Goal: Task Accomplishment & Management: Use online tool/utility

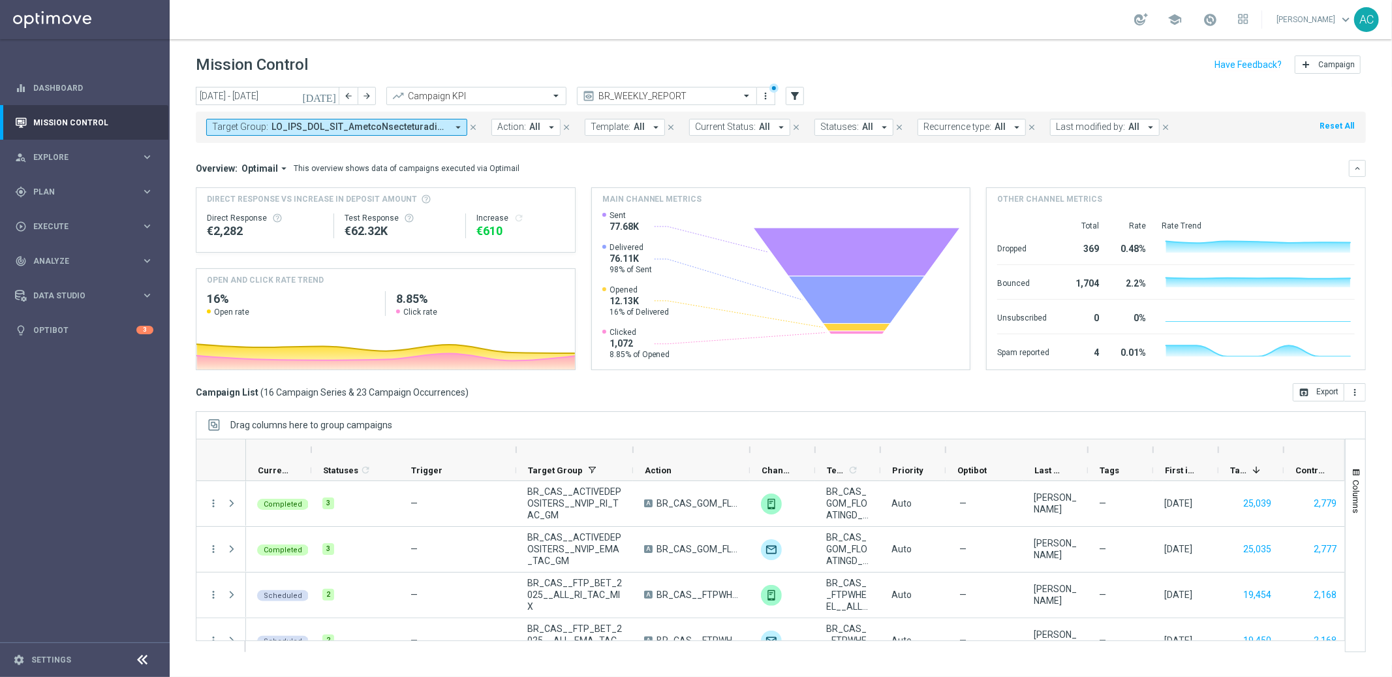
click at [458, 130] on icon "arrow_drop_down" at bounding box center [458, 127] width 12 height 12
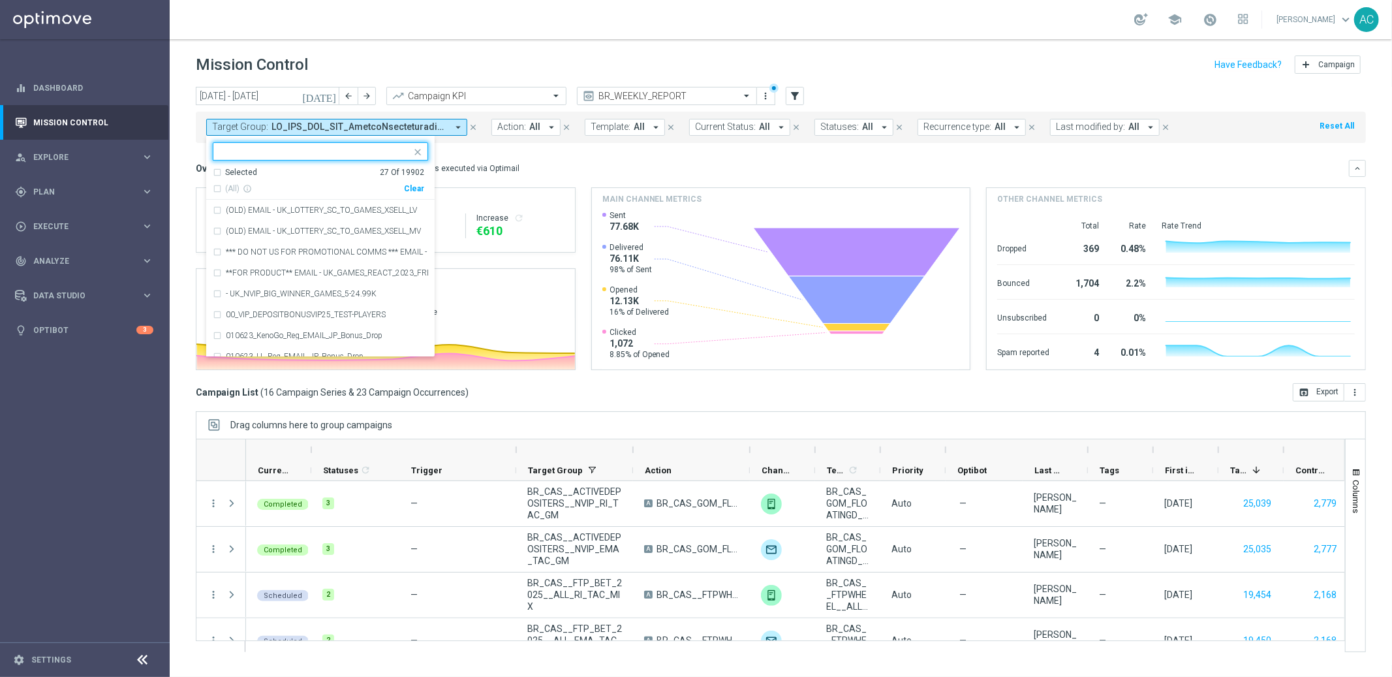
click at [0, 0] on div "Clear" at bounding box center [0, 0] width 0 height 0
drag, startPoint x: 595, startPoint y: 155, endPoint x: 228, endPoint y: 123, distance: 368.2
click at [589, 155] on mini-dashboard "Overview: Optimail arrow_drop_down This overview shows data of campaigns execut…" at bounding box center [781, 263] width 1170 height 240
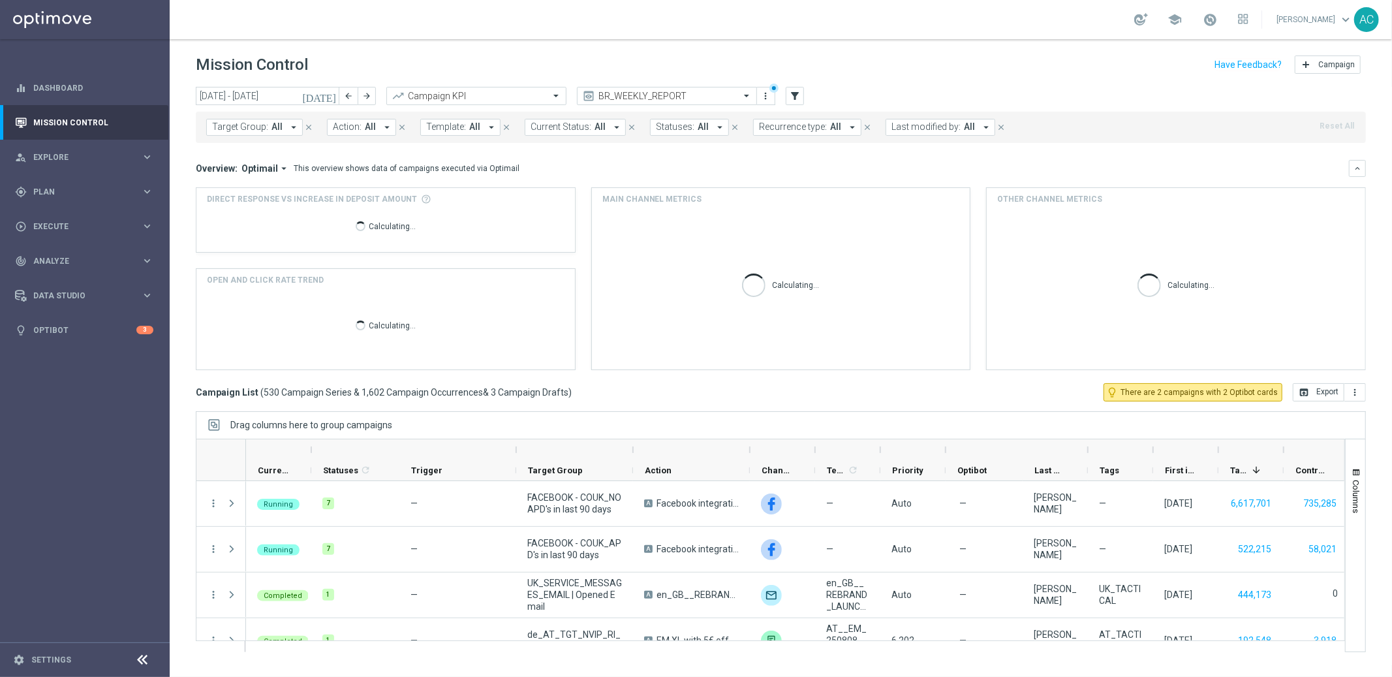
click at [249, 129] on span "Target Group:" at bounding box center [240, 126] width 56 height 11
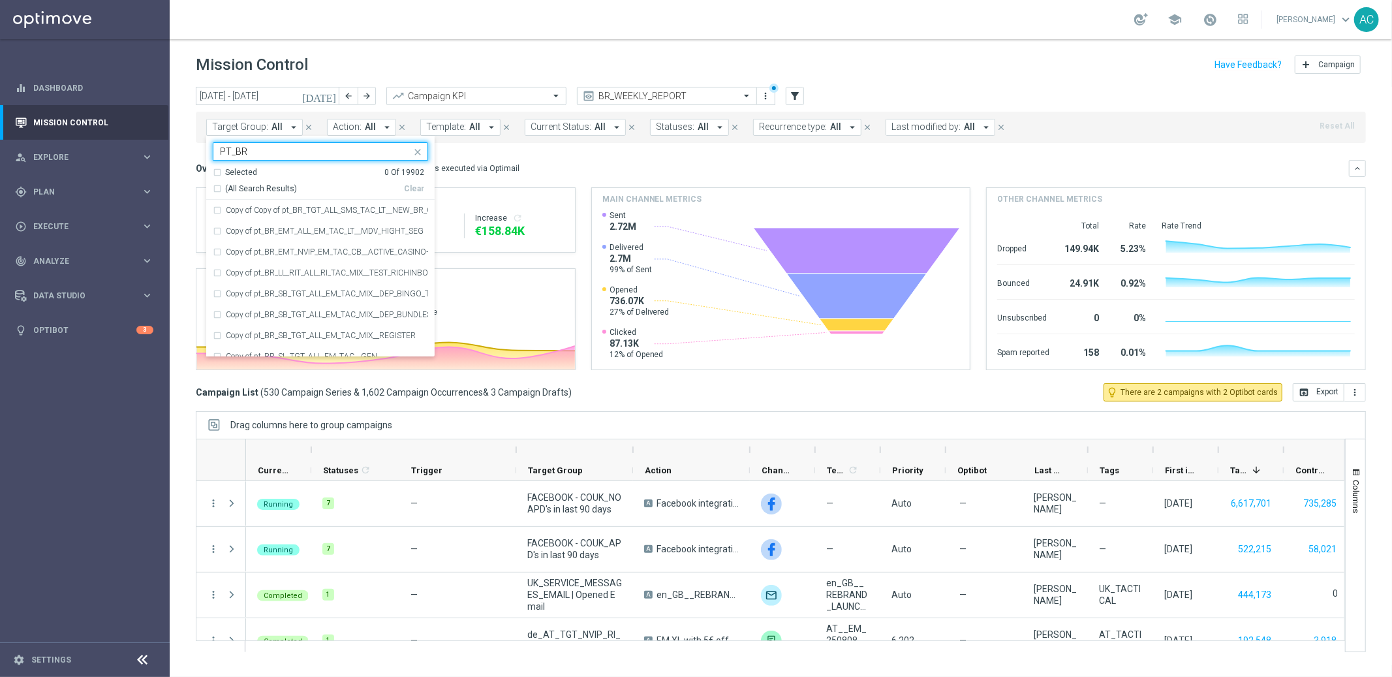
click at [216, 176] on div "Selected 0 Of 19902" at bounding box center [318, 172] width 211 height 11
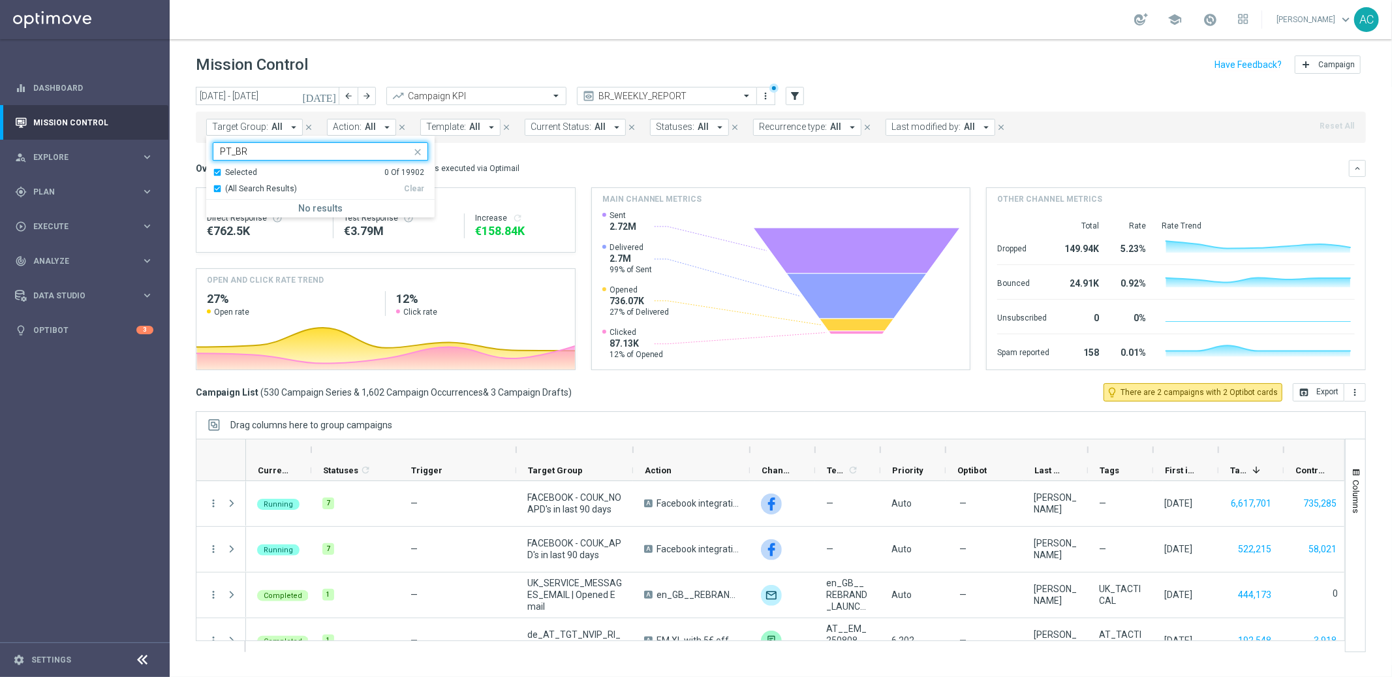
click at [217, 172] on div "Selected 0 Of 19902" at bounding box center [318, 172] width 211 height 11
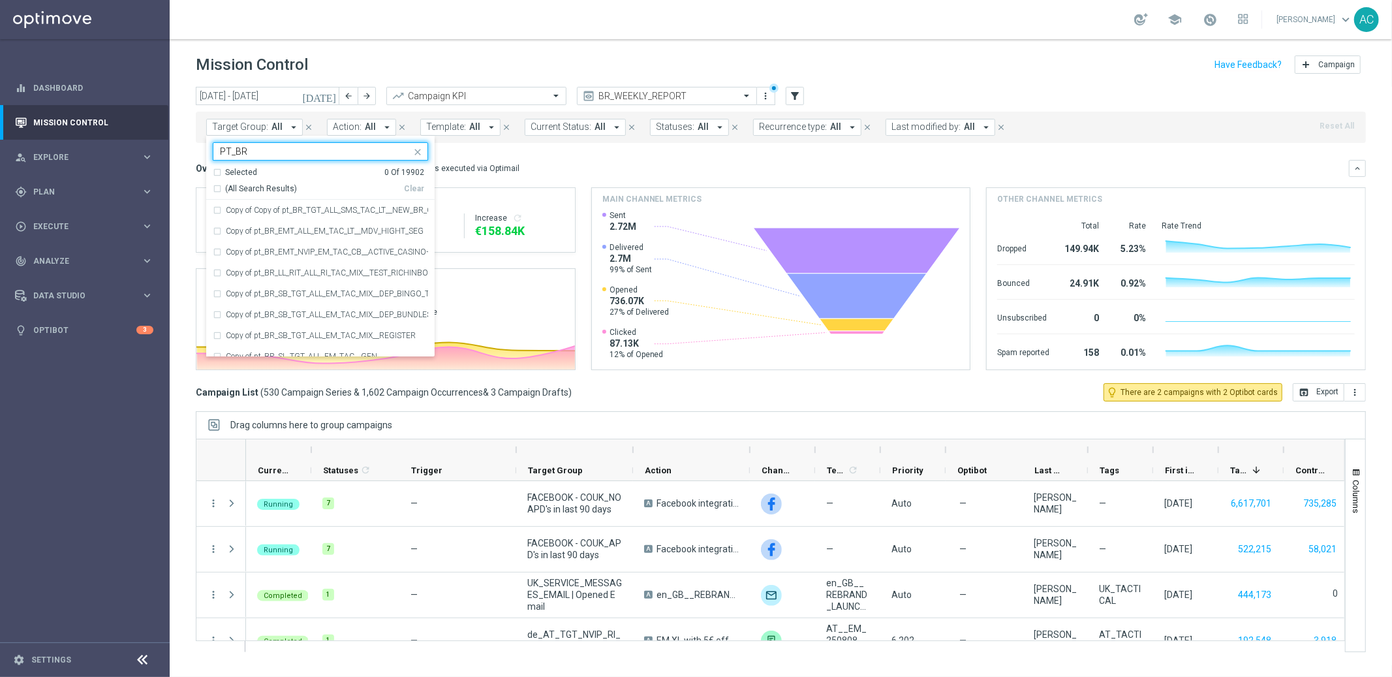
click at [217, 187] on div "(All Search Results)" at bounding box center [308, 188] width 191 height 11
type input "PT_BR"
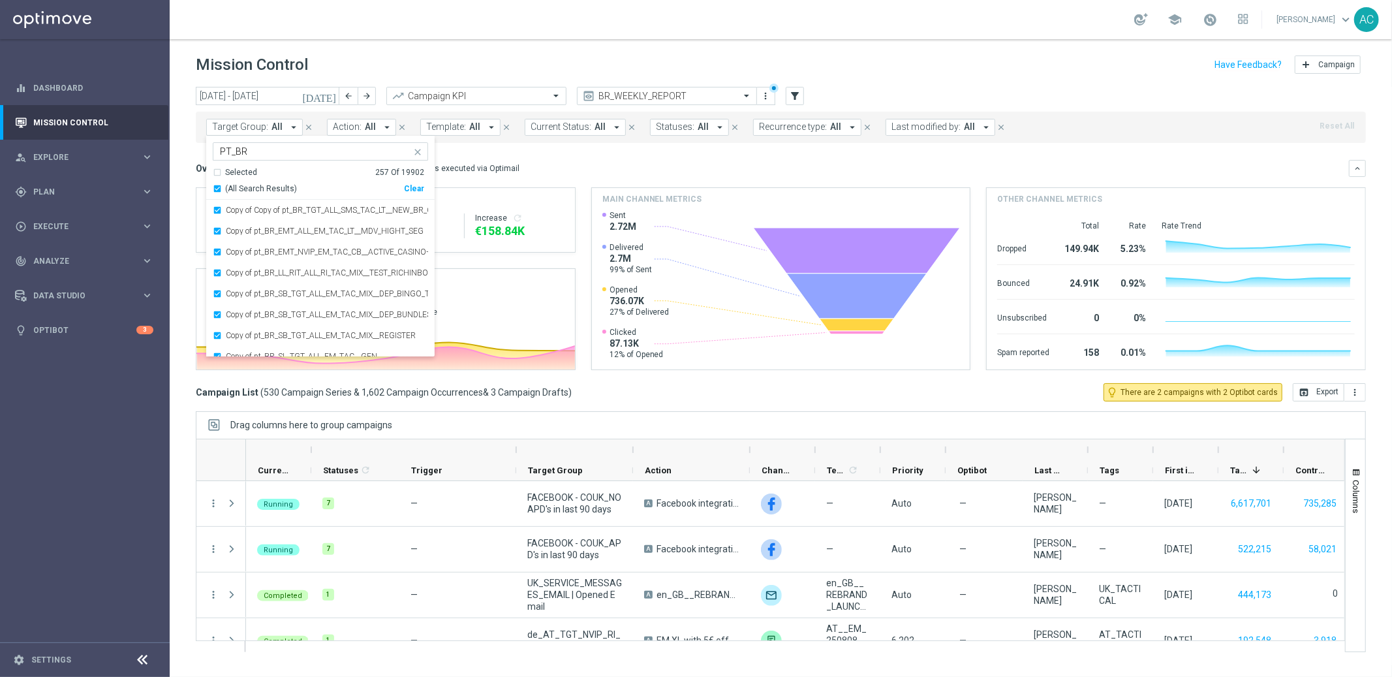
click at [576, 165] on div "Overview: Optimail arrow_drop_down This overview shows data of campaigns execut…" at bounding box center [772, 169] width 1153 height 12
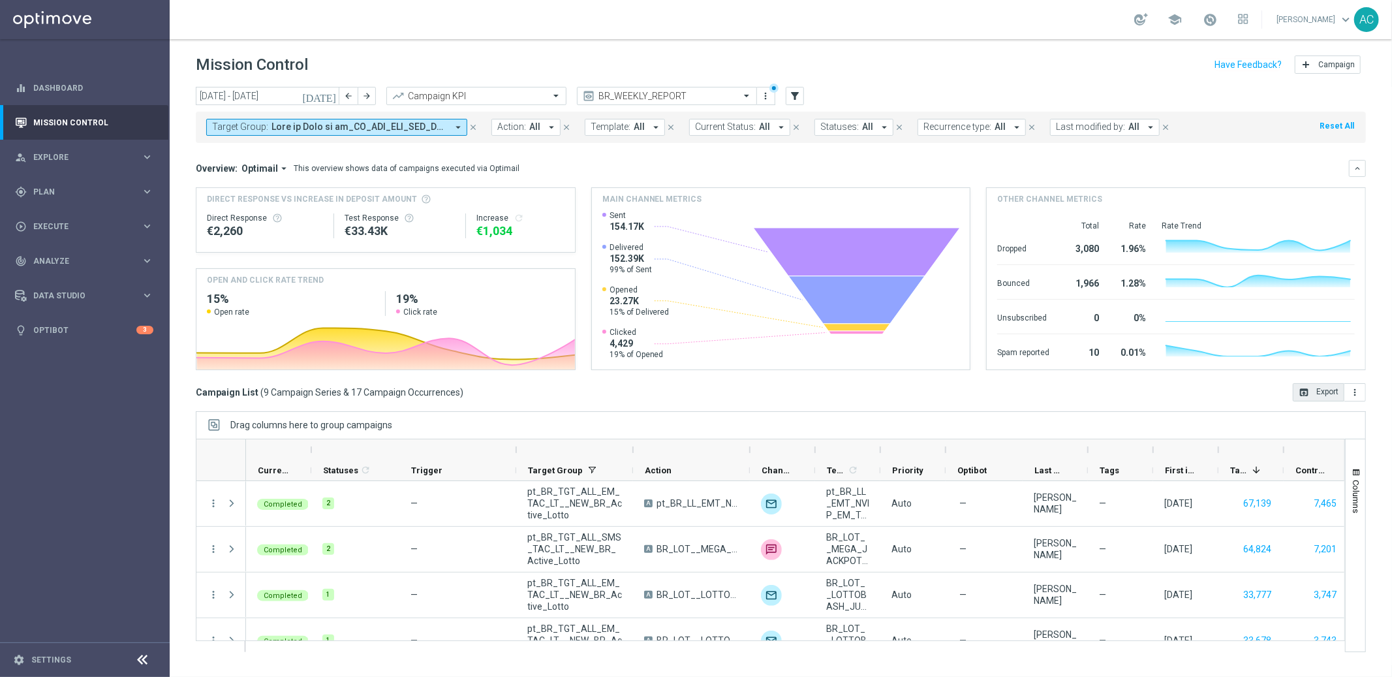
click at [1318, 393] on button "open_in_browser Export" at bounding box center [1319, 392] width 52 height 18
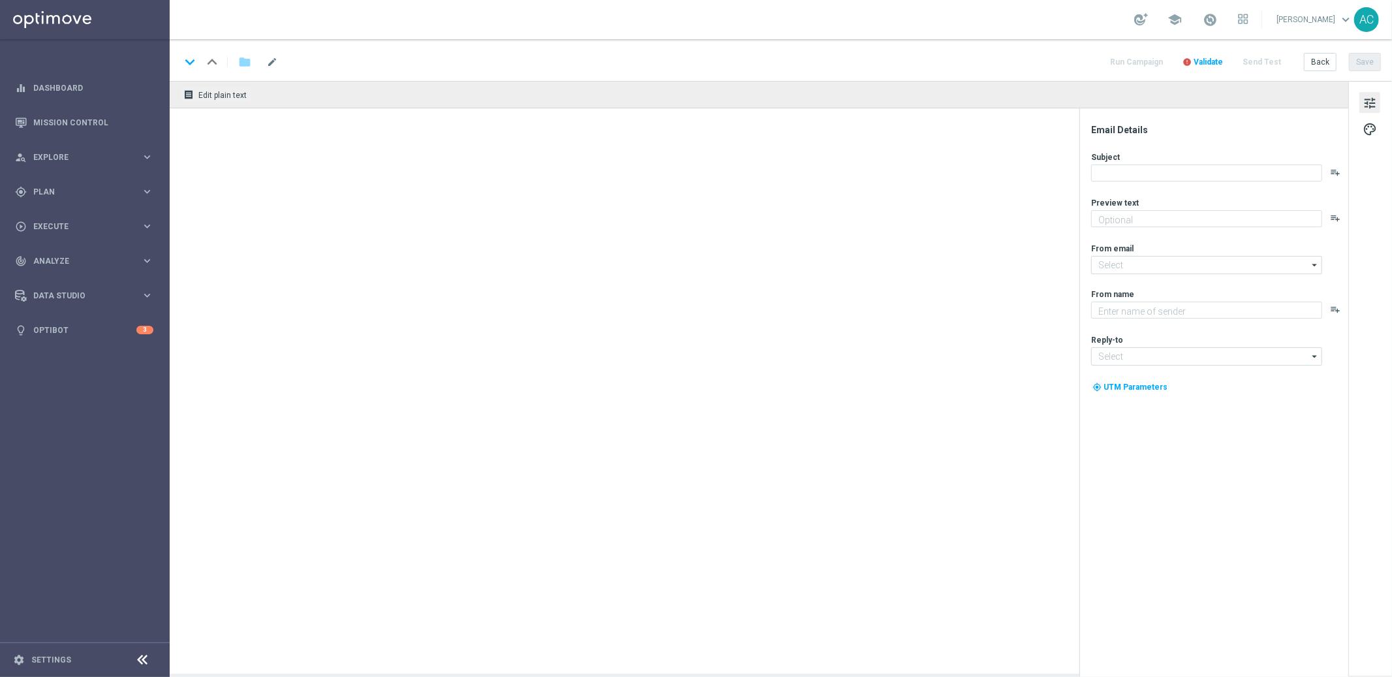
type textarea "Rodadas de até R$2 cada – só para VIPs!"
type textarea "Lottoland"
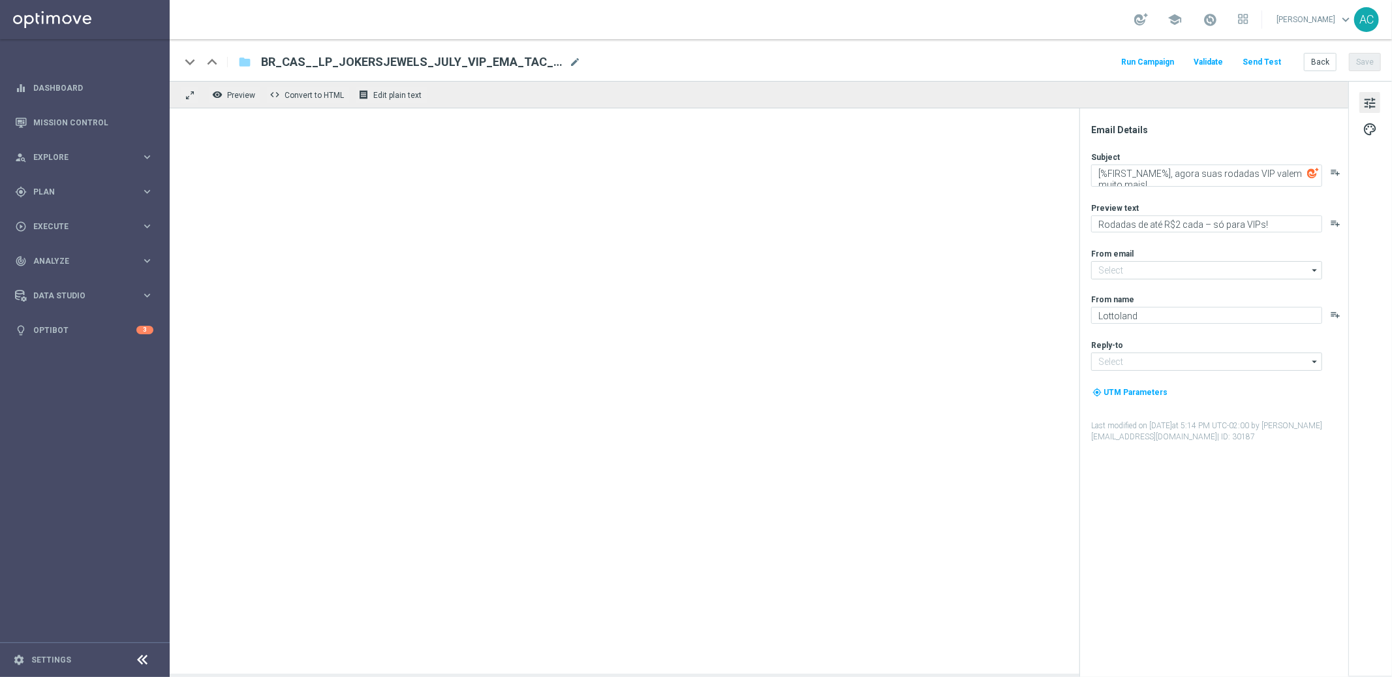
type input "[EMAIL_ADDRESS][DOMAIN_NAME]"
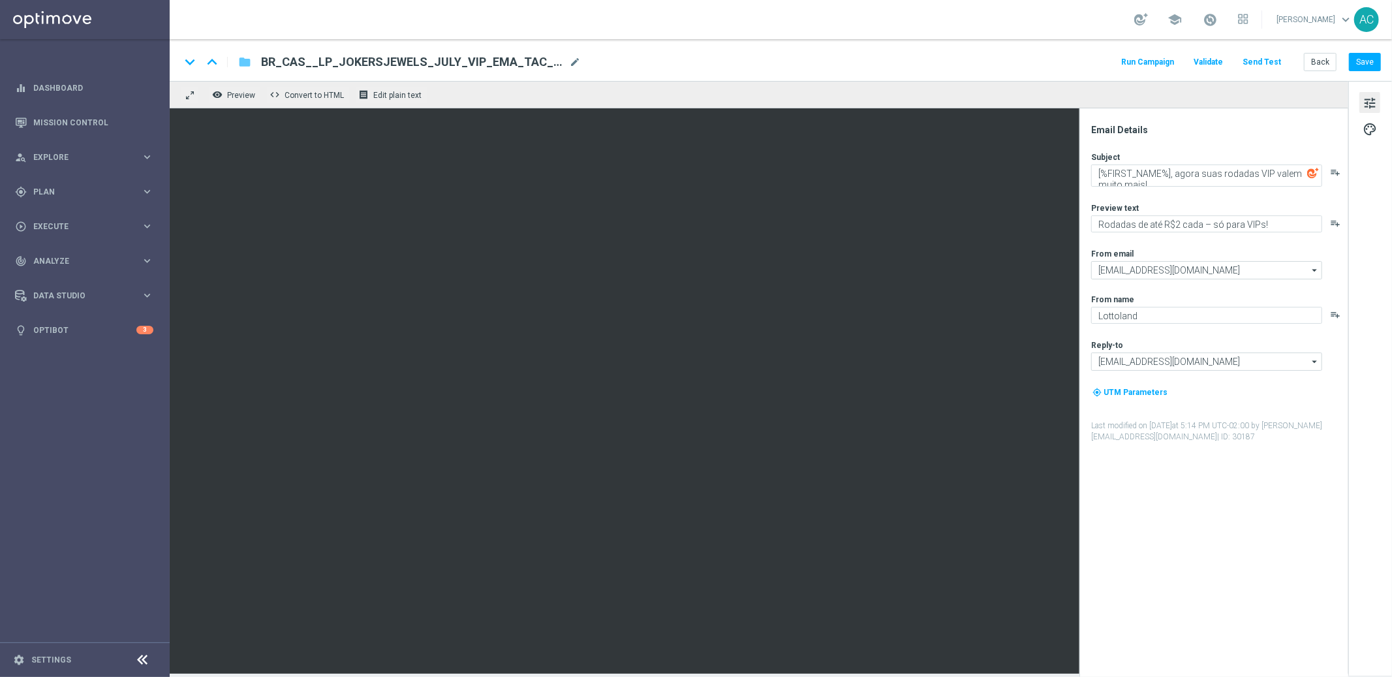
click at [245, 64] on icon "folder" at bounding box center [244, 62] width 13 height 16
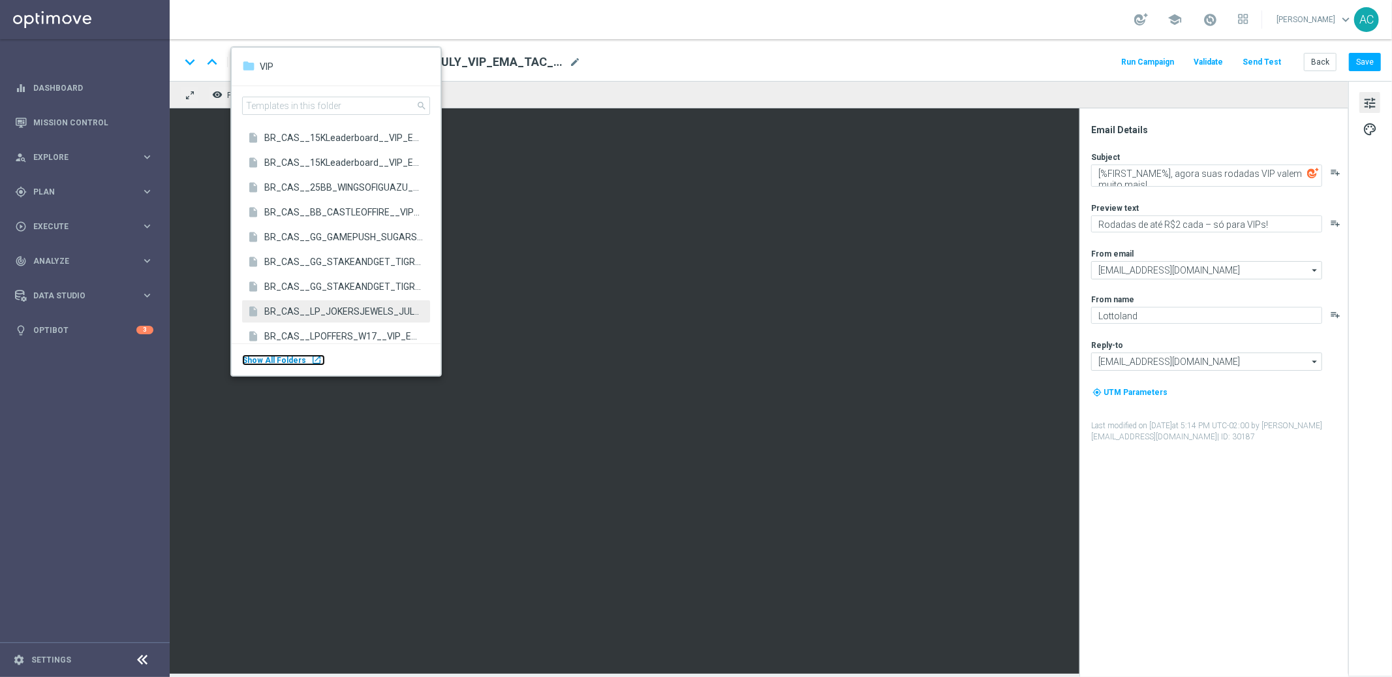
click at [56, 312] on body "equalizer Dashboard Mission Control" at bounding box center [696, 338] width 1392 height 677
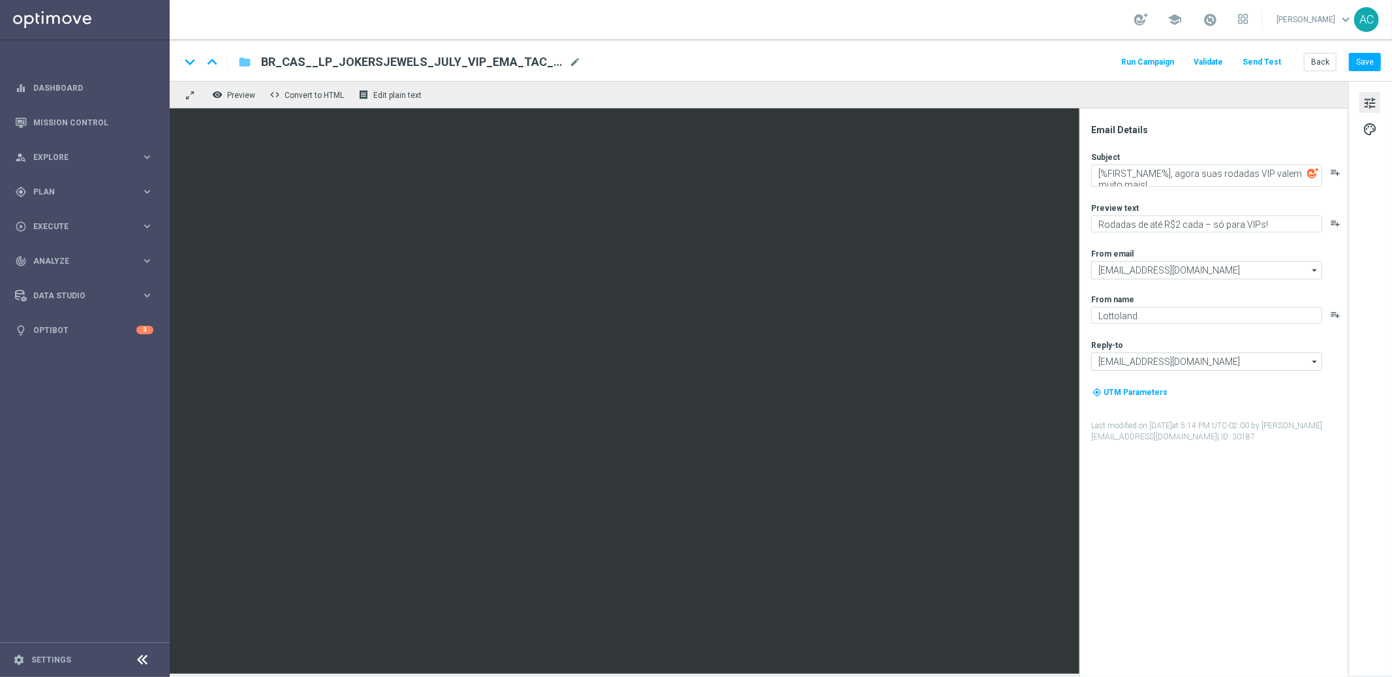
click at [243, 63] on icon "folder" at bounding box center [244, 62] width 13 height 16
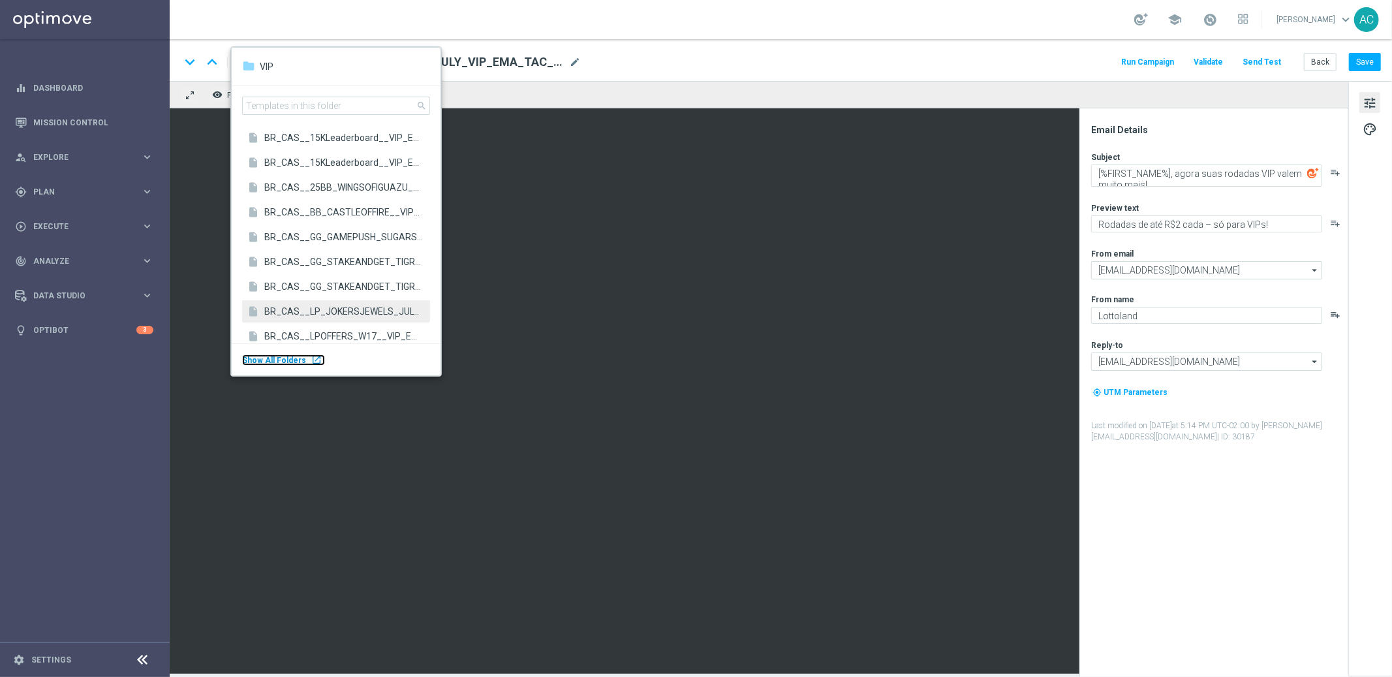
click at [311, 358] on div "launch" at bounding box center [316, 359] width 10 height 10
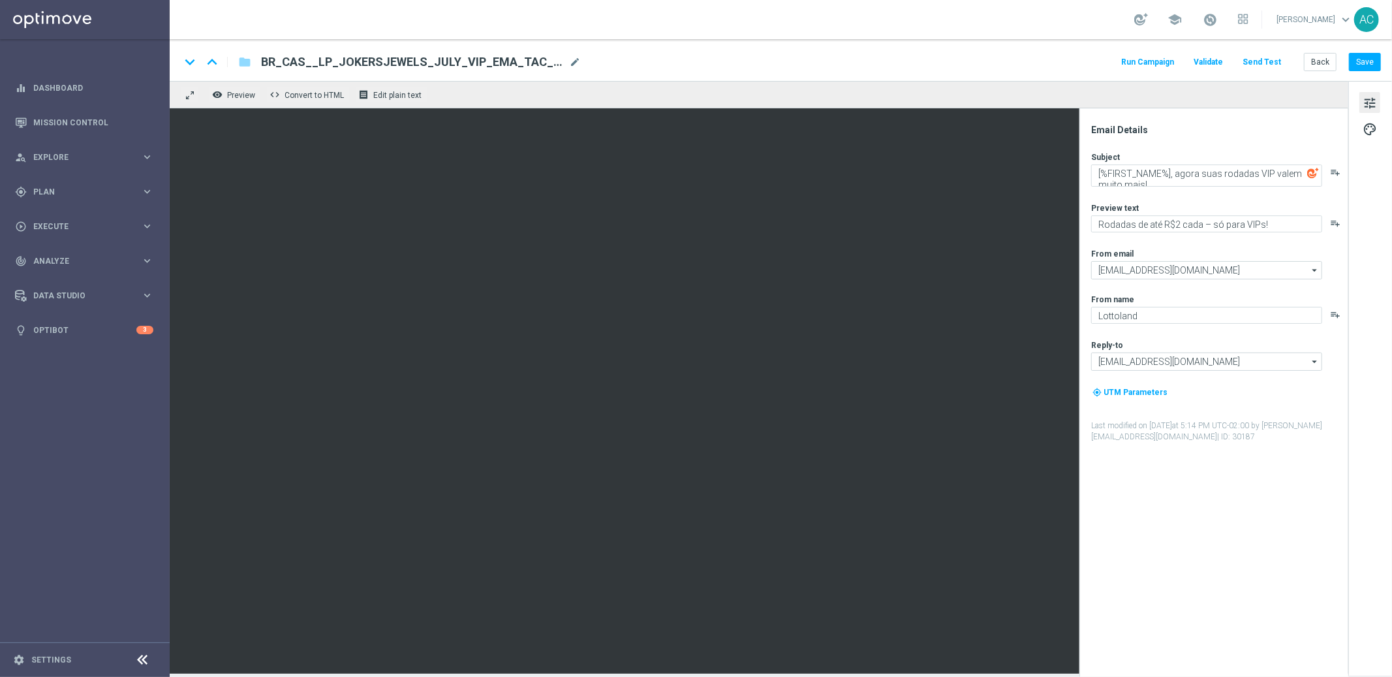
click at [387, 62] on span "BR_CAS__LP_JOKERSJEWELS_JULY_VIP_EMA_TAC_GM" at bounding box center [412, 62] width 303 height 16
click at [386, 62] on input "BR_CAS__LP_JOKERSJEWELS_JULY_VIP_EMA_TAC_GM" at bounding box center [423, 62] width 324 height 17
paste input
type input "BR_CAS__LP_JOKERSJEWELS_JULY_VIP_EMA_TAC_GM"
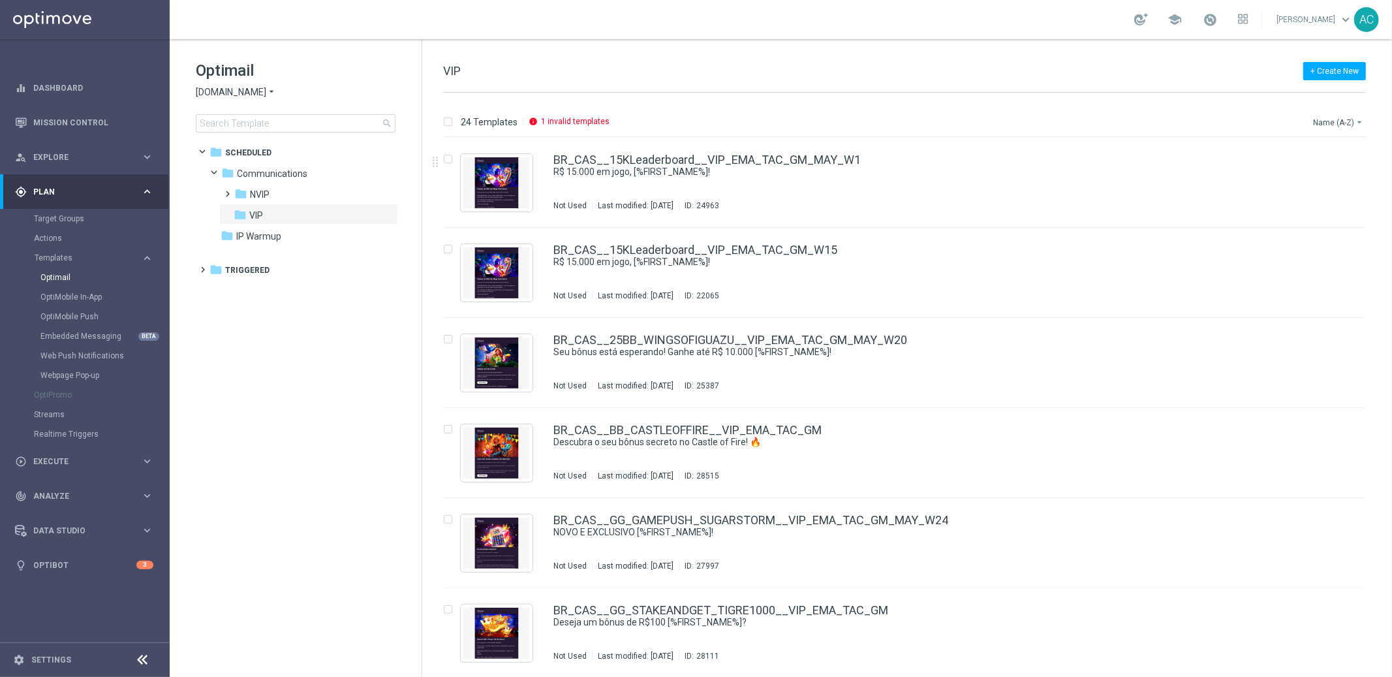
click at [1337, 123] on button "Name (A-Z) arrow_drop_down" at bounding box center [1339, 122] width 54 height 16
click at [1329, 178] on span "Date Modified (Newest)" at bounding box center [1315, 180] width 87 height 9
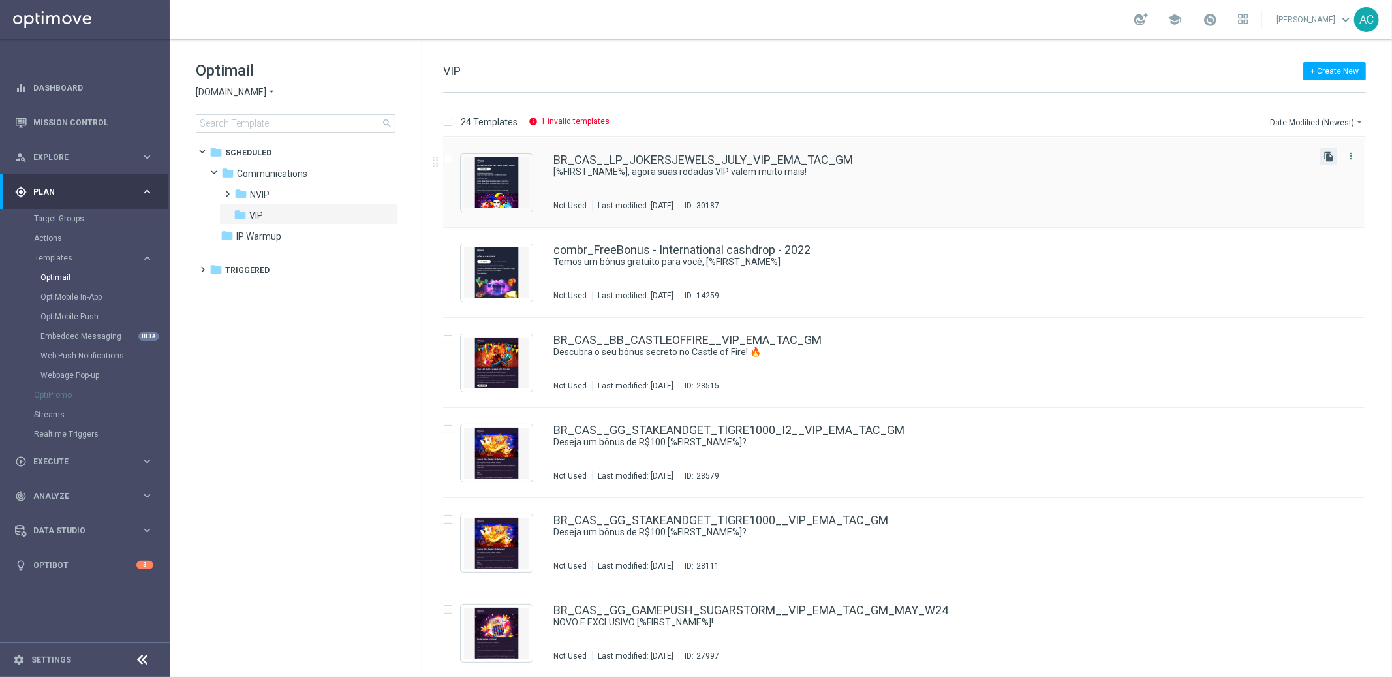
click at [1326, 157] on icon "file_copy" at bounding box center [1329, 156] width 10 height 10
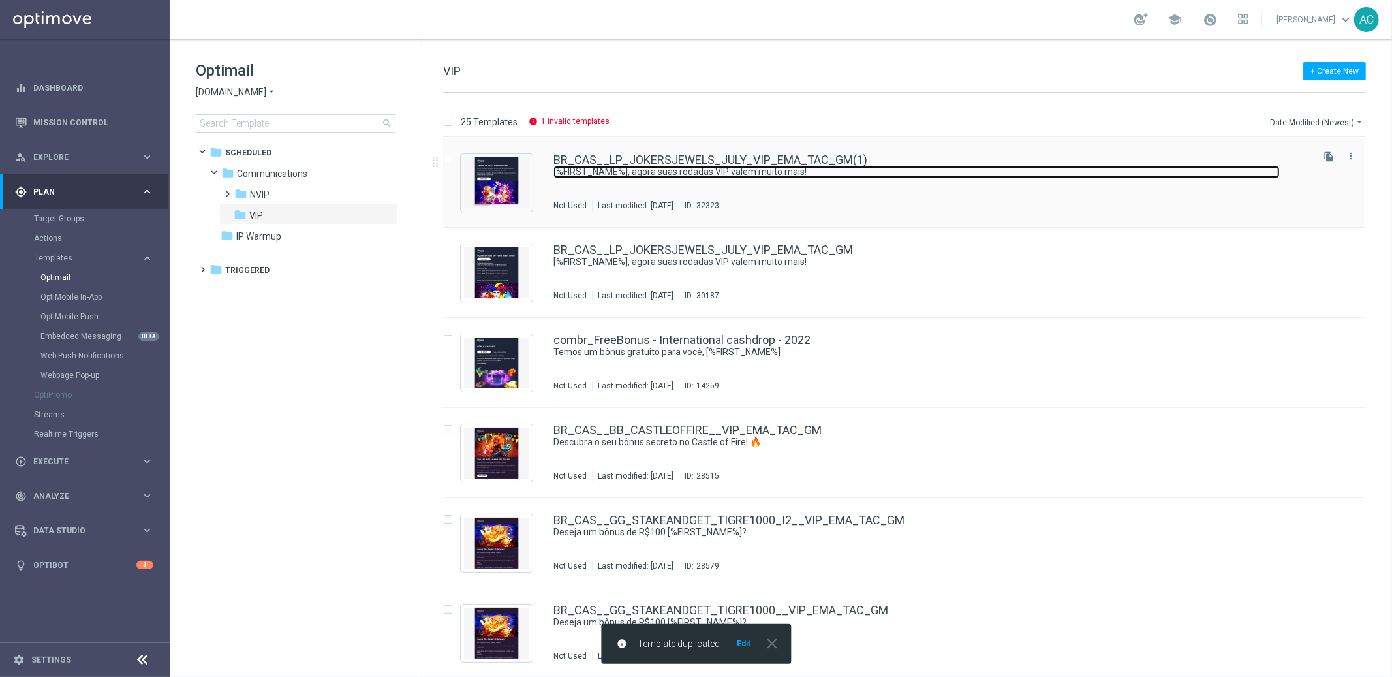
click at [776, 171] on link "[%FIRST_NAME%], agora suas rodadas VIP valem muito mais!" at bounding box center [916, 172] width 726 height 12
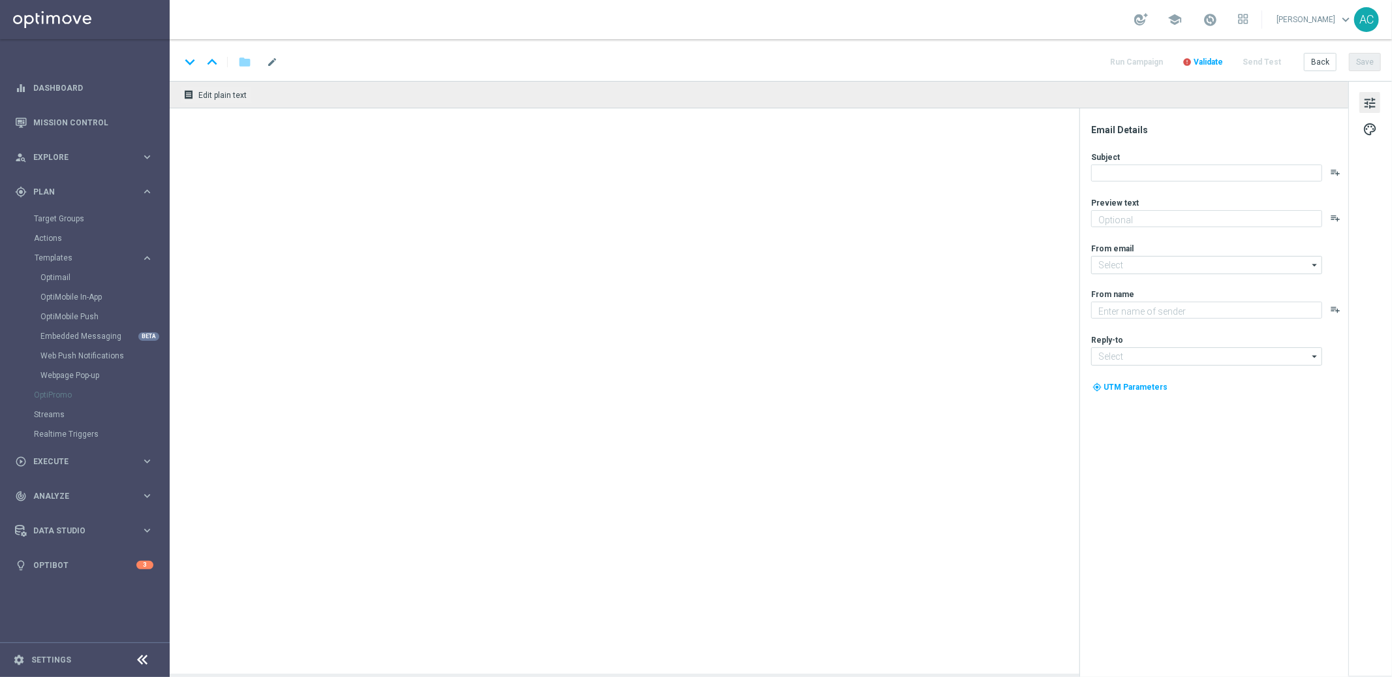
type input "BR_CAS__LP_JOKERSJEWELS_JULY_VIP_EMA_TAC_GM(1)"
type textarea "Rodadas de até R$2 cada – só para VIPs!"
type input "[EMAIL_ADDRESS][DOMAIN_NAME]"
type textarea "Lottoland"
type input "[EMAIL_ADDRESS][DOMAIN_NAME]"
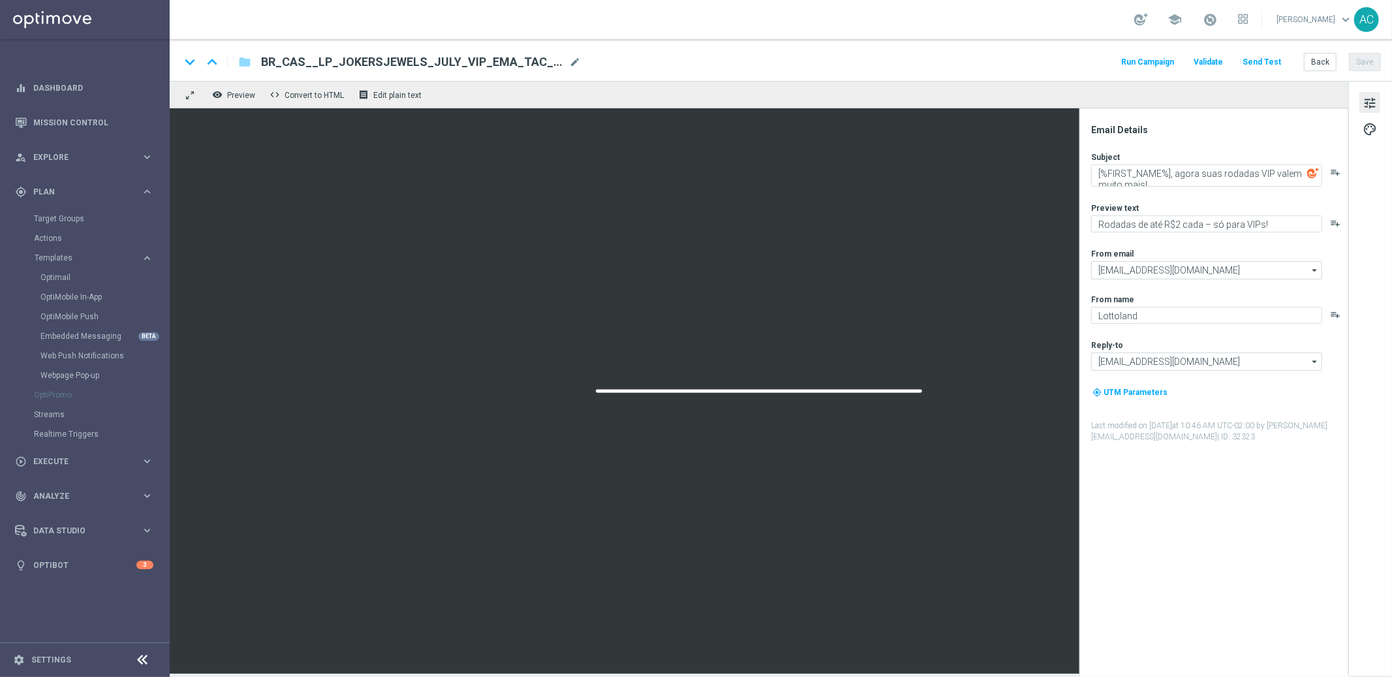
click at [389, 61] on span "BR_CAS__LP_JOKERSJEWELS_JULY_VIP_EMA_TAC_GM(1)" at bounding box center [412, 62] width 303 height 16
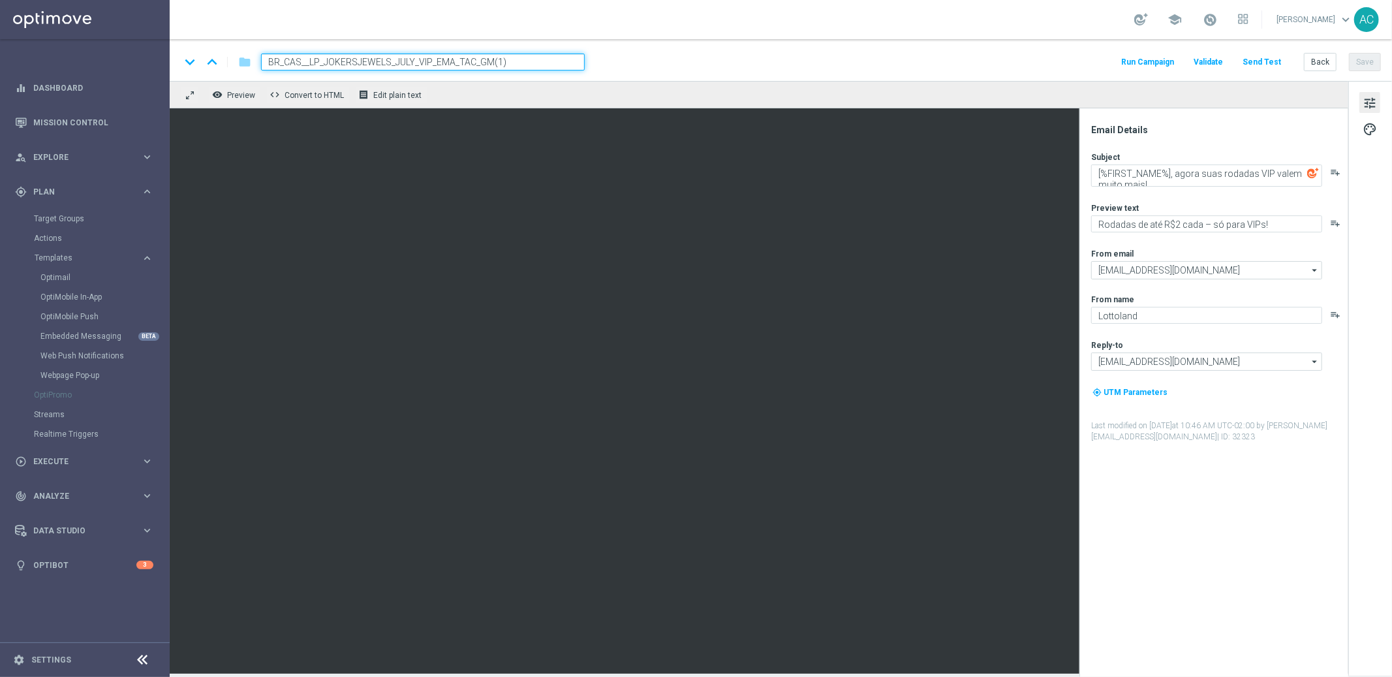
click at [389, 61] on input "BR_CAS__LP_JOKERSJEWELS_JULY_VIP_EMA_TAC_GM(1)" at bounding box center [423, 62] width 324 height 17
paste input
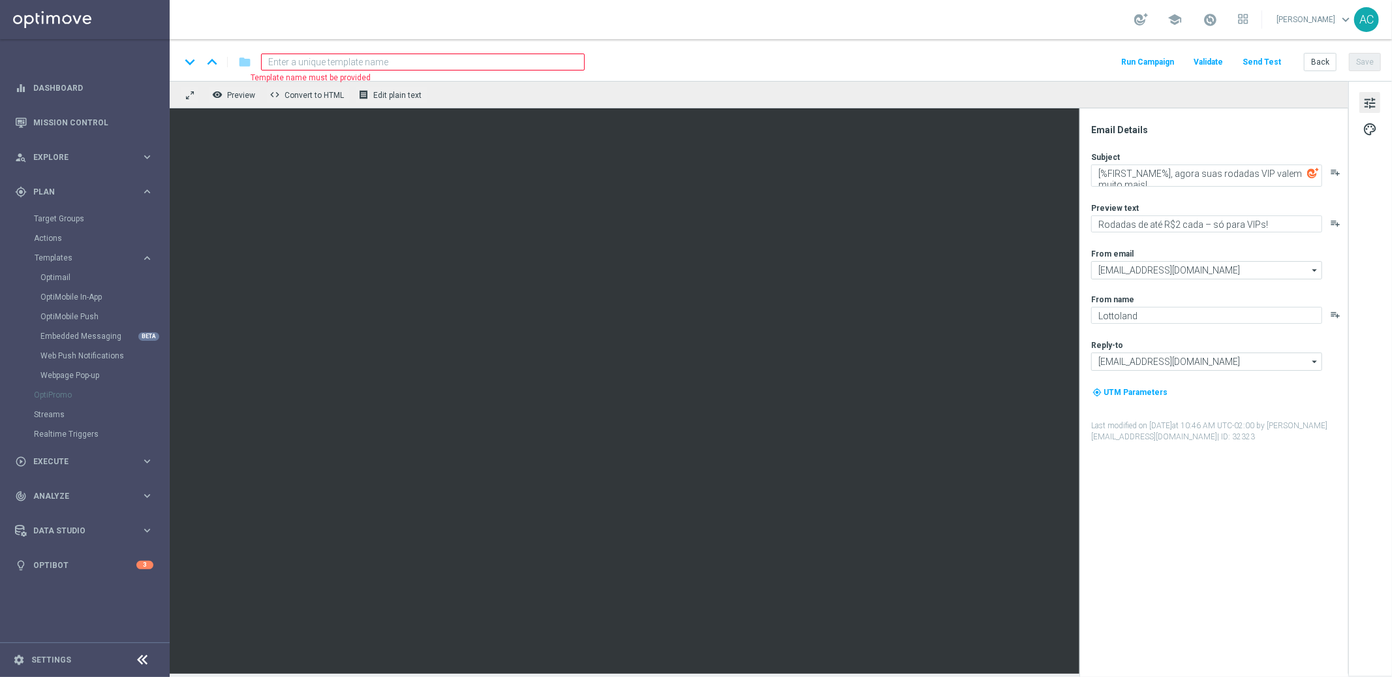
click at [363, 60] on input at bounding box center [423, 62] width 324 height 17
paste input "BR_CAS__LP_JOKERSJEWELS_JULY_VIP_EMA_TAC_GM"
drag, startPoint x: 316, startPoint y: 58, endPoint x: 416, endPoint y: 60, distance: 99.9
click at [416, 60] on input "BR_CAS__LP_JOKERSJEWELS_JULY_VIP_EMA_TAC_GM" at bounding box center [423, 62] width 324 height 17
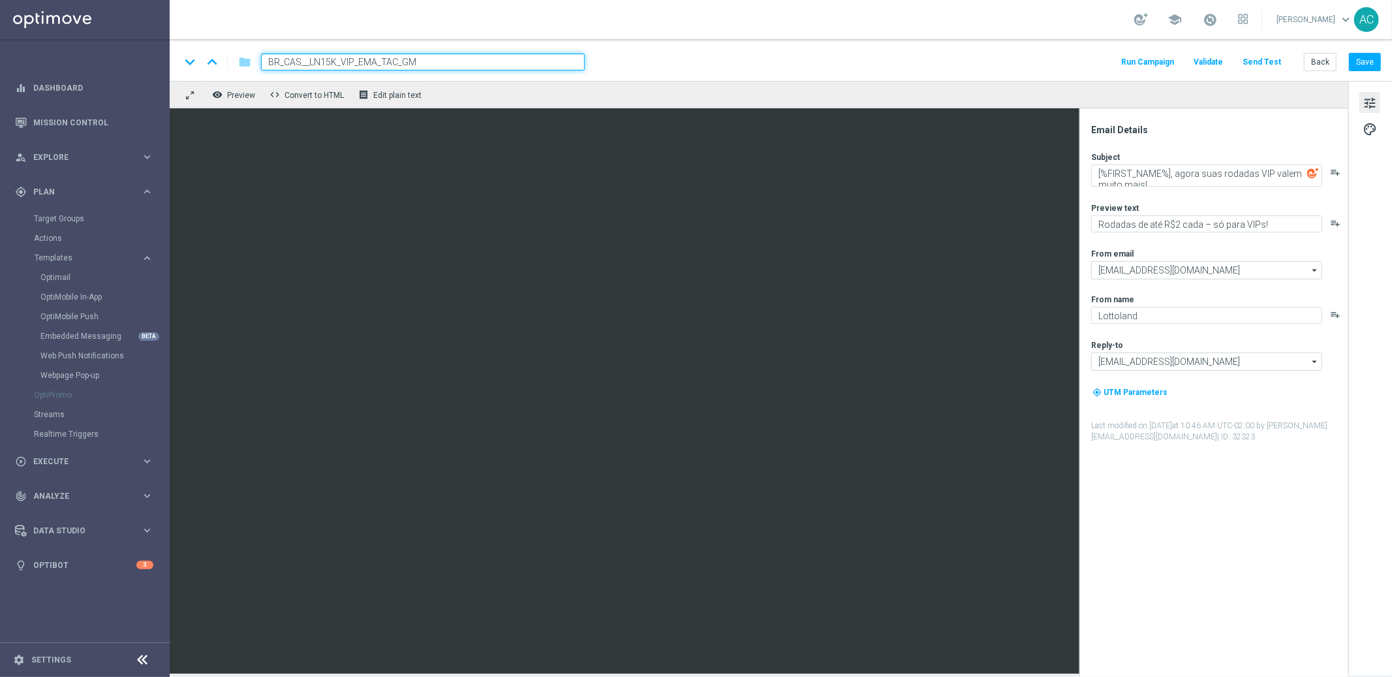
click at [319, 63] on input "BR_CAS__LN15K_VIP_EMA_TAC_GM" at bounding box center [423, 62] width 324 height 17
type input "BR_CAS__LB15K_VIP_EMA_TAC_GM"
click at [1374, 57] on button "Save" at bounding box center [1365, 62] width 32 height 18
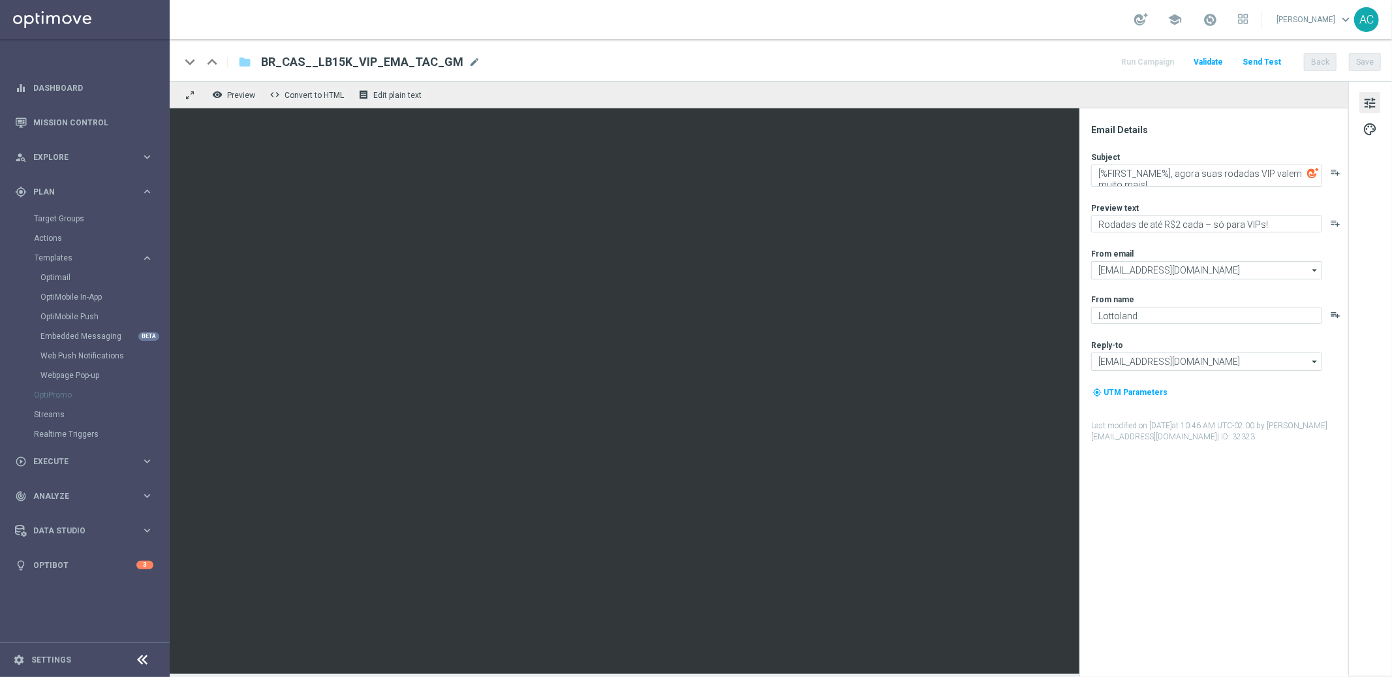
click at [358, 66] on span "BR_CAS__LB15K_VIP_EMA_TAC_GM" at bounding box center [362, 62] width 202 height 16
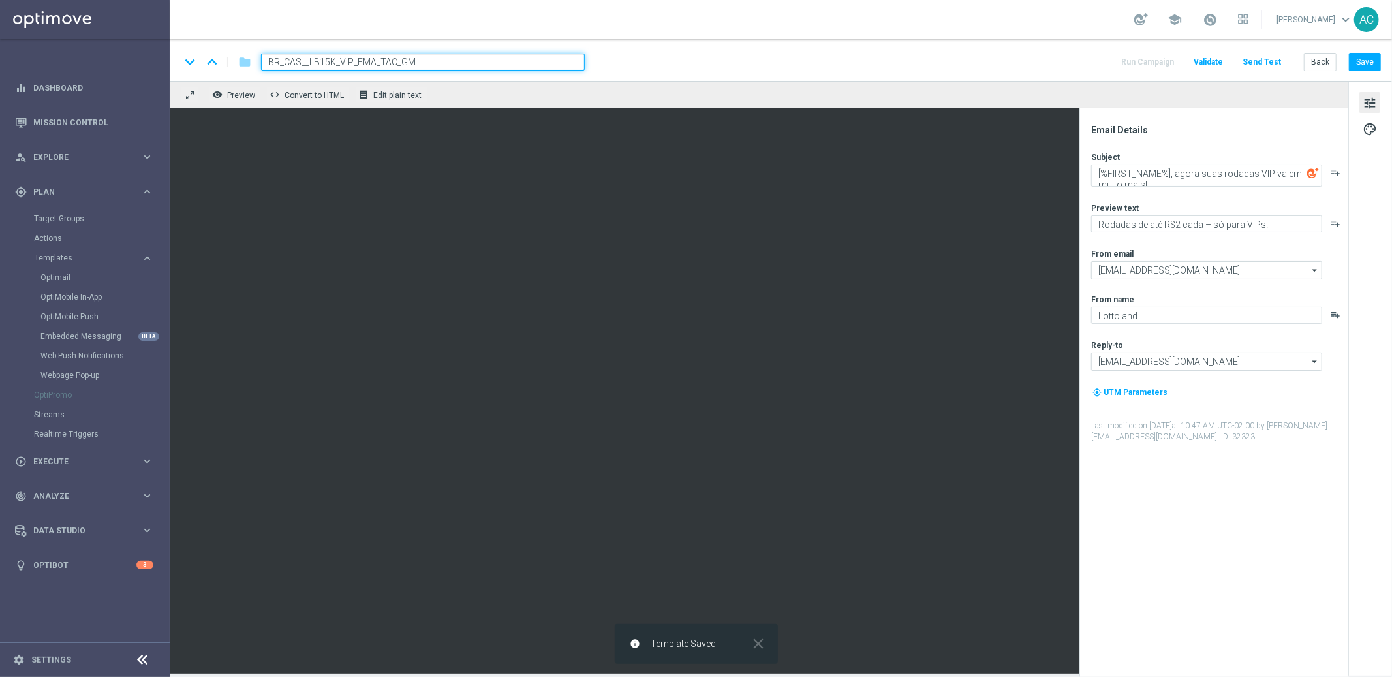
click at [358, 66] on input "BR_CAS__LB15K_VIP_EMA_TAC_GM" at bounding box center [423, 62] width 324 height 17
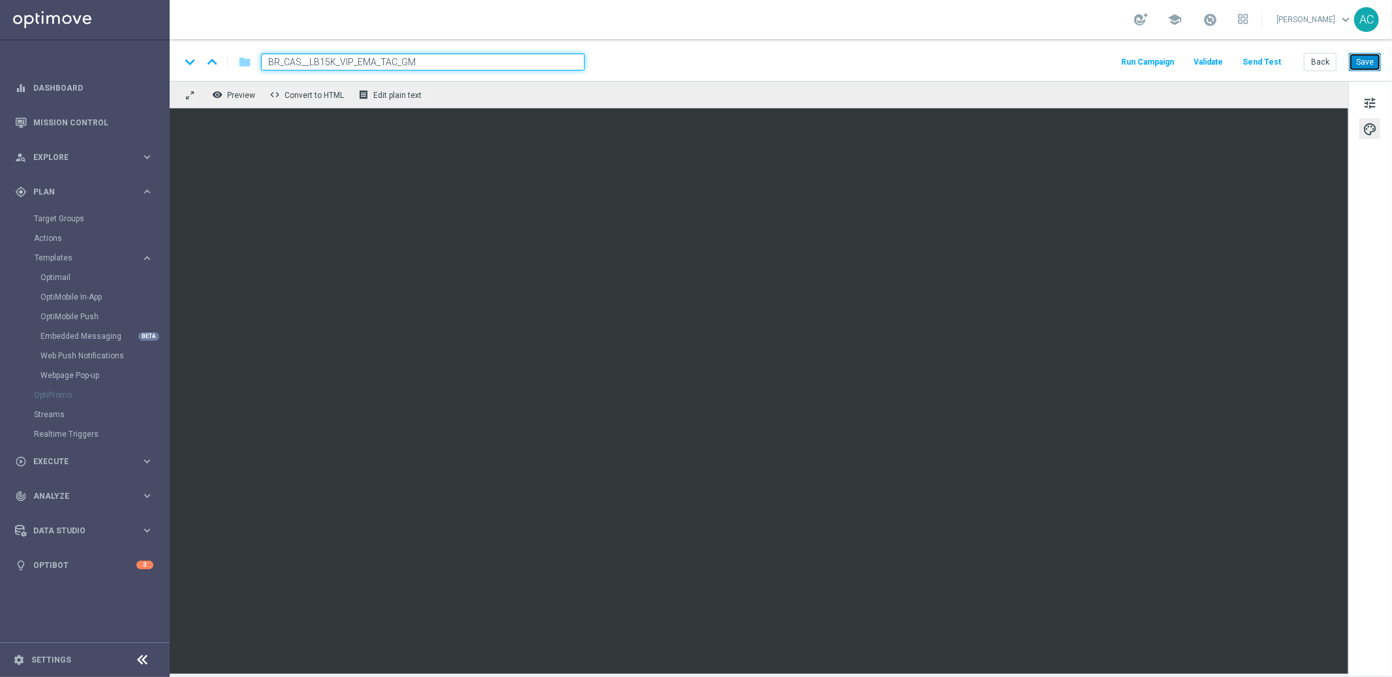
click at [1375, 63] on button "Save" at bounding box center [1365, 62] width 32 height 18
click at [1373, 103] on span "tune" at bounding box center [1370, 103] width 14 height 17
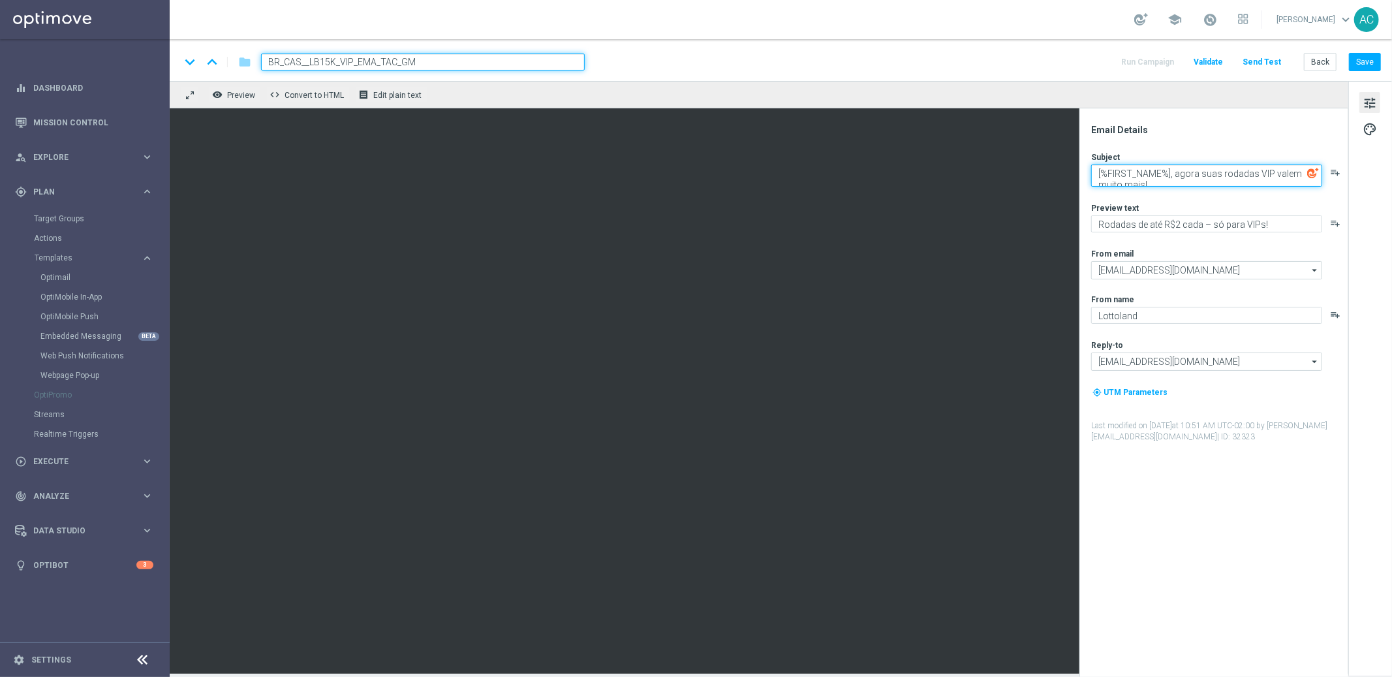
click at [1100, 174] on textarea "[%FIRST_NAME%], agora suas rodadas VIP valem muito mais!" at bounding box center [1206, 175] width 231 height 22
paste textarea "R$ 15.000 em jogo,"
drag, startPoint x: 1232, startPoint y: 178, endPoint x: 1250, endPoint y: 172, distance: 19.2
click at [1250, 172] on textarea "R$ 15.000 em jogo, [%FIRST_NAME%], agora suas rodadas VIP valem muito mais!" at bounding box center [1206, 175] width 231 height 22
type textarea "R$ 15.000 em jogo, [%FIRST_NAME%]!"
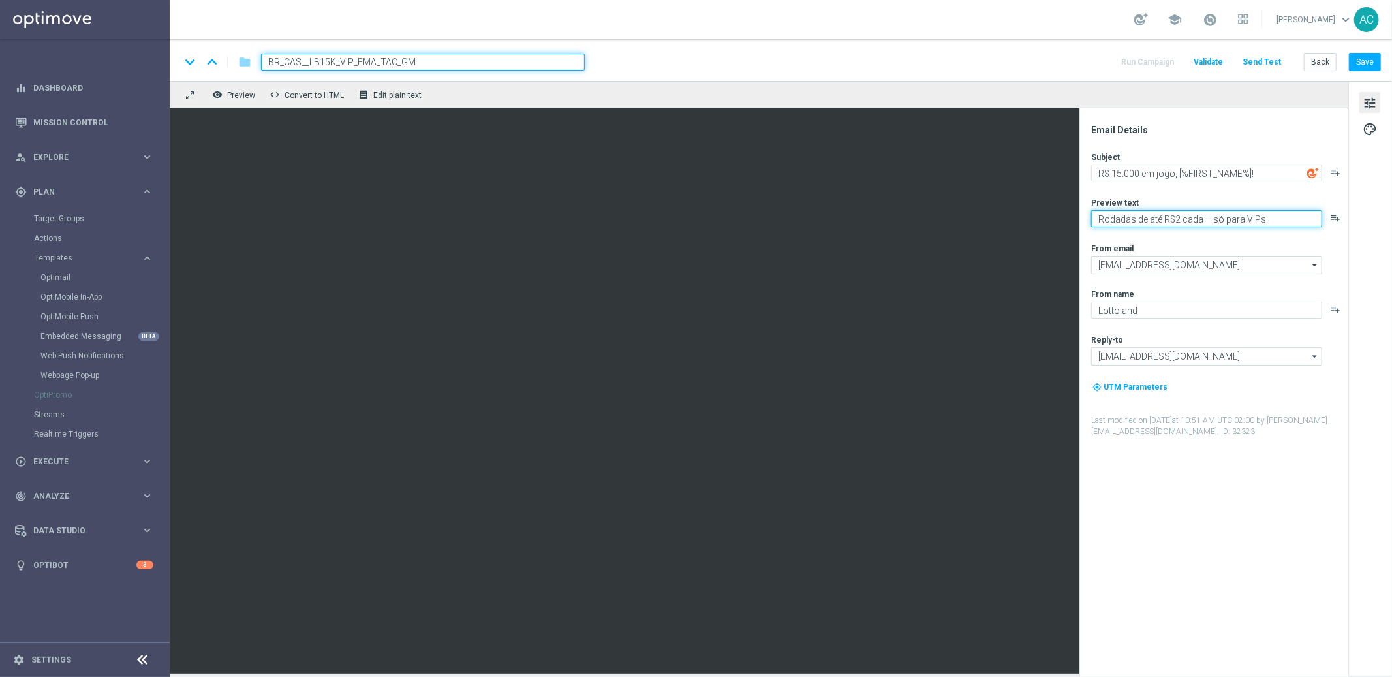
click at [1123, 220] on textarea "Rodadas de até R$2 cada – só para VIPs!" at bounding box center [1206, 218] width 231 height 17
paste textarea "Ganhe até R$ 1.000 em nosso torneiro mega slot"
type textarea "Ganhe até R$ 1.000 em nosso torneiro mega slots!"
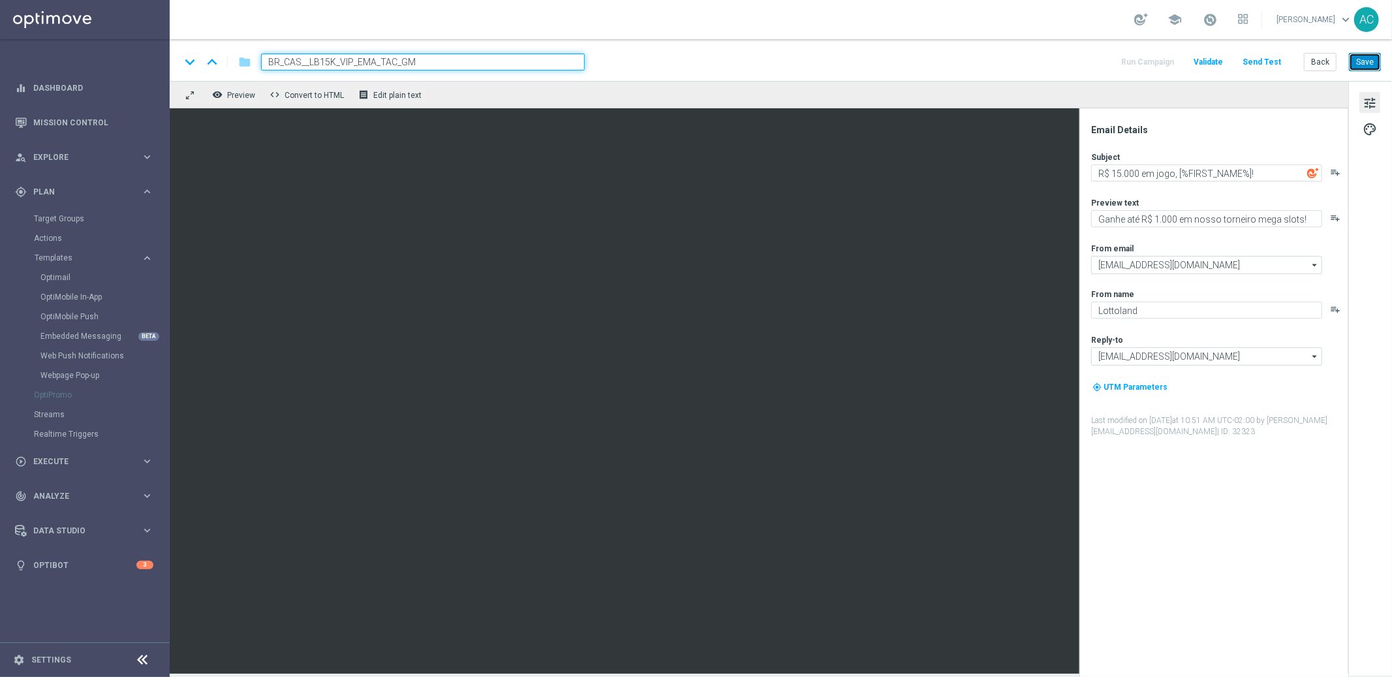
click at [1367, 62] on button "Save" at bounding box center [1365, 62] width 32 height 18
drag, startPoint x: 1256, startPoint y: 177, endPoint x: 1178, endPoint y: 178, distance: 78.3
click at [1178, 178] on textarea "R$ 15.000 em jogo, [%FIRST_NAME%]!" at bounding box center [1206, 172] width 231 height 17
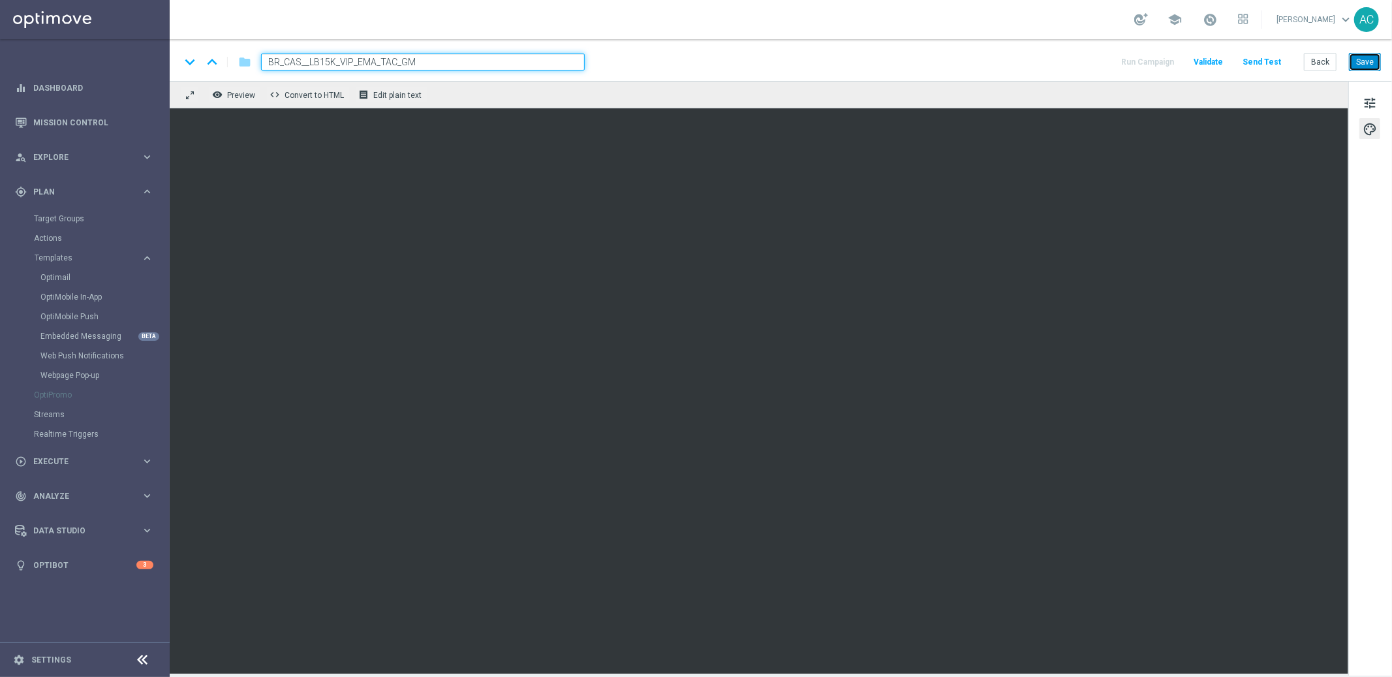
click at [1361, 59] on button "Save" at bounding box center [1365, 62] width 32 height 18
click at [1365, 66] on button "Save" at bounding box center [1365, 62] width 32 height 18
click at [1359, 62] on button "Save" at bounding box center [1365, 62] width 32 height 18
click at [1361, 57] on button "Save" at bounding box center [1365, 62] width 32 height 18
click at [1378, 59] on button "Save" at bounding box center [1365, 62] width 32 height 18
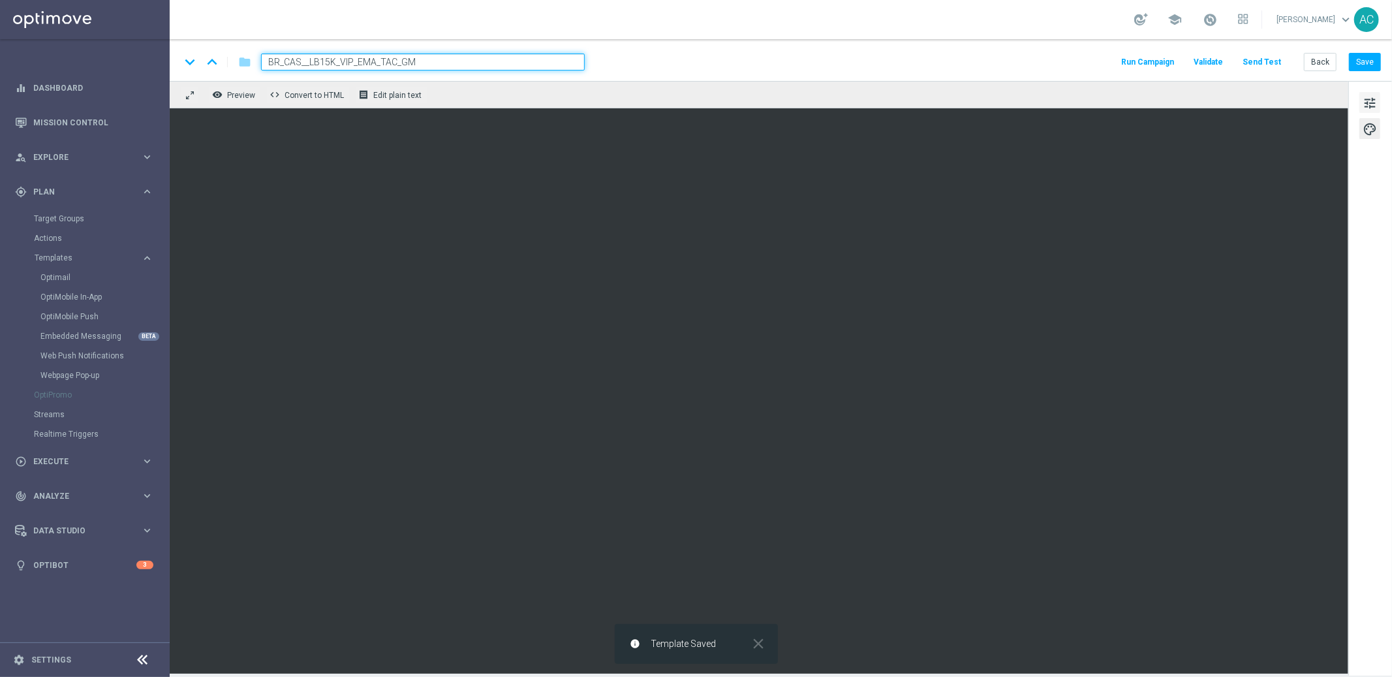
click at [1370, 98] on span "tune" at bounding box center [1370, 103] width 14 height 17
click at [1375, 59] on button "Save" at bounding box center [1365, 62] width 32 height 18
click at [1367, 67] on button "Save" at bounding box center [1365, 62] width 32 height 18
click at [1370, 57] on button "Save" at bounding box center [1365, 62] width 32 height 18
click at [1372, 108] on span "tune" at bounding box center [1370, 103] width 14 height 17
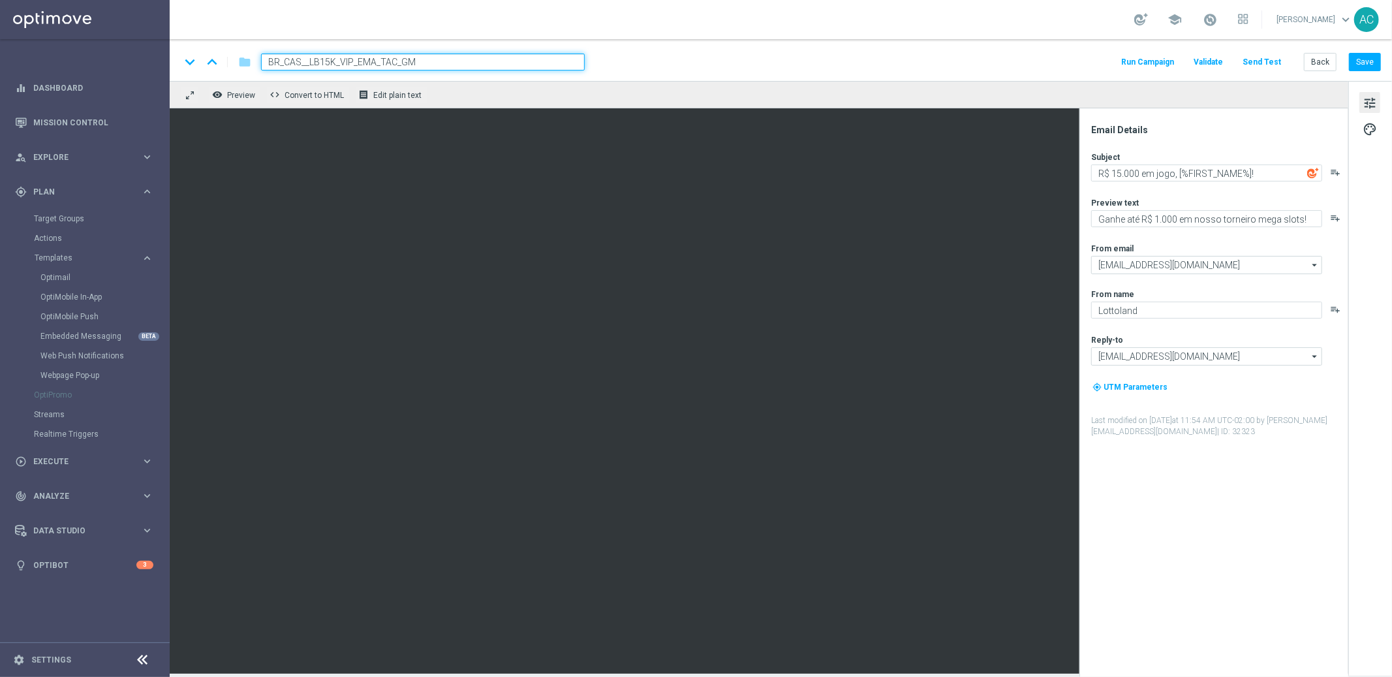
click at [1269, 68] on button "Send Test" at bounding box center [1262, 63] width 42 height 18
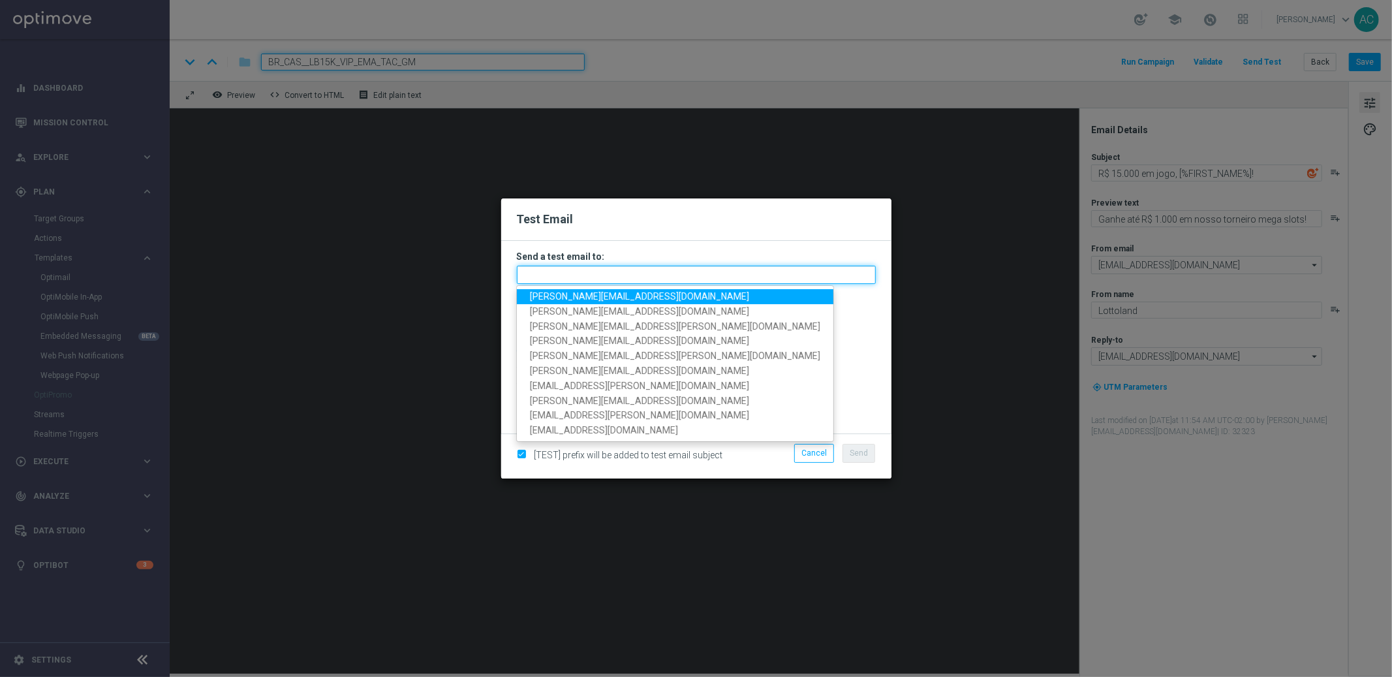
click at [707, 273] on input "text" at bounding box center [696, 275] width 359 height 18
click at [587, 297] on span "adriano.costa@lottoland.com" at bounding box center [639, 296] width 219 height 10
type input "adriano.costa@lottoland.com"
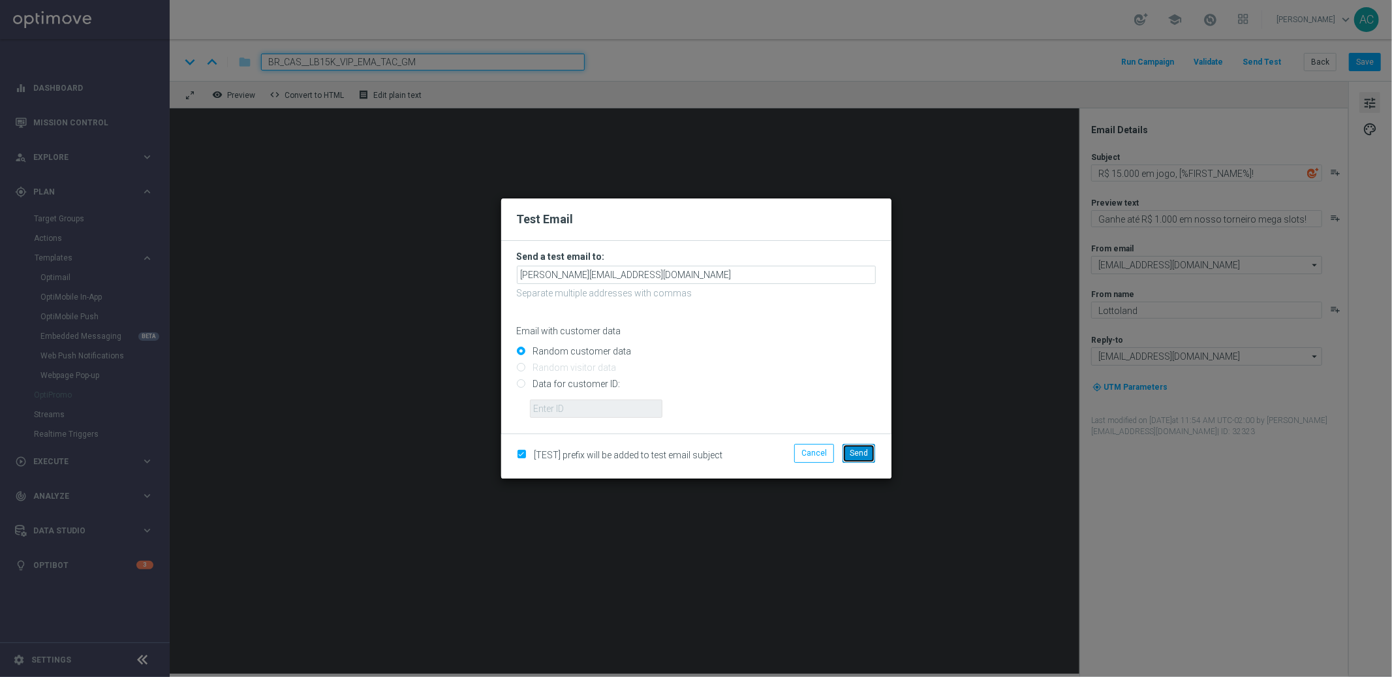
click at [871, 460] on button "Send" at bounding box center [859, 453] width 33 height 18
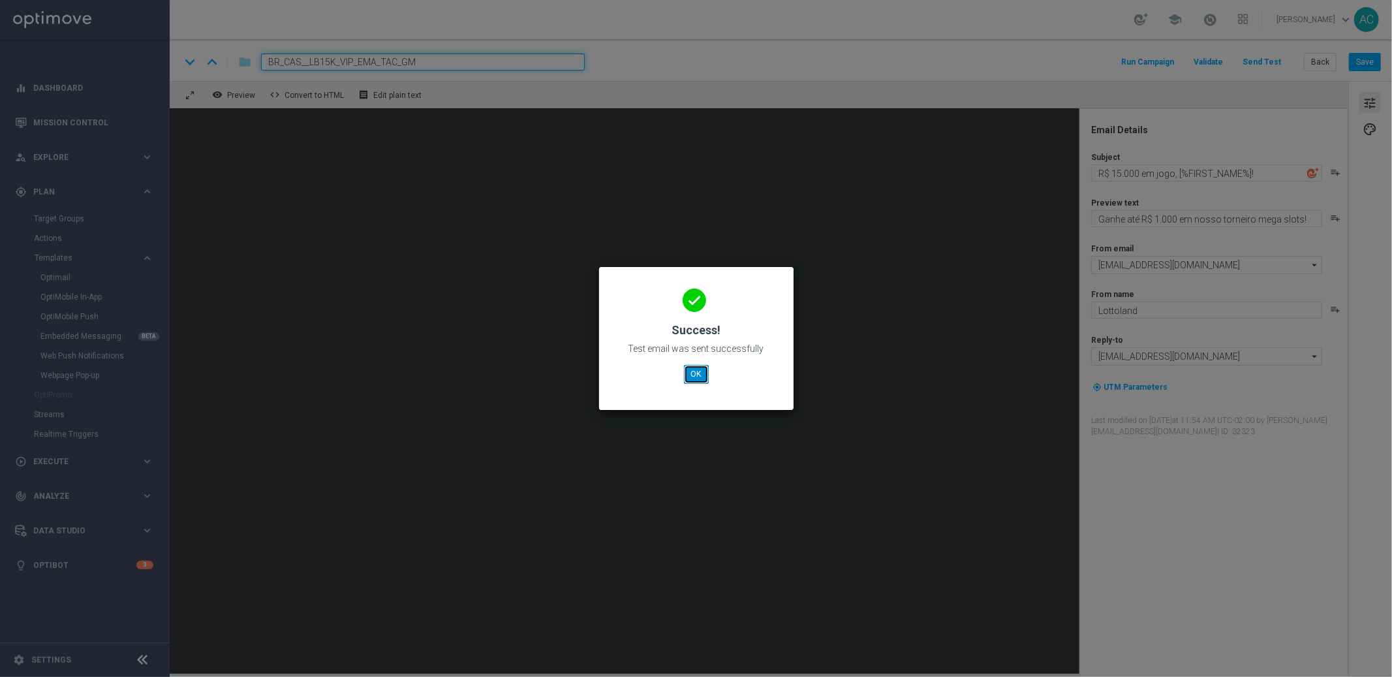
click at [691, 375] on button "OK" at bounding box center [696, 374] width 25 height 18
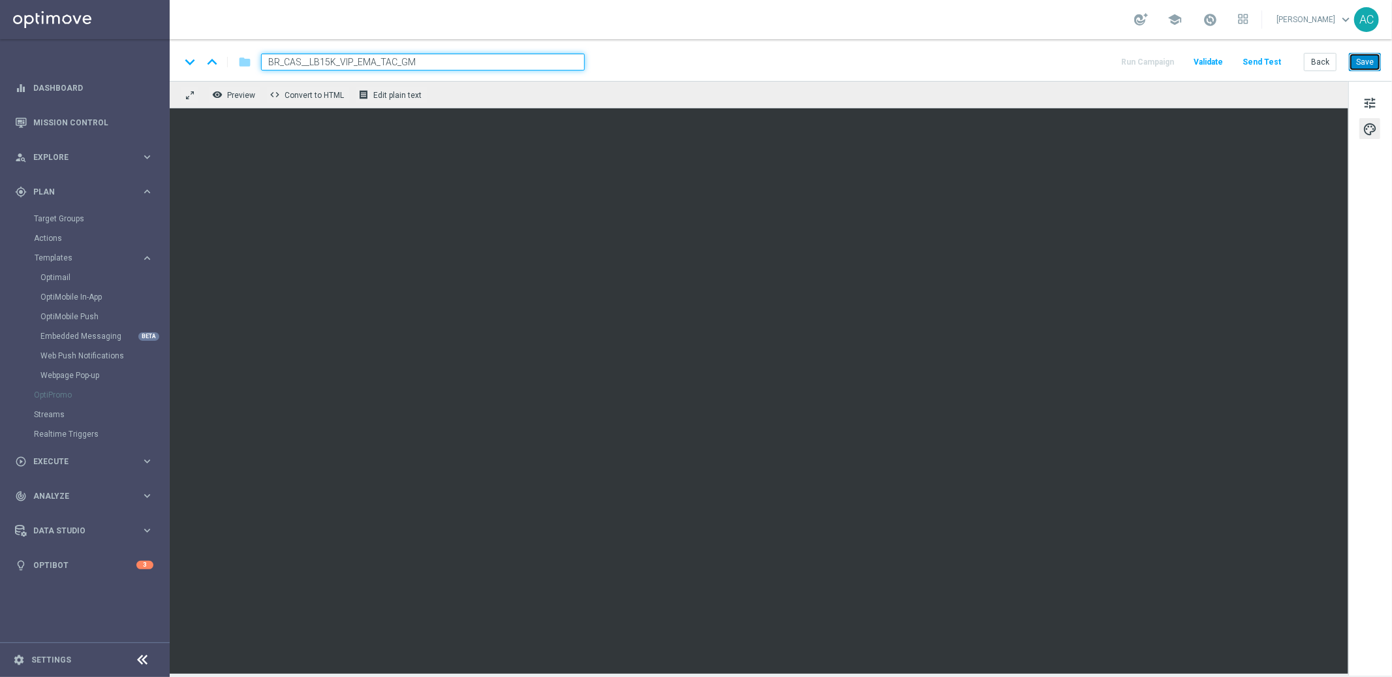
click at [1366, 61] on button "Save" at bounding box center [1365, 62] width 32 height 18
click at [1264, 67] on button "Send Test" at bounding box center [1262, 63] width 42 height 18
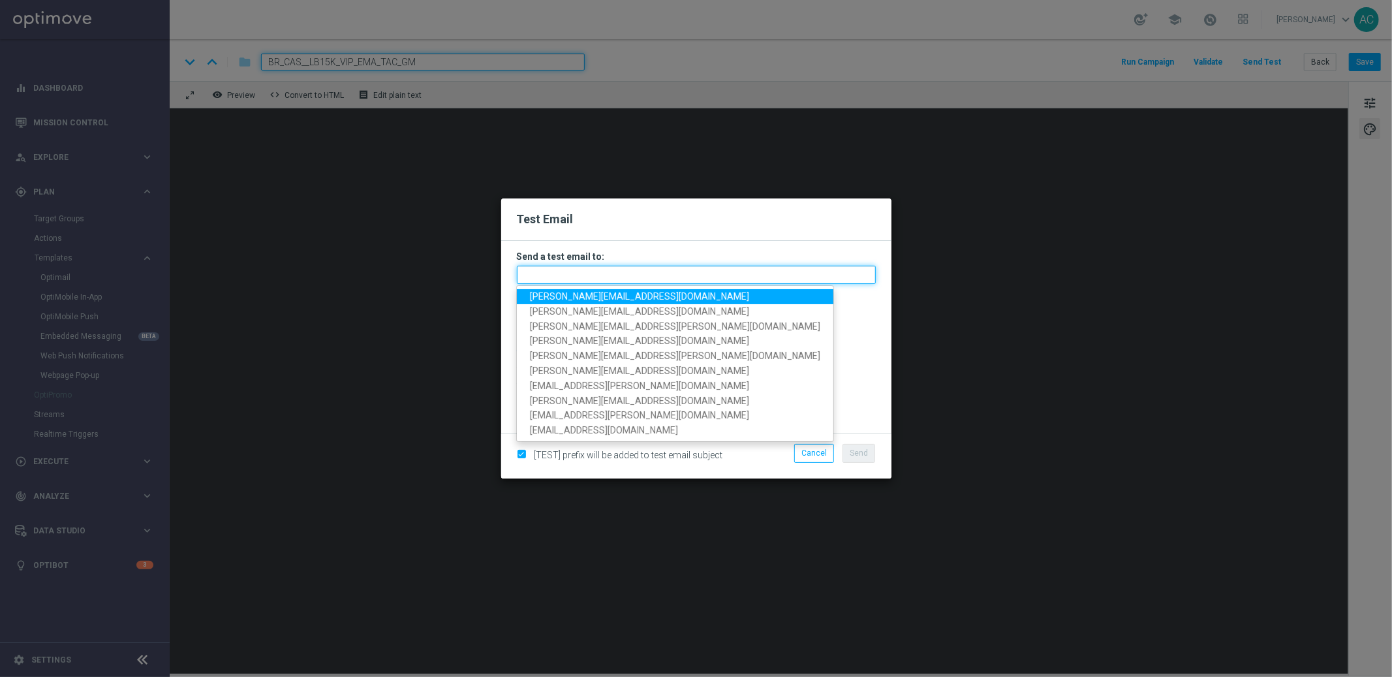
click at [672, 278] on input "text" at bounding box center [696, 275] width 359 height 18
click at [649, 293] on span "adriano.costa@lottoland.com" at bounding box center [639, 296] width 219 height 10
type input "adriano.costa@lottoland.com"
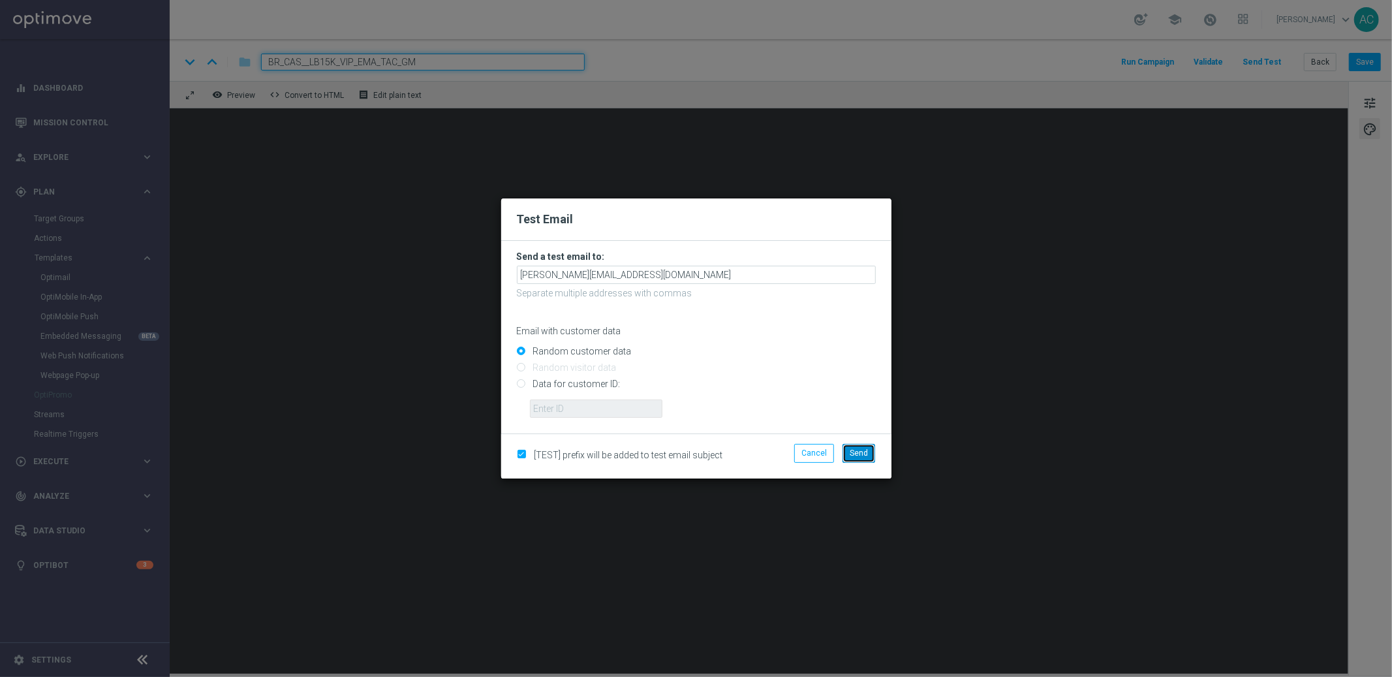
click at [872, 456] on button "Send" at bounding box center [859, 453] width 33 height 18
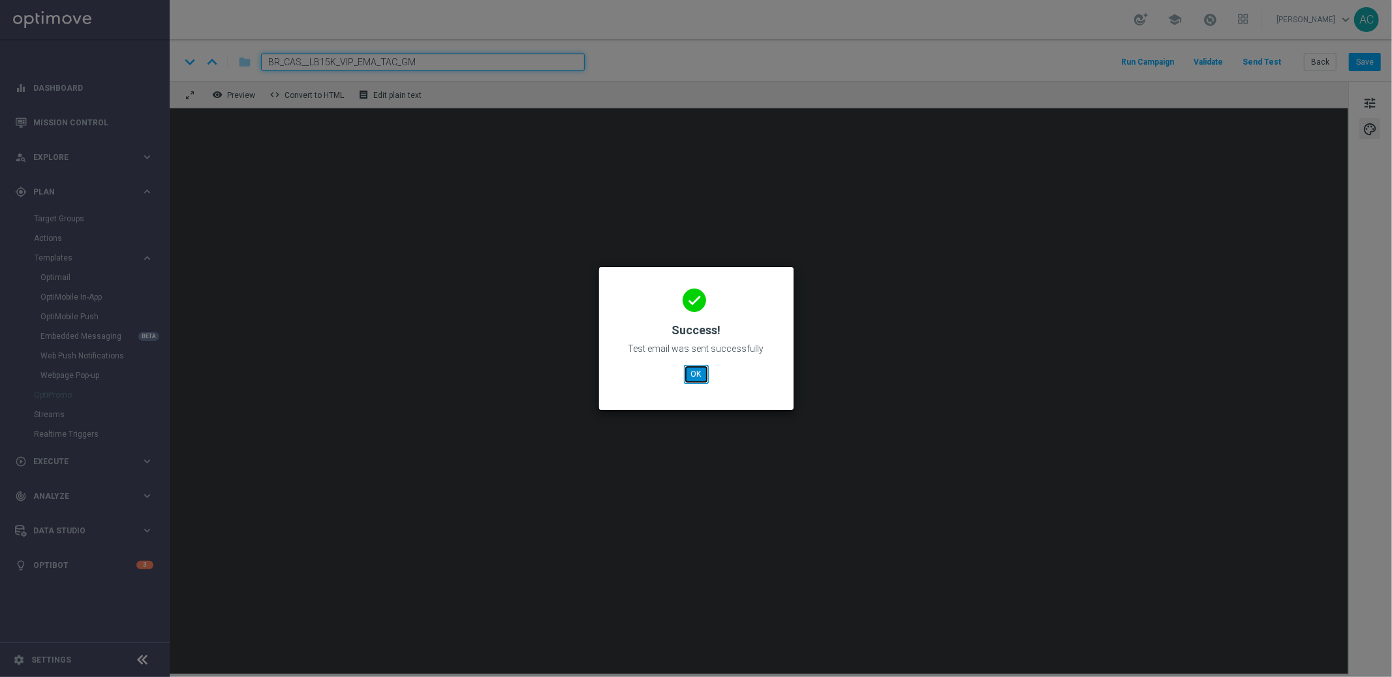
click at [690, 373] on button "OK" at bounding box center [696, 374] width 25 height 18
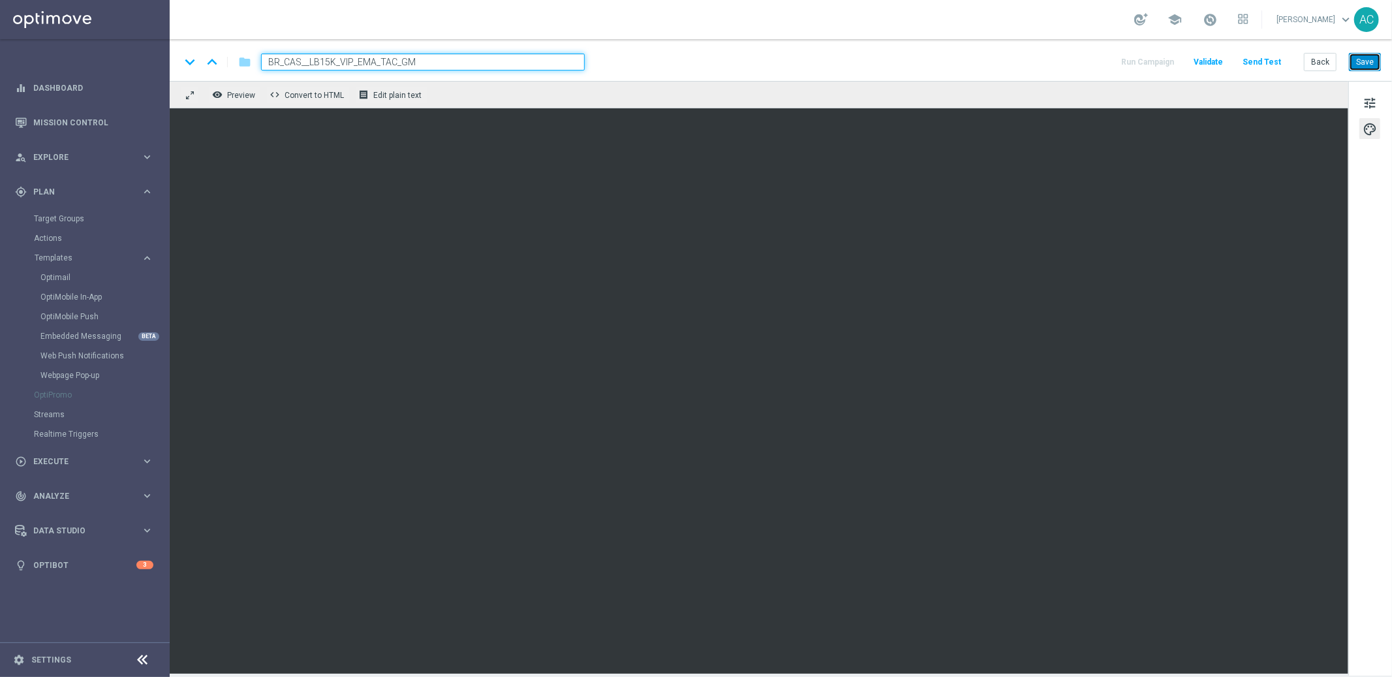
click at [1364, 67] on button "Save" at bounding box center [1365, 62] width 32 height 18
click at [1360, 58] on button "Save" at bounding box center [1365, 62] width 32 height 18
click at [249, 61] on icon "folder" at bounding box center [244, 62] width 13 height 16
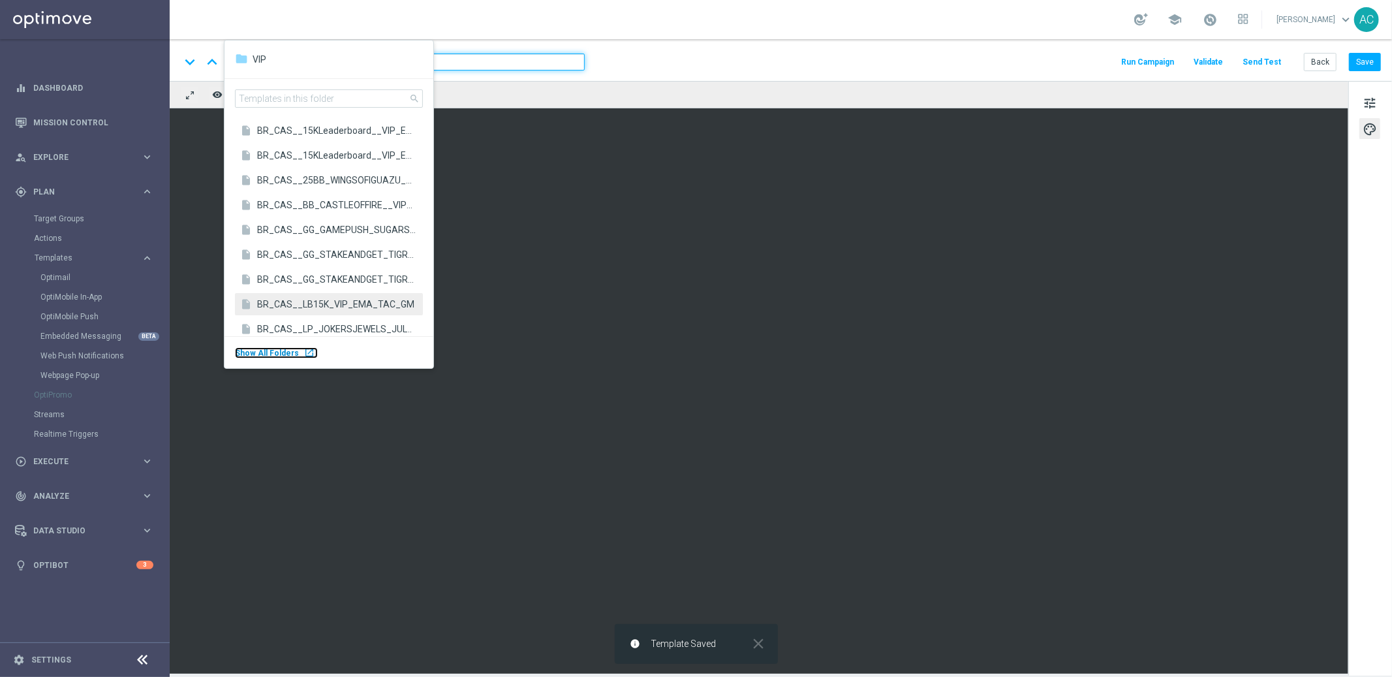
click at [304, 354] on div "launch" at bounding box center [309, 352] width 10 height 10
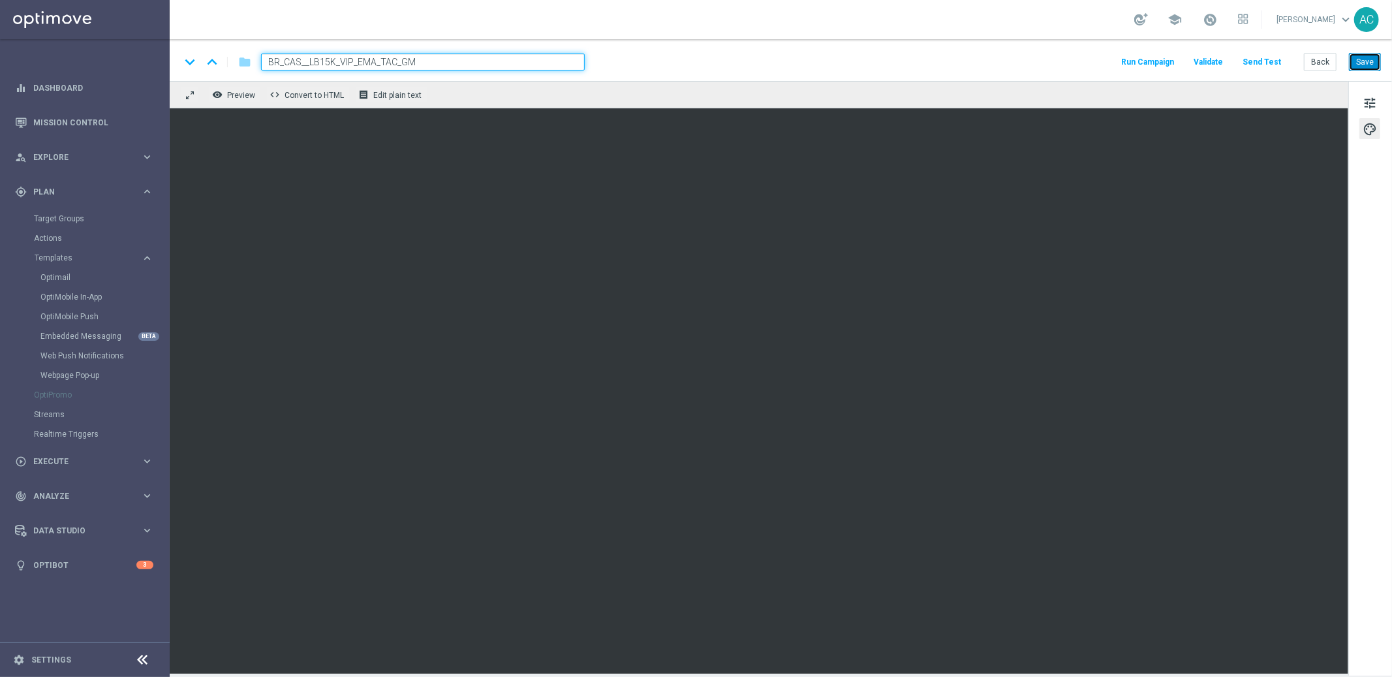
click at [1360, 63] on button "Save" at bounding box center [1365, 62] width 32 height 18
click at [1371, 62] on button "Save" at bounding box center [1365, 62] width 32 height 18
click at [1264, 62] on button "Send Test" at bounding box center [1262, 63] width 42 height 18
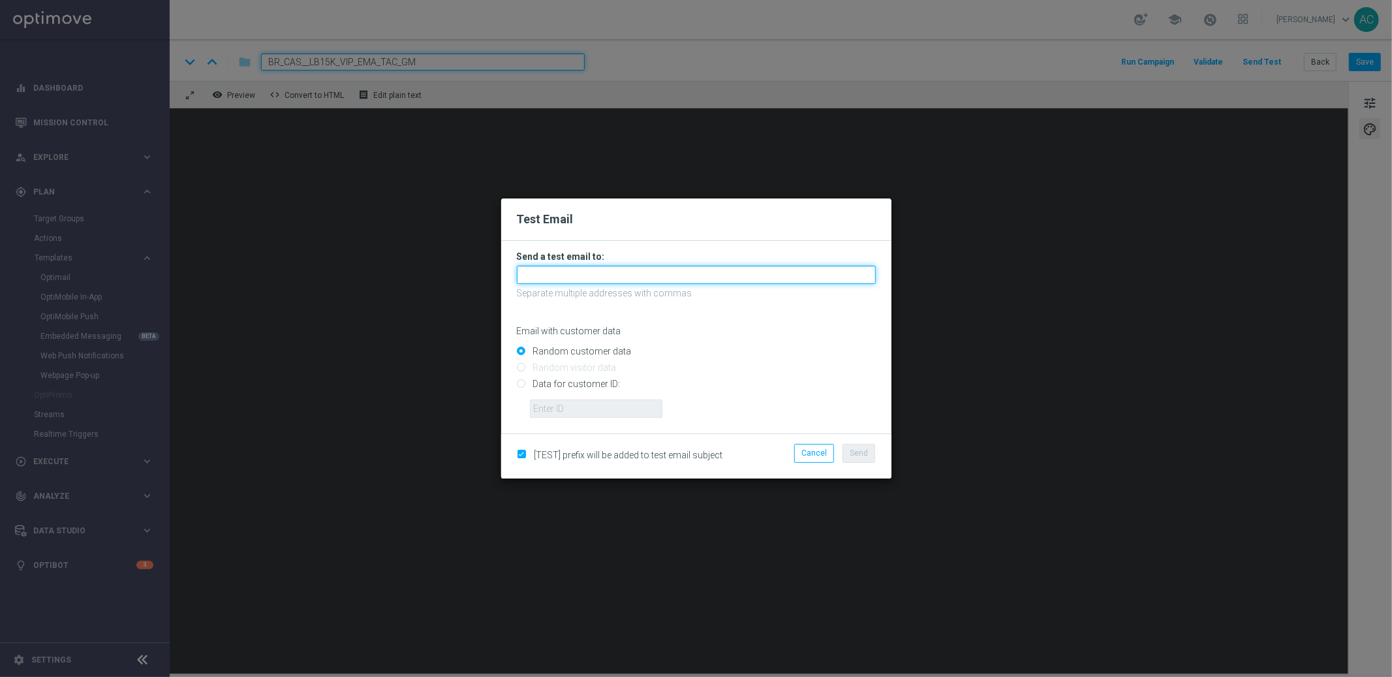
click at [585, 274] on input "text" at bounding box center [696, 275] width 359 height 18
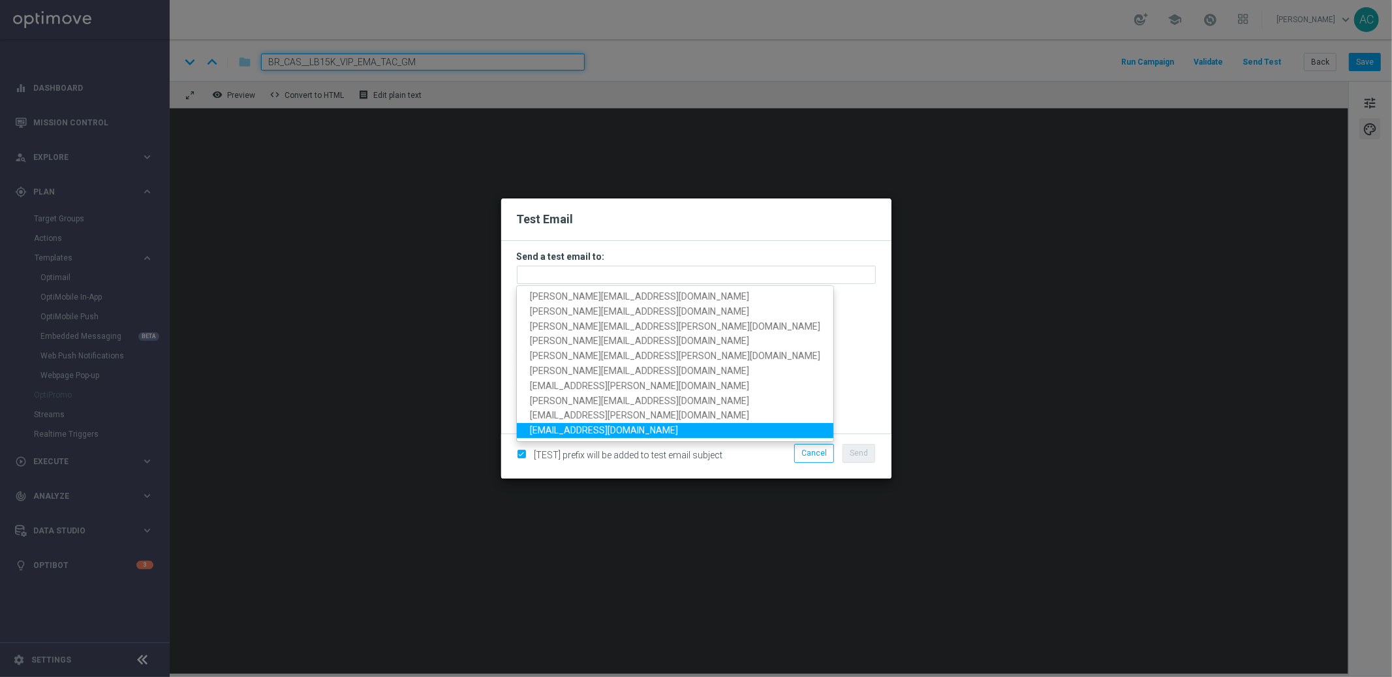
click at [591, 431] on span "fabiana.moco@lottoland.com" at bounding box center [604, 431] width 148 height 10
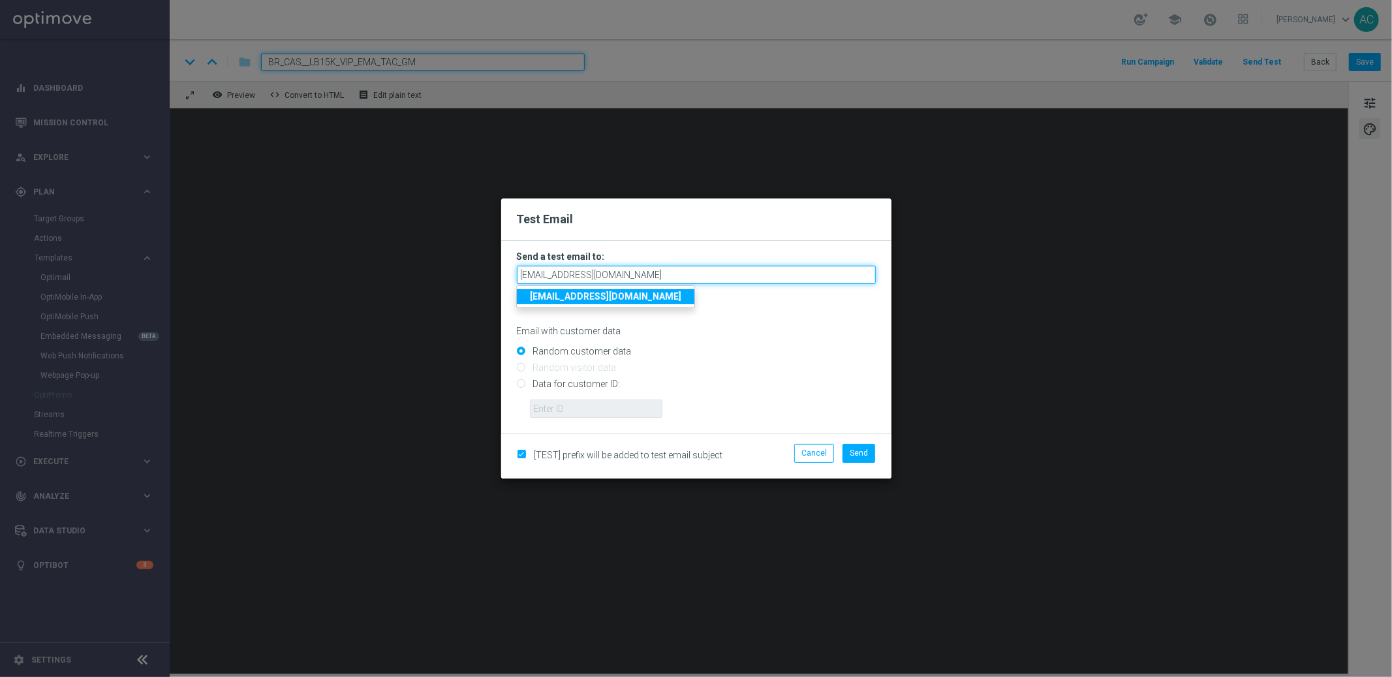
click at [645, 276] on input "fabiana.moco@lottoland.com" at bounding box center [696, 275] width 359 height 18
type input "fabiana"
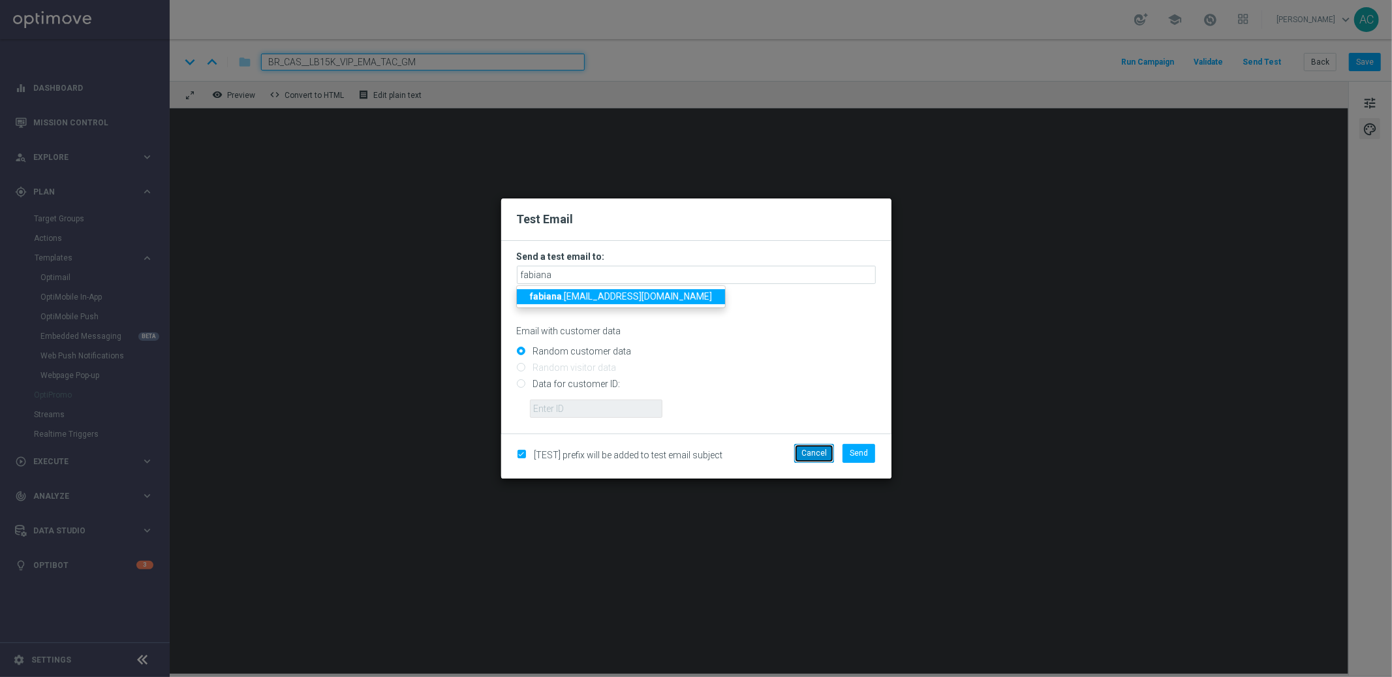
click at [806, 453] on button "Cancel" at bounding box center [814, 453] width 40 height 18
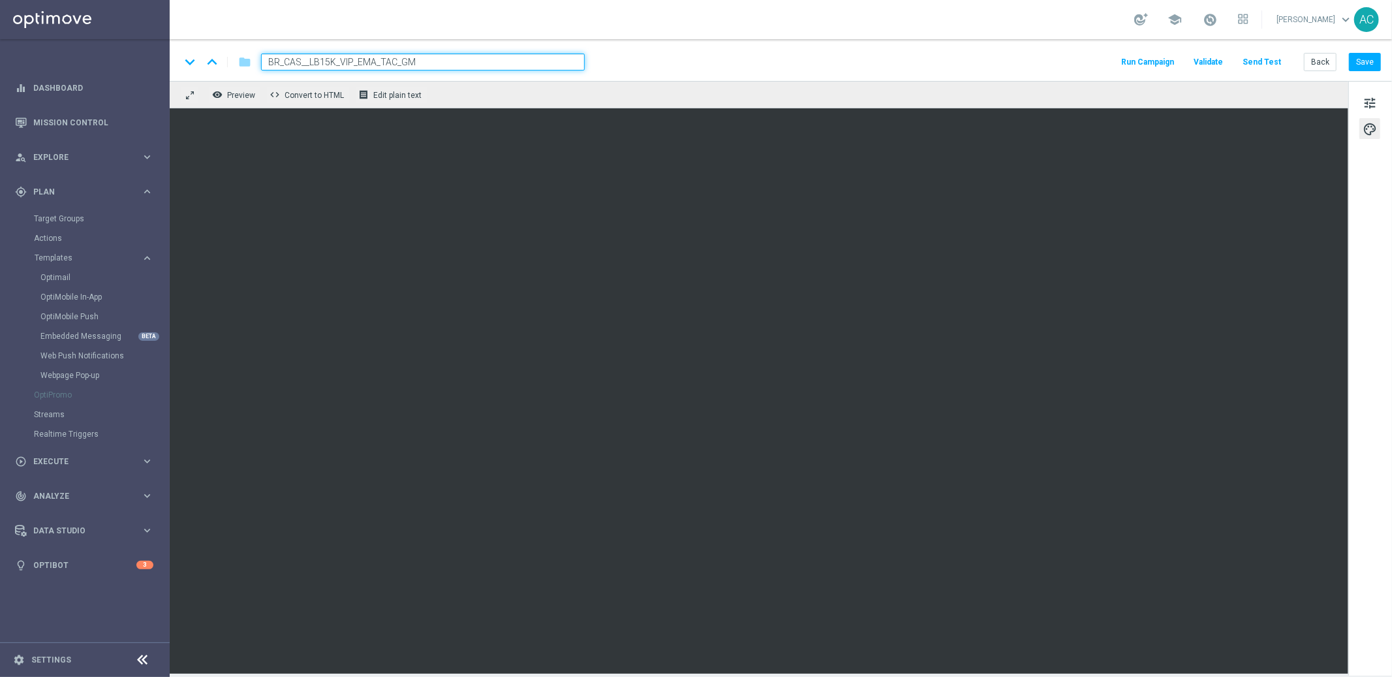
click at [1268, 59] on button "Send Test" at bounding box center [1262, 63] width 42 height 18
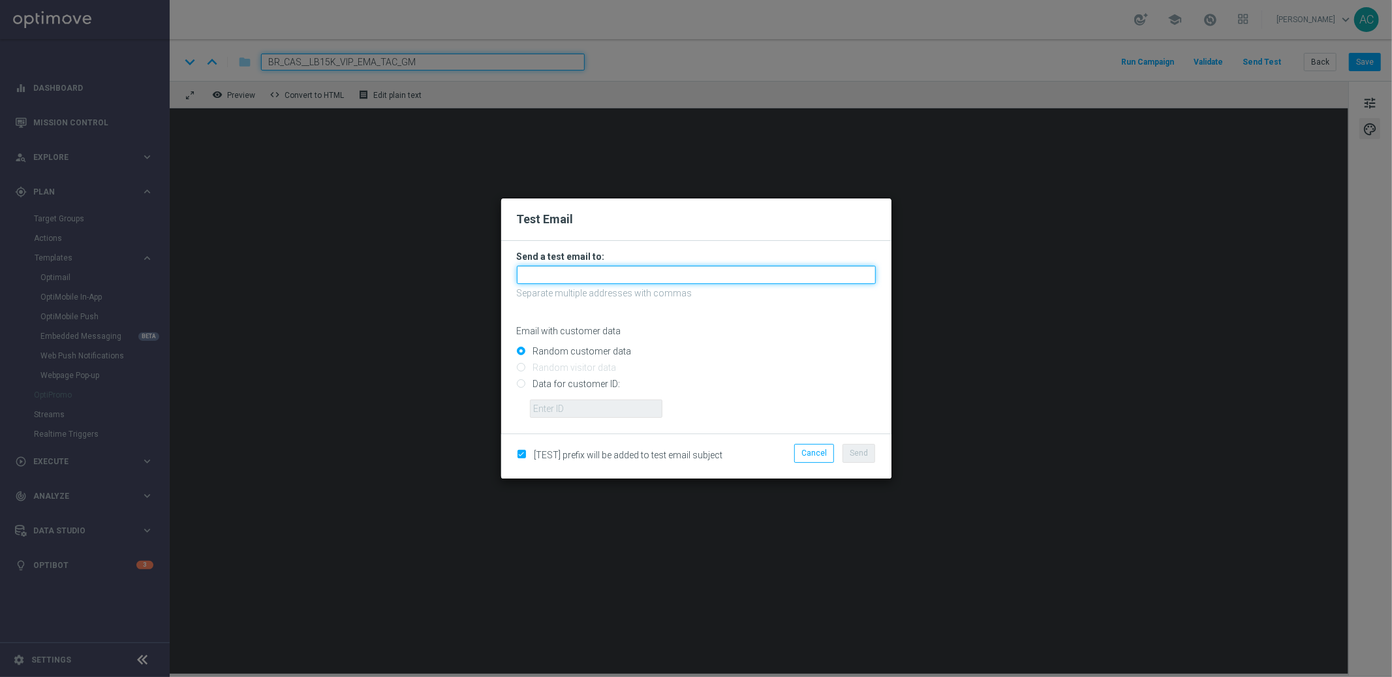
click at [568, 280] on input "text" at bounding box center [696, 275] width 359 height 18
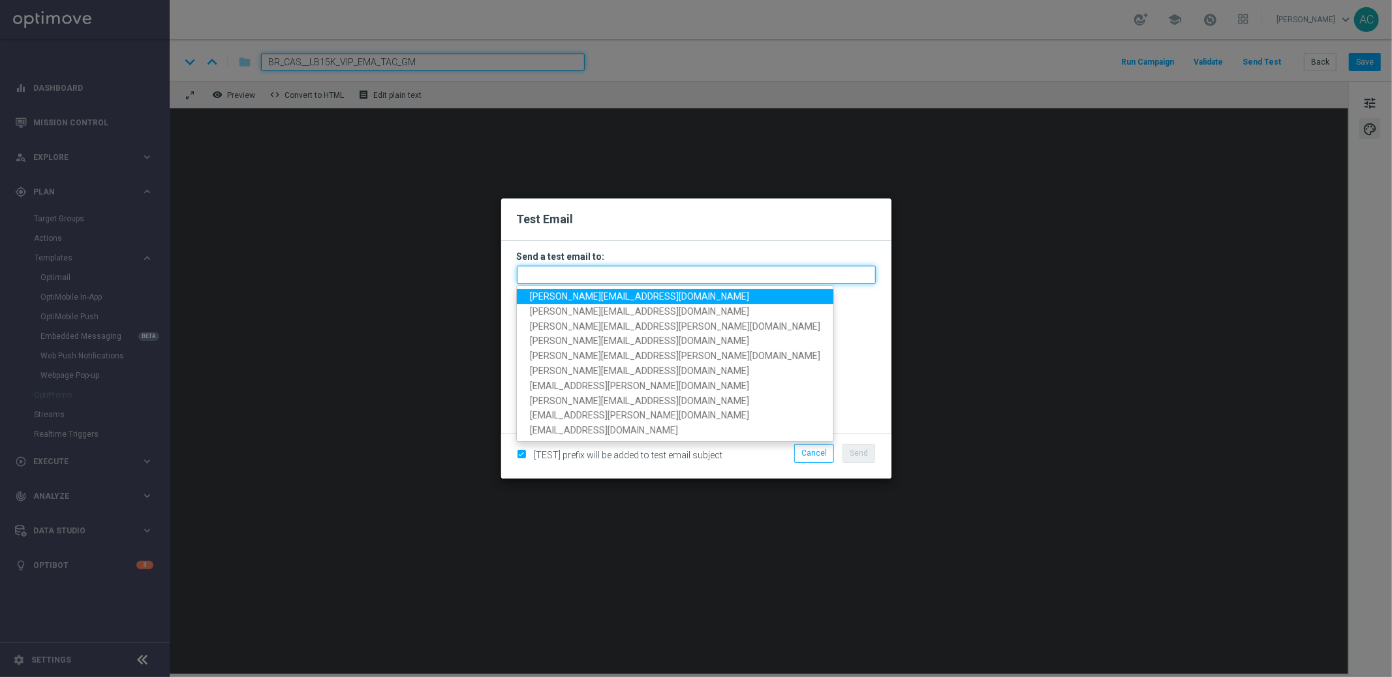
paste input "fabiana.dacunha@lottoland.com"
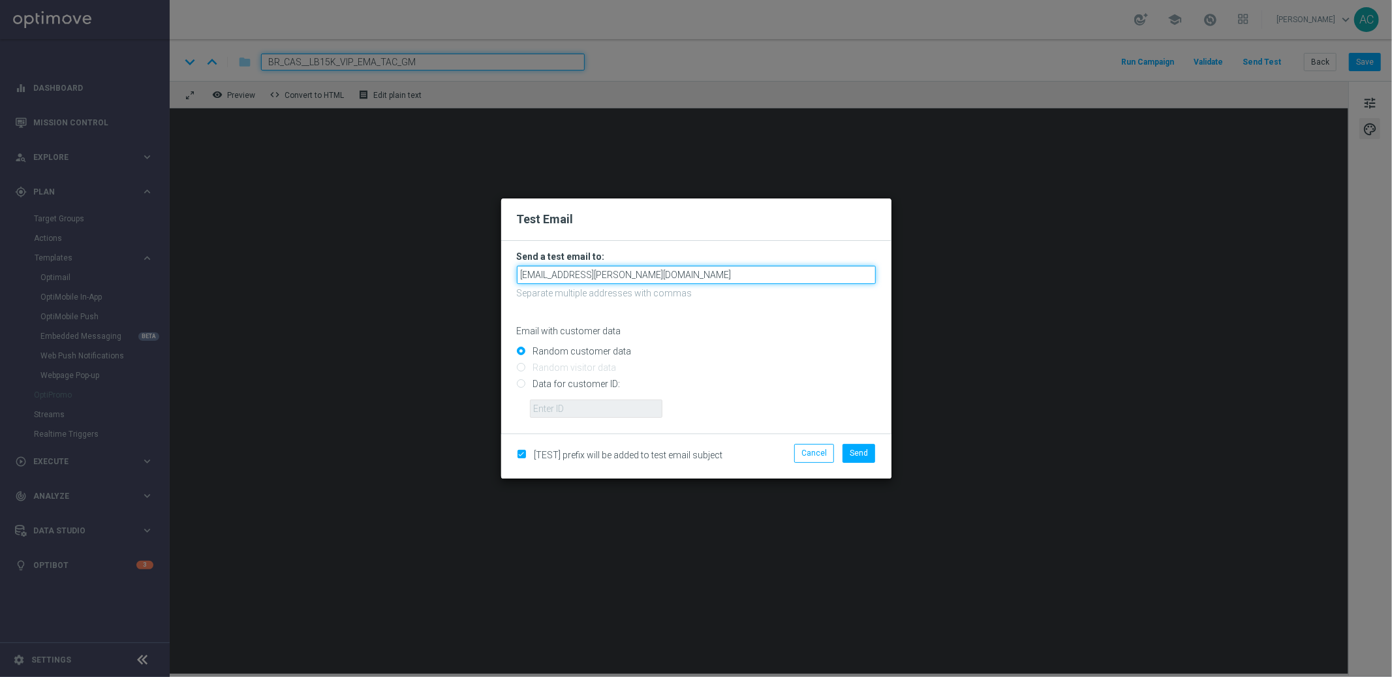
type input "fabiana.dacunha@lottoland.com"
click at [813, 456] on button "Cancel" at bounding box center [814, 453] width 40 height 18
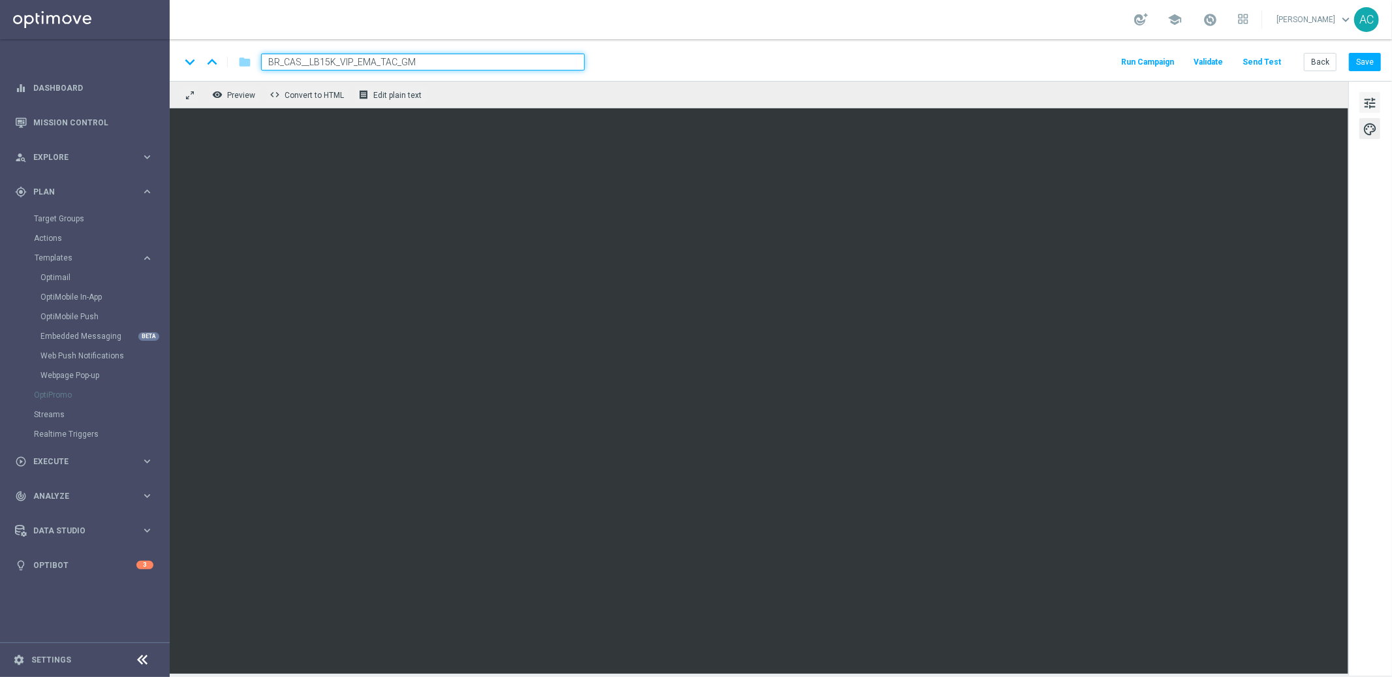
click at [1363, 101] on span "tune" at bounding box center [1370, 103] width 14 height 17
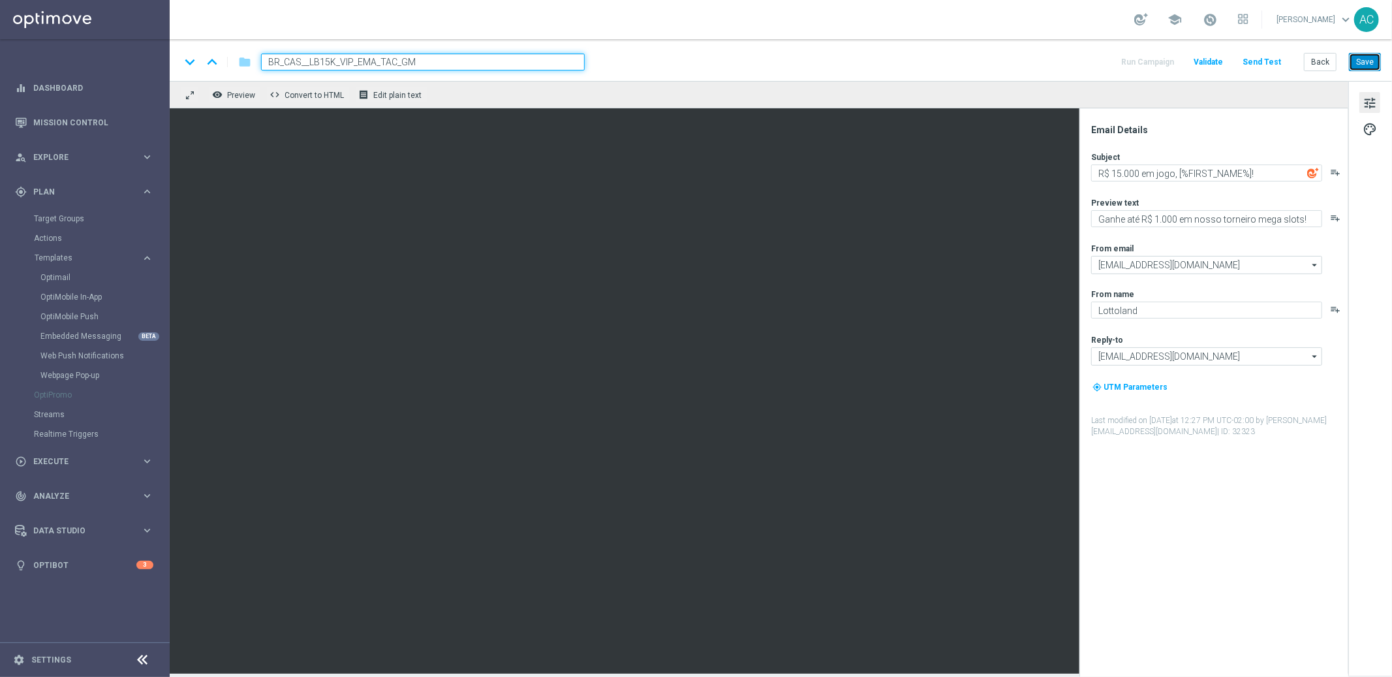
click at [1367, 61] on button "Save" at bounding box center [1365, 62] width 32 height 18
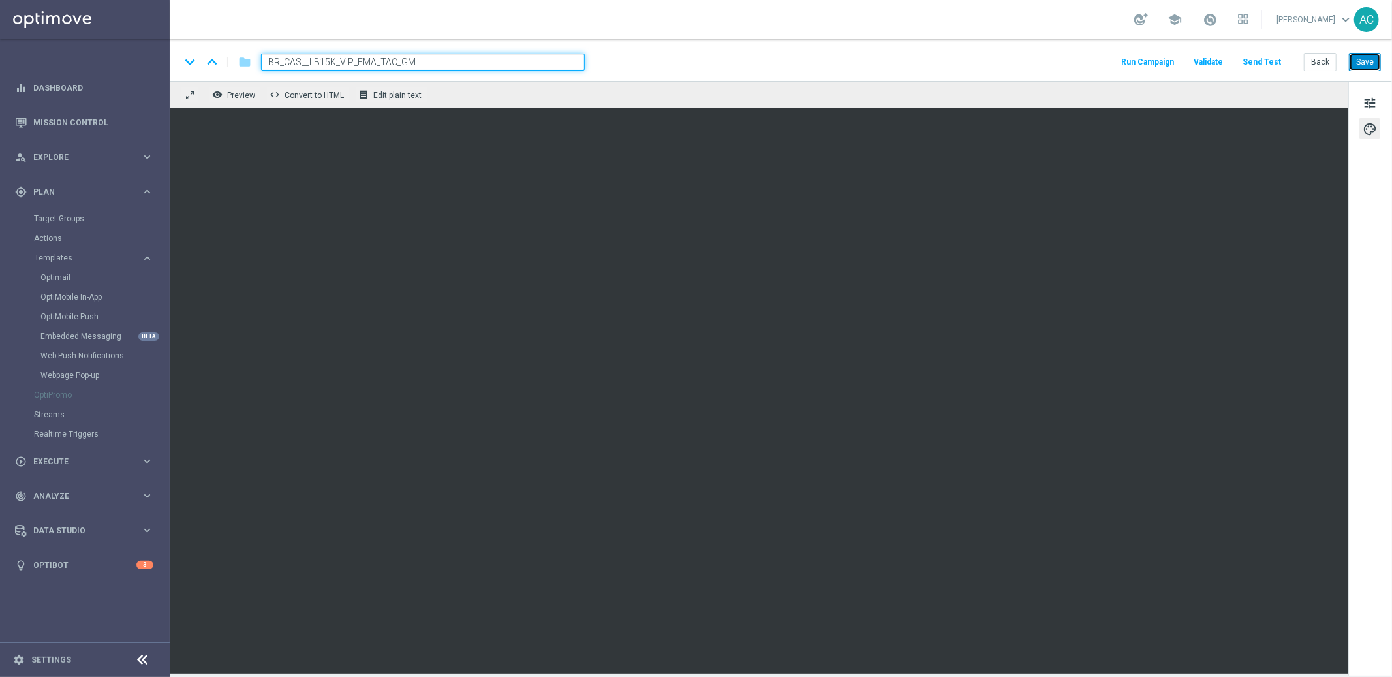
click at [1369, 57] on button "Save" at bounding box center [1365, 62] width 32 height 18
click at [866, 675] on div "keyboard_arrow_down keyboard_arrow_up folder BR_CAS__LB15K_VIP_EMA_TAC_GM Run C…" at bounding box center [781, 358] width 1222 height 638
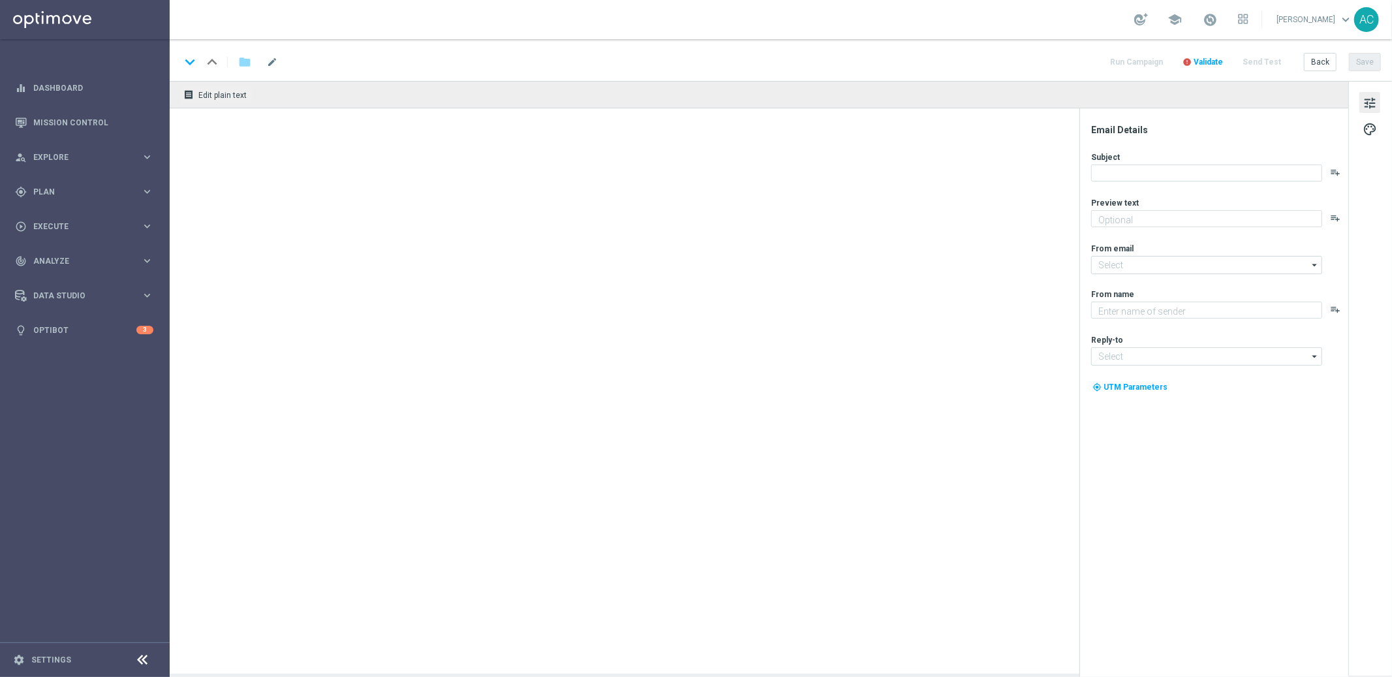
type textarea "Sem pegadinha. Apenas um BÔNUS GRÁTIS para todos os seus jogos e loterias favor…"
type input "[EMAIL_ADDRESS][DOMAIN_NAME]"
type textarea "Lottoland"
type input "[EMAIL_ADDRESS][DOMAIN_NAME]"
type textarea "Aproveite um R$100 por nossa conta!"
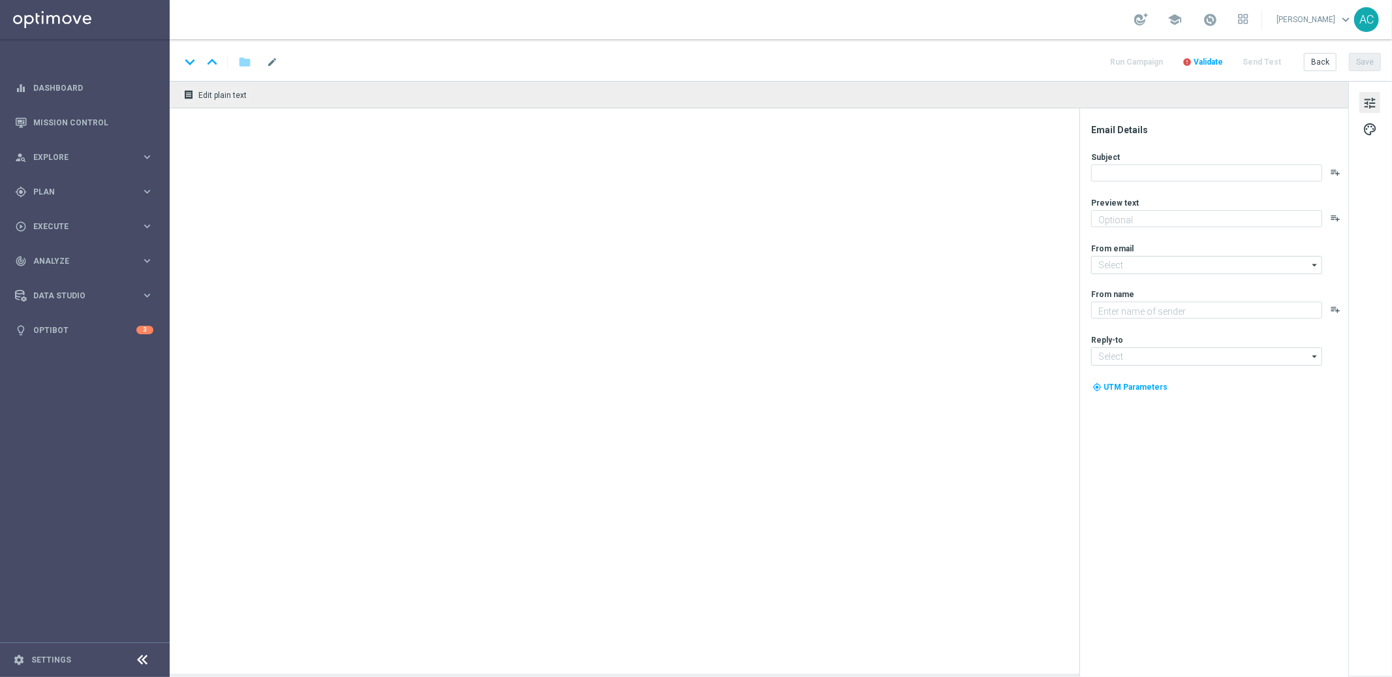
type textarea "Lottoland"
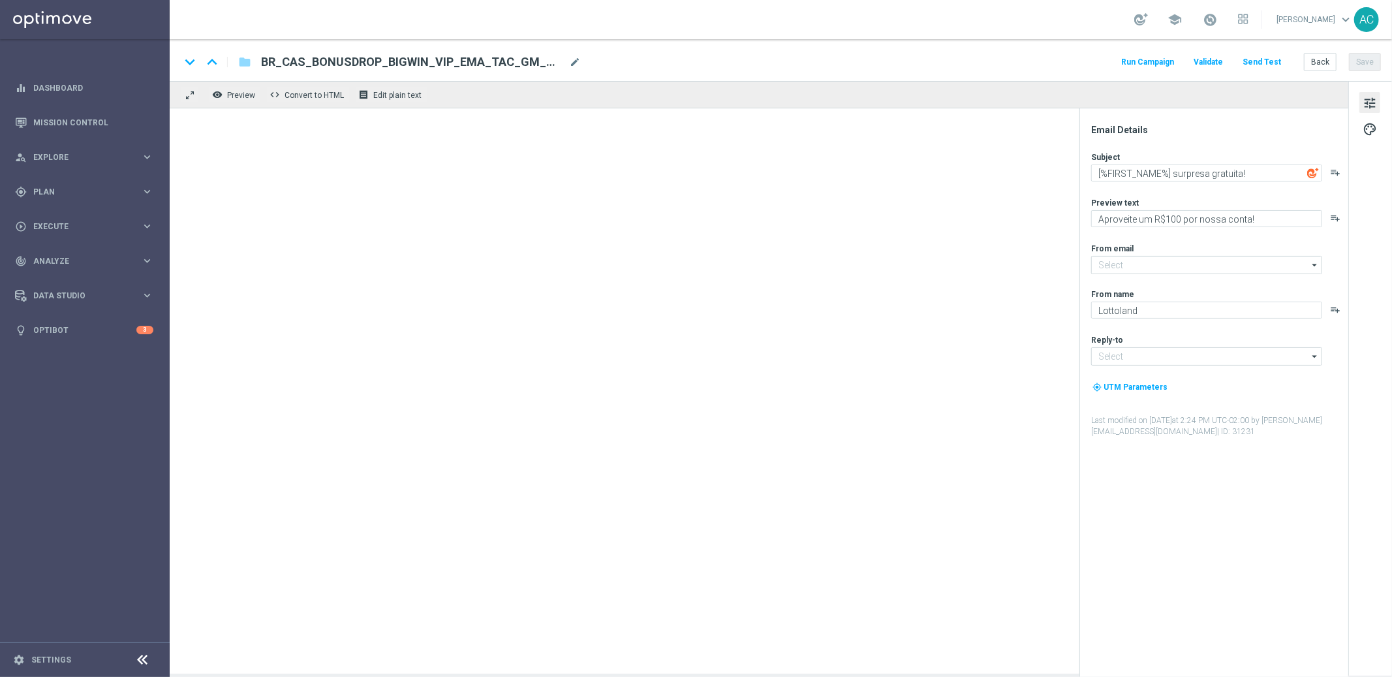
type input "[EMAIL_ADDRESS][DOMAIN_NAME]"
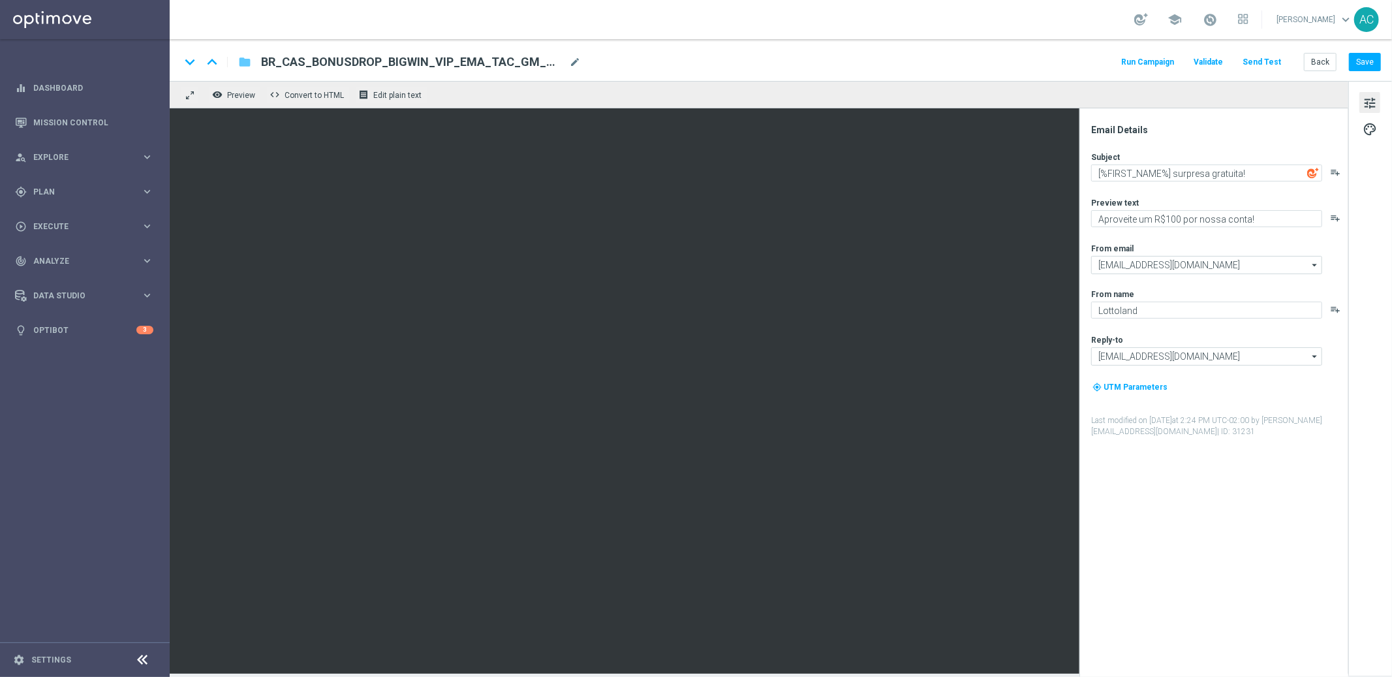
click at [243, 65] on icon "folder" at bounding box center [244, 62] width 13 height 16
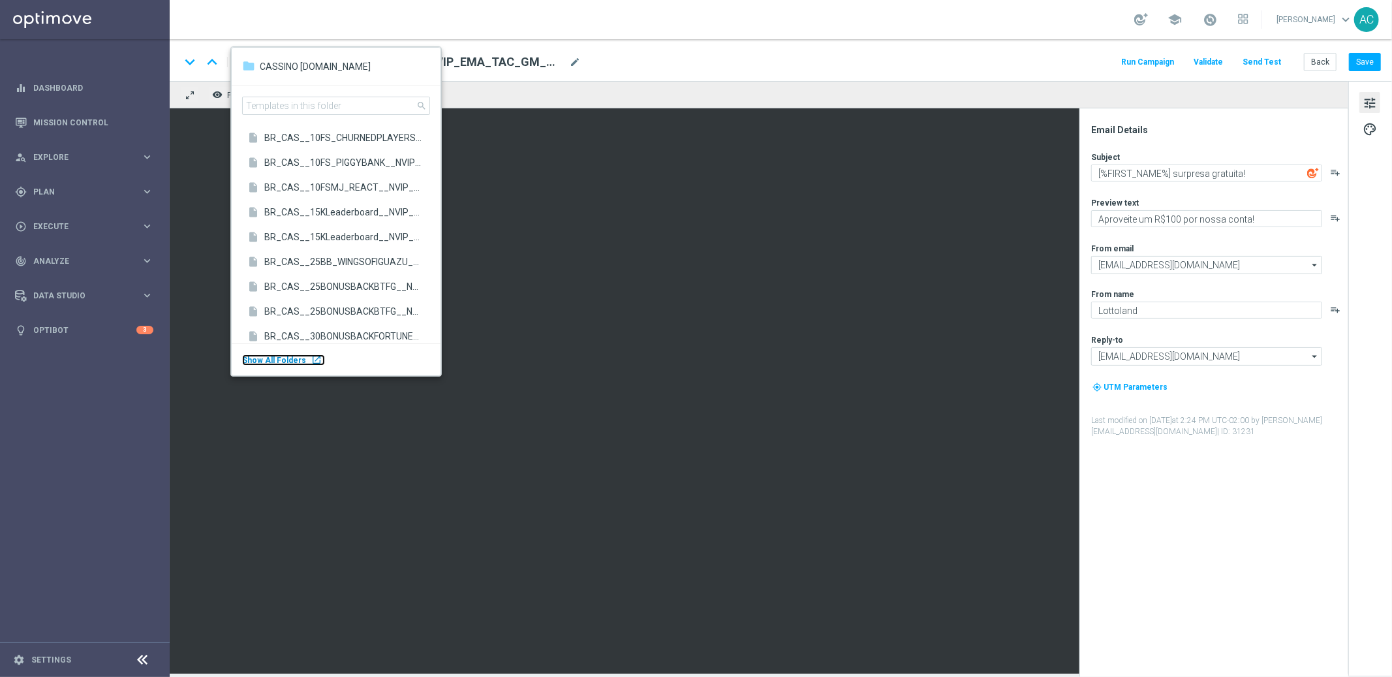
click at [71, 315] on body "equalizer Dashboard Mission Control" at bounding box center [696, 338] width 1392 height 677
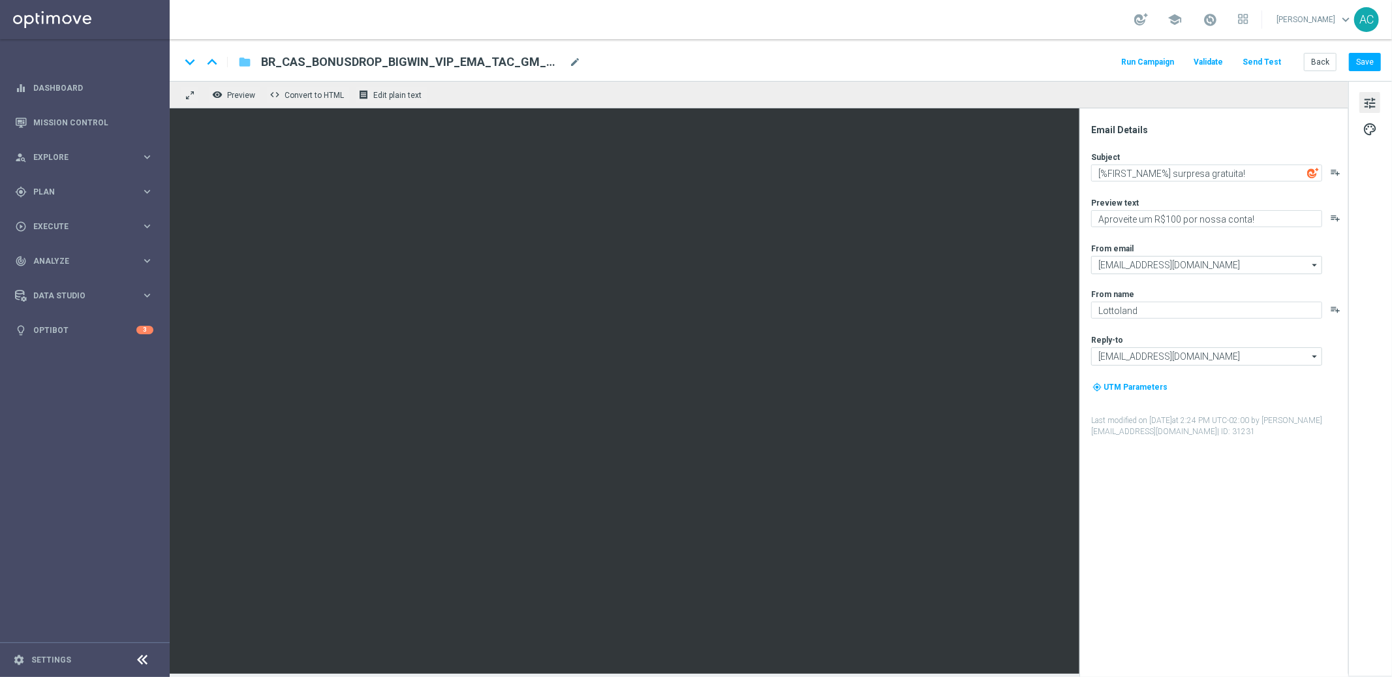
click at [243, 66] on icon "folder" at bounding box center [244, 62] width 13 height 16
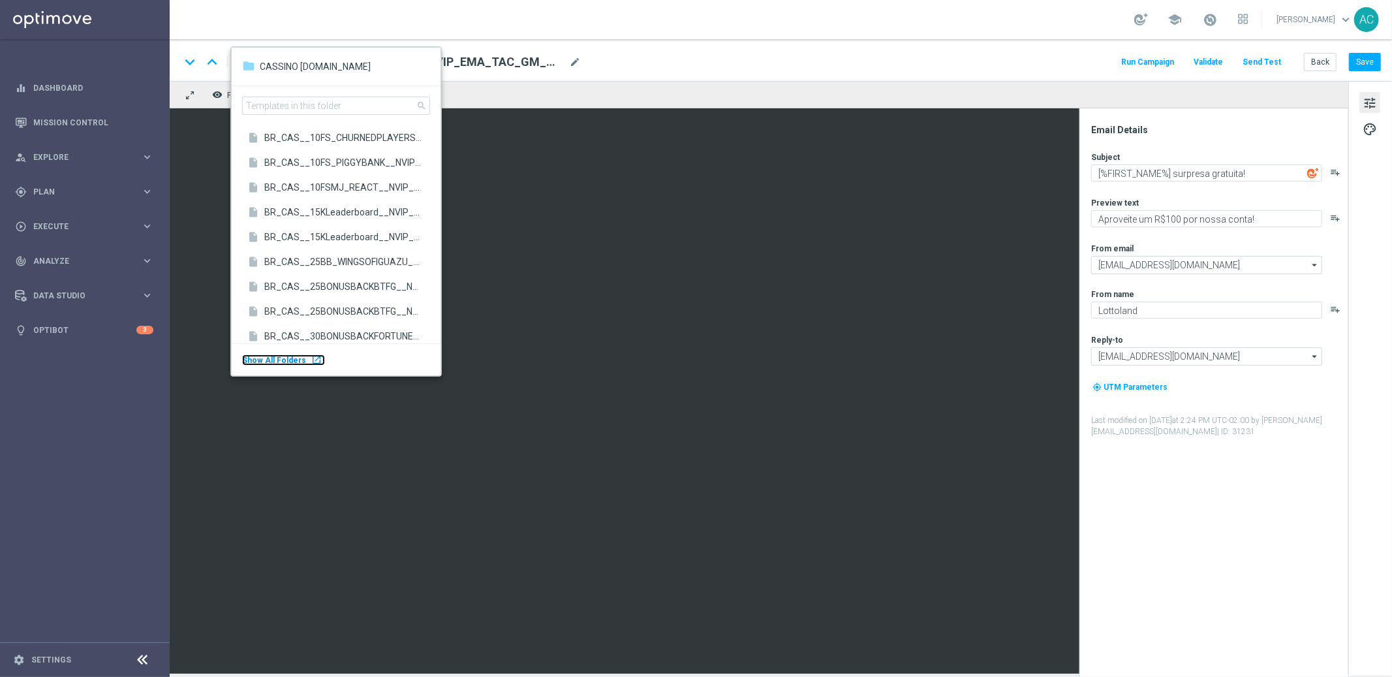
click at [296, 362] on span "Show All Folders" at bounding box center [274, 360] width 64 height 9
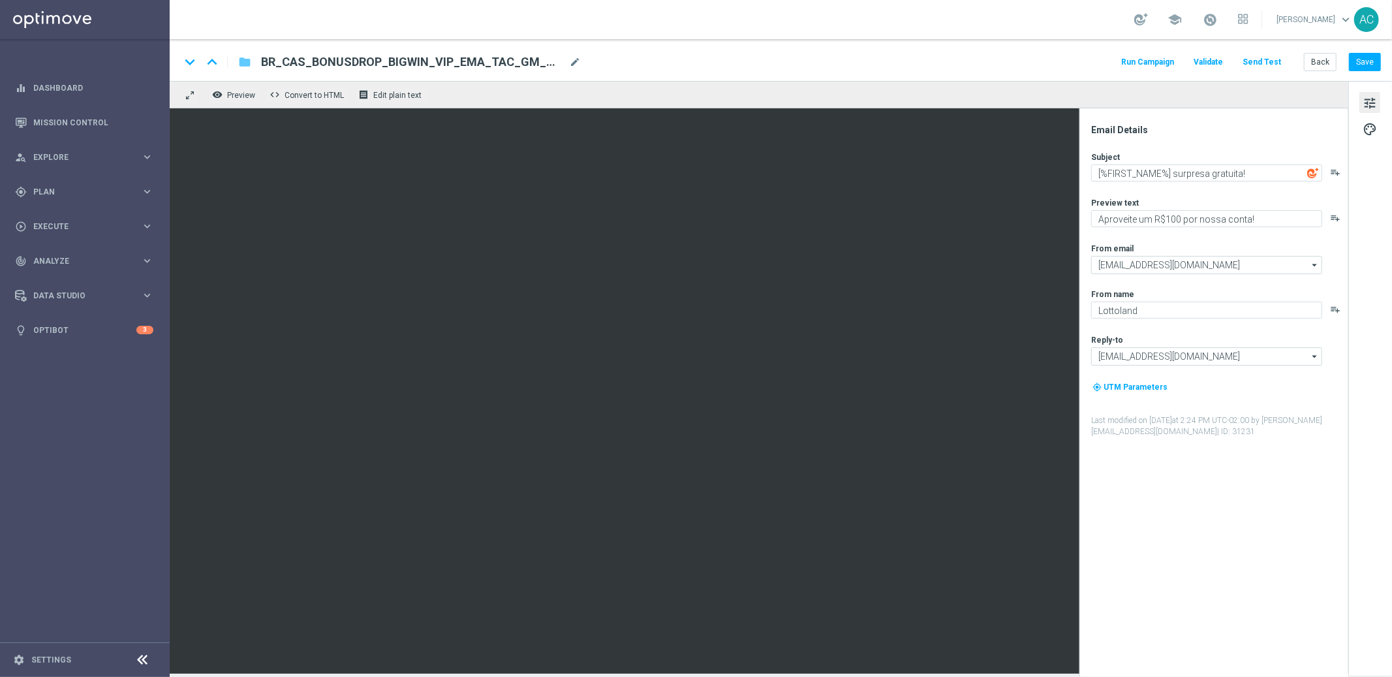
click at [240, 64] on icon "folder" at bounding box center [244, 62] width 13 height 16
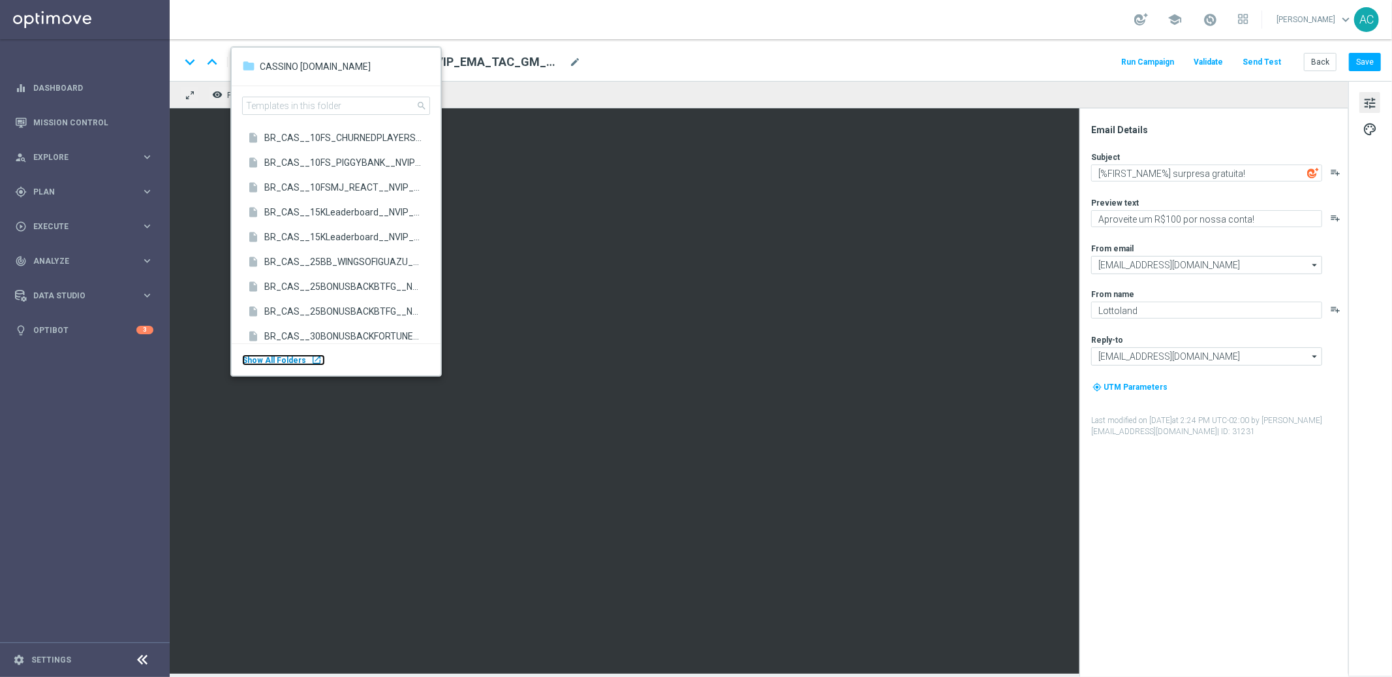
click at [299, 358] on span "Show All Folders" at bounding box center [274, 360] width 64 height 9
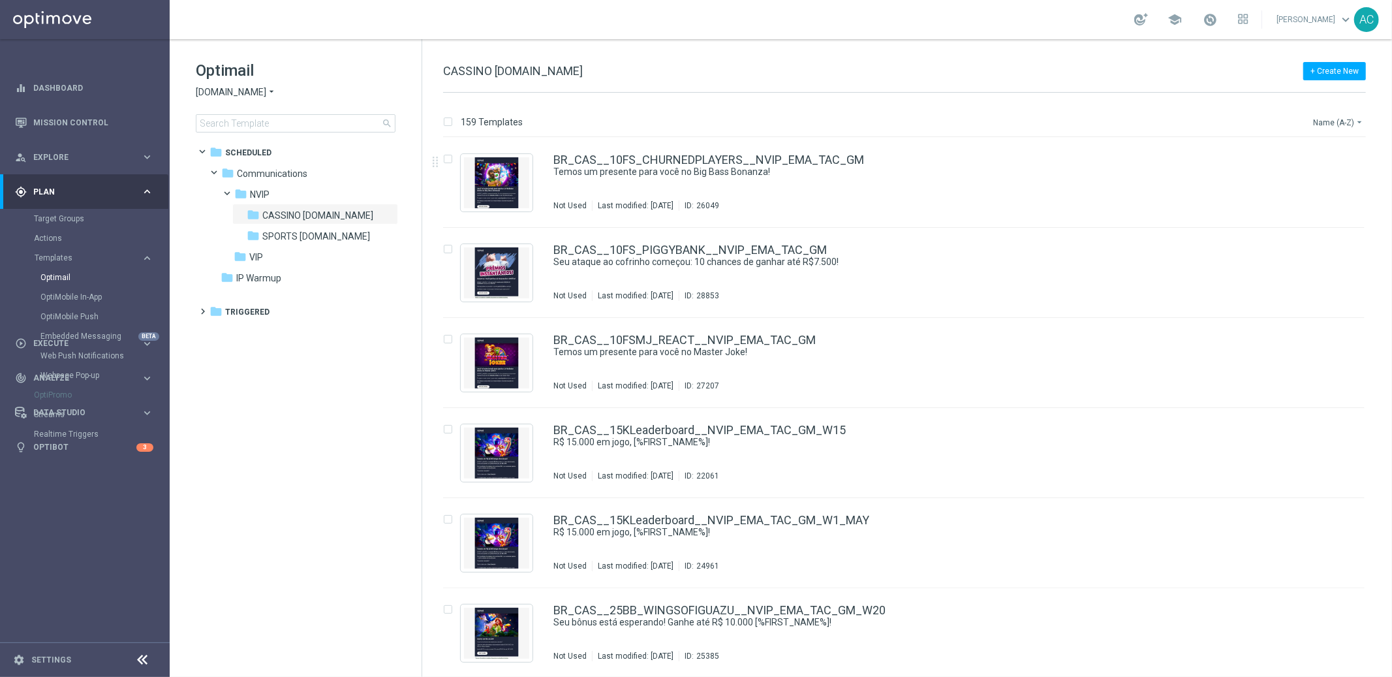
click at [1335, 118] on button "Name (A-Z) arrow_drop_down" at bounding box center [1339, 122] width 54 height 16
click at [1324, 181] on span "Date Modified (Newest)" at bounding box center [1315, 180] width 87 height 9
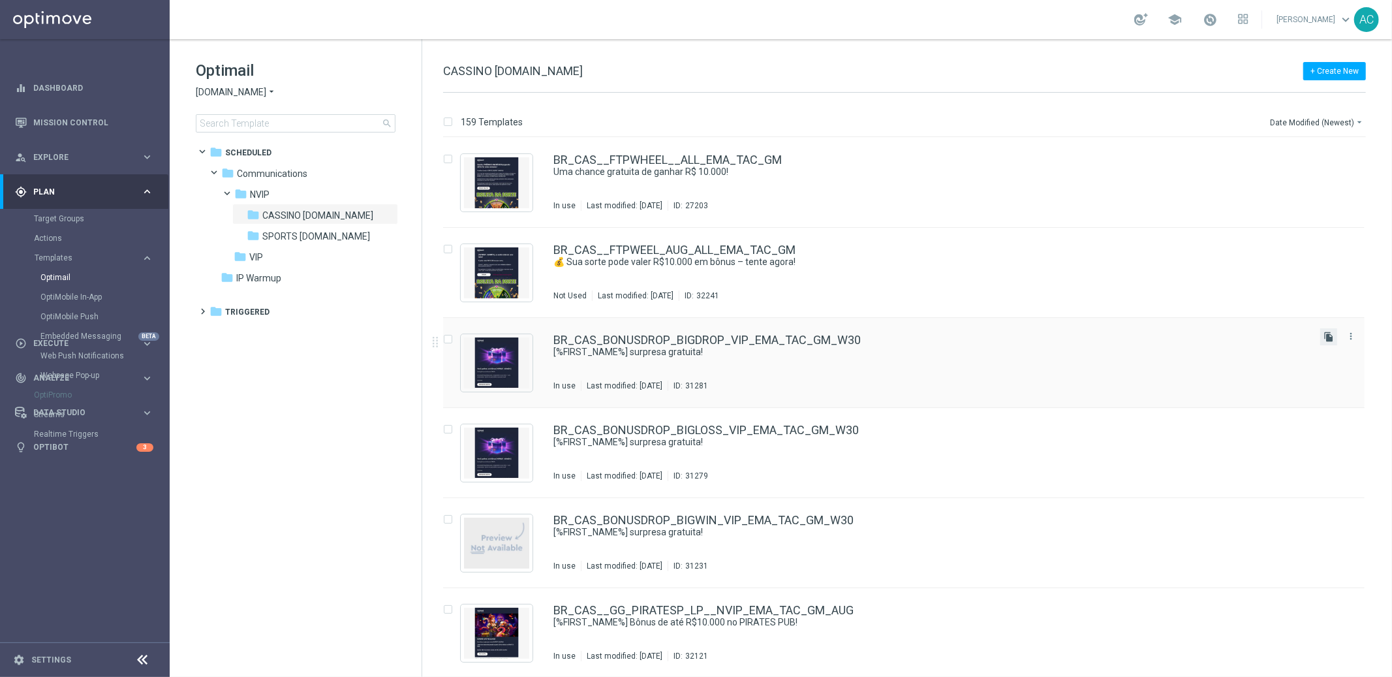
click at [1329, 337] on icon "file_copy" at bounding box center [1329, 337] width 10 height 10
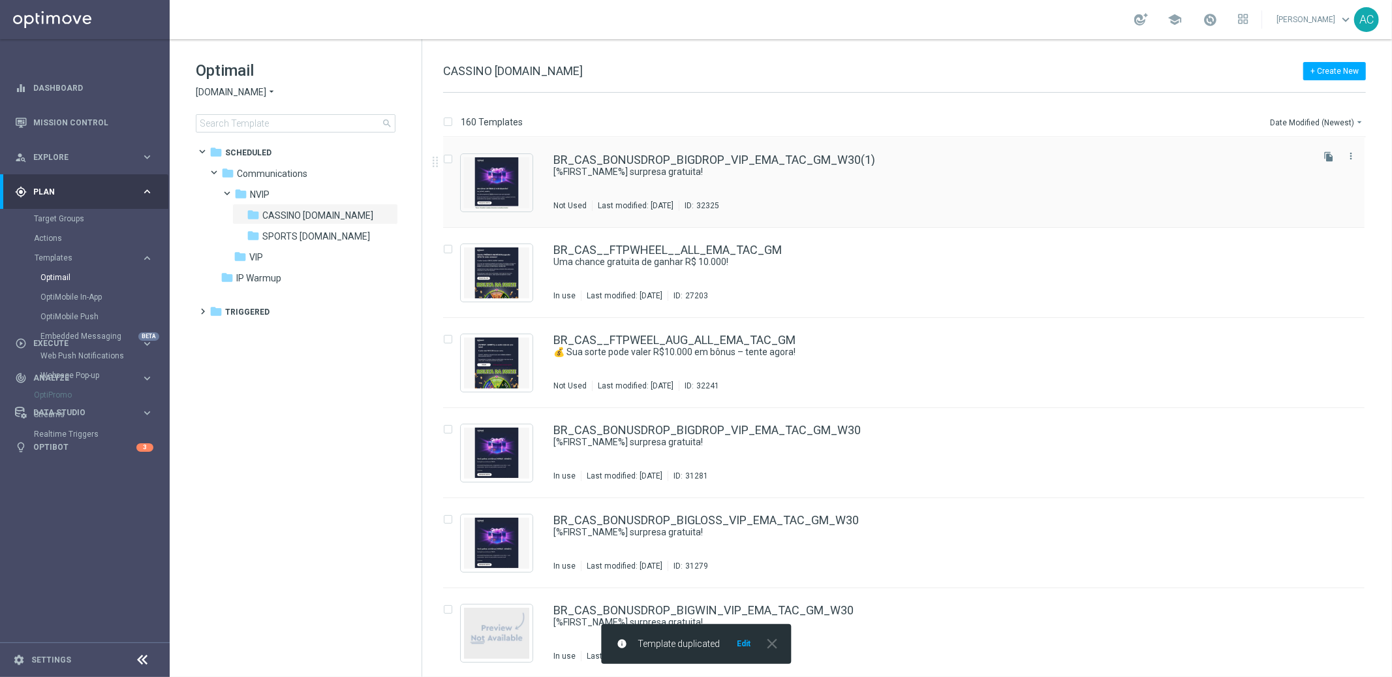
click at [703, 188] on div "BR_CAS_BONUSDROP_BIGDROP_VIP_EMA_TAC_GM_W30(1) [%FIRST_NAME%] surpresa gratuita…" at bounding box center [931, 182] width 756 height 57
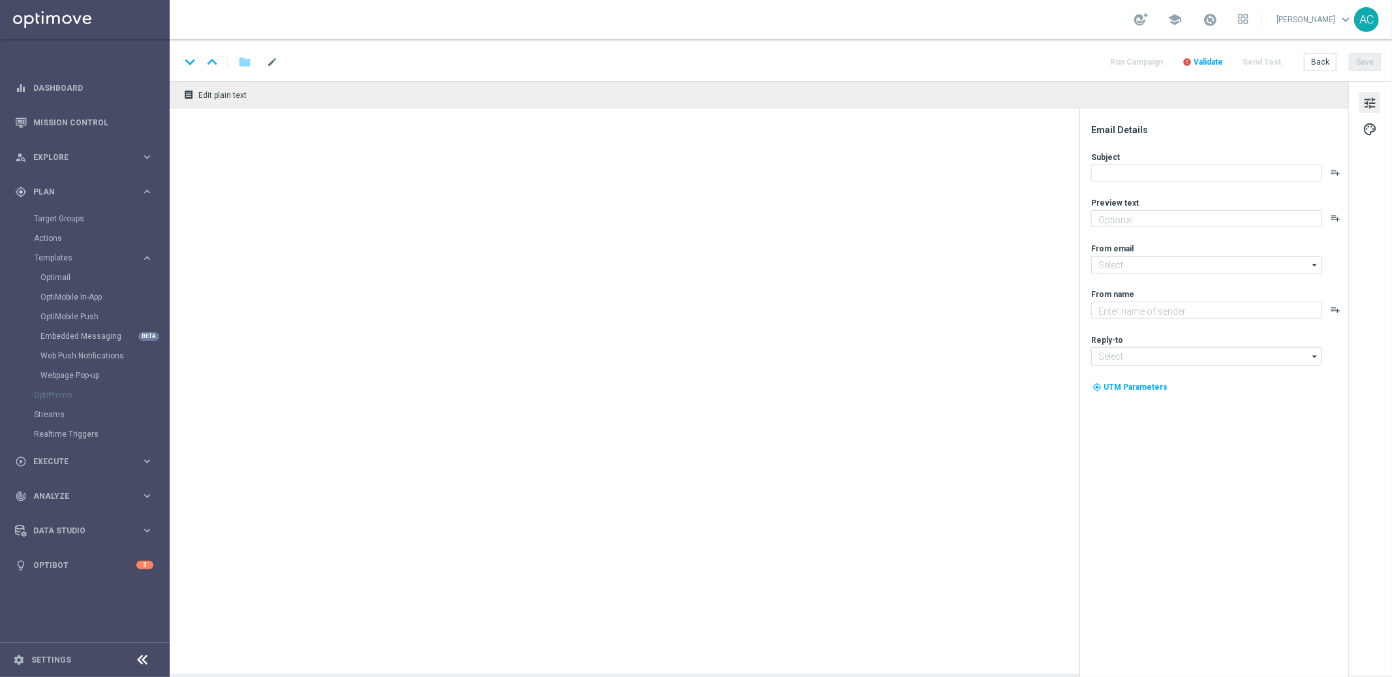
type input "BR_CAS_BONUSDROP_BIGDROP_VIP_EMA_TAC_GM_W30(1)"
type textarea "Aproveite um R$100 por nossa conta!"
type textarea "Lottoland"
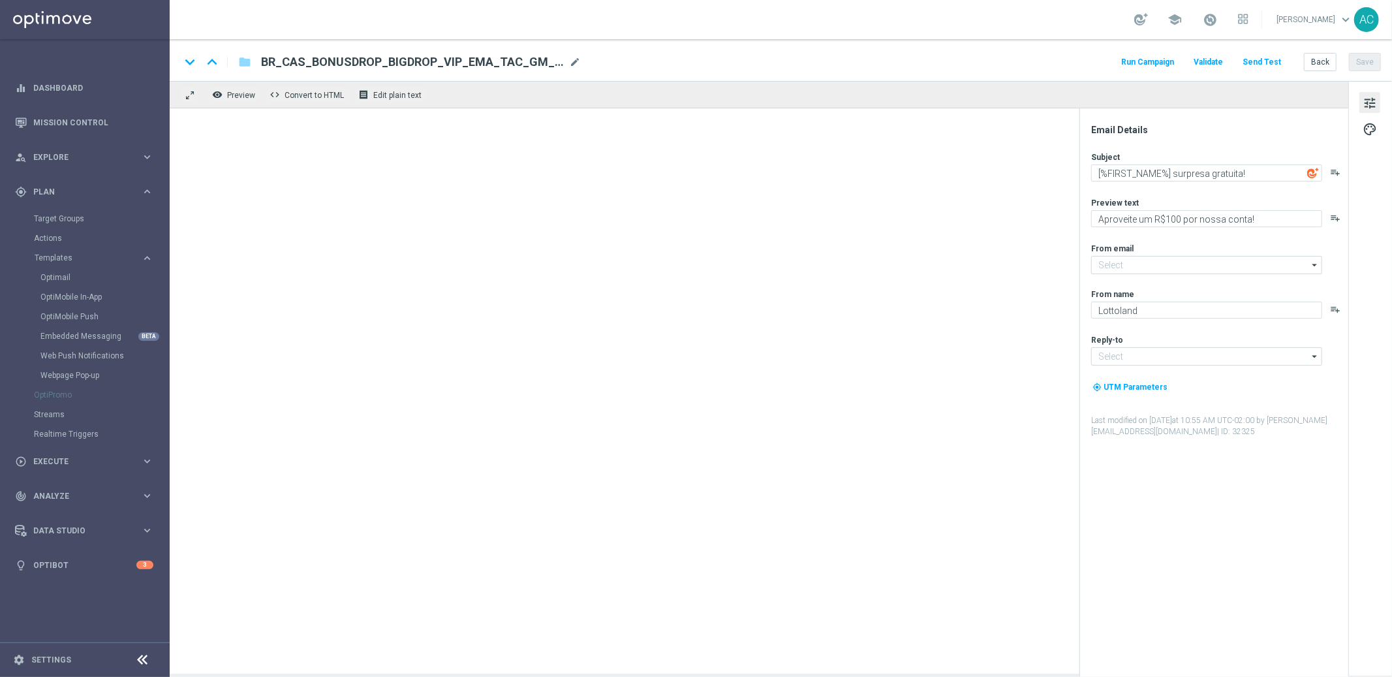
type input "[EMAIL_ADDRESS][DOMAIN_NAME]"
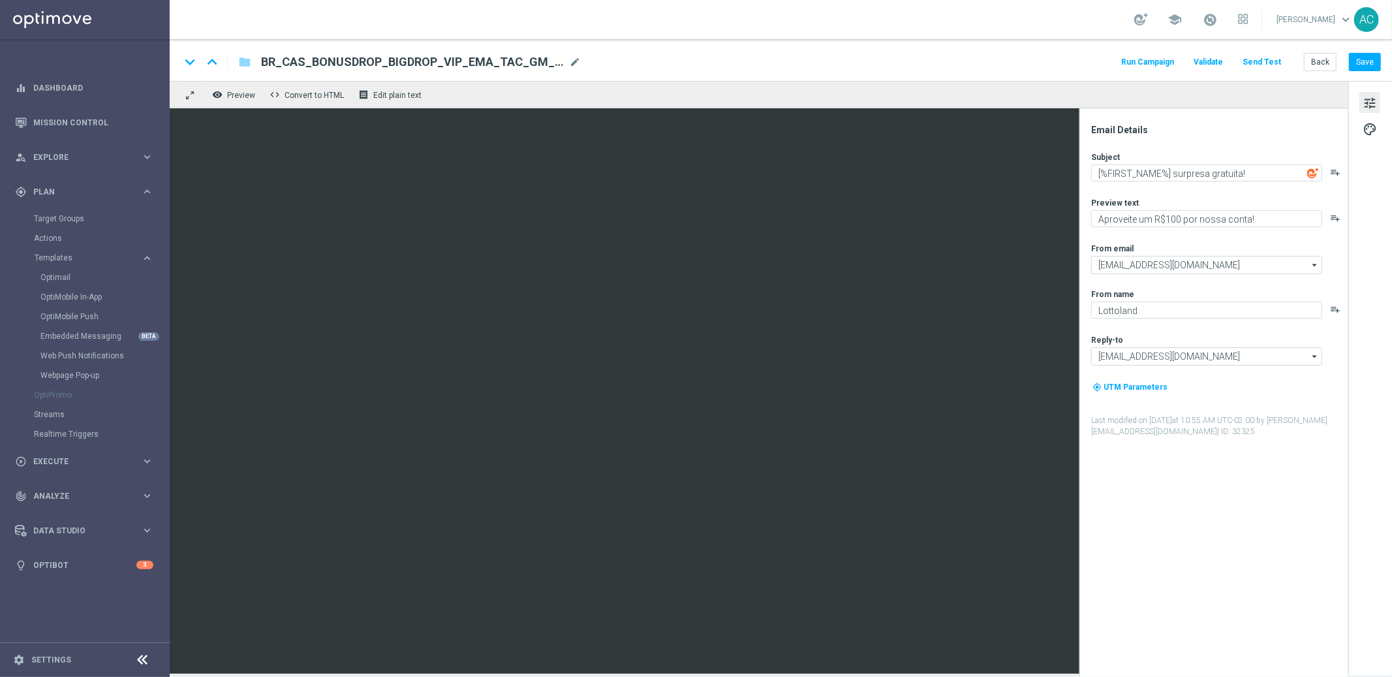
click at [377, 63] on span "BR_CAS_BONUSDROP_BIGDROP_VIP_EMA_TAC_GM_W30(1)" at bounding box center [412, 62] width 303 height 16
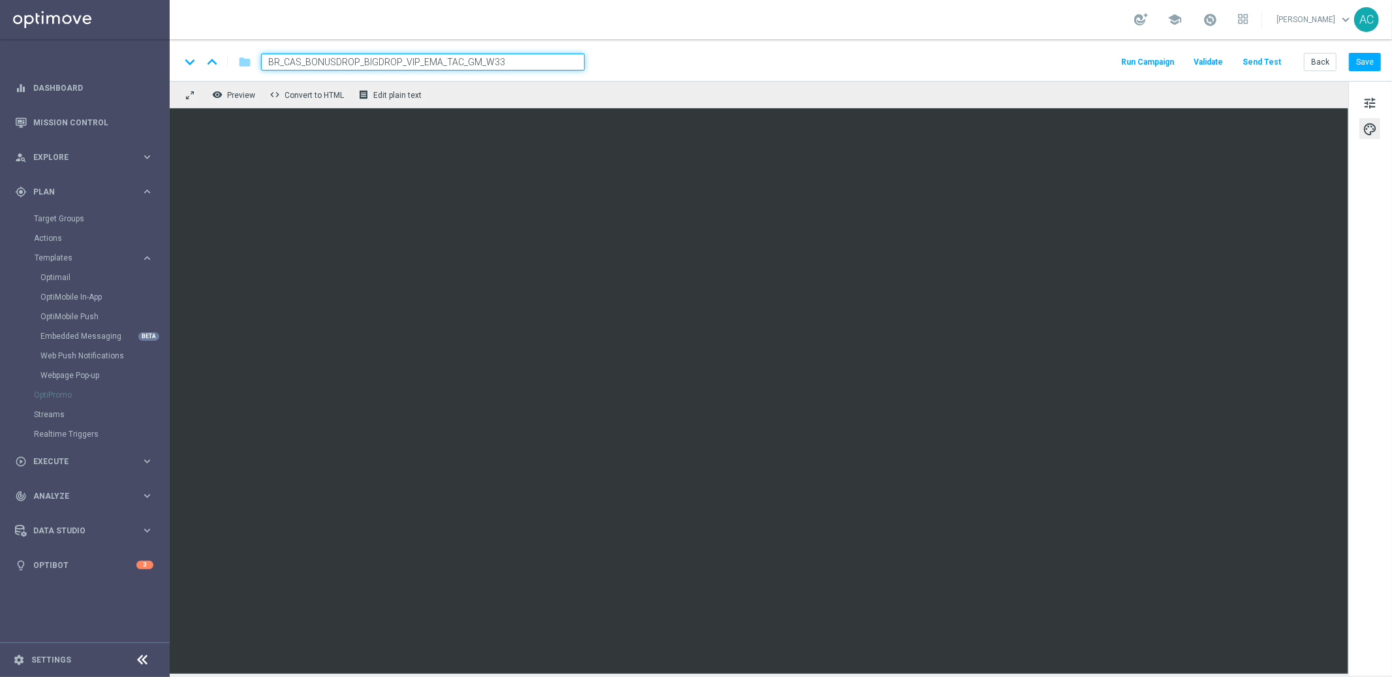
click at [398, 61] on input "BR_CAS_BONUSDROP_BIGDROP_VIP_EMA_TAC_GM_W33" at bounding box center [423, 62] width 324 height 17
click at [415, 64] on input "BR_CAS_BONUSDROP_BIGDROP_APPOLOGIES_VIP_EMA_TAC_GM_W33" at bounding box center [423, 62] width 324 height 17
type input "BR_CAS_BONUSDROP_BIGDROP_APOLOGIES_VIP_EMA_TAC_GM_W33"
click at [526, 67] on input "BR_CAS_BONUSDROP_BIGDROP_APOLOGIES_VIP_EMA_TAC_GM_W33" at bounding box center [423, 62] width 324 height 17
click at [1362, 61] on button "Save" at bounding box center [1365, 62] width 32 height 18
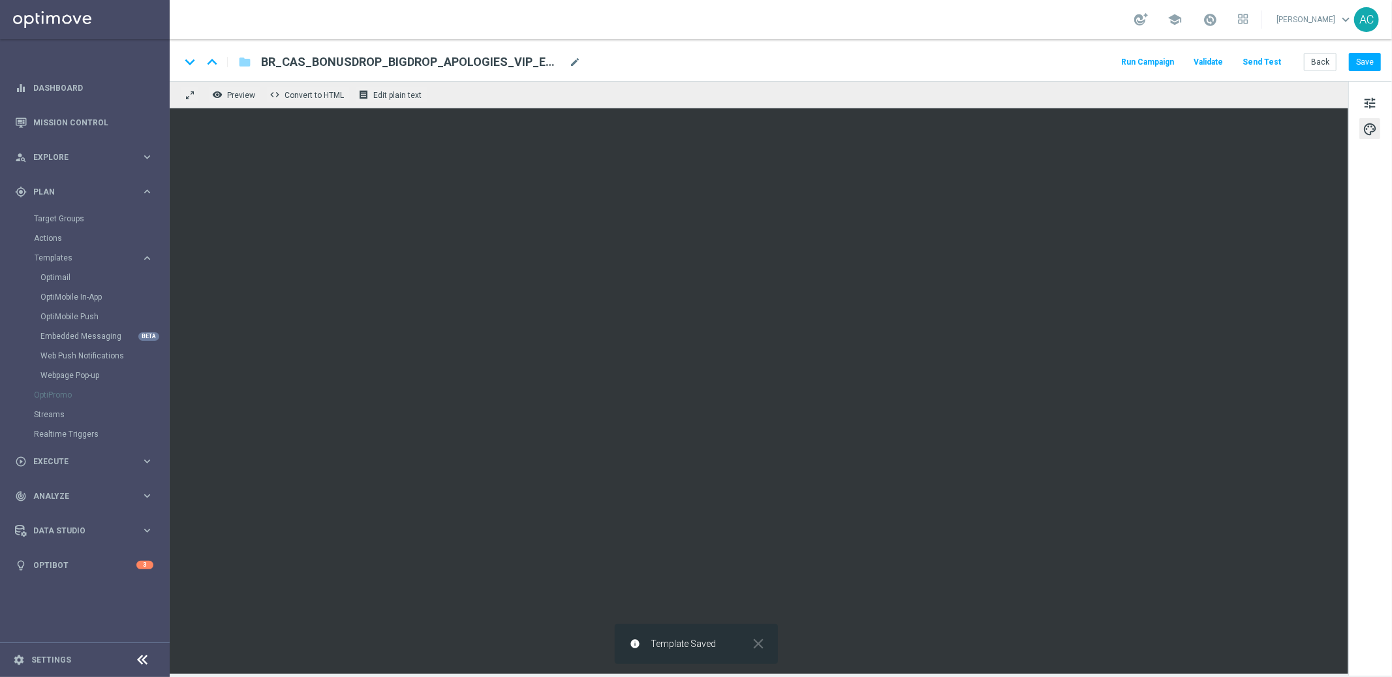
click at [350, 60] on span "BR_CAS_BONUSDROP_BIGDROP_APOLOGIES_VIP_EMA_TAC_GM_W33" at bounding box center [412, 62] width 303 height 16
click at [350, 60] on input "BR_CAS_BONUSDROP_BIGDROP_APOLOGIES_VIP_EMA_TAC_GM_W33" at bounding box center [423, 62] width 324 height 17
click at [1371, 104] on span "tune" at bounding box center [1370, 103] width 14 height 17
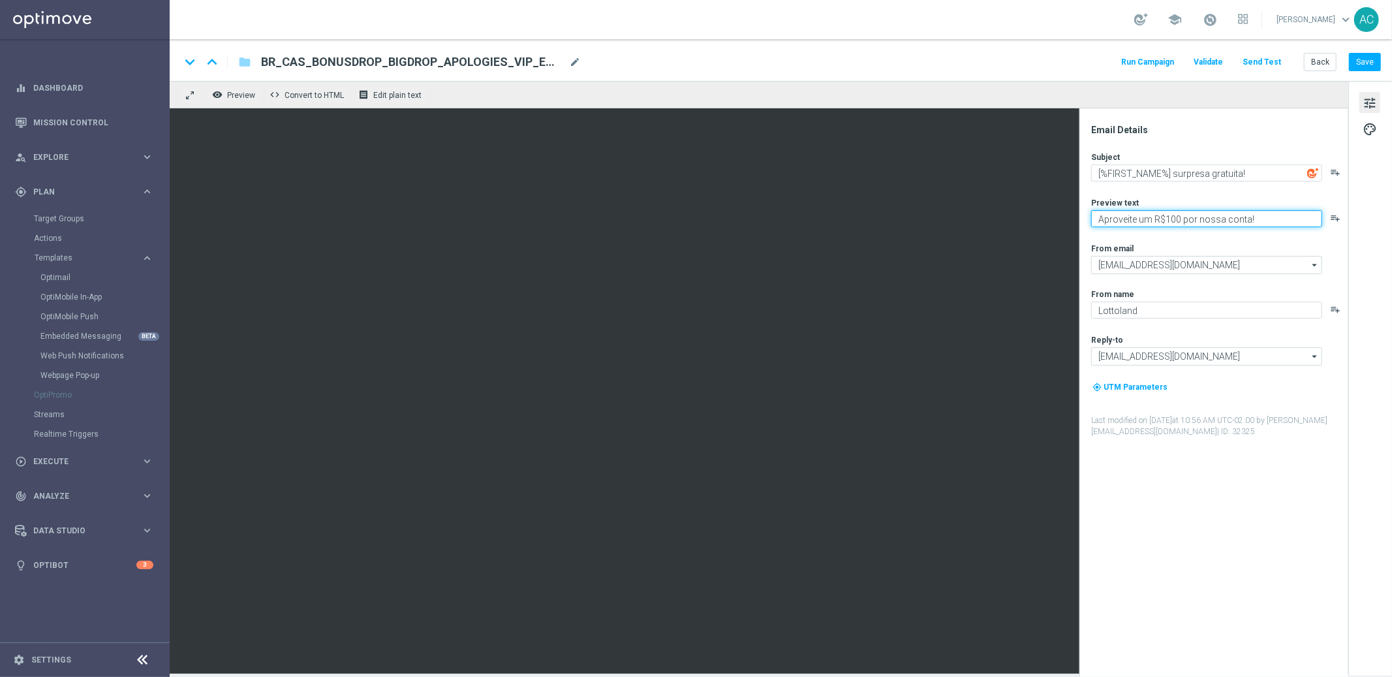
drag, startPoint x: 1259, startPoint y: 219, endPoint x: 1082, endPoint y: 223, distance: 176.9
click at [1082, 223] on div "Email Details Subject [%FIRST_NAME%] surpresa gratuita! playlist_add Preview te…" at bounding box center [1214, 392] width 269 height 568
paste textarea "Seu bônus de R$100 já está disponível 🎁"
type textarea "Seu bônus de R$100 já está disponível 🎁"
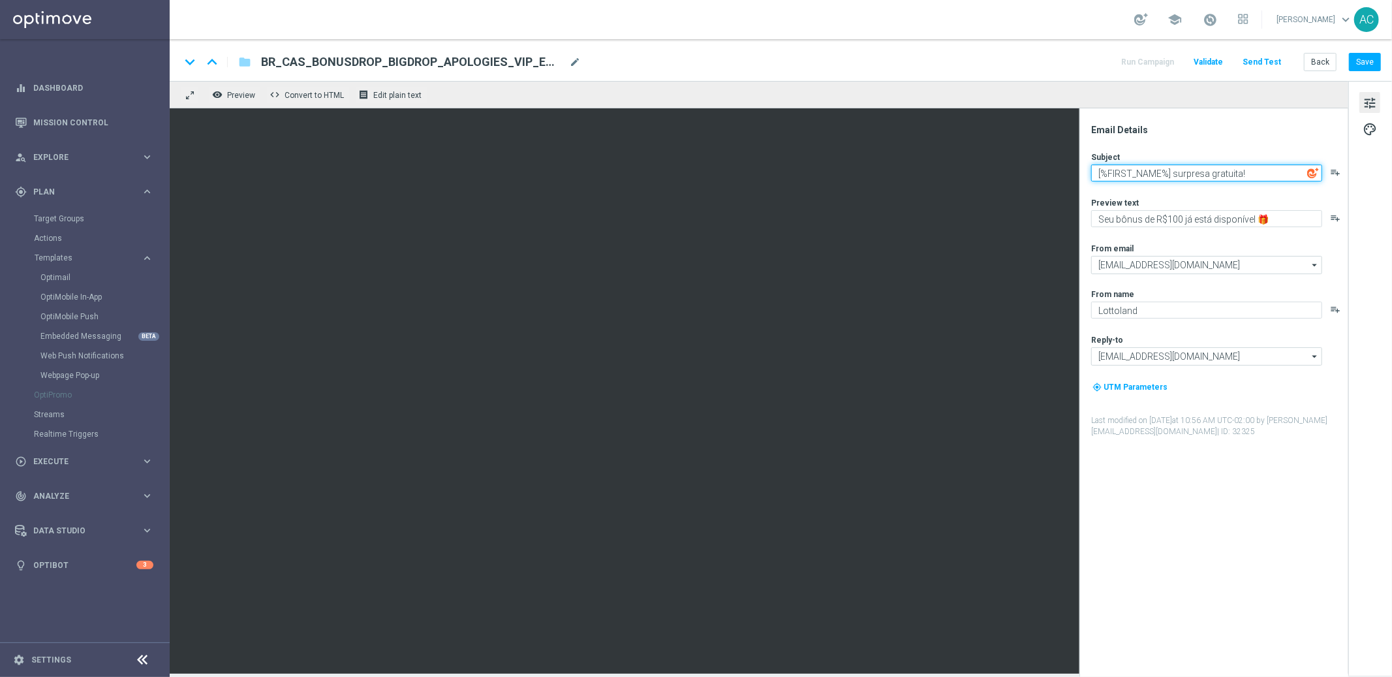
drag, startPoint x: 1173, startPoint y: 173, endPoint x: 1293, endPoint y: 170, distance: 119.5
click at [1293, 170] on textarea "[%FIRST_NAME%] surpresa gratuita!" at bounding box center [1206, 172] width 231 height 17
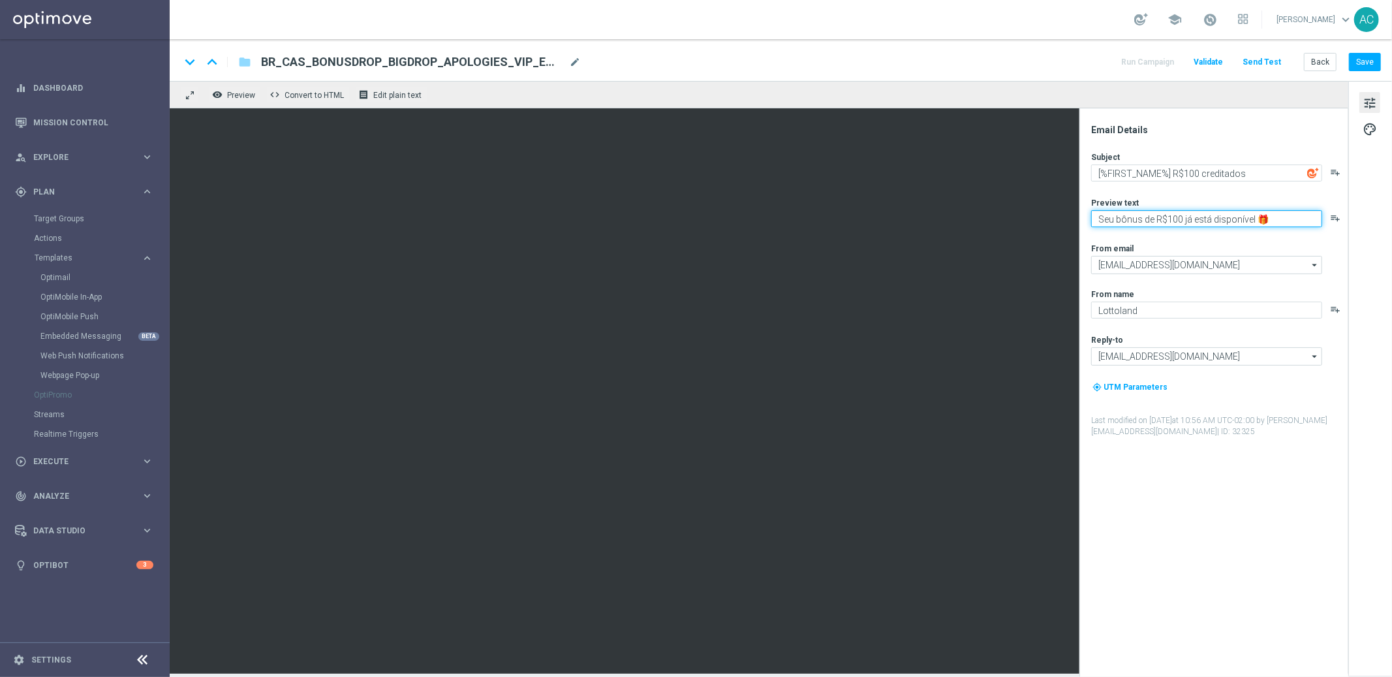
click at [1282, 216] on textarea "Seu bônus de R$100 já está disponível 🎁" at bounding box center [1206, 218] width 231 height 17
drag, startPoint x: 1284, startPoint y: 216, endPoint x: 1097, endPoint y: 217, distance: 187.3
click at [1097, 217] on textarea "Seu bônus de R$100 já está disponível 🎁" at bounding box center [1206, 218] width 231 height 17
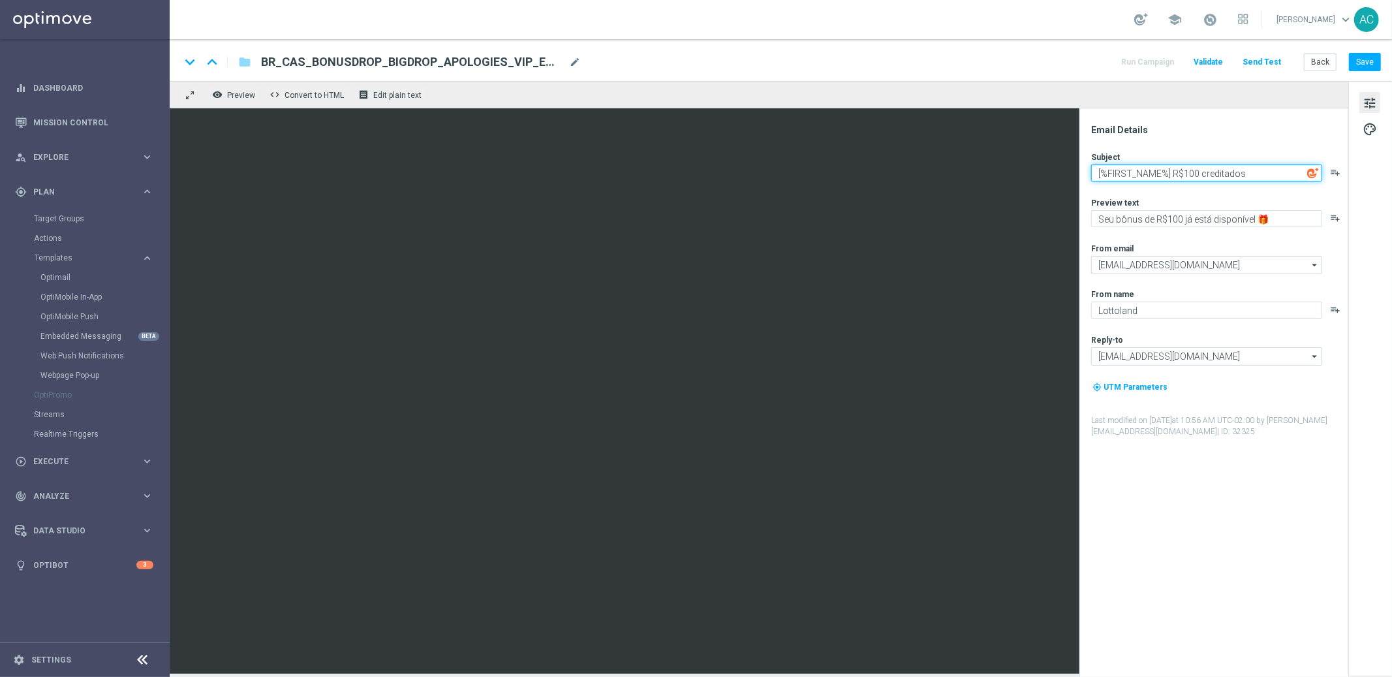
click at [1166, 179] on textarea "[%FIRST_NAME%] R$100 creditados" at bounding box center [1206, 172] width 231 height 17
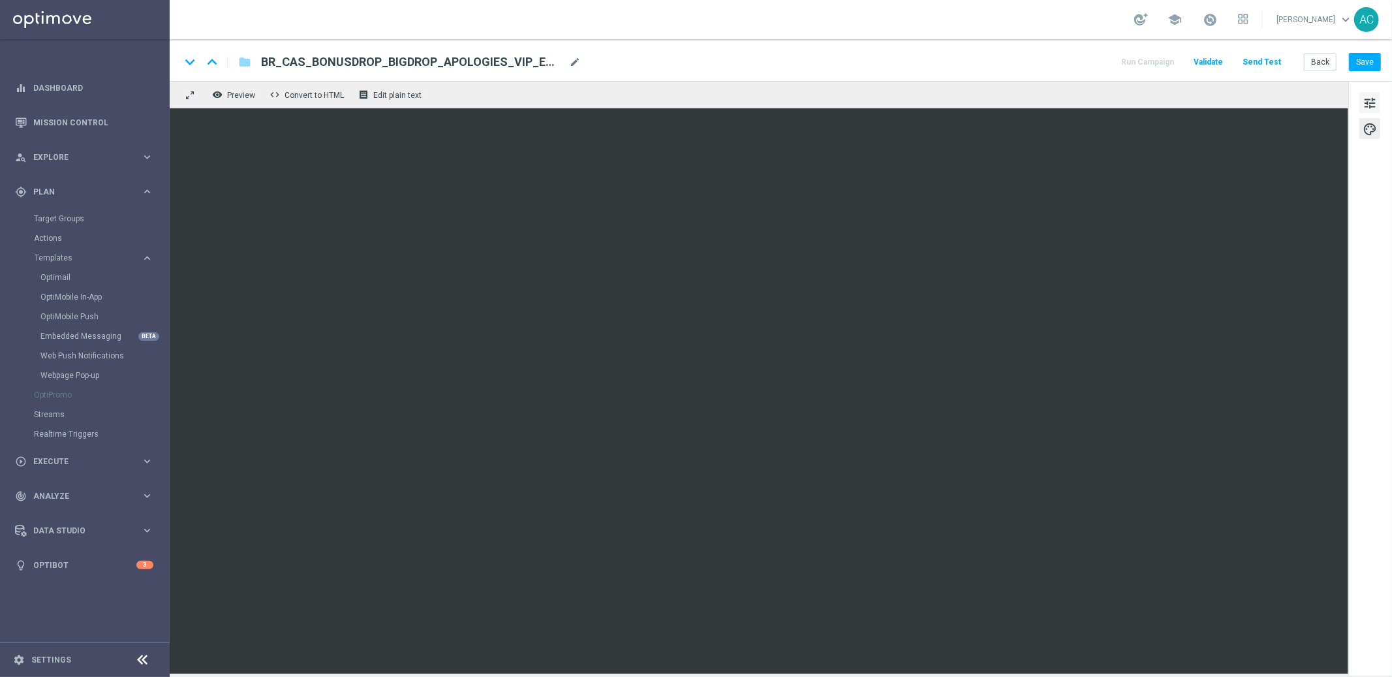
click at [1365, 104] on span "tune" at bounding box center [1370, 103] width 14 height 17
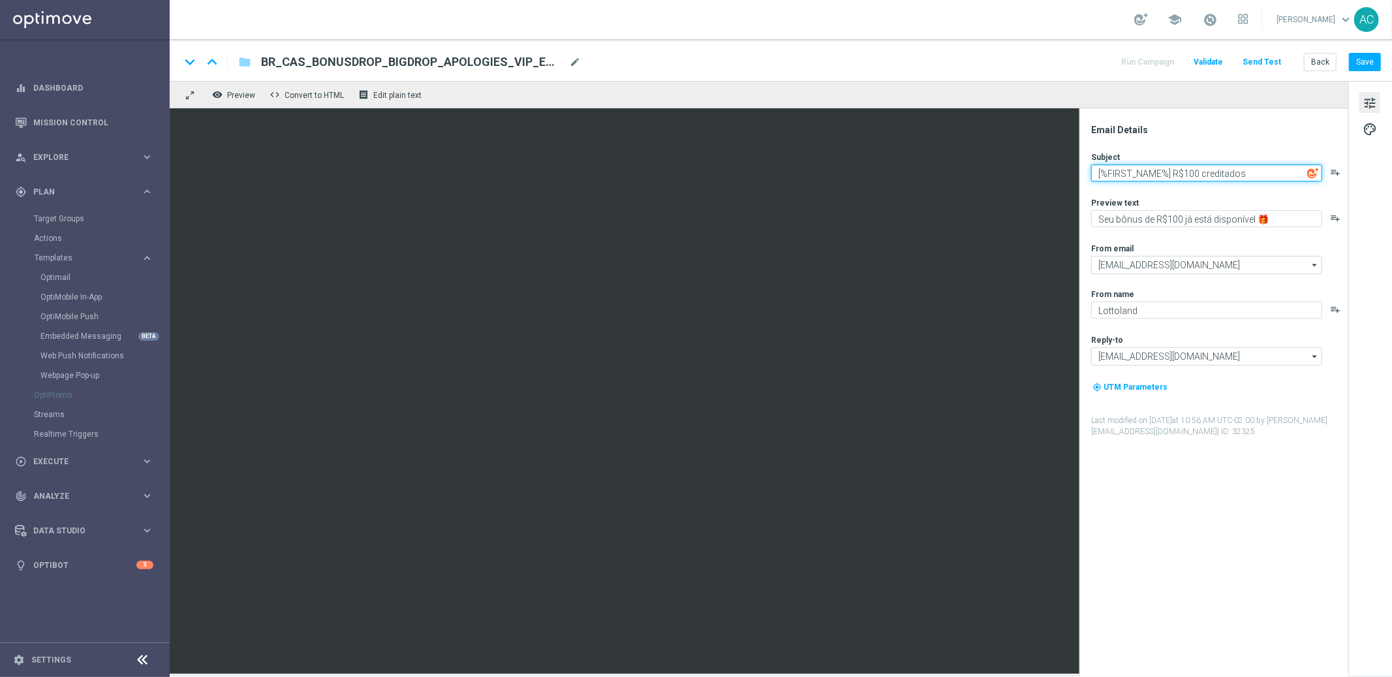
click at [1162, 176] on textarea "[%FIRST_NAME%] R$100 creditados" at bounding box center [1206, 172] width 231 height 17
paste textarea "Boas notícias: seu bônus já está liberado!"
type textarea "Boas notícias: seu bônus já está liberado!"
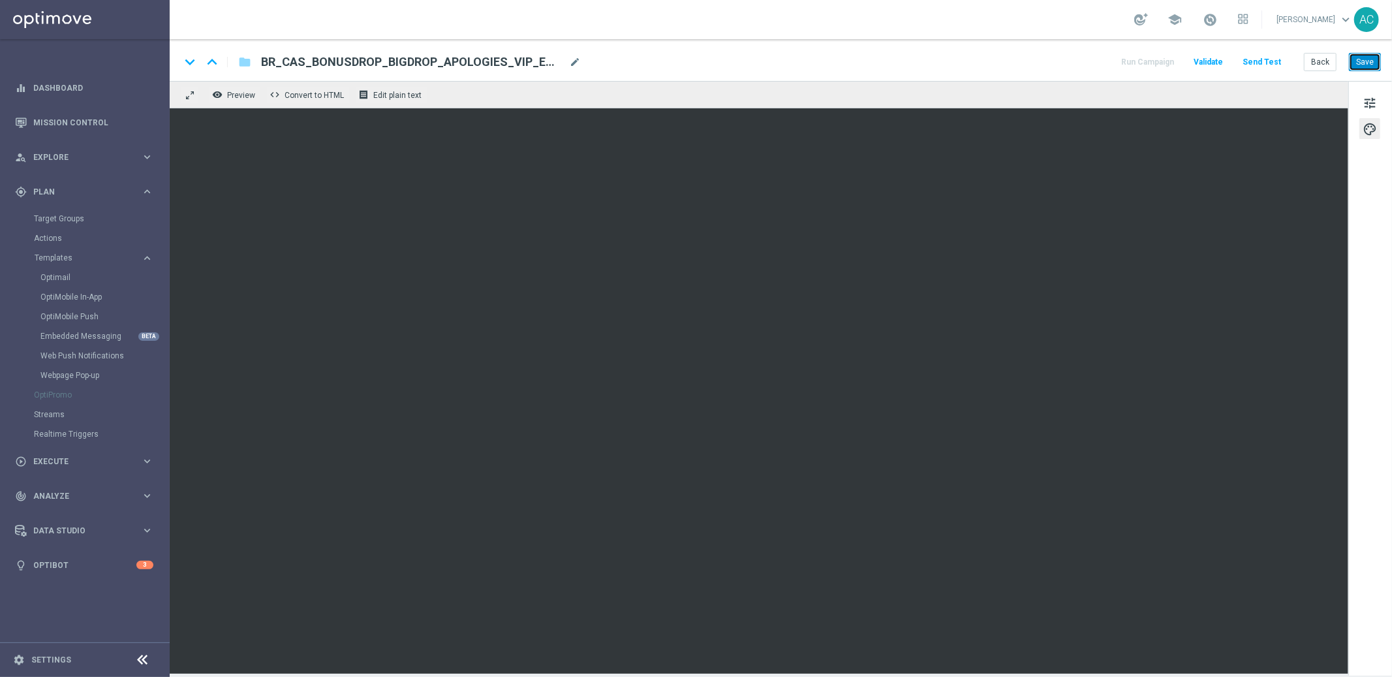
click at [1365, 61] on button "Save" at bounding box center [1365, 62] width 32 height 18
click at [1359, 65] on button "Save" at bounding box center [1365, 62] width 32 height 18
click at [1358, 68] on button "Save" at bounding box center [1365, 62] width 32 height 18
click at [1361, 102] on button "tune" at bounding box center [1369, 102] width 21 height 21
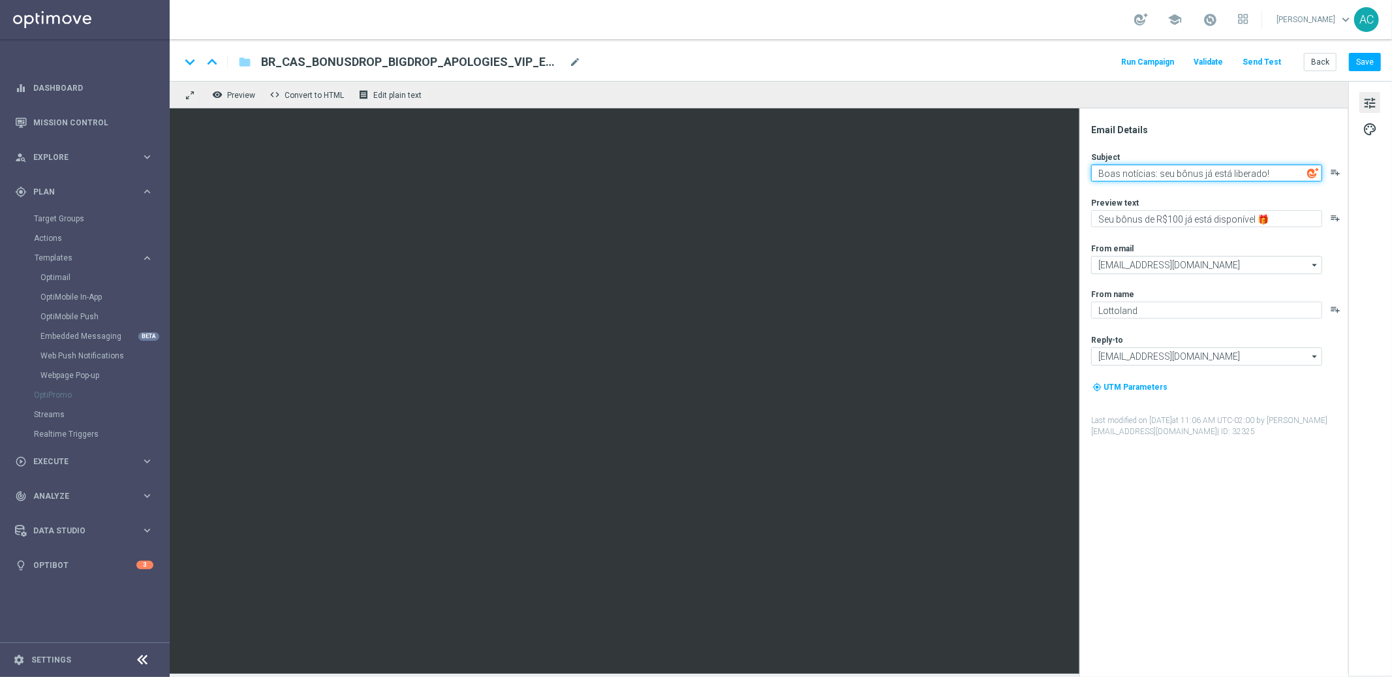
click at [1172, 177] on textarea "Boas notícias: seu bônus já está liberado!" at bounding box center [1206, 172] width 231 height 17
drag, startPoint x: 1204, startPoint y: 174, endPoint x: 1200, endPoint y: 185, distance: 12.0
click at [1213, 173] on textarea "Boas notícias: seu bônus já está liberado!" at bounding box center [1206, 172] width 231 height 17
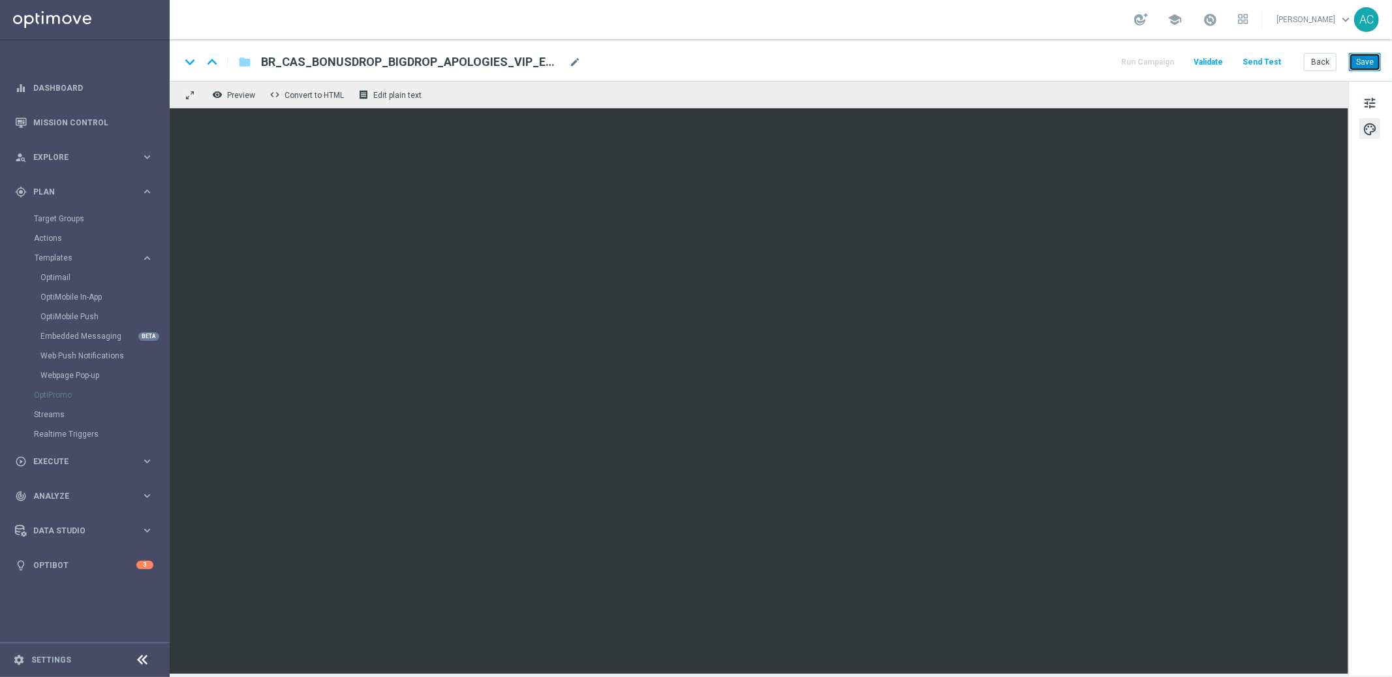
click at [1361, 67] on button "Save" at bounding box center [1365, 62] width 32 height 18
click at [536, 61] on span "BR_CAS_BONUSDROP_BIGDROP_APOLOGIES_VIP_EMA_TAC_GM_W33" at bounding box center [412, 62] width 303 height 16
click at [559, 62] on input "BR_CAS_BONUSDROP_BIGDROP_APOLOGIES_VIP_EMA_TAC_GM_W33" at bounding box center [423, 62] width 324 height 17
click at [1363, 61] on button "Save" at bounding box center [1365, 62] width 32 height 18
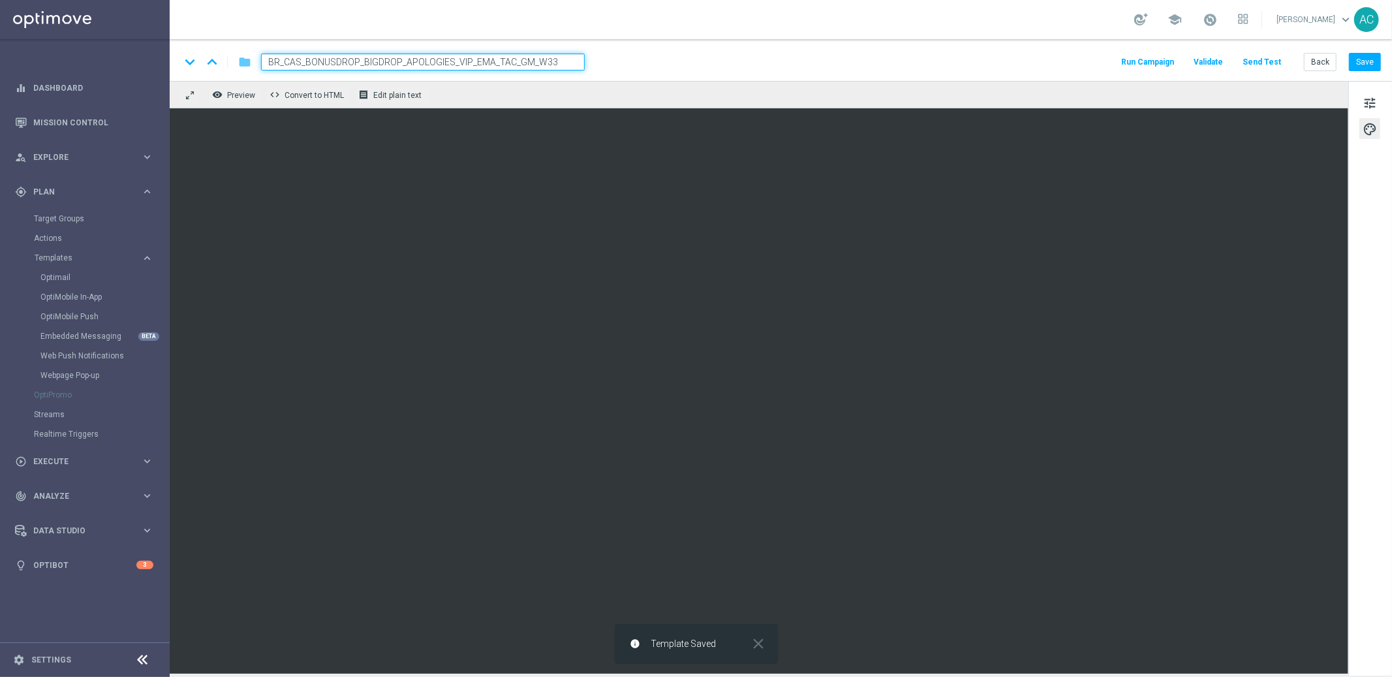
click at [246, 61] on icon "folder" at bounding box center [244, 62] width 13 height 16
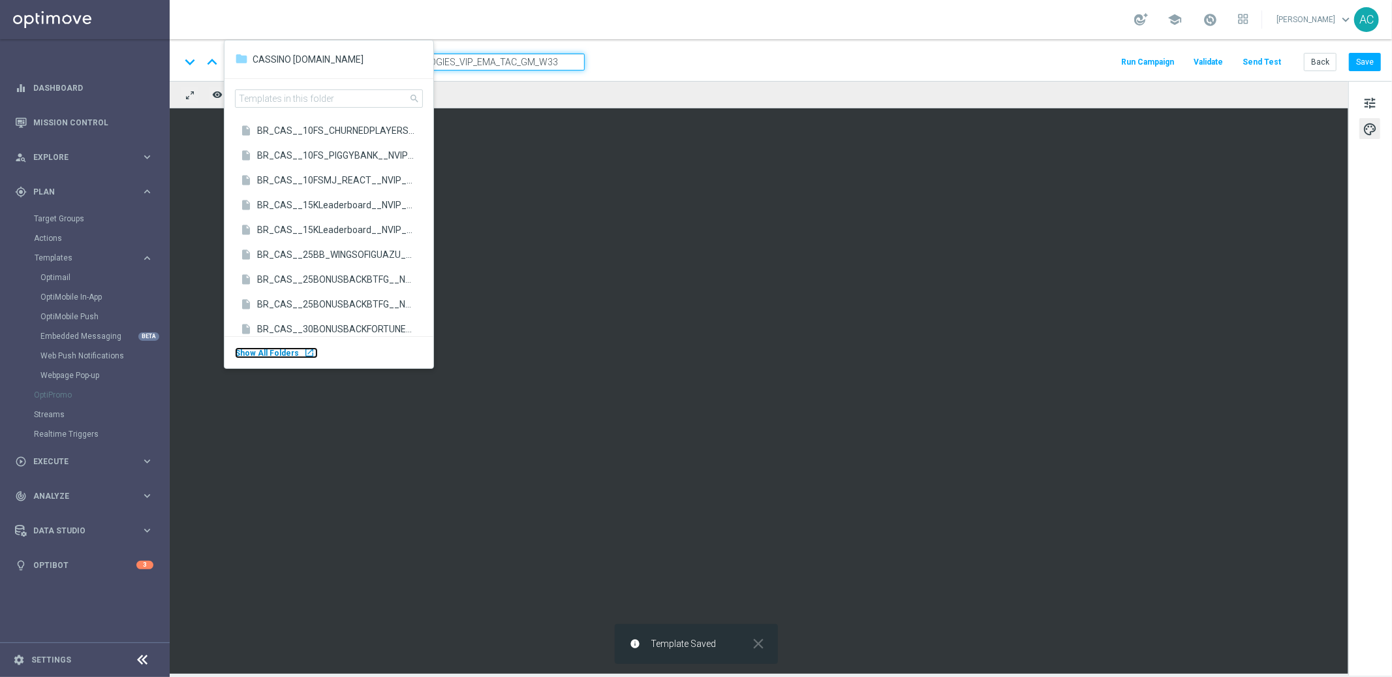
click at [304, 351] on div "launch" at bounding box center [309, 352] width 10 height 10
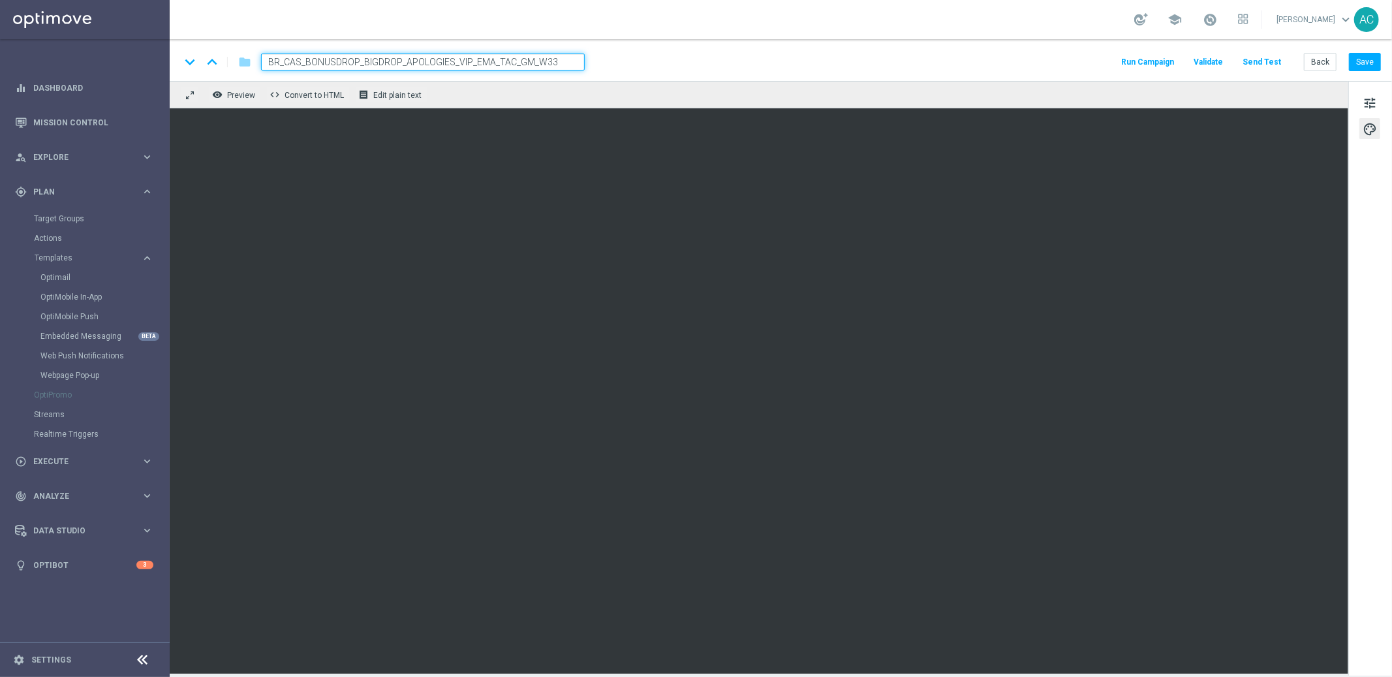
click at [396, 61] on input "BR_CAS_BONUSDROP_BIGDROP_APOLOGIES_VIP_EMA_TAC_GM_W33" at bounding box center [423, 62] width 324 height 17
type input "BR_CAS_BONUSDROP_BIGWIN_APOLOGIES_VIP_EMA_TAC_GM_W33"
click at [1371, 63] on button "Save" at bounding box center [1365, 62] width 32 height 18
click at [362, 63] on input "BR_CAS_BONUSDROP_BIGWIN_APOLOGIES_VIP_EMA_TAC_GM_W33" at bounding box center [423, 62] width 324 height 17
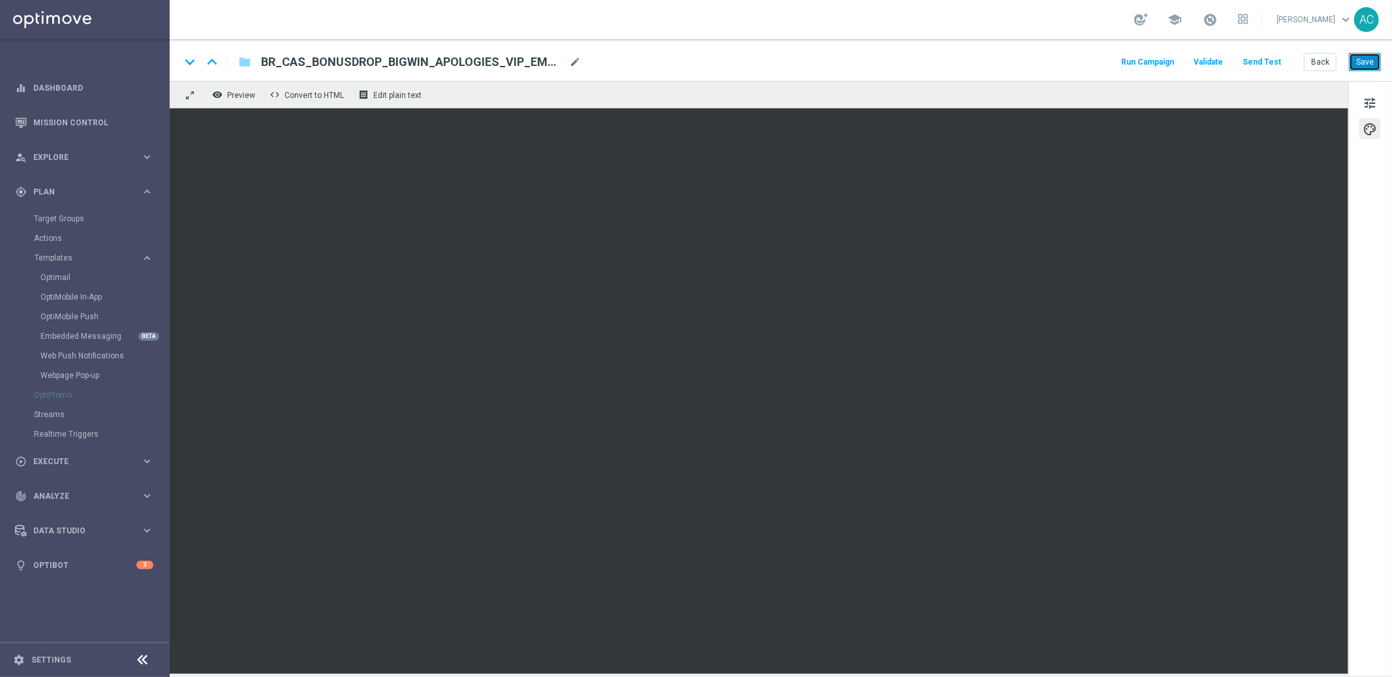
click at [1367, 62] on button "Save" at bounding box center [1365, 62] width 32 height 18
click at [1375, 66] on button "Save" at bounding box center [1365, 62] width 32 height 18
click at [1370, 103] on span "tune" at bounding box center [1370, 103] width 14 height 17
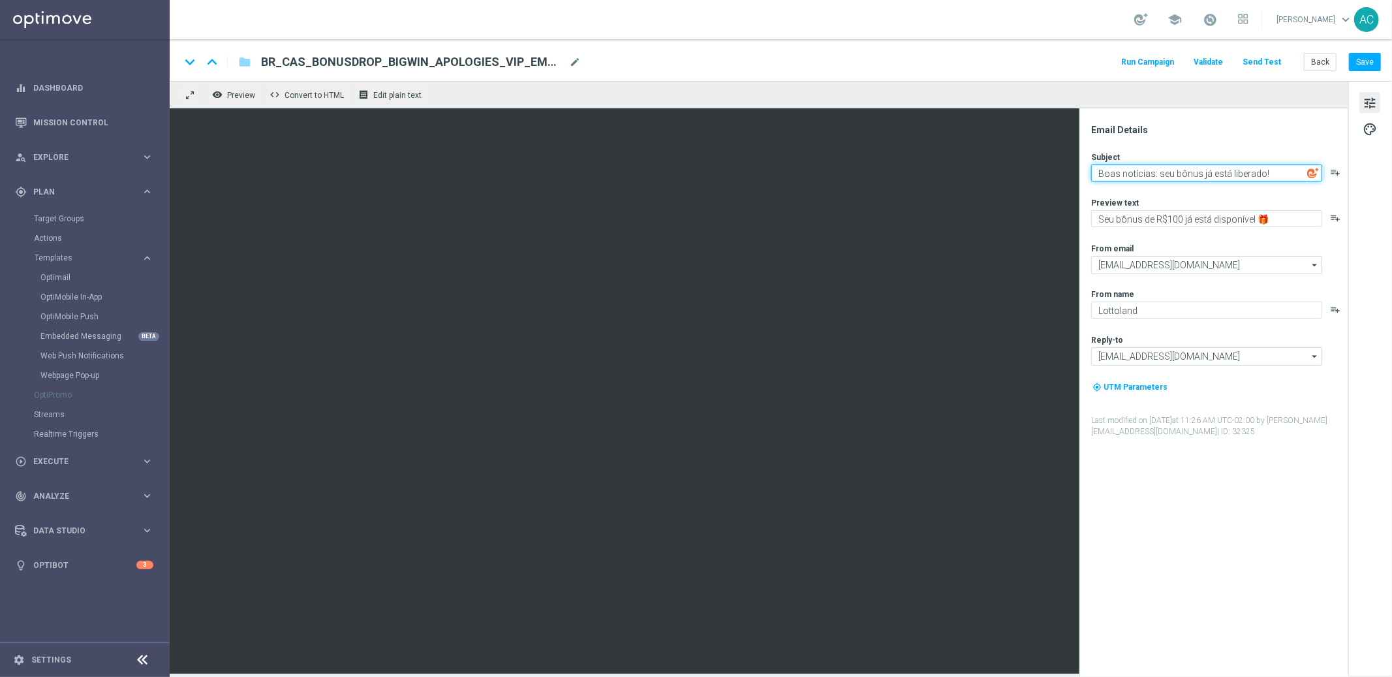
click at [1176, 173] on textarea "Boas notícias: seu bônus já está liberado!" at bounding box center [1206, 172] width 231 height 17
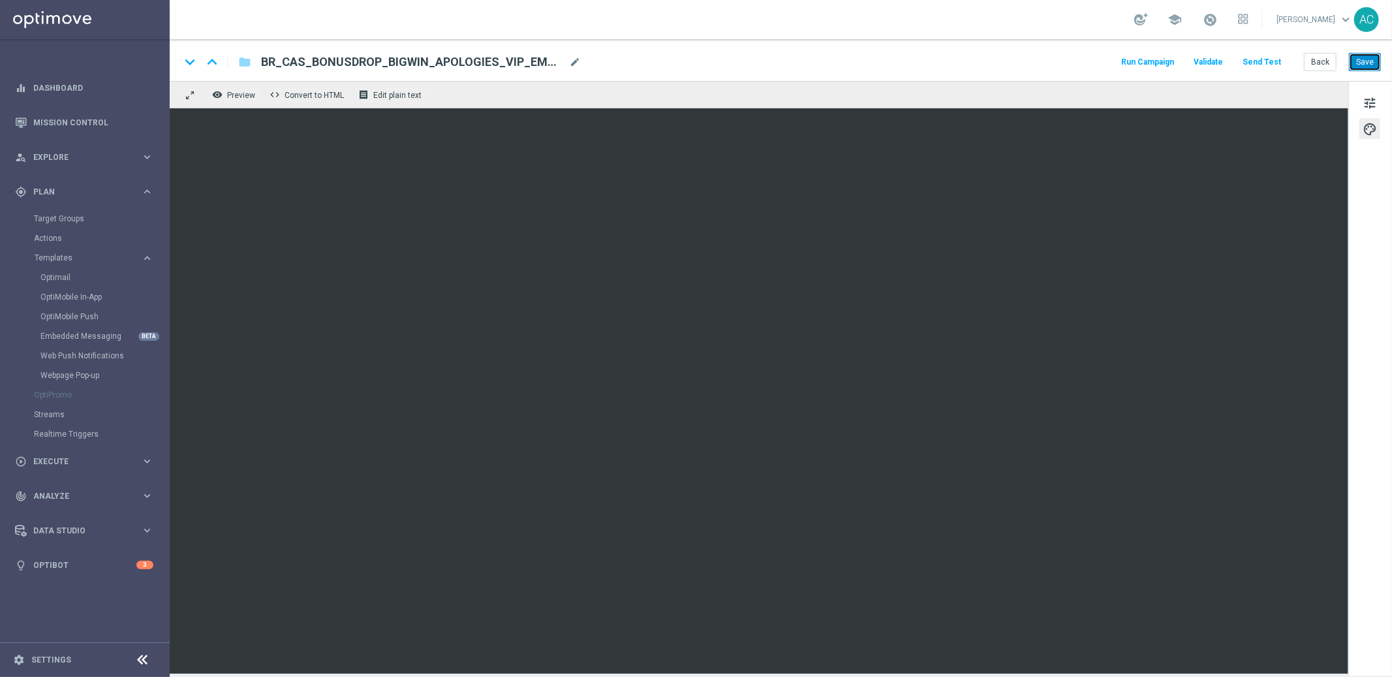
click at [1371, 61] on button "Save" at bounding box center [1365, 62] width 32 height 18
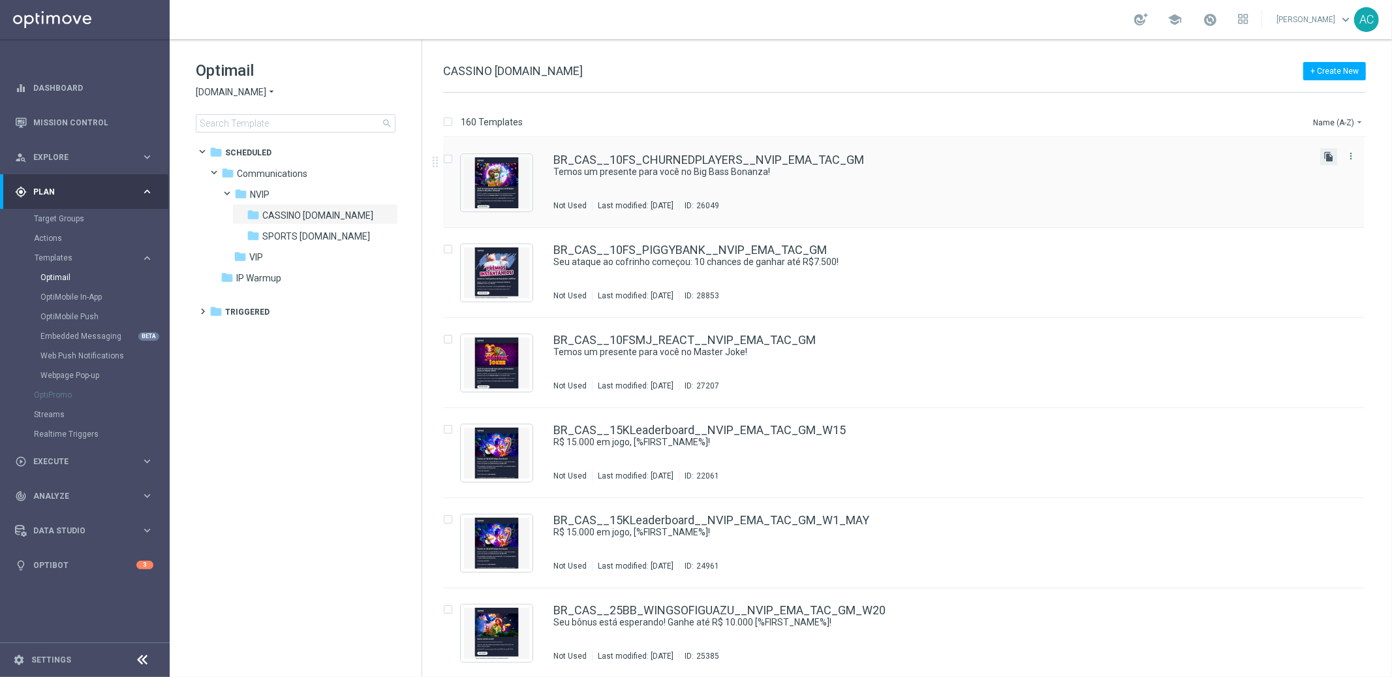
click at [1327, 157] on icon "file_copy" at bounding box center [1329, 156] width 10 height 10
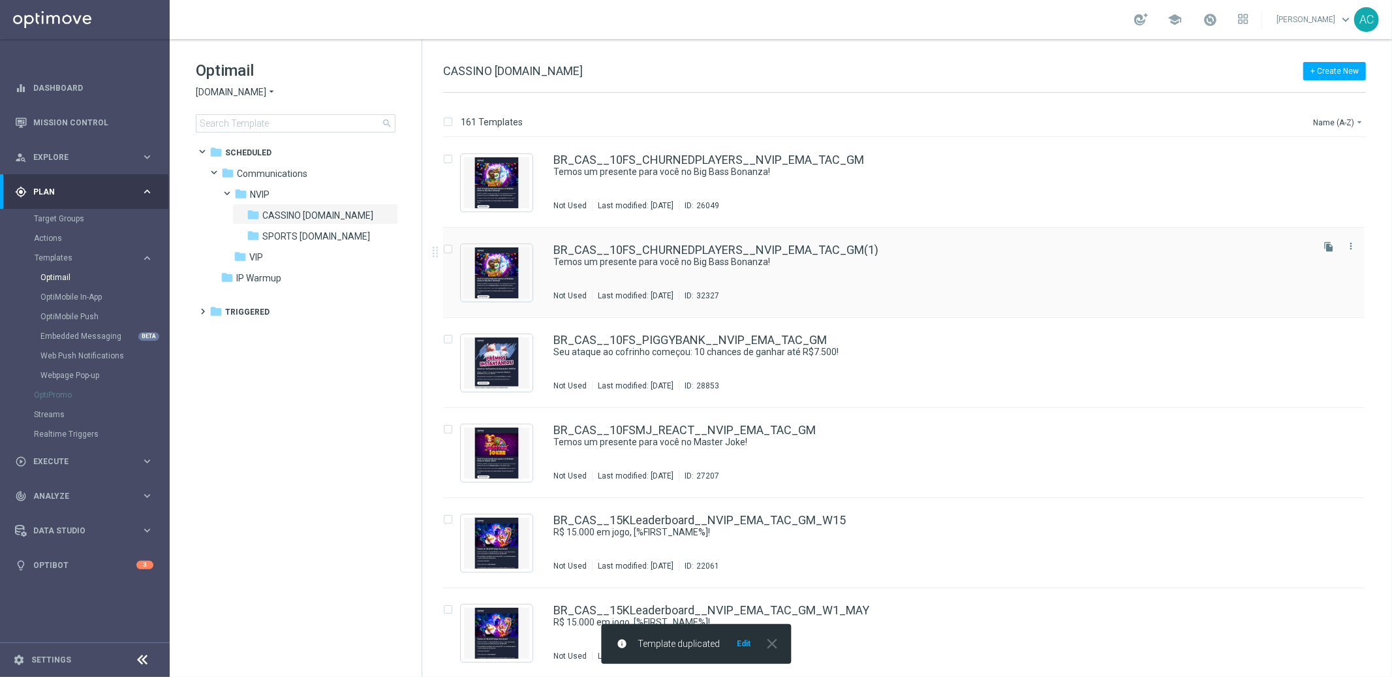
click at [890, 283] on div "BR_CAS__10FS_CHURNEDPLAYERS__NVIP_EMA_TAC_GM(1) Temos um presente para você no …" at bounding box center [931, 272] width 756 height 57
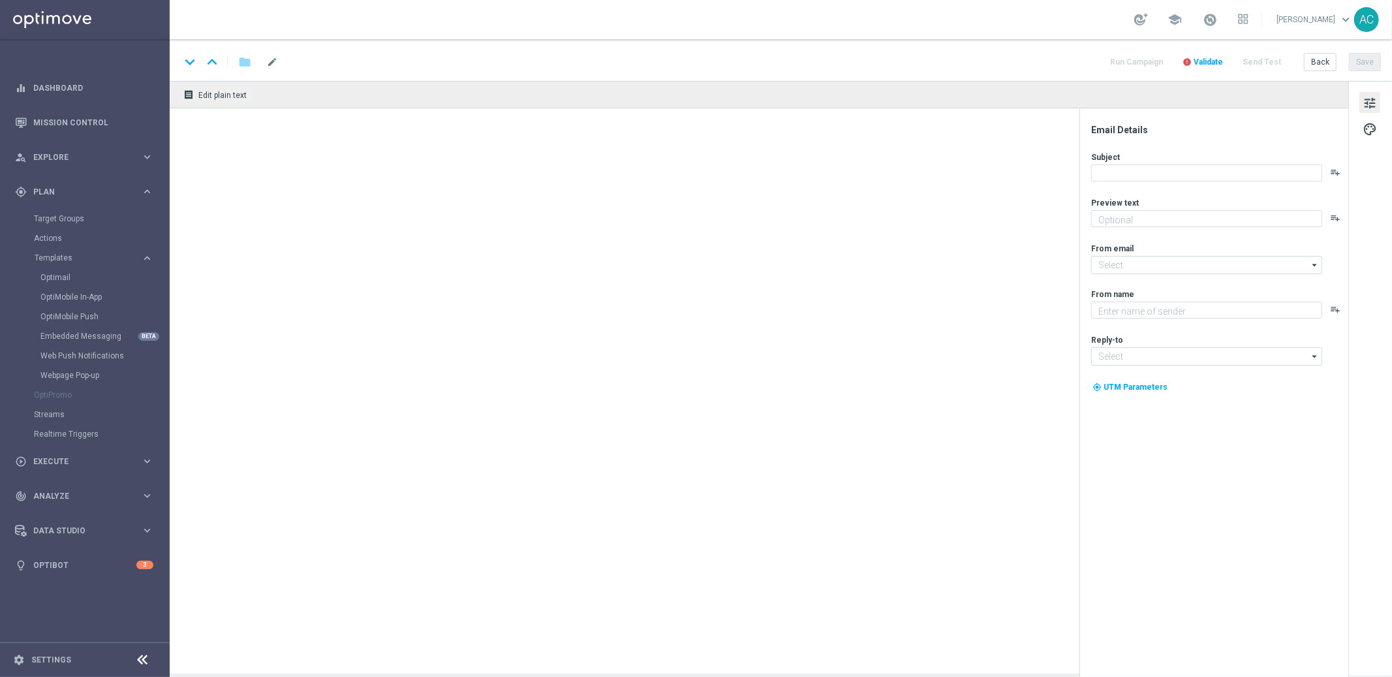
type input "BR_CAS__10FS_CHURNEDPLAYERS__NVIP_EMA_TAC_GM(1)"
type textarea "10 Rodadas Grátis te esperam – sem depósito, é só jogar!"
type input "[EMAIL_ADDRESS][DOMAIN_NAME]"
type textarea "Lottoland"
type input "[EMAIL_ADDRESS][DOMAIN_NAME]"
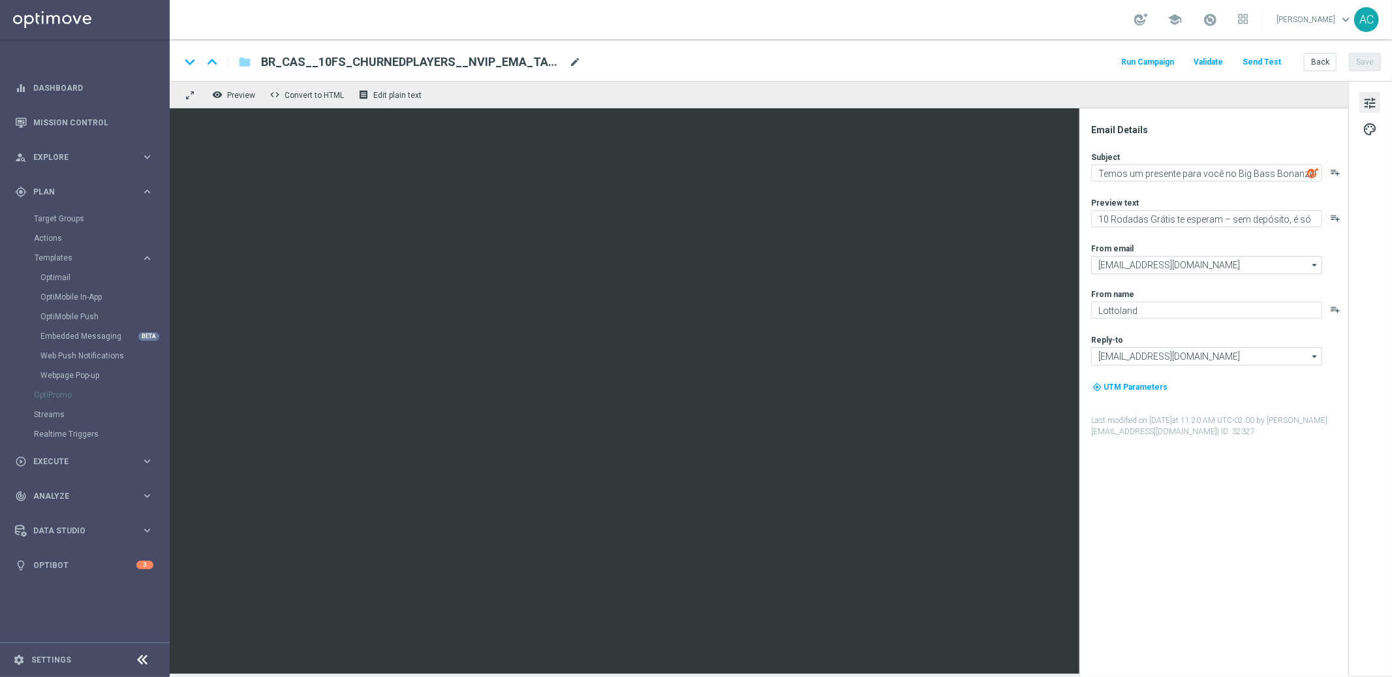
click at [573, 63] on span "mode_edit" at bounding box center [575, 62] width 12 height 12
click at [467, 59] on input "BR_CAS__10FS_CHURNEDPLAYERS__NVIP_EMA_TAC_GM(1)" at bounding box center [423, 62] width 324 height 17
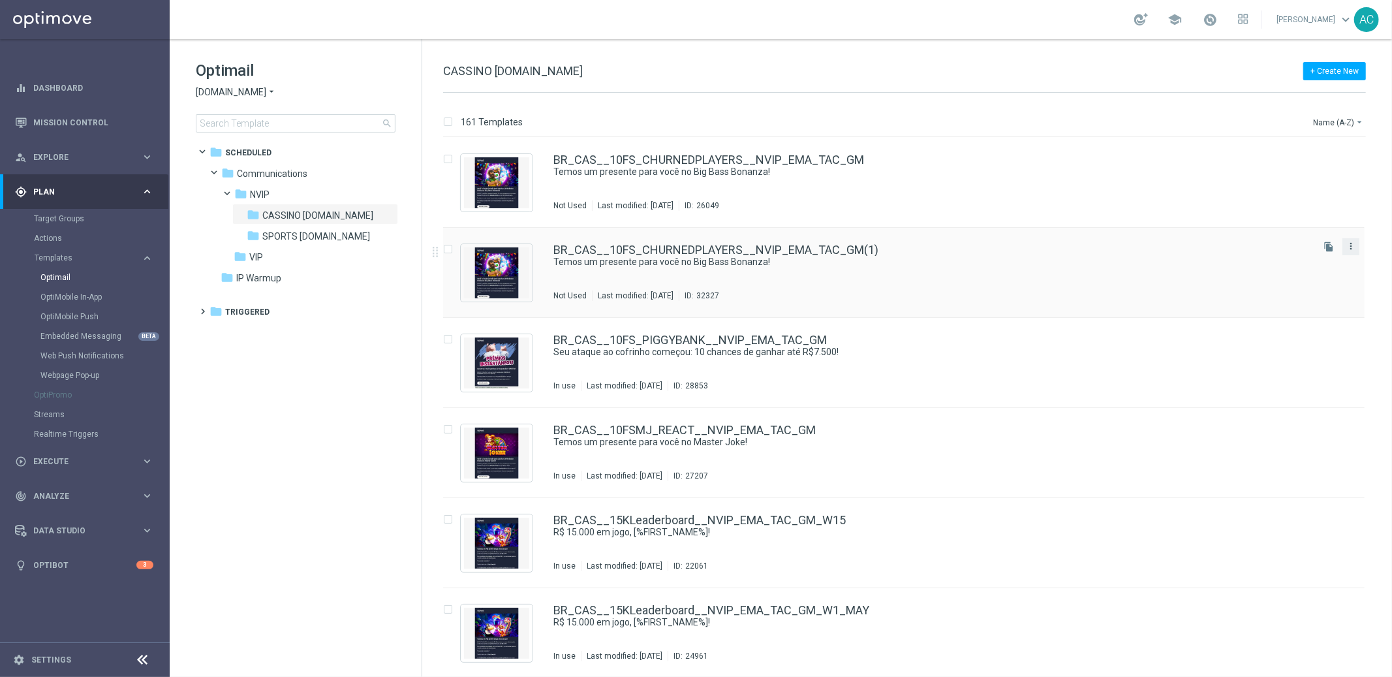
click at [1351, 250] on icon "more_vert" at bounding box center [1351, 246] width 10 height 10
click at [1292, 304] on div "delete_forever [GEOGRAPHIC_DATA]" at bounding box center [1290, 297] width 104 height 18
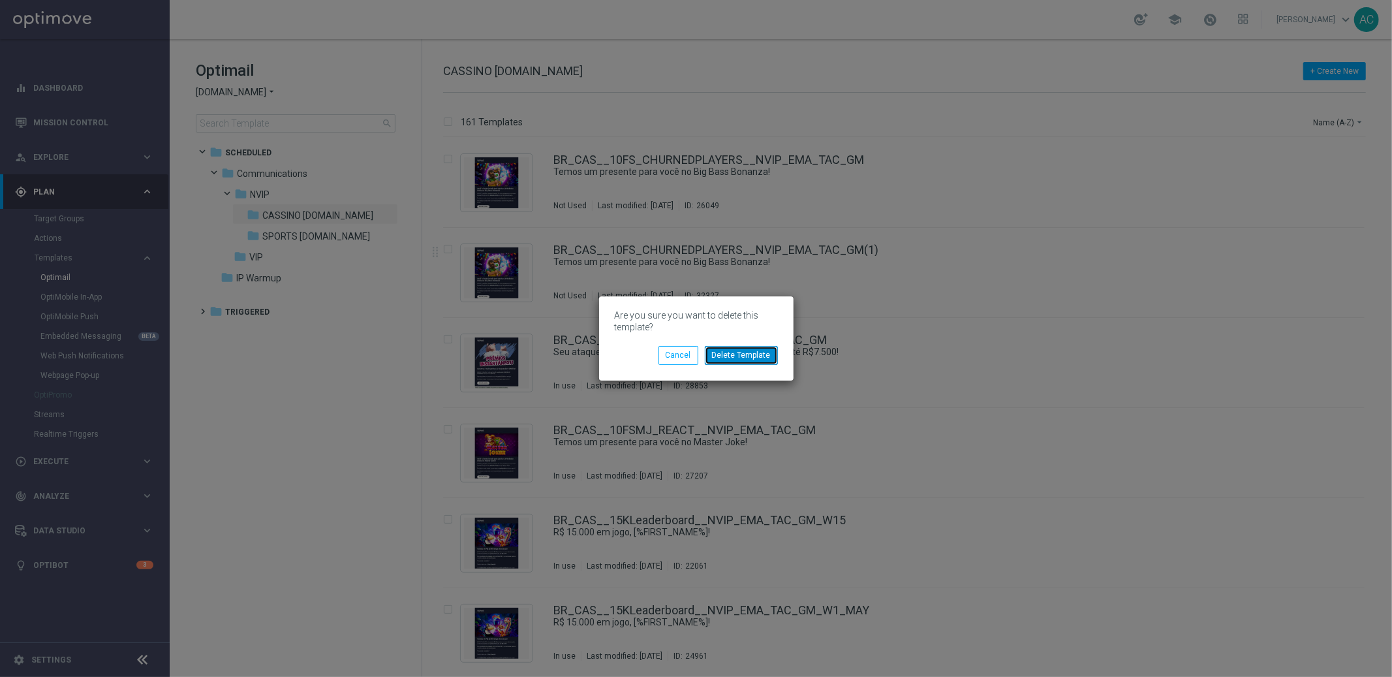
click at [724, 356] on button "Delete Template" at bounding box center [741, 355] width 73 height 18
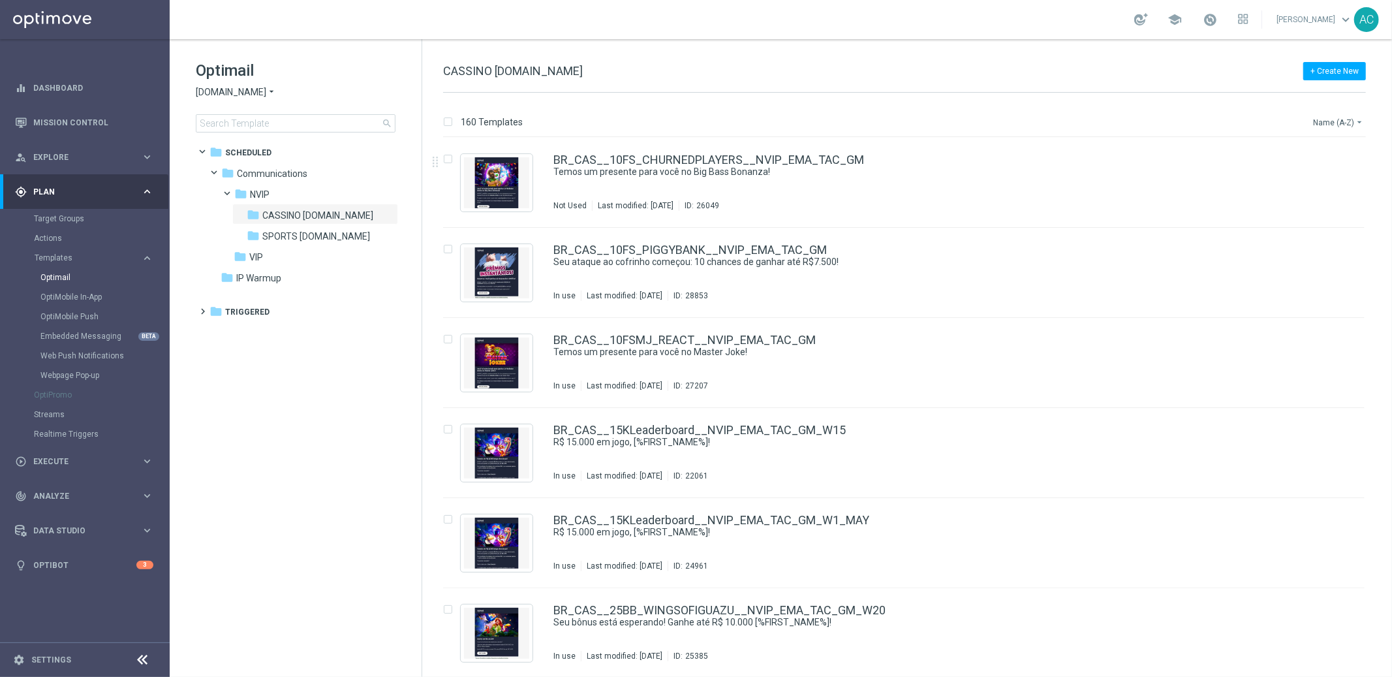
click at [1313, 127] on button "Name (A-Z) arrow_drop_down" at bounding box center [1339, 122] width 54 height 16
click at [1339, 181] on span "Date Modified (Newest)" at bounding box center [1315, 180] width 87 height 9
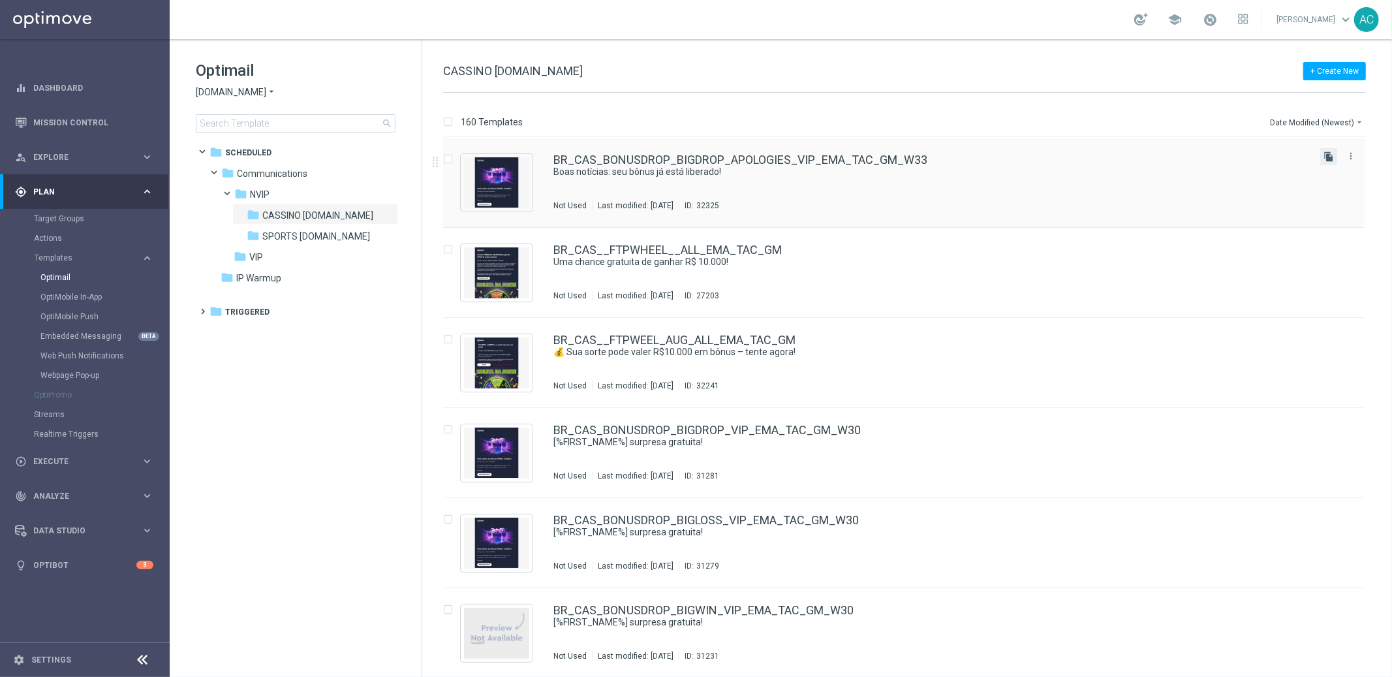
click at [1326, 159] on icon "file_copy" at bounding box center [1329, 156] width 10 height 10
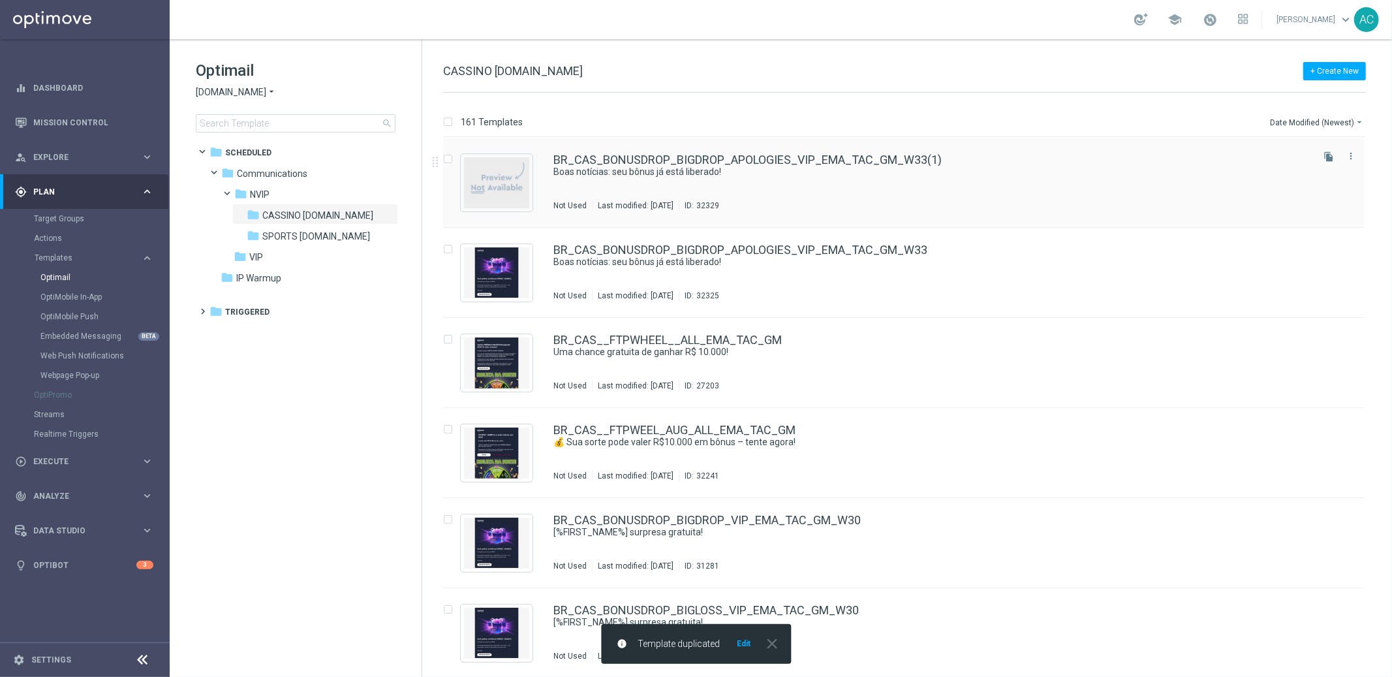
click at [886, 187] on div "BR_CAS_BONUSDROP_BIGDROP_APOLOGIES_VIP_EMA_TAC_GM_W33(1) Boas notícias: seu bôn…" at bounding box center [931, 182] width 756 height 57
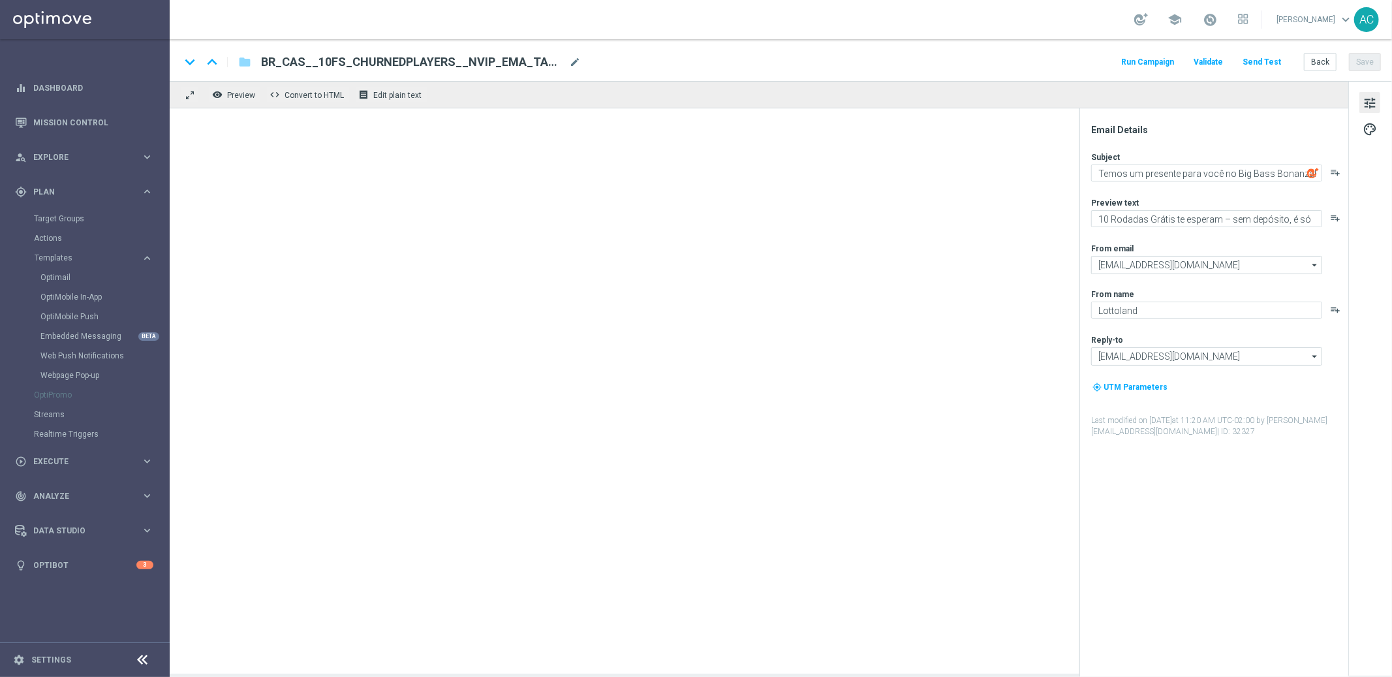
type input "BR_CAS_BONUSDROP_BIGDROP_APOLOGIES_VIP_EMA_TAC_GM_W33(1)"
type textarea "Boas notícias: seu bônus já está liberado!"
type textarea "Seu bônus de R$100 já está disponível 🎁"
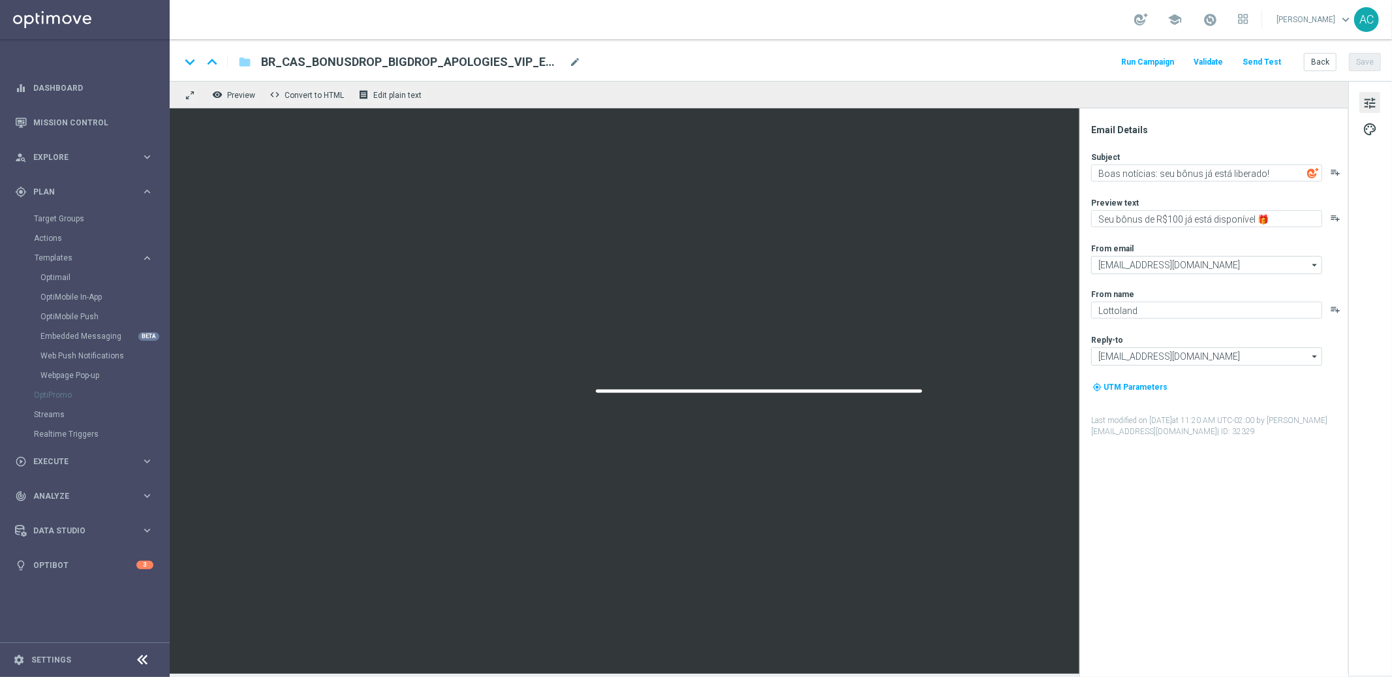
click at [574, 63] on span "mode_edit" at bounding box center [575, 62] width 12 height 12
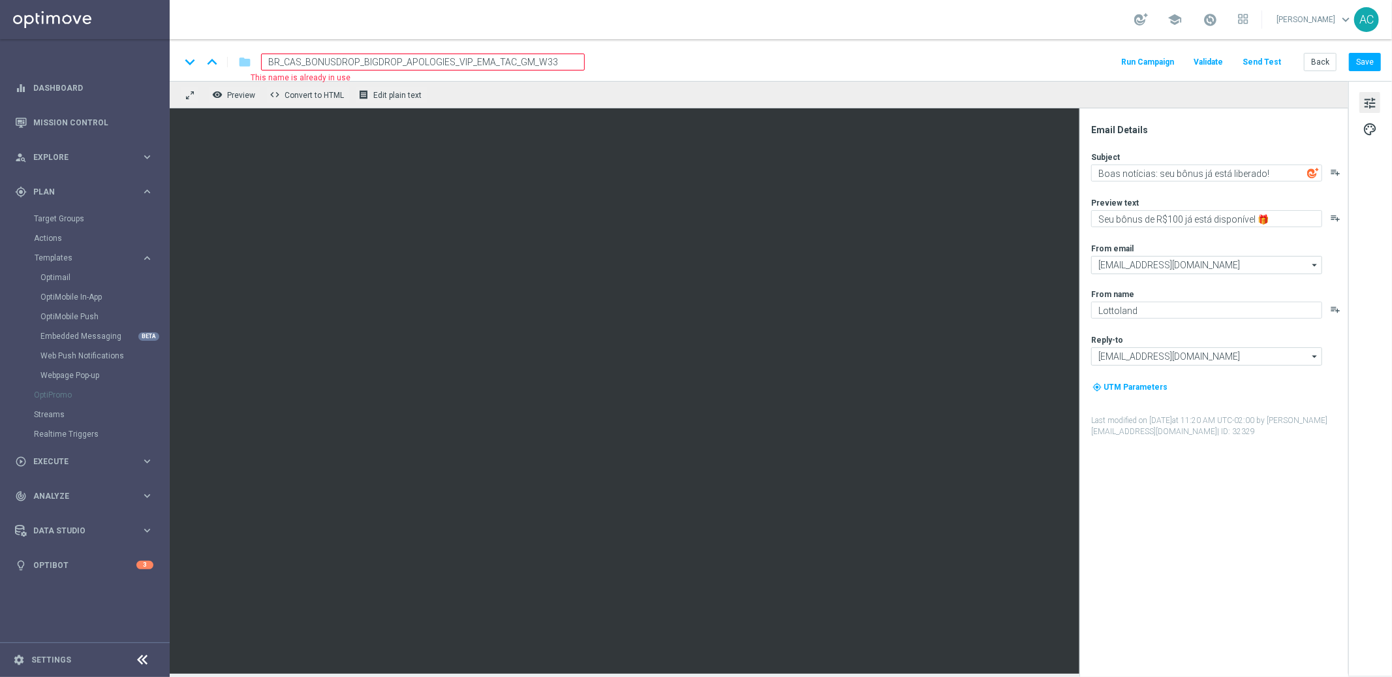
drag, startPoint x: 400, startPoint y: 65, endPoint x: 364, endPoint y: 64, distance: 36.6
click at [364, 64] on input "BR_CAS_BONUSDROP_BIGDROP_APOLOGIES_VIP_EMA_TAC_GM_W33" at bounding box center [423, 62] width 324 height 17
paste input
click at [396, 59] on span "BR_CAS_BONUSDROP_BIG_APOLOGIES_VIP_EMA_TAC_GM_W33" at bounding box center [412, 62] width 303 height 16
type input "BR_CAS_BONUSDROP_BIGLOSS_APOLOGIES_VIP_EMA_TAC_GM_W33"
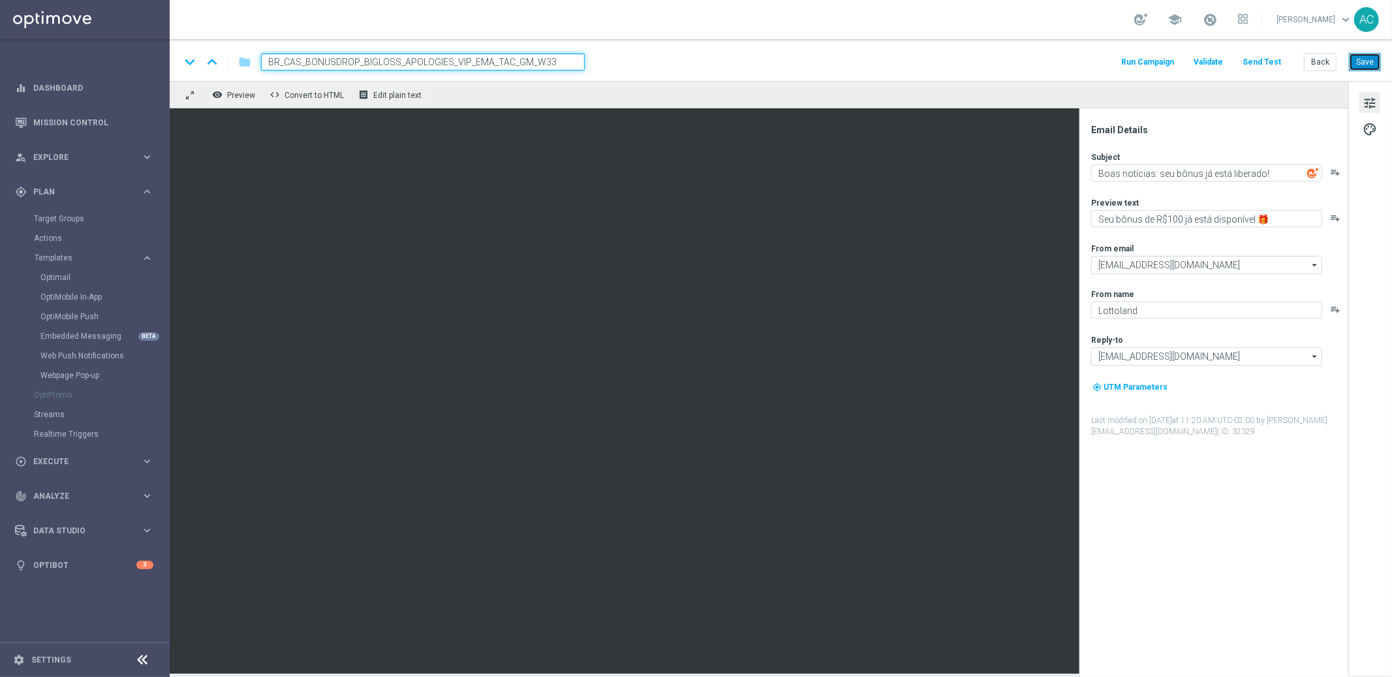
click at [1362, 66] on button "Save" at bounding box center [1365, 62] width 32 height 18
click at [1373, 59] on button "Save" at bounding box center [1365, 62] width 32 height 18
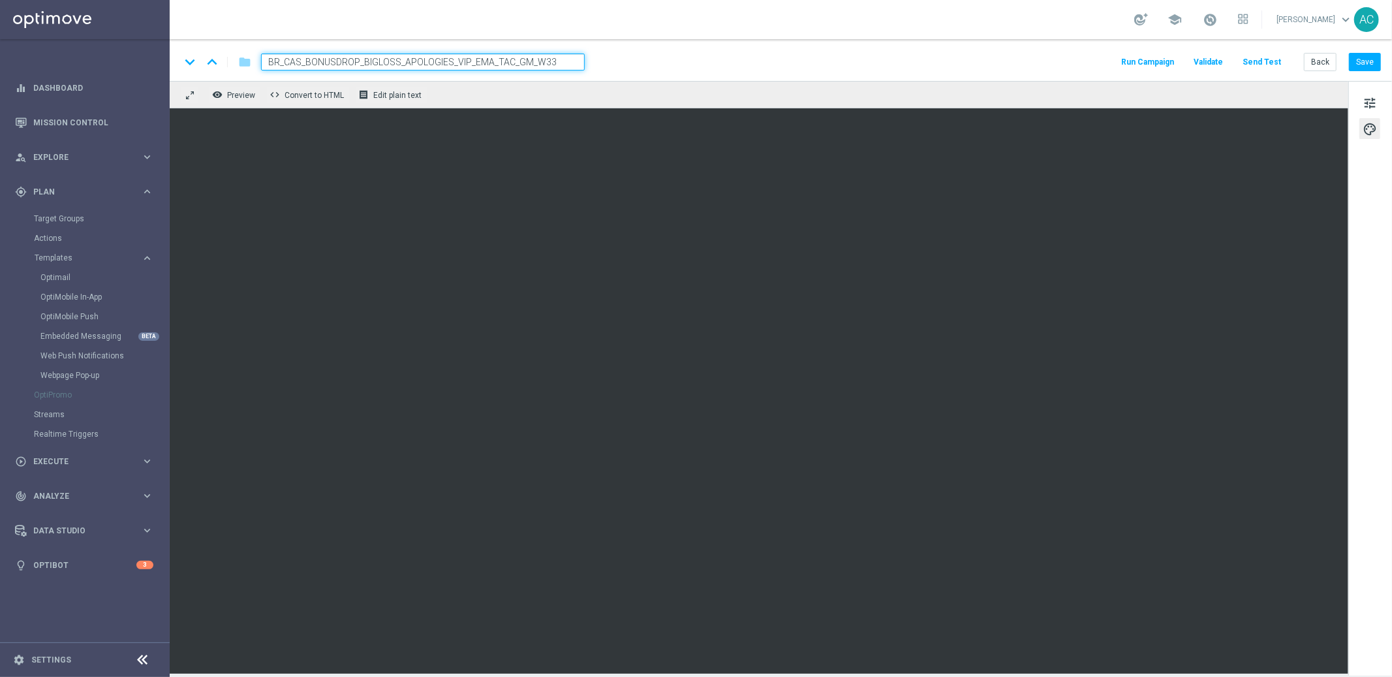
click at [441, 57] on input "BR_CAS_BONUSDROP_BIGLOSS_APOLOGIES_VIP_EMA_TAC_GM_W33" at bounding box center [423, 62] width 324 height 17
click at [1358, 58] on button "Save" at bounding box center [1365, 62] width 32 height 18
click at [247, 61] on icon "folder" at bounding box center [244, 62] width 13 height 16
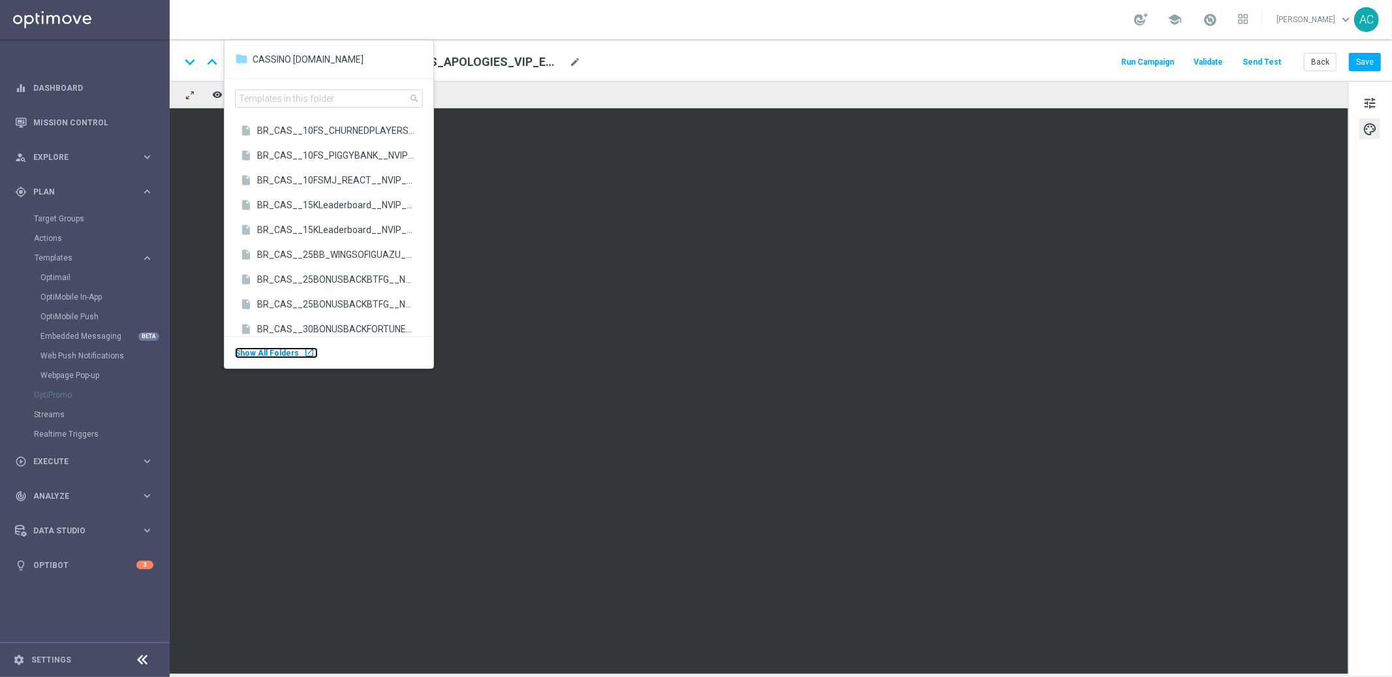
click at [288, 353] on span "Show All Folders" at bounding box center [267, 353] width 64 height 9
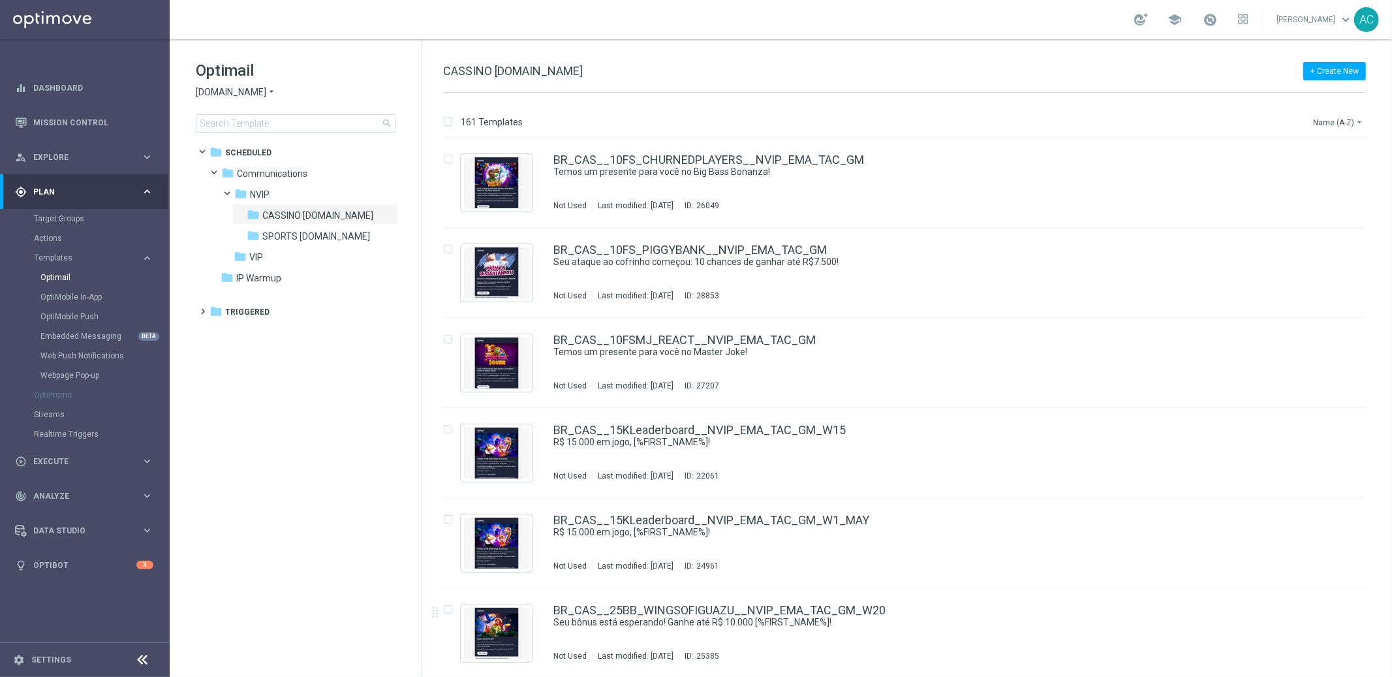
click at [1342, 125] on button "Name (A-Z) arrow_drop_down" at bounding box center [1339, 122] width 54 height 16
click at [1342, 203] on span "Date Modified (Oldest)" at bounding box center [1314, 198] width 84 height 9
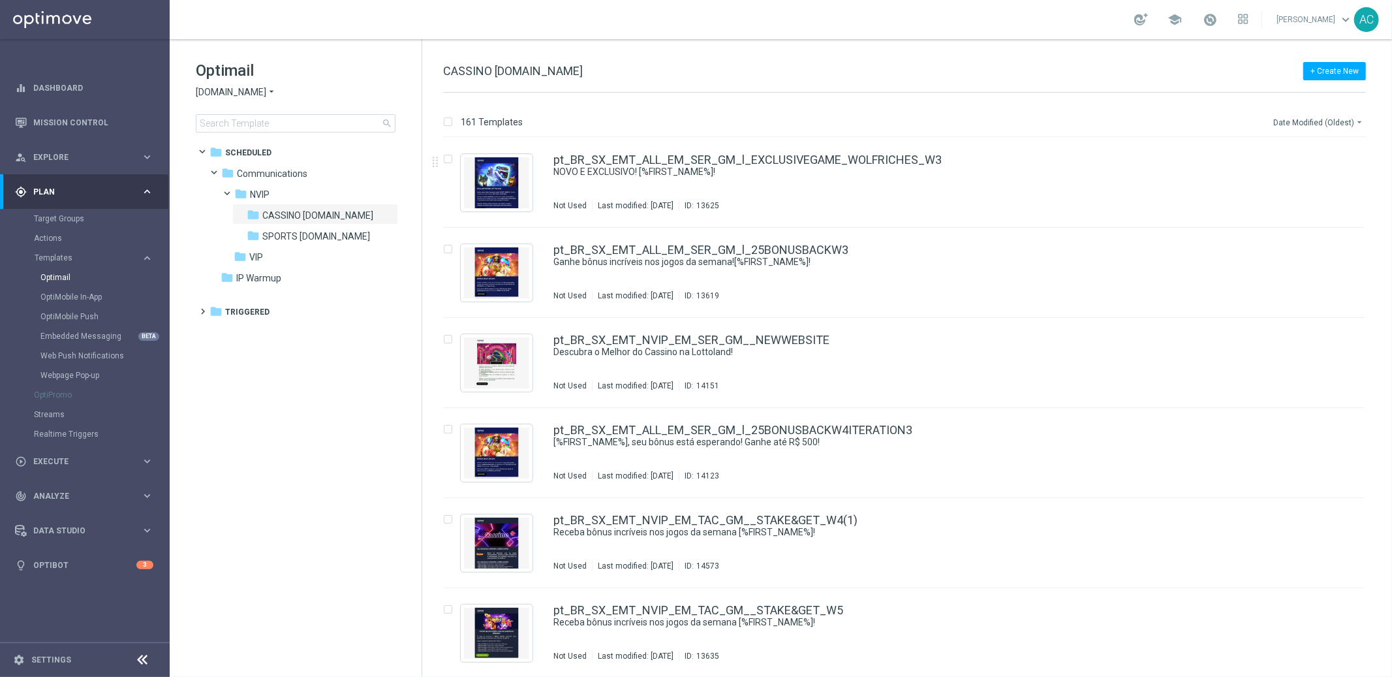
click at [1347, 120] on button "Date Modified (Oldest) arrow_drop_down" at bounding box center [1319, 122] width 94 height 16
click at [1330, 181] on span "Date Modified (Newest)" at bounding box center [1315, 180] width 87 height 9
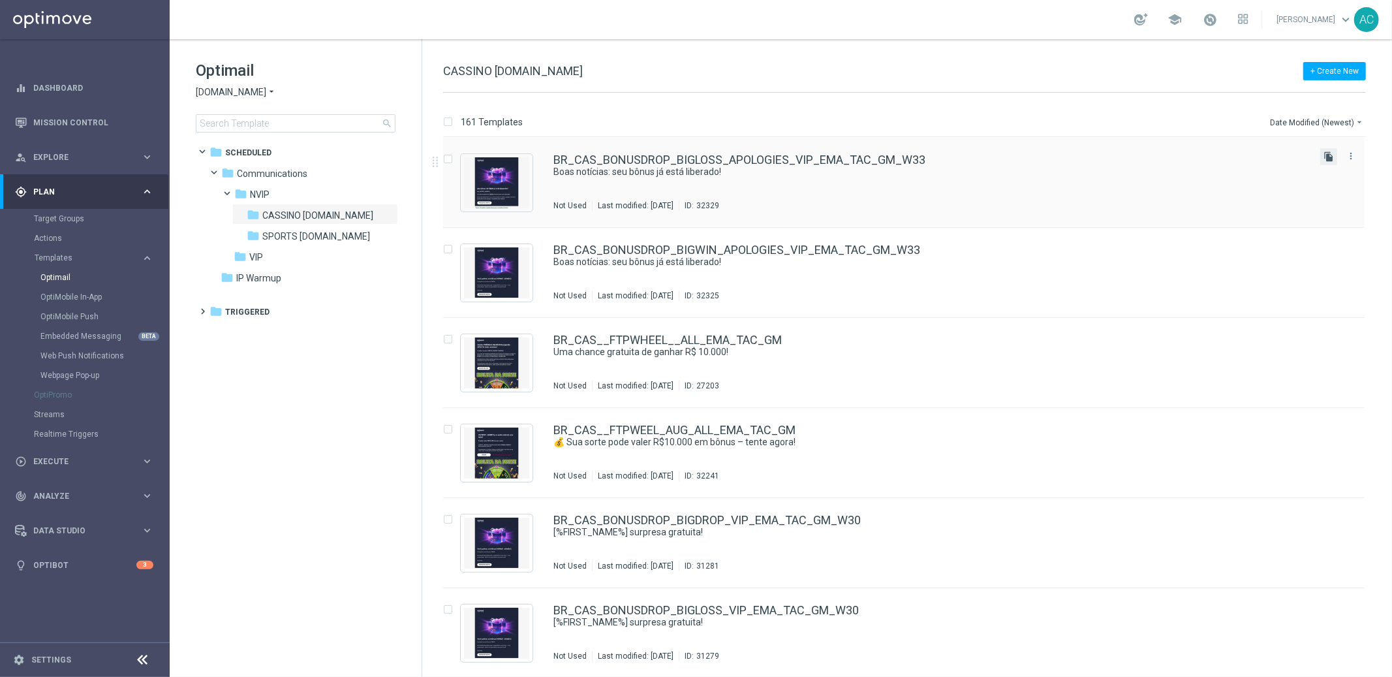
click at [1324, 158] on icon "file_copy" at bounding box center [1329, 156] width 10 height 10
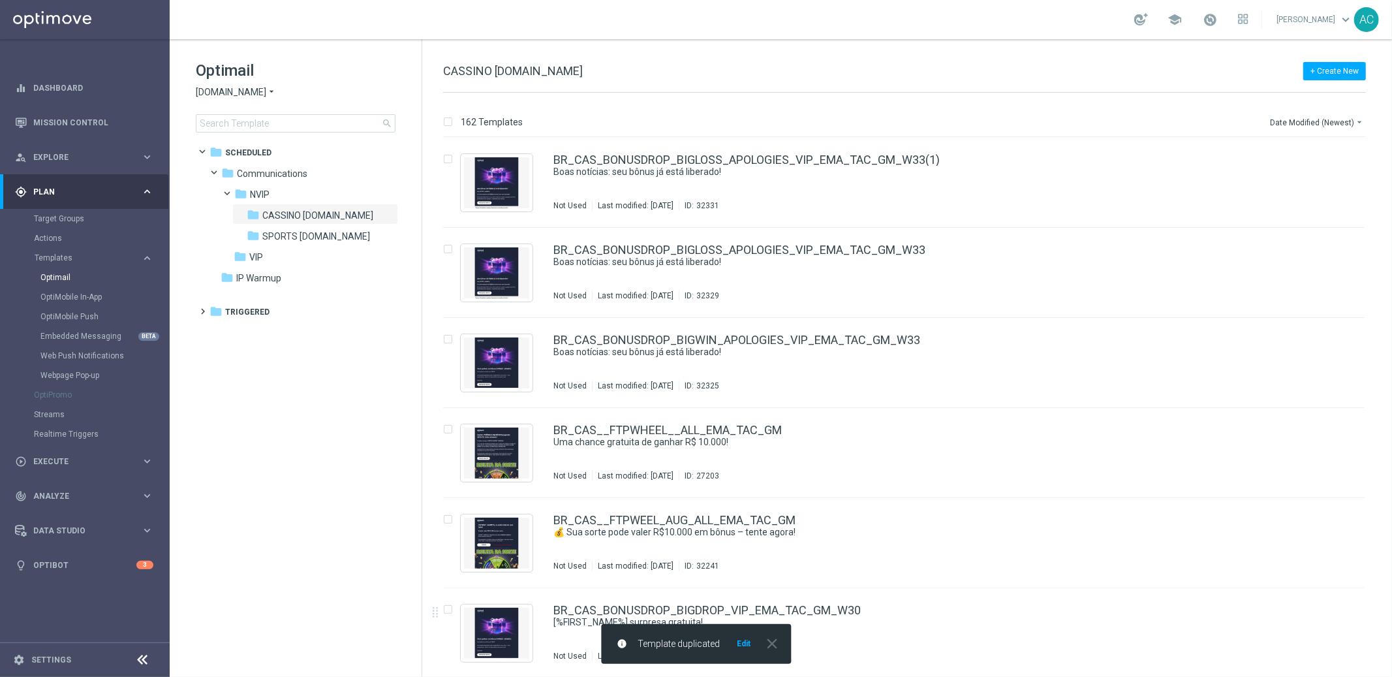
click at [745, 642] on button "Edit" at bounding box center [744, 643] width 16 height 10
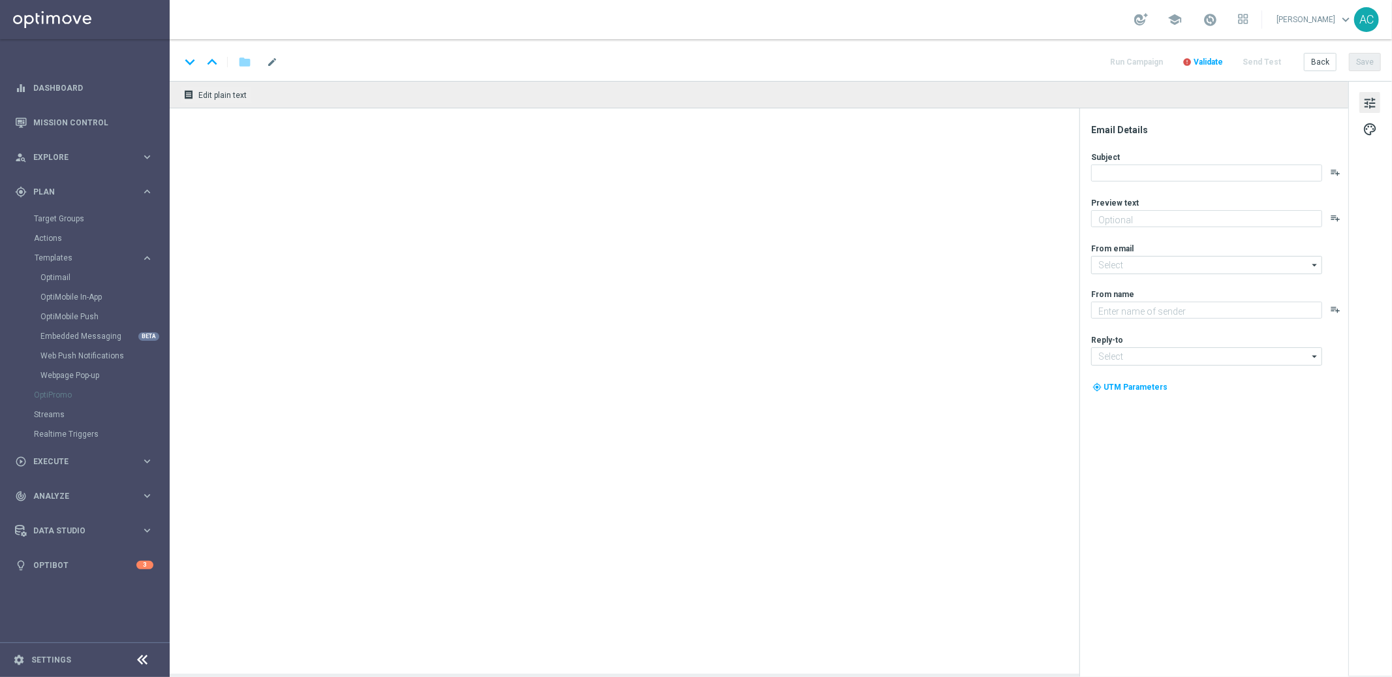
type textarea "Seu bônus de R$100 já está disponível 🎁"
type textarea "Lottoland"
type input "[EMAIL_ADDRESS][DOMAIN_NAME]"
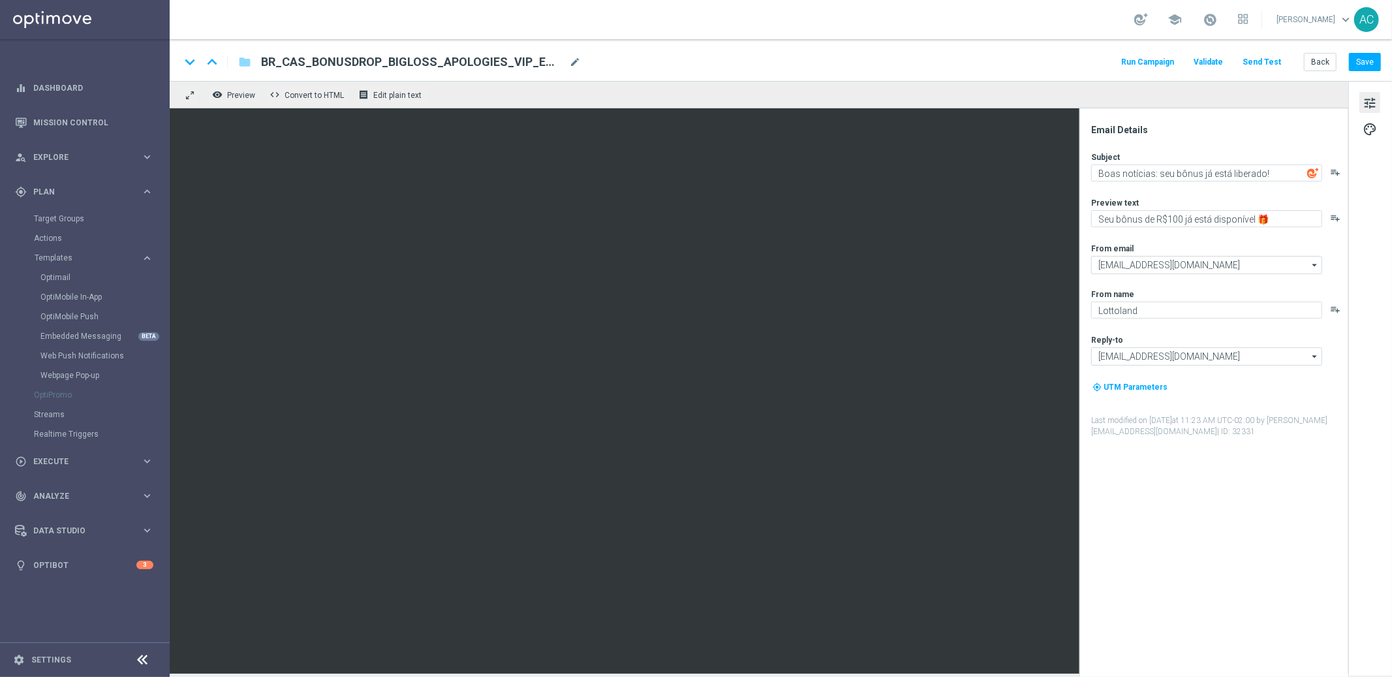
click at [430, 60] on span "BR_CAS_BONUSDROP_BIGLOSS_APOLOGIES_VIP_EMA_TAC_GM_W33(1)" at bounding box center [412, 62] width 303 height 16
click at [396, 61] on input "BR_CAS_BONUSDROP_BIGLOSS_APOLOGIES_VIP_EMA_TAC_GM_W33(1)" at bounding box center [423, 62] width 324 height 17
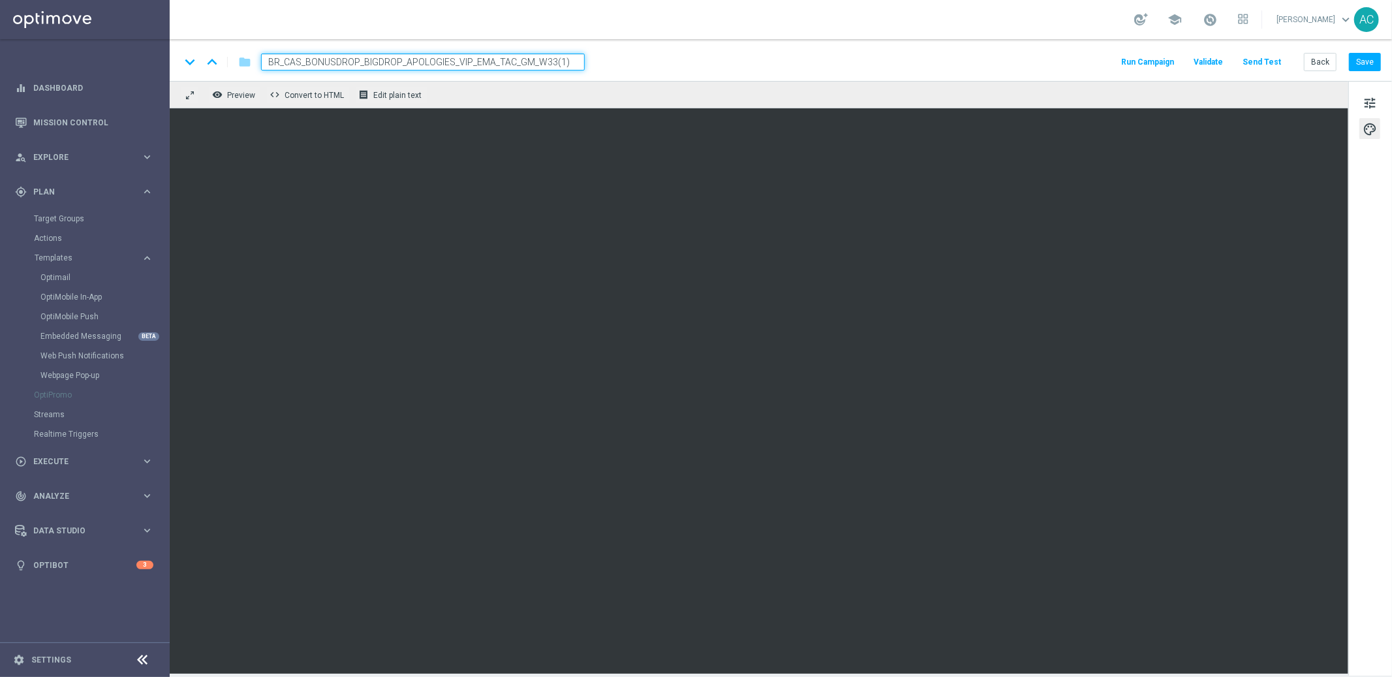
click at [463, 64] on input "BR_CAS_BONUSDROP_BIGDROP_APOLOGIES_VIP_EMA_TAC_GM_W33(1)" at bounding box center [423, 62] width 324 height 17
click at [480, 61] on input "BR_CAS_BONUSDROP_BIGDROP_APOLOGIES_VIP_EMA_TAC_GM_W33(1)" at bounding box center [423, 62] width 324 height 17
drag, startPoint x: 561, startPoint y: 59, endPoint x: 580, endPoint y: 63, distance: 18.7
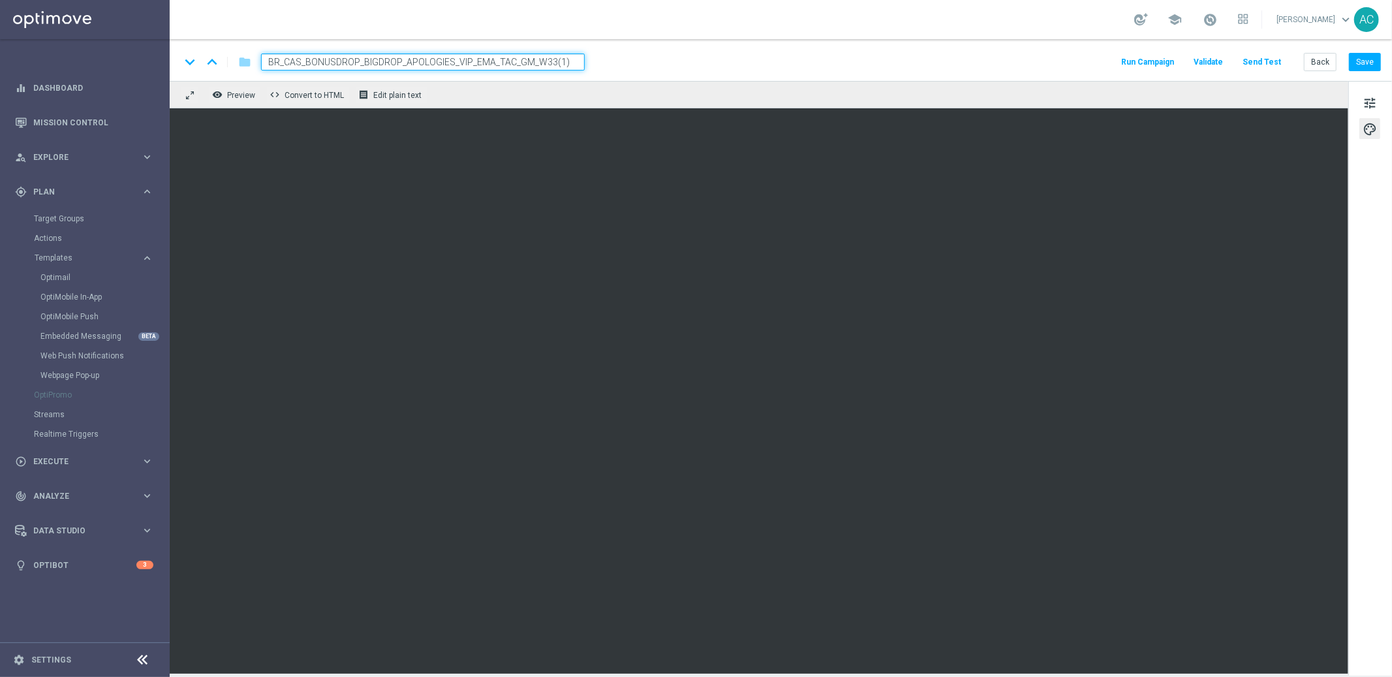
click at [561, 59] on input "BR_CAS_BONUSDROP_BIGDROP_APOLOGIES_VIP_EMA_TAC_GM_W33(1)" at bounding box center [423, 62] width 324 height 17
click at [577, 63] on input "BR_CAS_BONUSDROP_BIGDROP_APOLOGIES_VIP_EMA_TAC_GM_W33(1)" at bounding box center [423, 62] width 324 height 17
type input "BR_CAS_BONUSDROP_BIGDROP_APOLOGIES_VIP_EMA_TAC_GM_W33"
click at [1362, 57] on button "Save" at bounding box center [1365, 62] width 32 height 18
click at [458, 59] on input "BR_CAS_BONUSDROP_BIGDROP_APOLOGIES_VIP_EMA_TAC_GM_W33" at bounding box center [423, 62] width 324 height 17
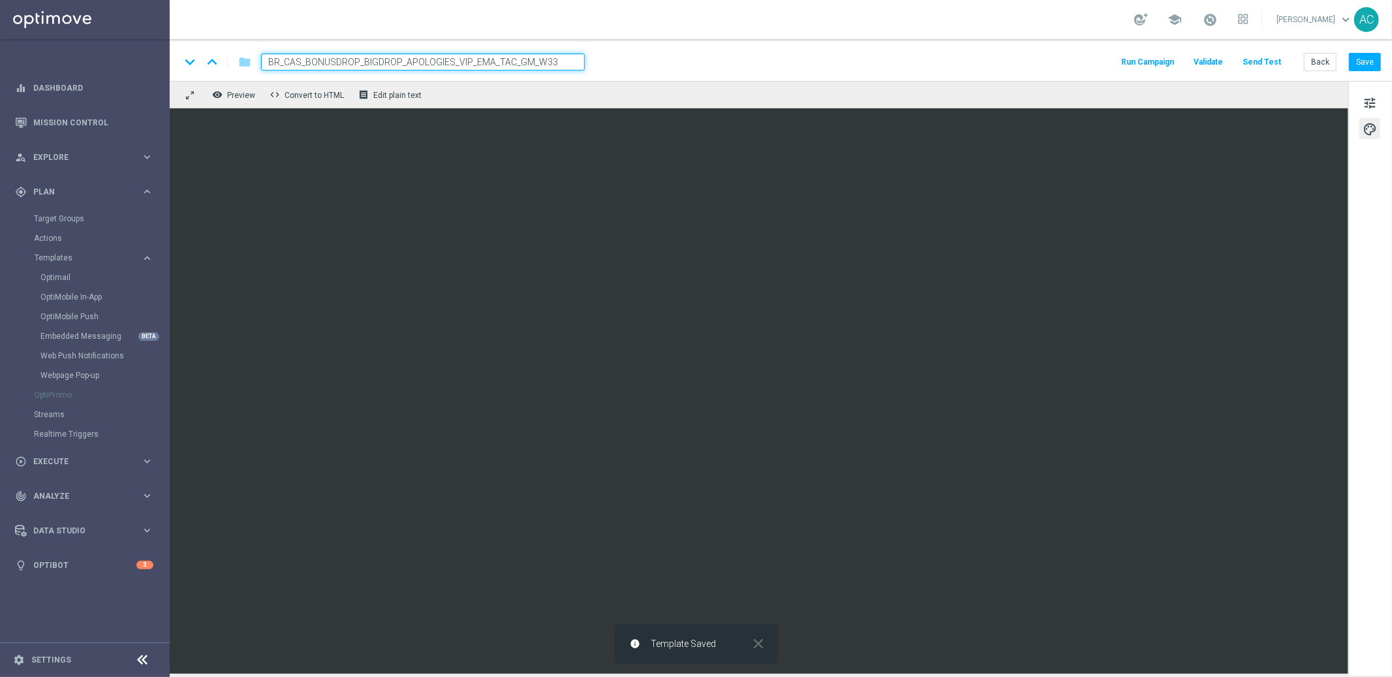
click at [458, 59] on input "BR_CAS_BONUSDROP_BIGDROP_APOLOGIES_VIP_EMA_TAC_GM_W33" at bounding box center [423, 62] width 324 height 17
click at [1376, 104] on span "tune" at bounding box center [1370, 103] width 14 height 17
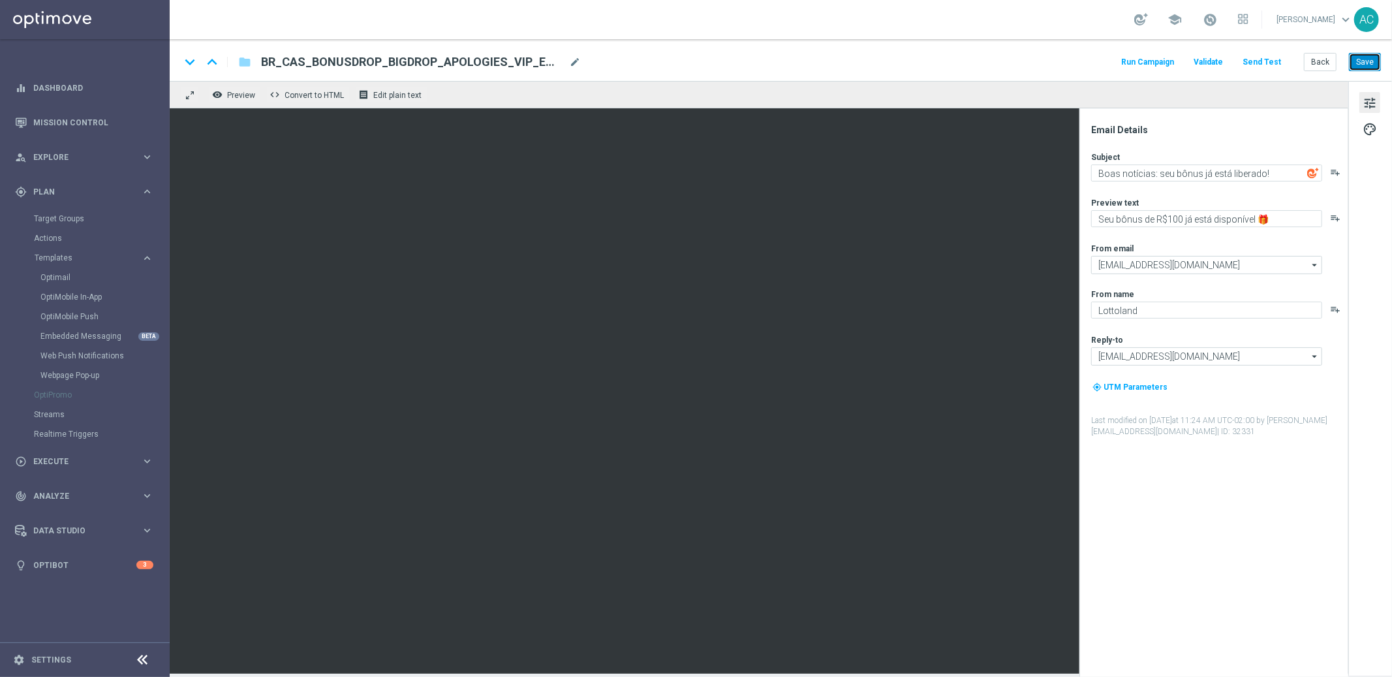
click at [1371, 67] on button "Save" at bounding box center [1365, 62] width 32 height 18
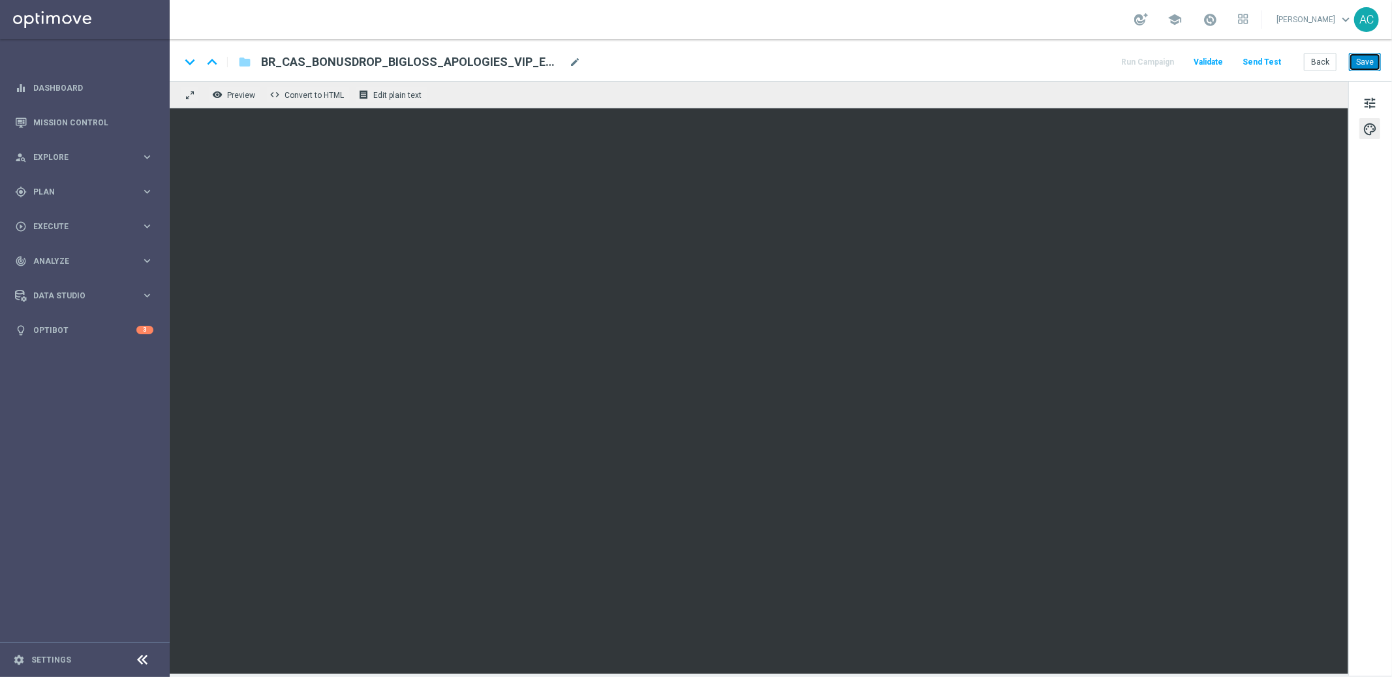
click at [1252, 55] on button "Save" at bounding box center [1365, 62] width 32 height 18
click at [1252, 97] on span "tune" at bounding box center [1370, 103] width 14 height 17
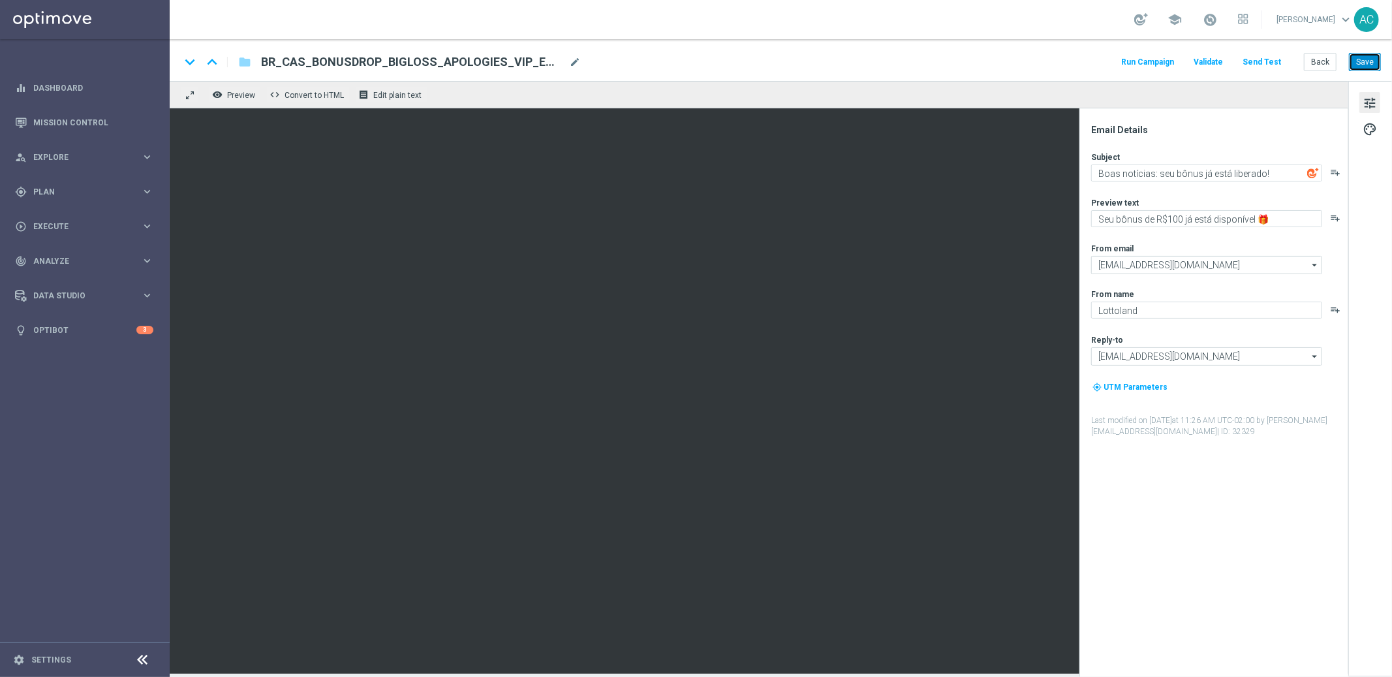
click at [1252, 67] on button "Save" at bounding box center [1365, 62] width 32 height 18
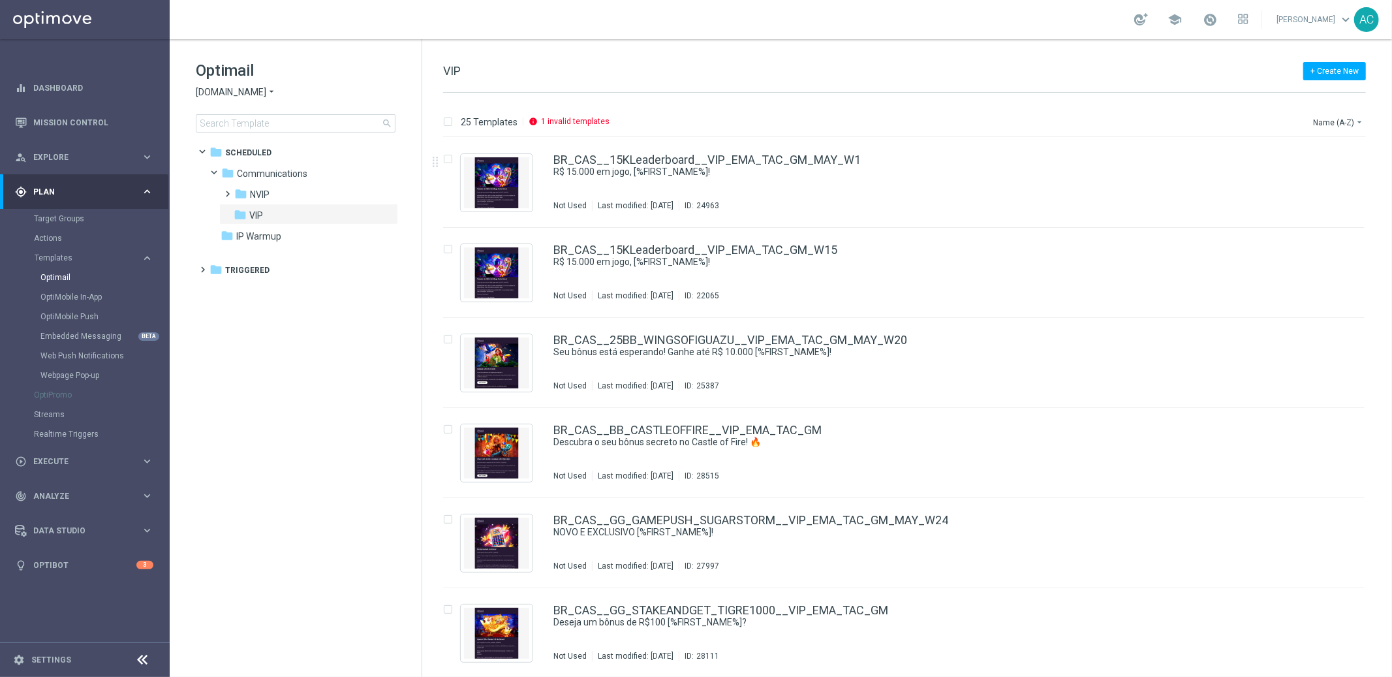
click at [550, 121] on p "1 invalid templates" at bounding box center [575, 121] width 69 height 10
click at [1331, 121] on button "Name (A-Z) arrow_drop_down" at bounding box center [1339, 122] width 54 height 16
click at [1331, 179] on span "Date Modified (Newest)" at bounding box center [1315, 180] width 87 height 9
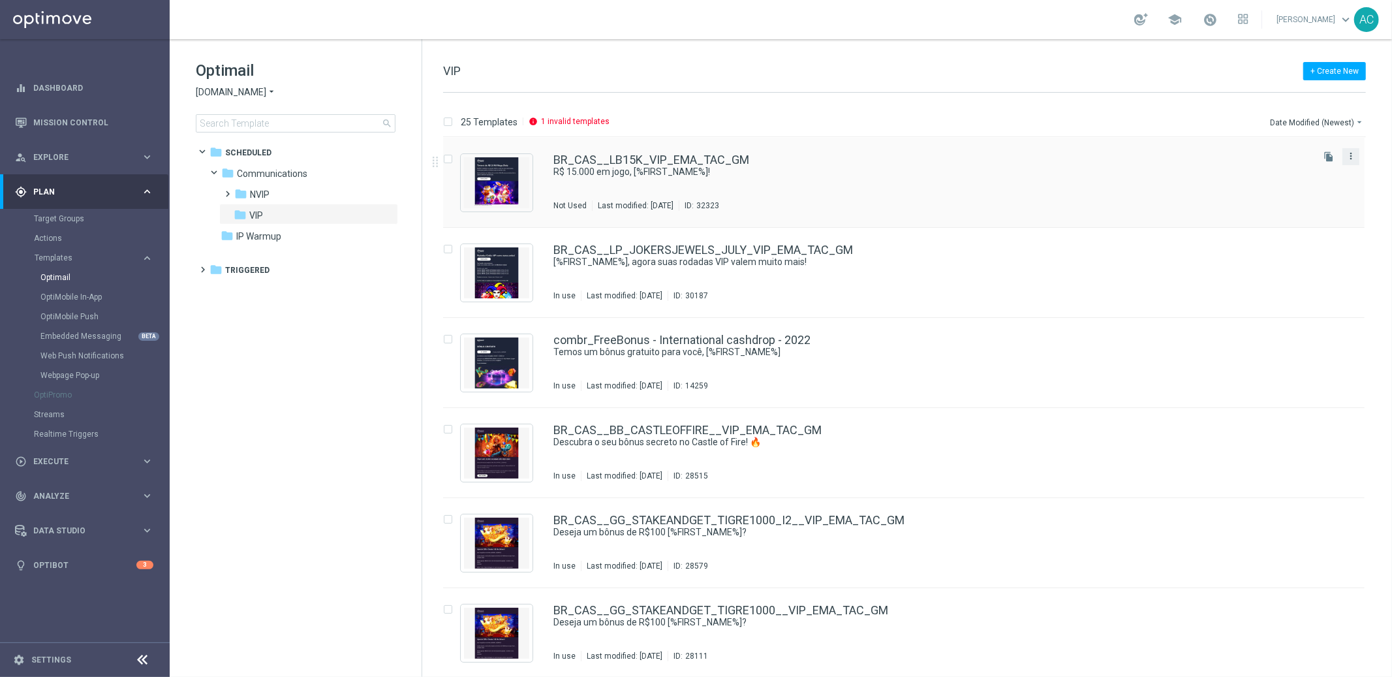
click at [1351, 157] on icon "more_vert" at bounding box center [1351, 156] width 10 height 10
click at [1288, 188] on div "Copy To" at bounding box center [1297, 188] width 79 height 9
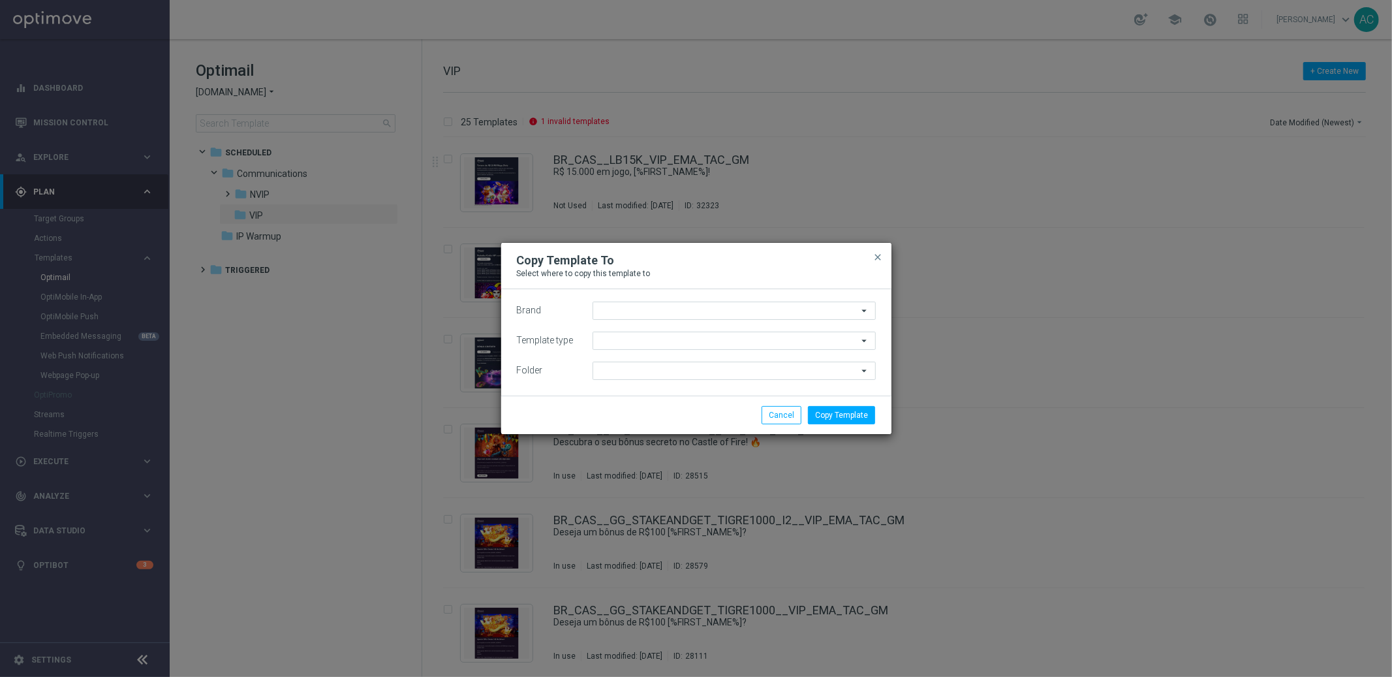
type input "Lottoland.bet.br"
type input "Scheduled"
type input "VIP"
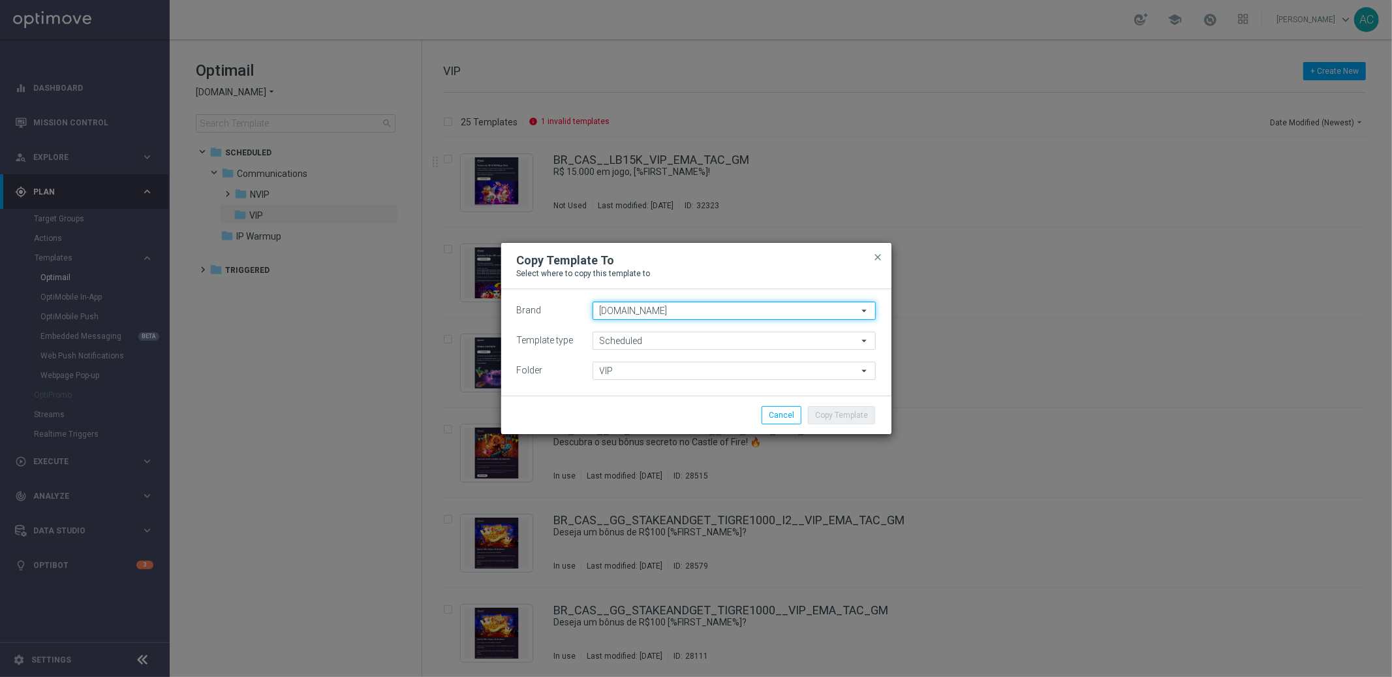
click at [744, 308] on input "Lottoland.bet.br" at bounding box center [734, 311] width 283 height 18
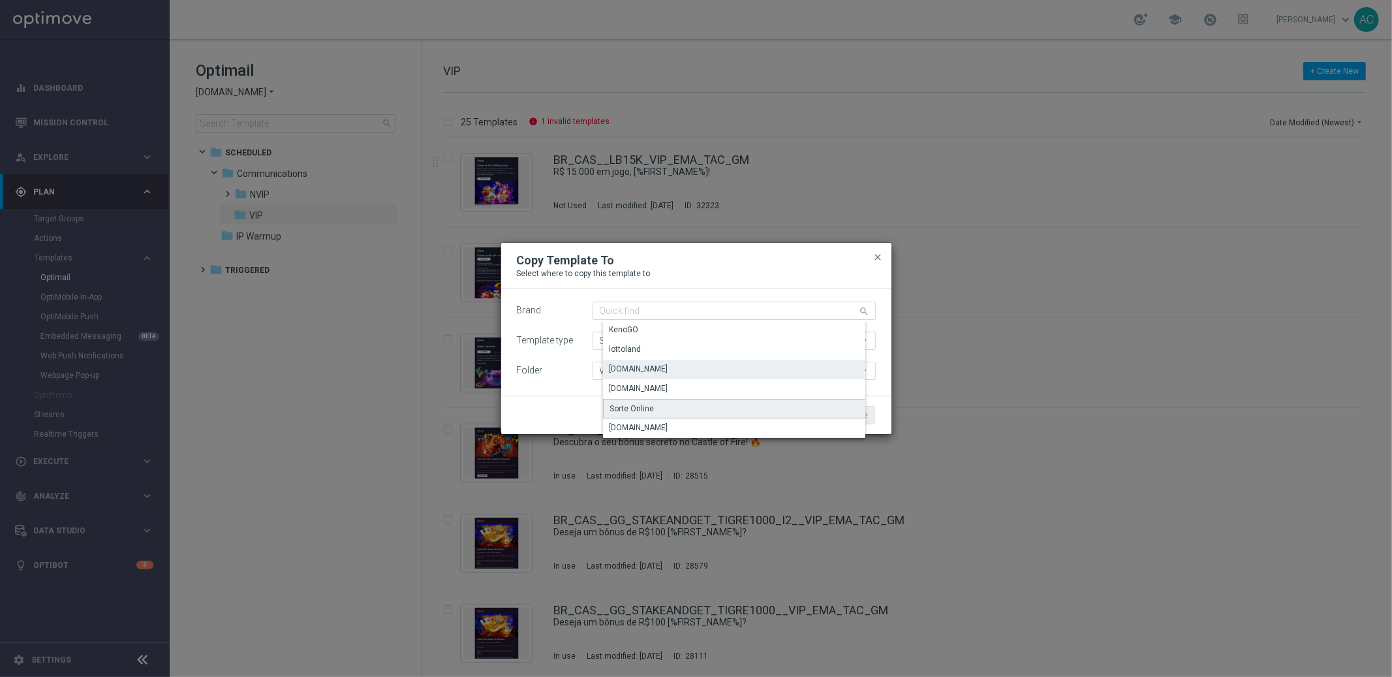
click at [720, 407] on div "Sorte Online" at bounding box center [744, 409] width 283 height 20
type input "Sorte Online"
type input "Scheduled"
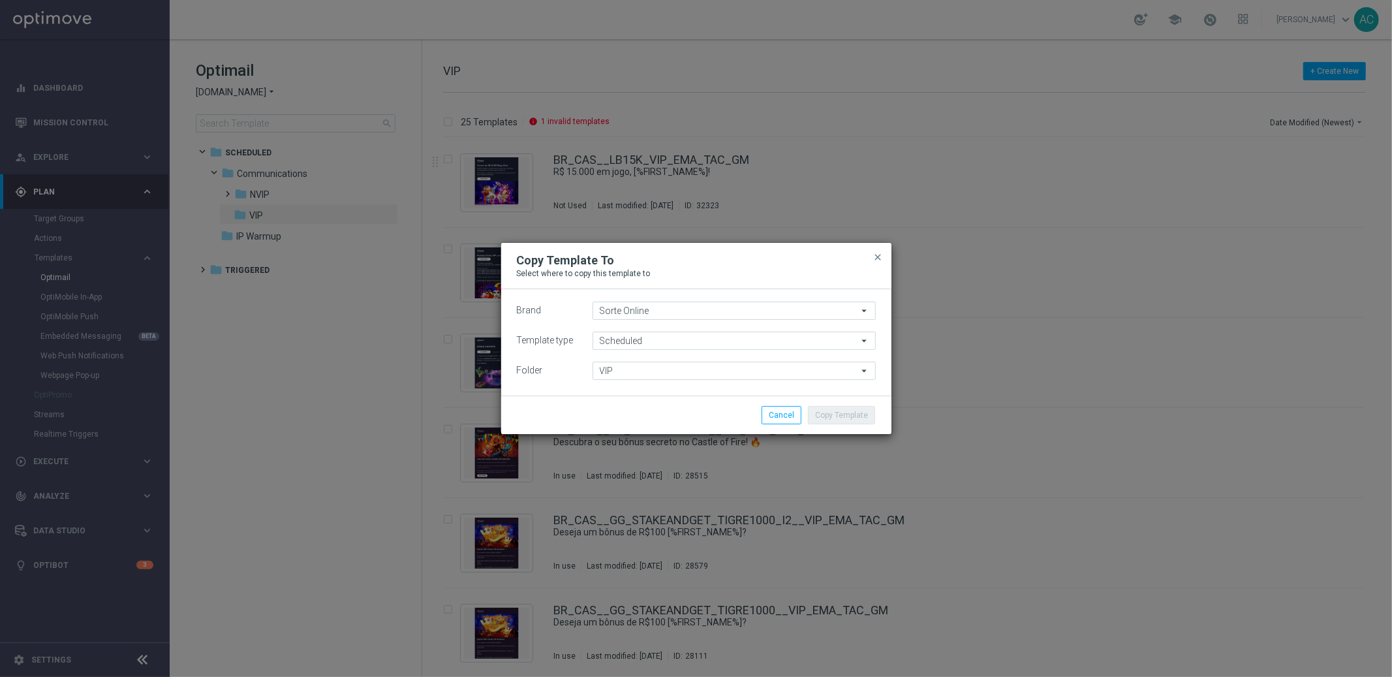
type input "Scheduled"
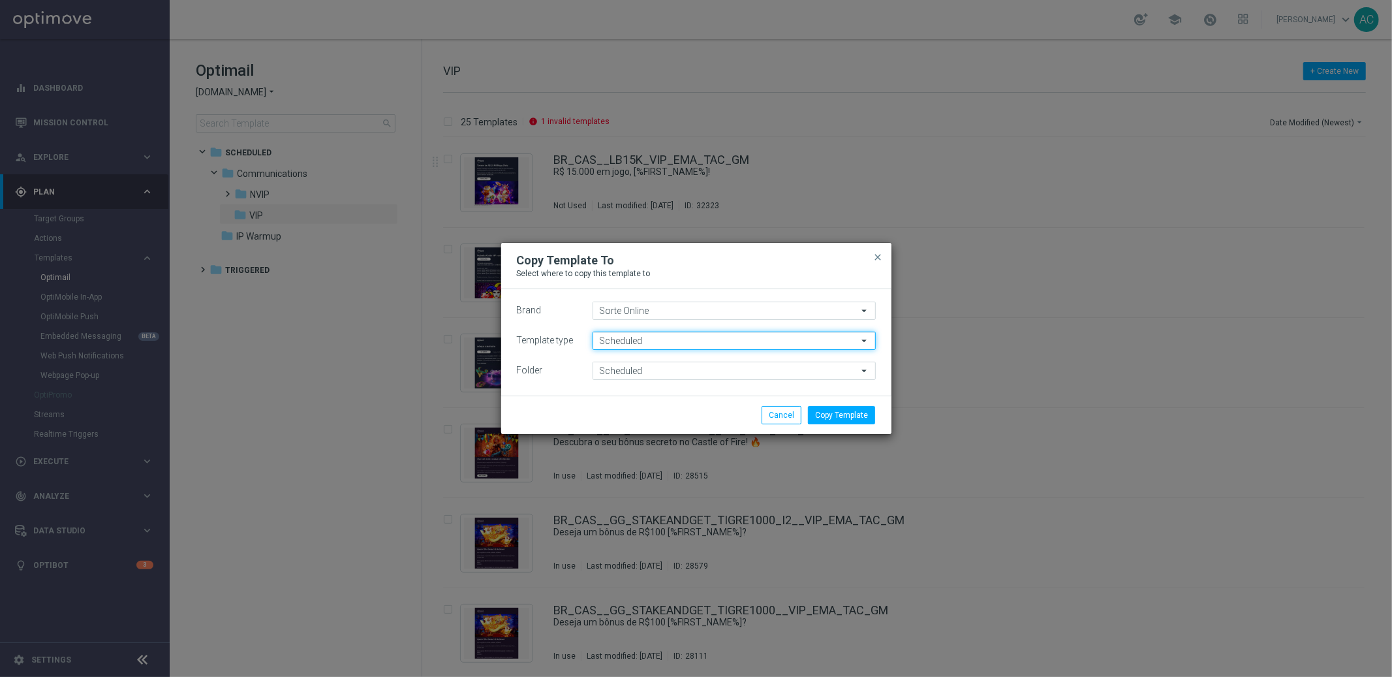
click at [773, 343] on input "Scheduled" at bounding box center [734, 341] width 283 height 18
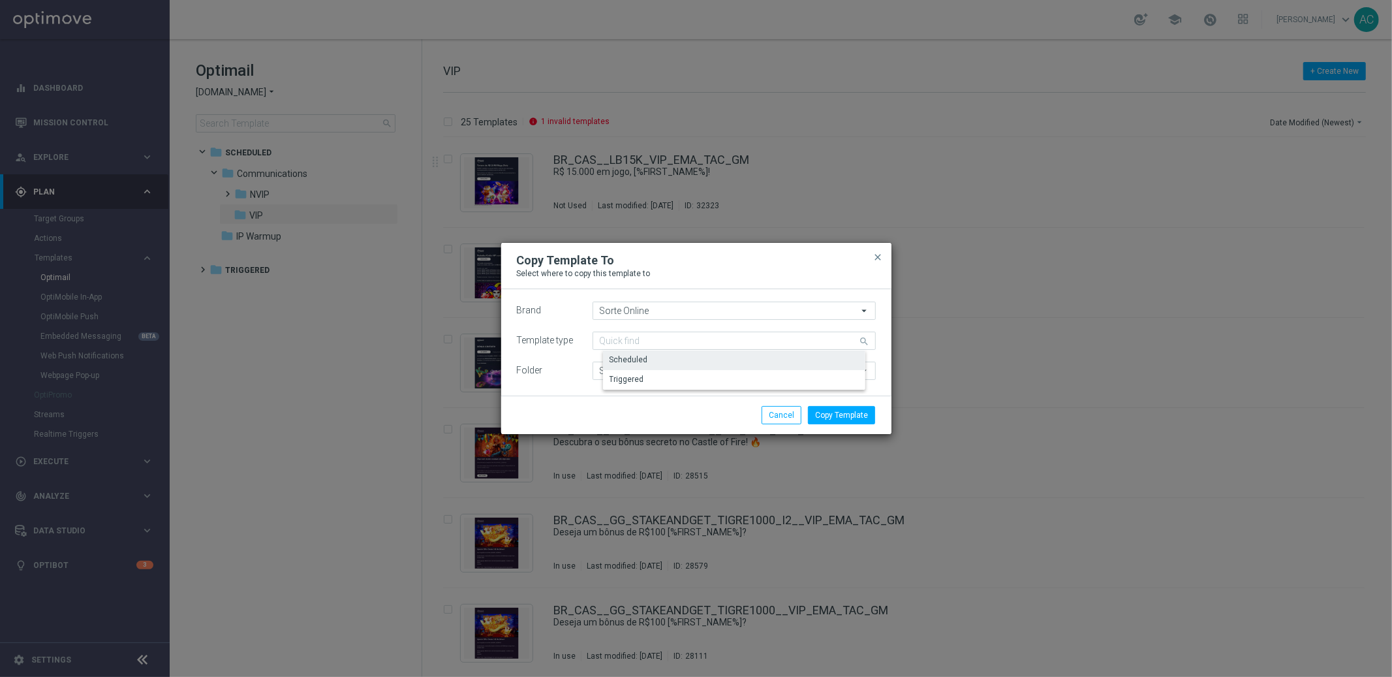
click at [756, 362] on div "Scheduled" at bounding box center [744, 359] width 283 height 18
type input "Scheduled"
click at [736, 367] on input "Scheduled" at bounding box center [734, 371] width 283 height 18
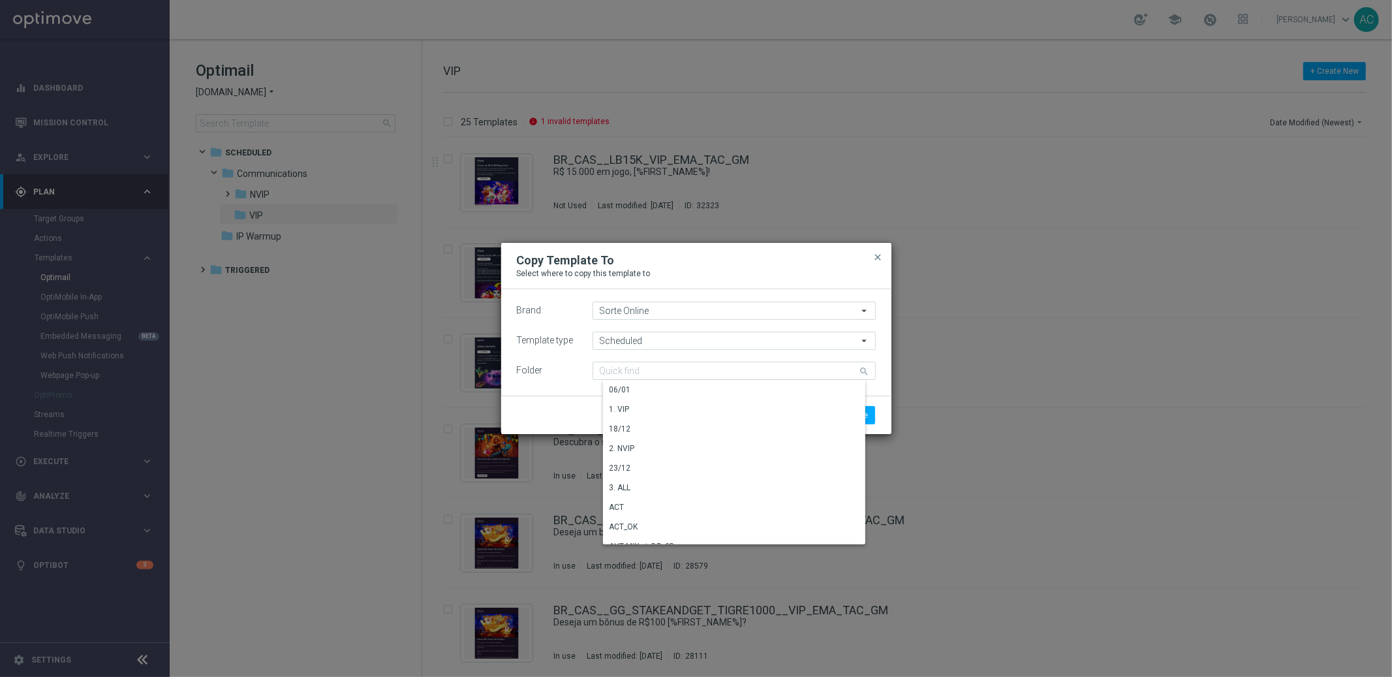
click at [804, 274] on p "Select where to copy this template to" at bounding box center [696, 273] width 359 height 10
type input "Scheduled"
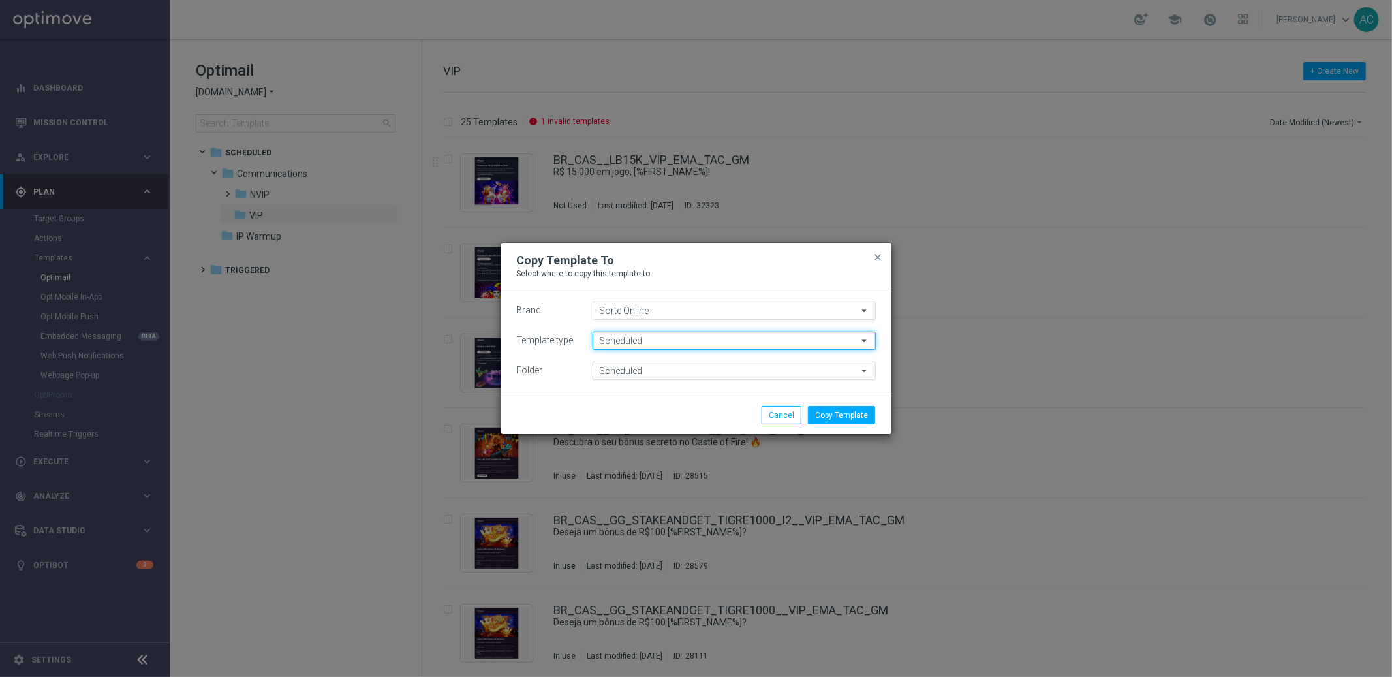
click at [672, 342] on input "Scheduled" at bounding box center [734, 341] width 283 height 18
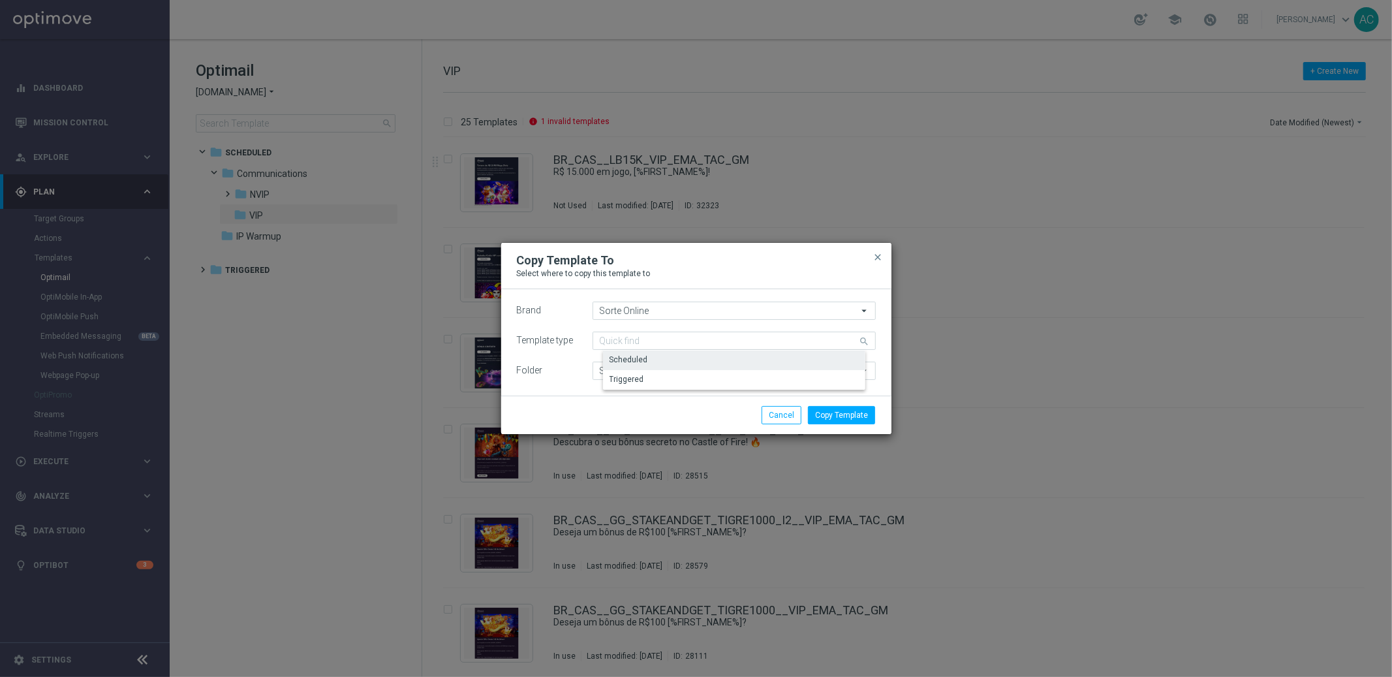
click at [647, 362] on div "Scheduled" at bounding box center [744, 359] width 283 height 18
type input "Scheduled"
click at [645, 371] on input "Scheduled" at bounding box center [734, 371] width 283 height 18
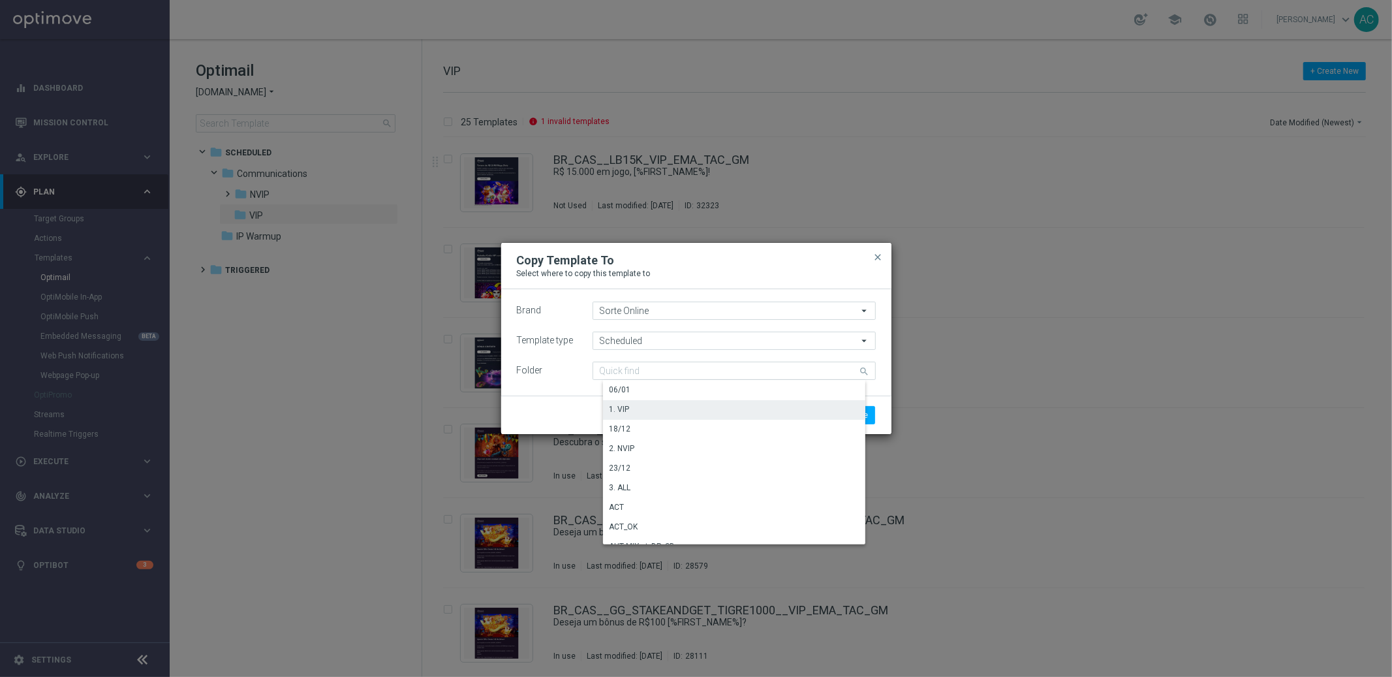
click at [645, 406] on div "1. VIP" at bounding box center [739, 409] width 272 height 18
type input "1. VIP"
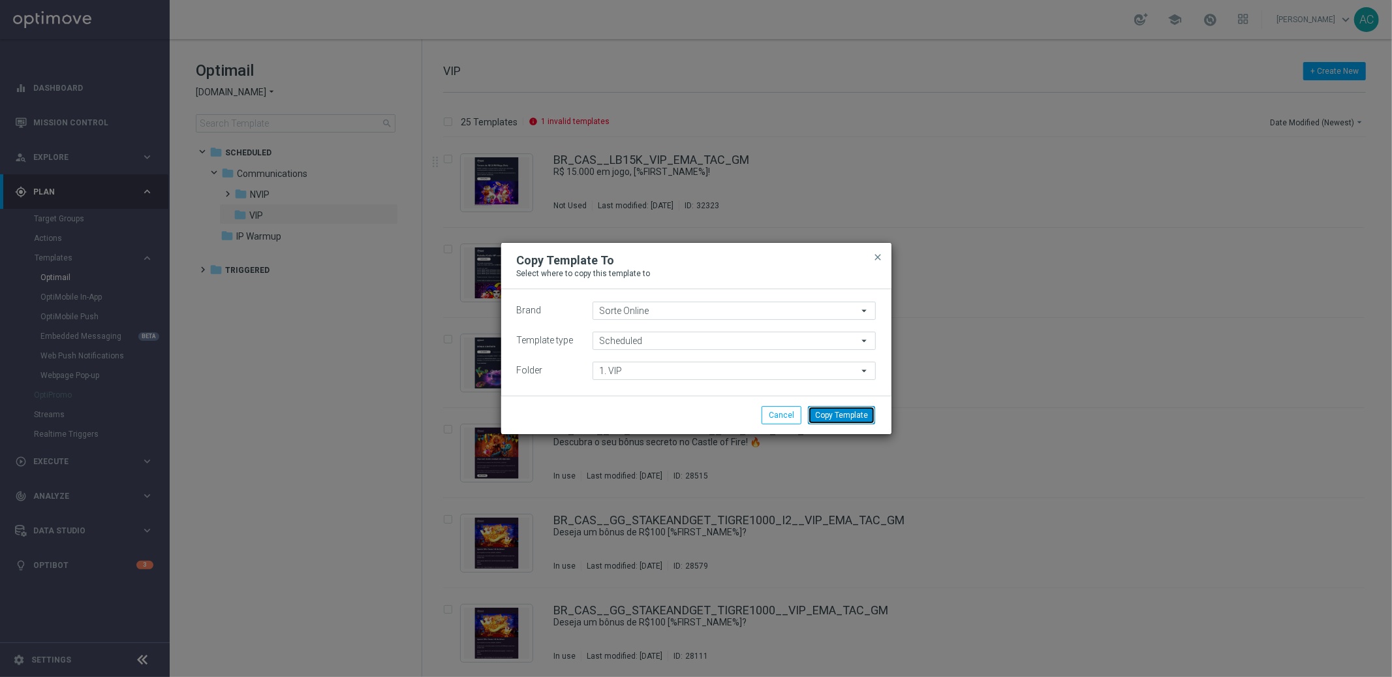
click at [863, 412] on button "Copy Template" at bounding box center [841, 415] width 67 height 18
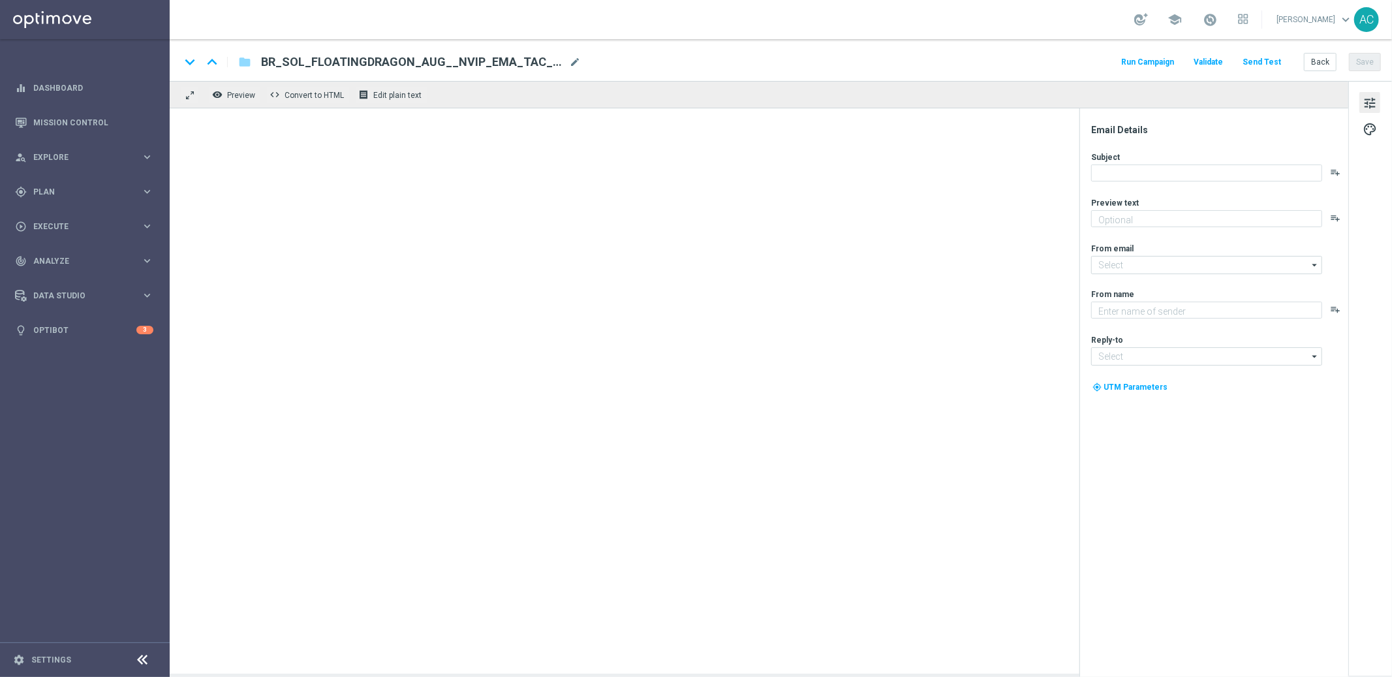
type textarea "Garanta rodadas extras e muita diversão!"
type input "[EMAIL_ADDRESS][DOMAIN_NAME]"
type textarea "Sorte Online [PERSON_NAME]"
type input "[EMAIL_ADDRESS][DOMAIN_NAME]"
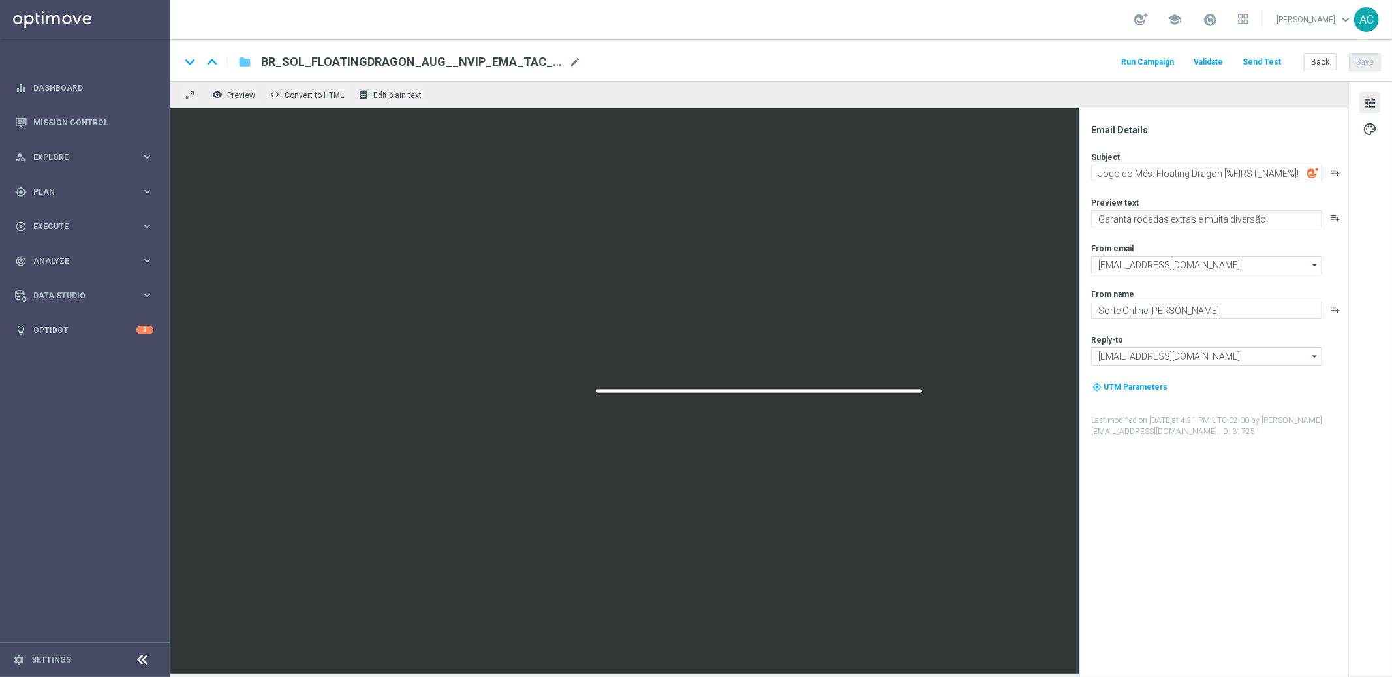
click at [240, 59] on icon "folder" at bounding box center [244, 62] width 13 height 16
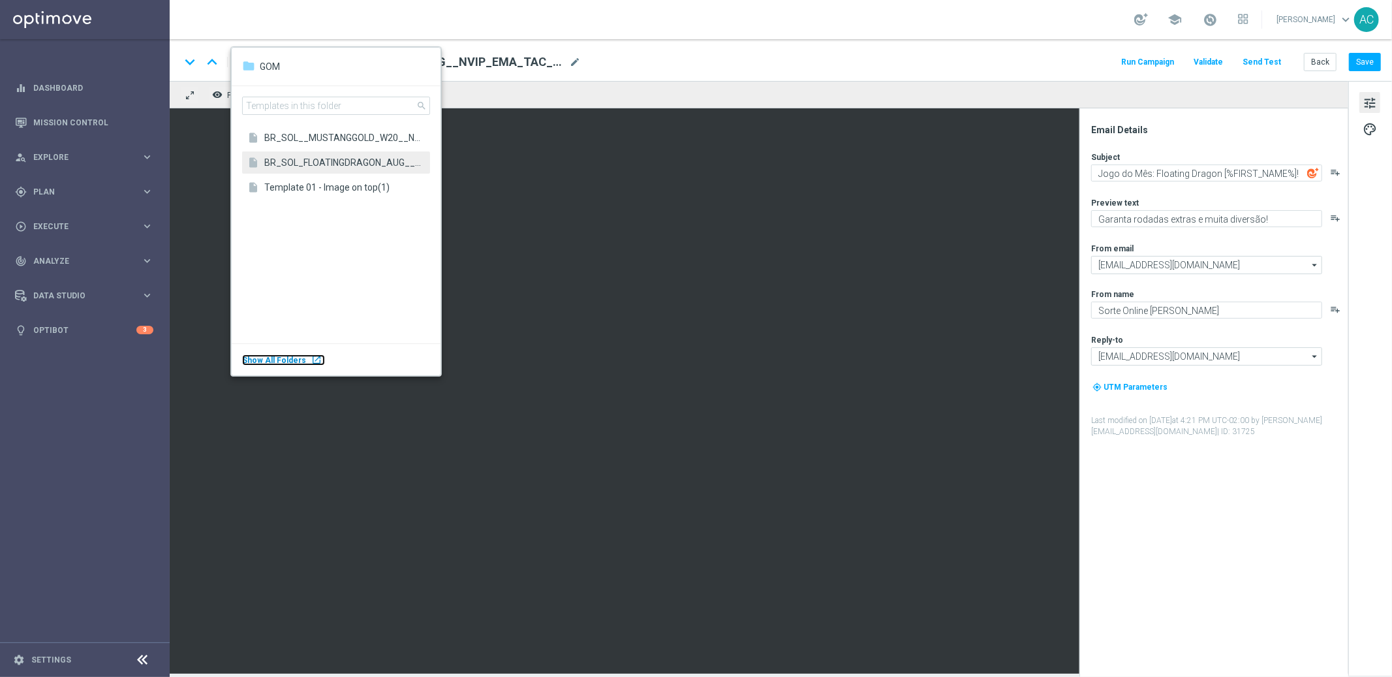
click at [302, 355] on div "Show All Folders launch" at bounding box center [283, 359] width 83 height 11
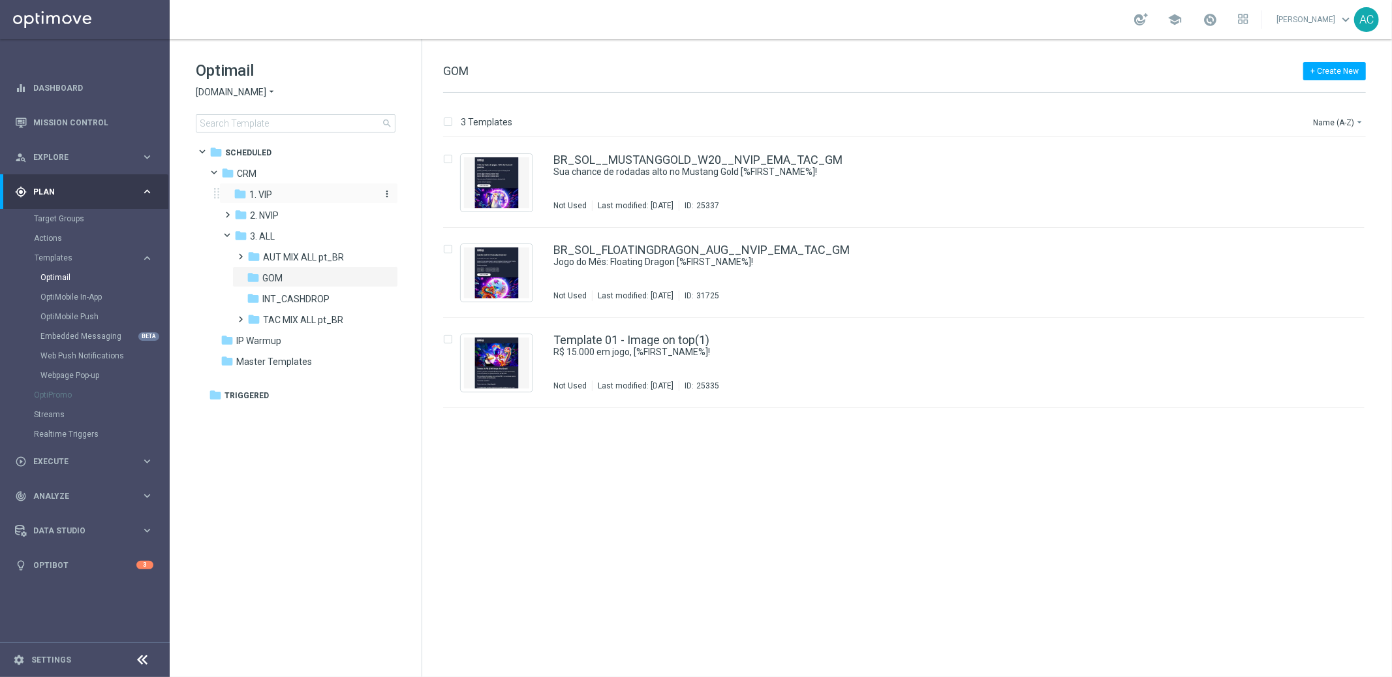
click at [259, 192] on span "1. VIP" at bounding box center [260, 195] width 23 height 12
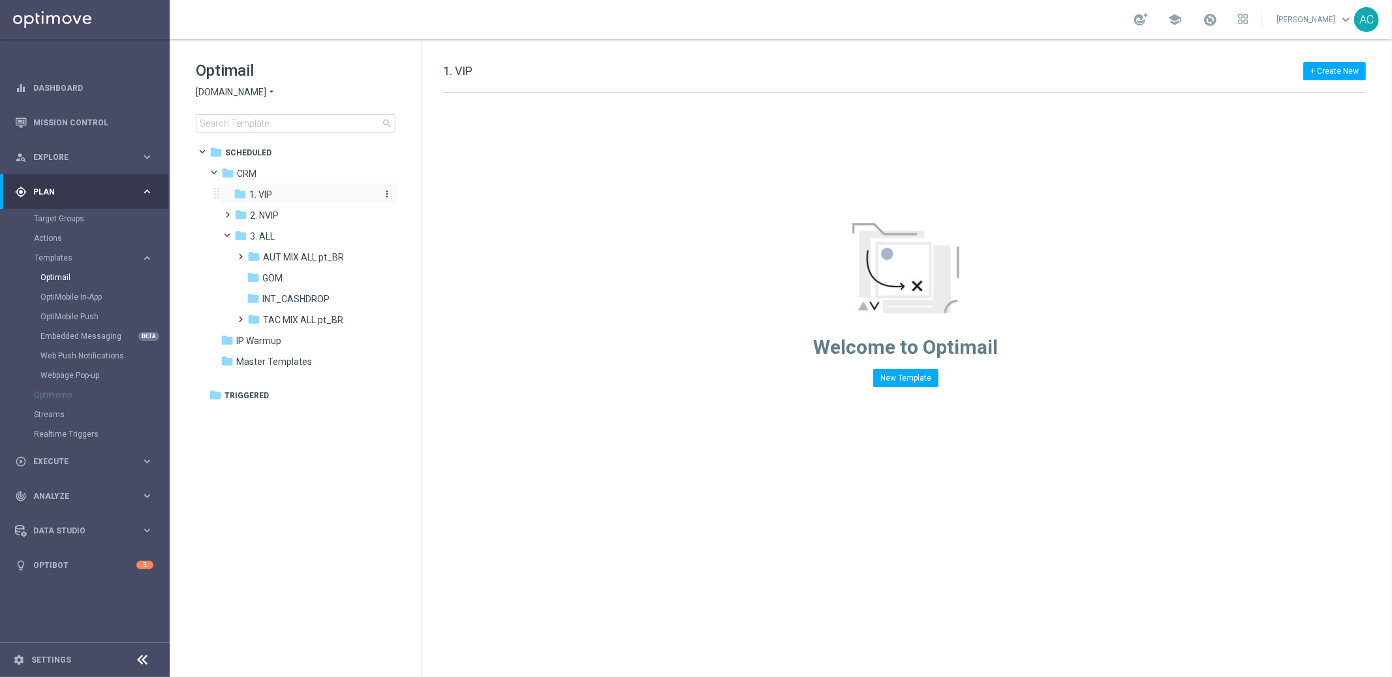
click at [258, 187] on div "folder 1. VIP" at bounding box center [303, 194] width 139 height 15
click at [271, 235] on span "3. ALL" at bounding box center [262, 236] width 25 height 12
click at [310, 258] on span "AUT MIX ALL pt_BR" at bounding box center [303, 257] width 81 height 12
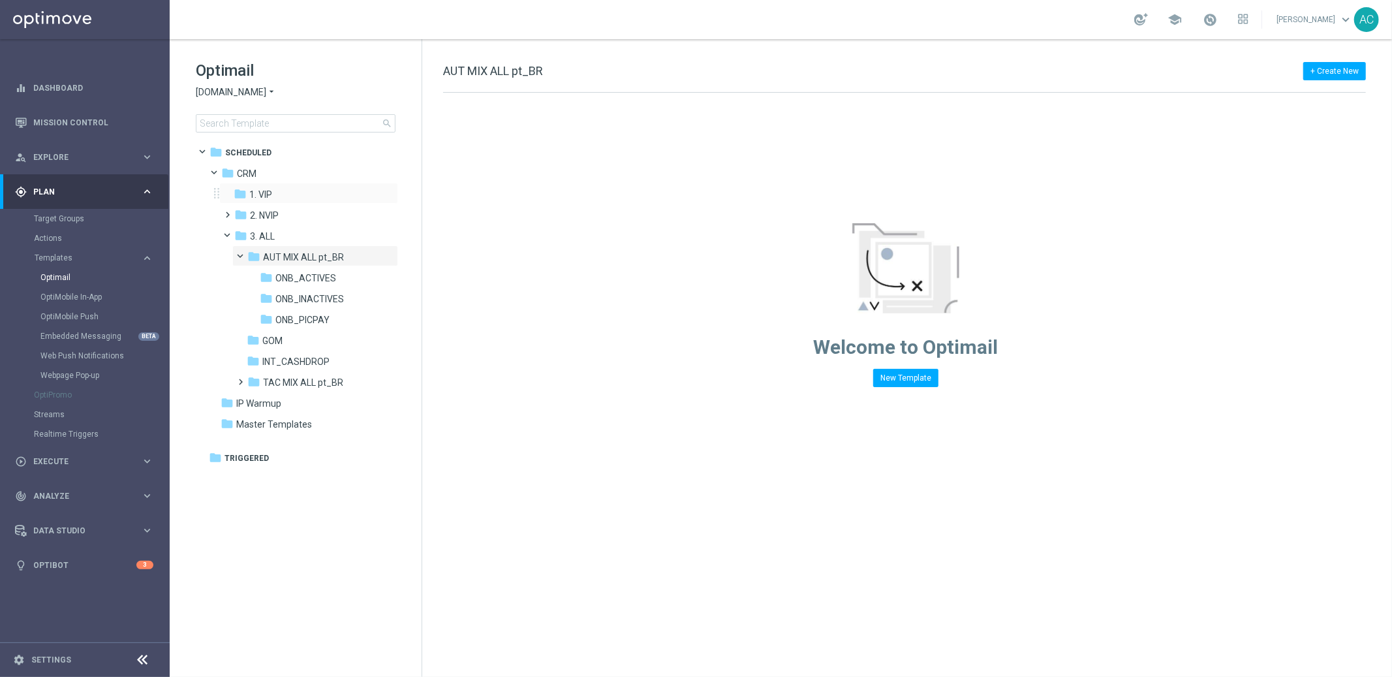
click at [280, 186] on div "folder 1. VIP more_vert" at bounding box center [308, 193] width 179 height 21
click at [273, 192] on div "folder 1. VIP" at bounding box center [303, 194] width 139 height 15
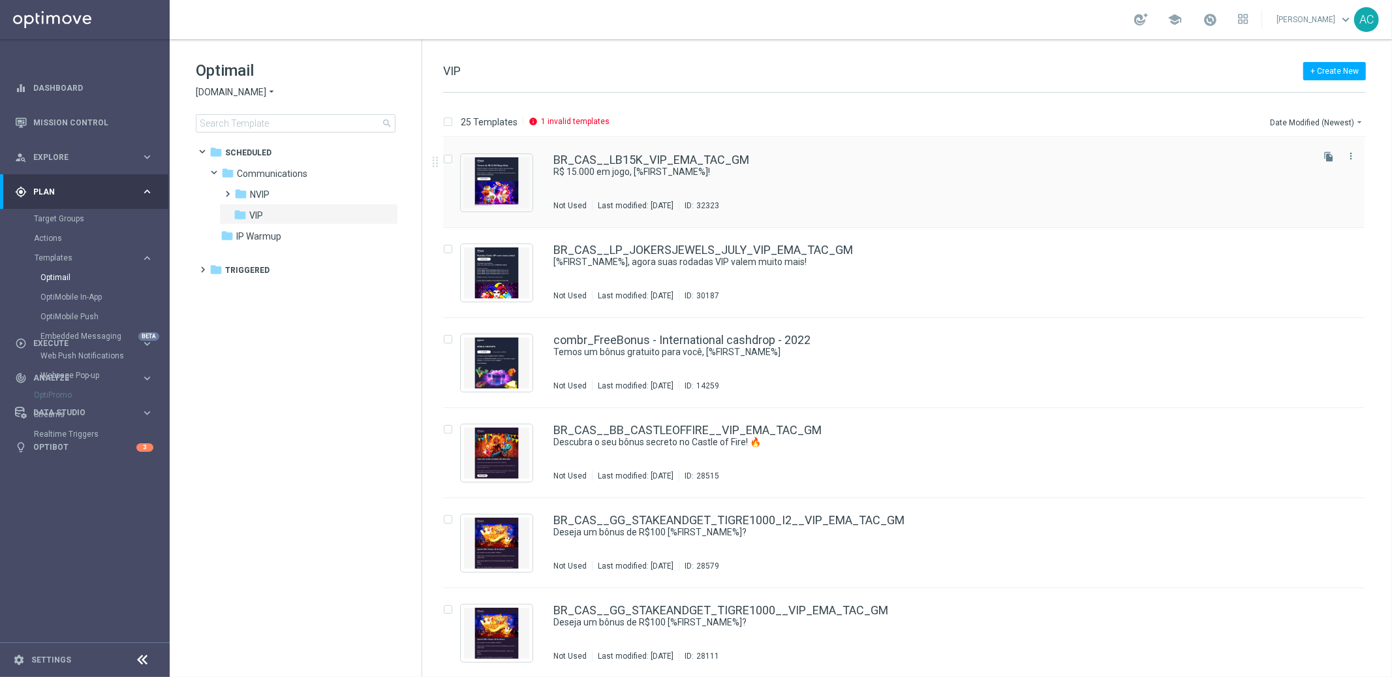
click at [972, 164] on div "BR_CAS__LB15K_VIP_EMA_TAC_GM" at bounding box center [931, 160] width 756 height 12
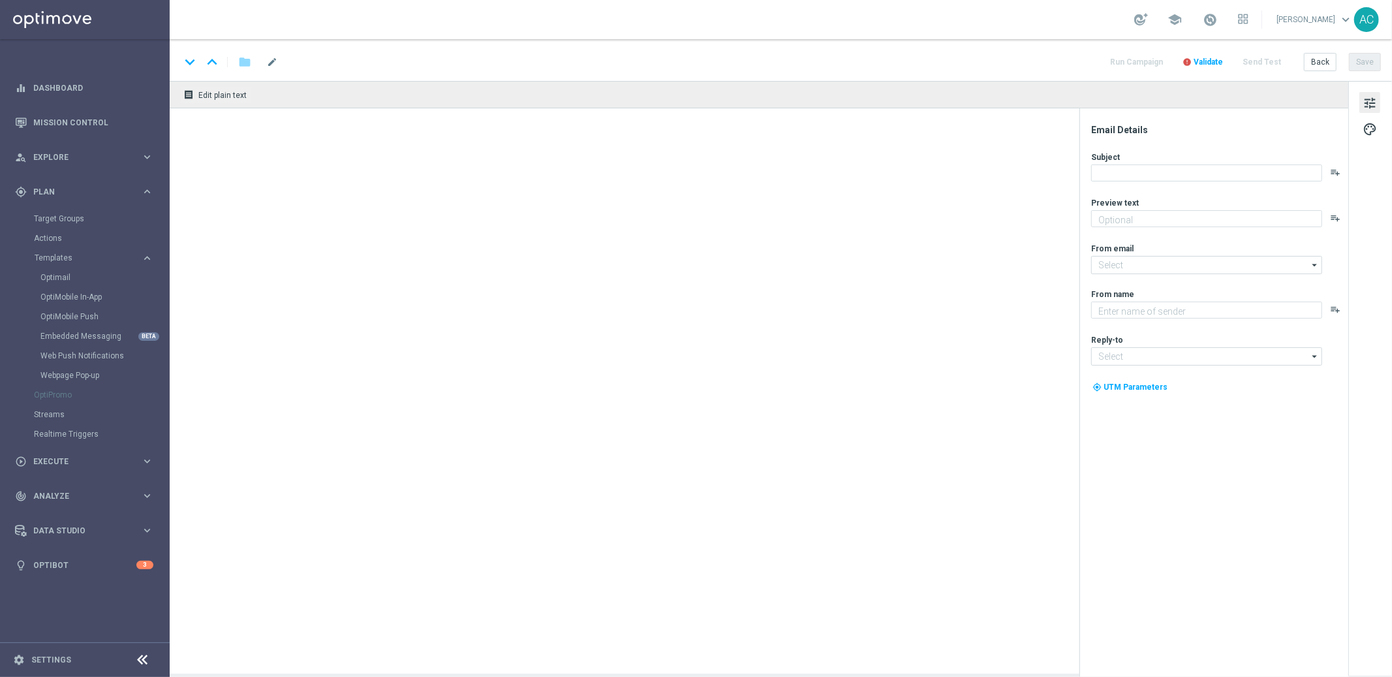
type textarea "Ganhe até R$ 1.000 em nosso torneiro mega slots!"
type textarea "Lottoland"
type input "[EMAIL_ADDRESS][DOMAIN_NAME]"
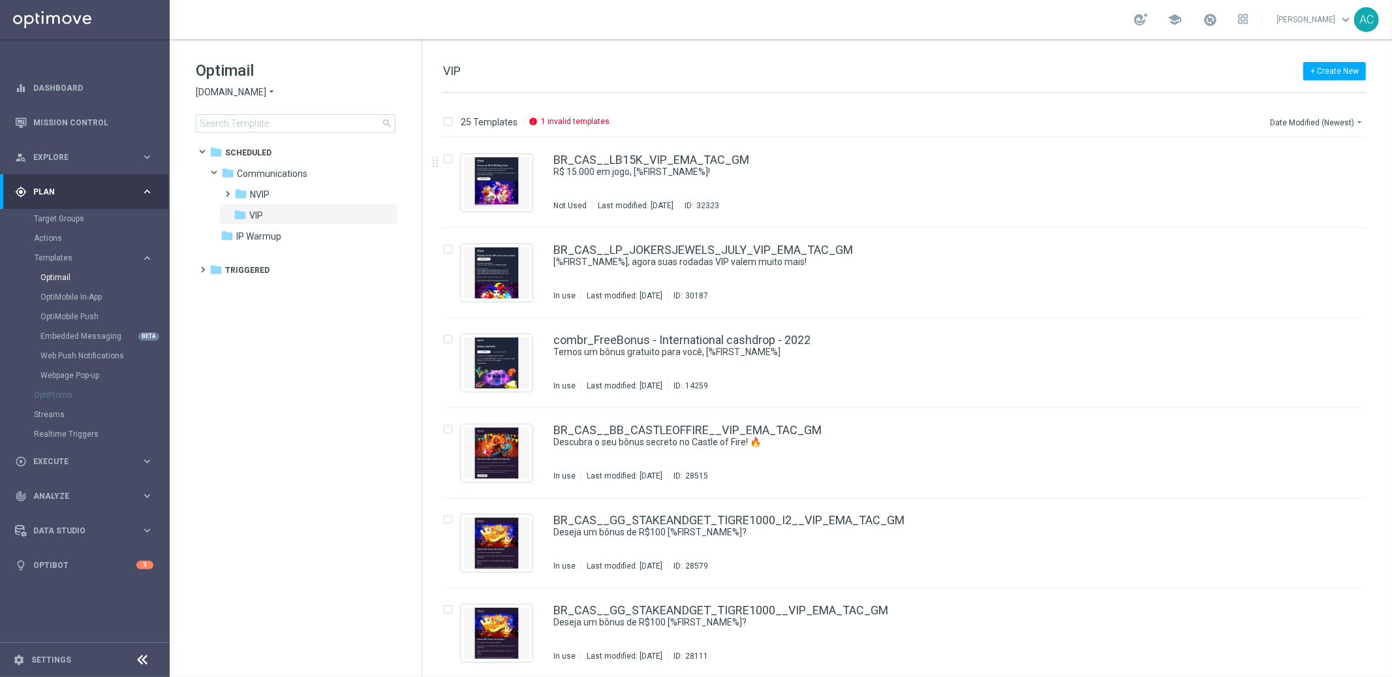
click at [81, 194] on span "Plan" at bounding box center [87, 192] width 108 height 8
click at [76, 255] on div "track_changes Analyze" at bounding box center [78, 261] width 126 height 12
drag, startPoint x: 76, startPoint y: 256, endPoint x: 72, endPoint y: 245, distance: 10.9
click at [76, 257] on span "Analyze" at bounding box center [87, 261] width 108 height 8
click at [66, 225] on span "Execute" at bounding box center [87, 227] width 108 height 8
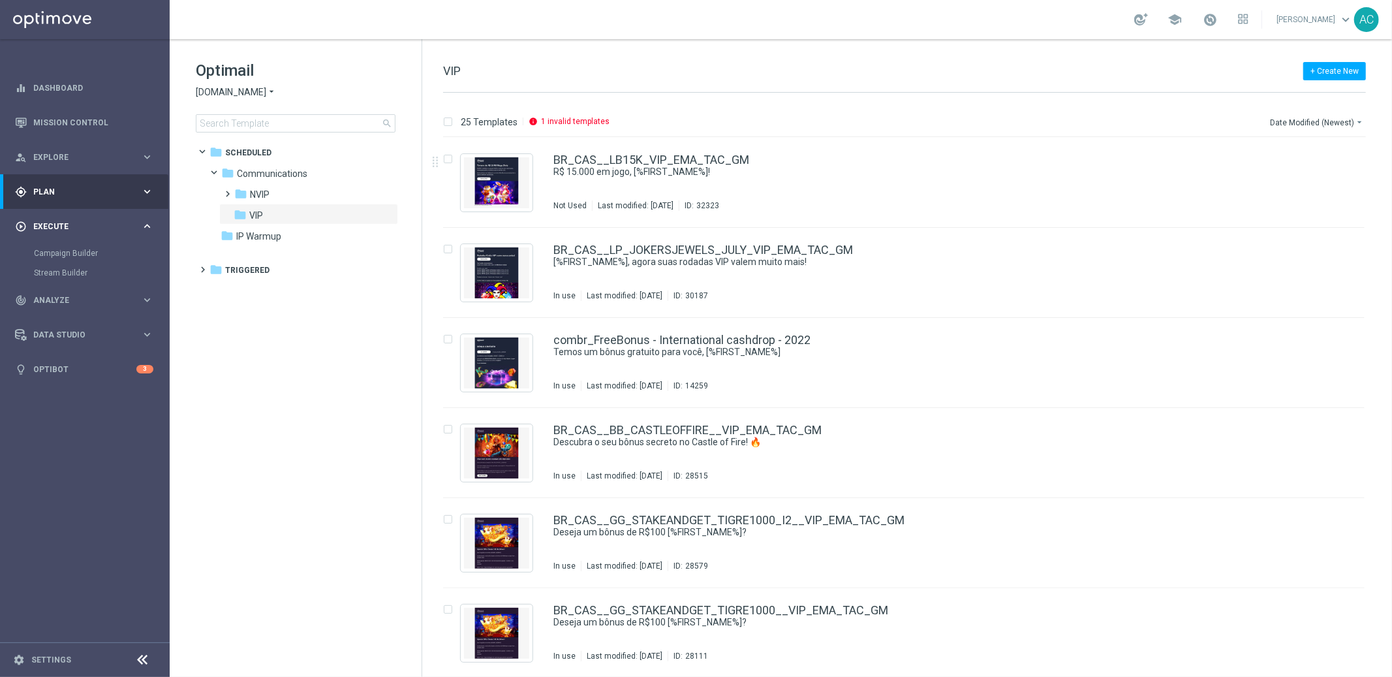
click at [64, 231] on div "play_circle_outline Execute" at bounding box center [78, 227] width 126 height 12
click at [84, 154] on span "Explore" at bounding box center [87, 157] width 108 height 8
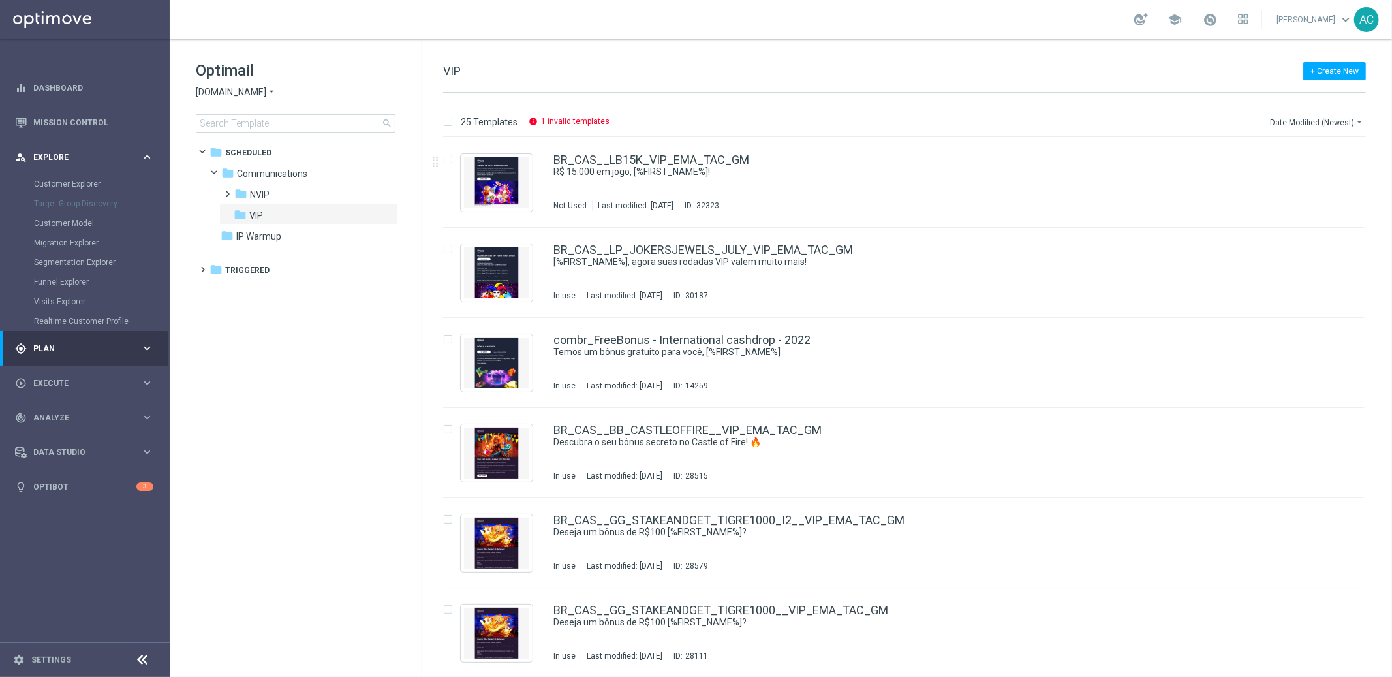
click at [73, 145] on div "person_search Explore keyboard_arrow_right" at bounding box center [84, 157] width 168 height 35
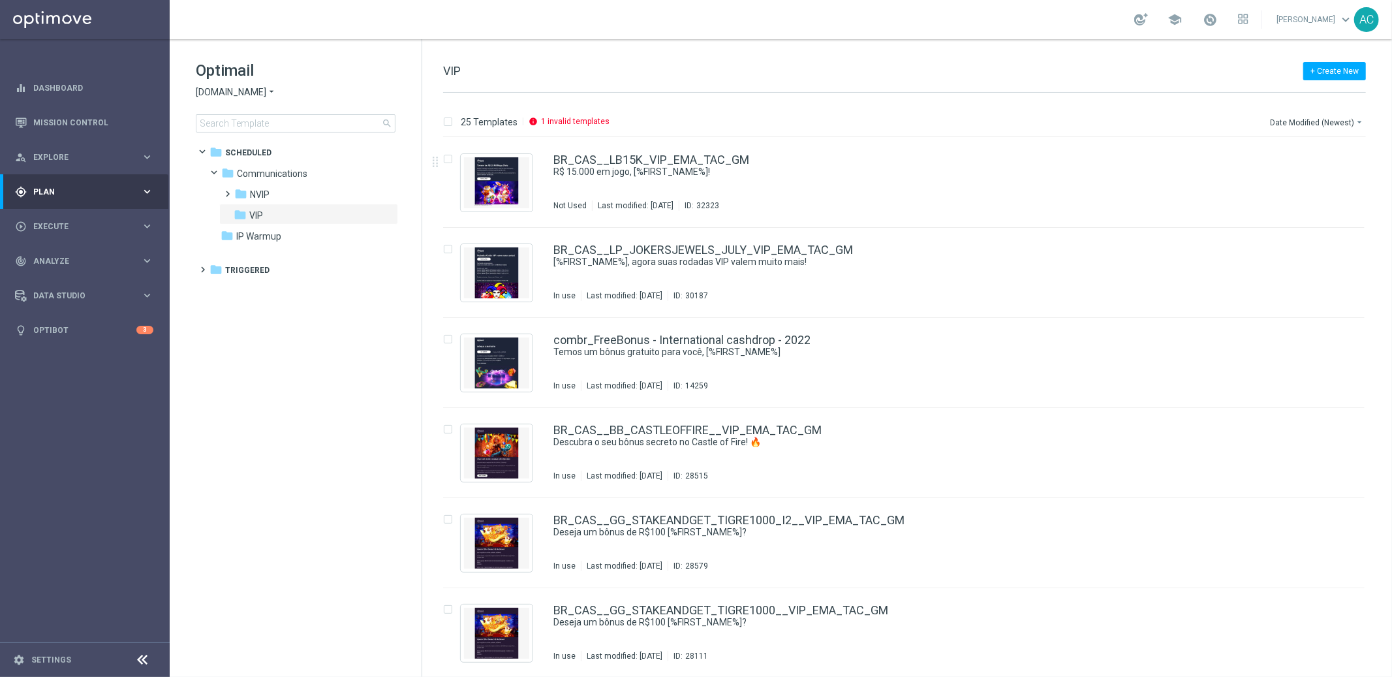
click at [104, 191] on span "Plan" at bounding box center [87, 192] width 108 height 8
click at [54, 220] on link "Target Groups" at bounding box center [85, 218] width 102 height 10
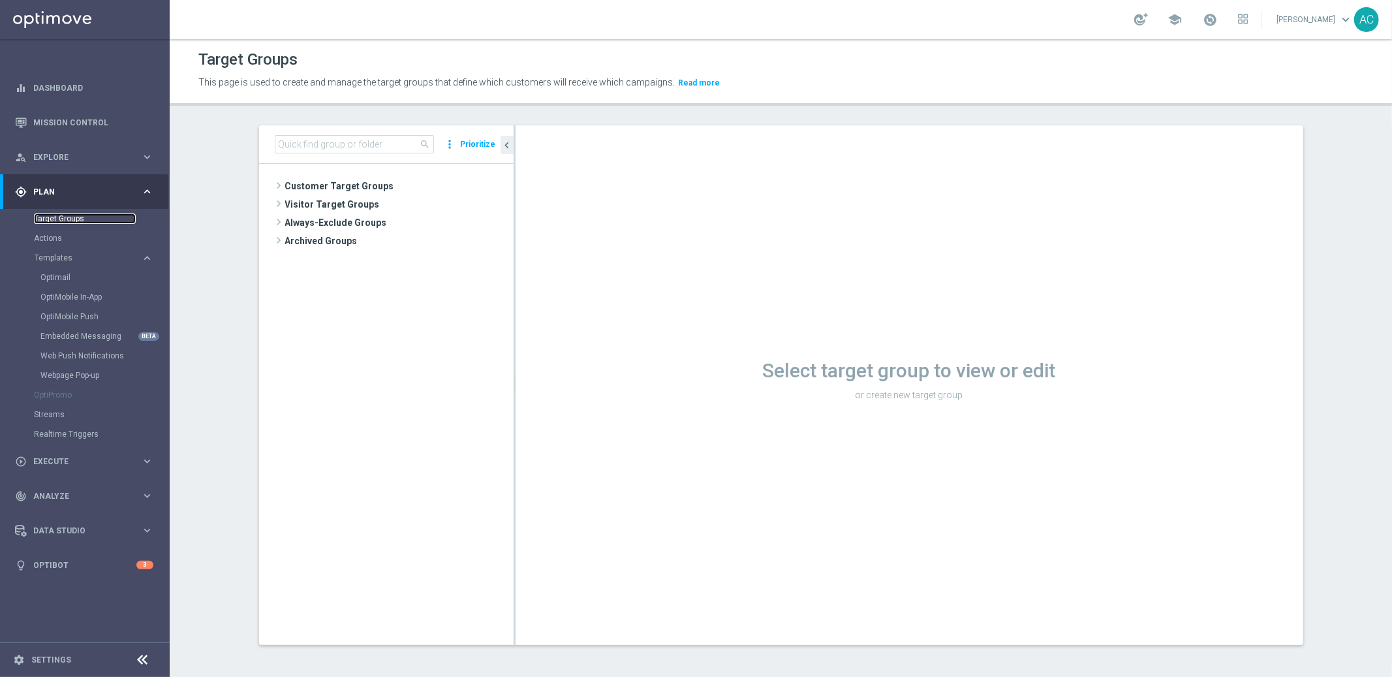
click at [63, 215] on link "Target Groups" at bounding box center [85, 218] width 102 height 10
click at [311, 144] on input at bounding box center [354, 144] width 159 height 18
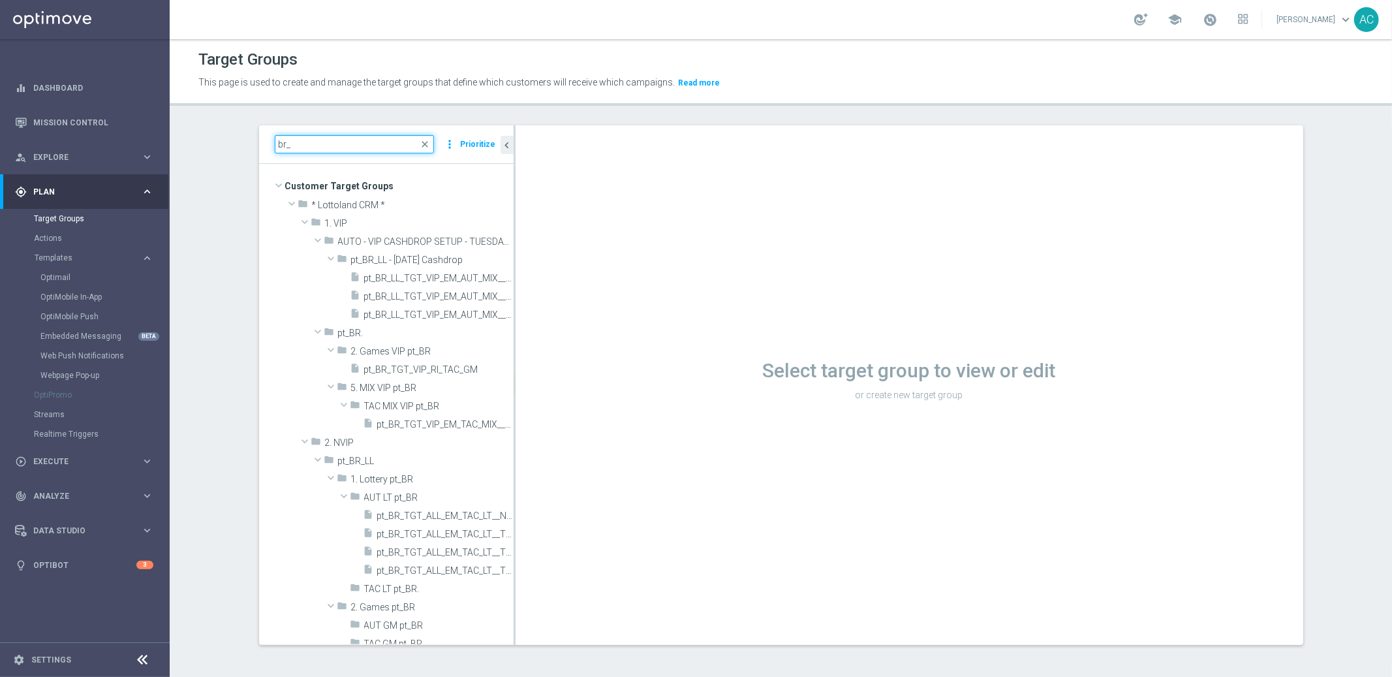
click at [304, 136] on input "br_" at bounding box center [354, 144] width 159 height 18
paste input "BR_CAS_VIP_HVC_PlayerIdentification_BigDrop_TARGET"
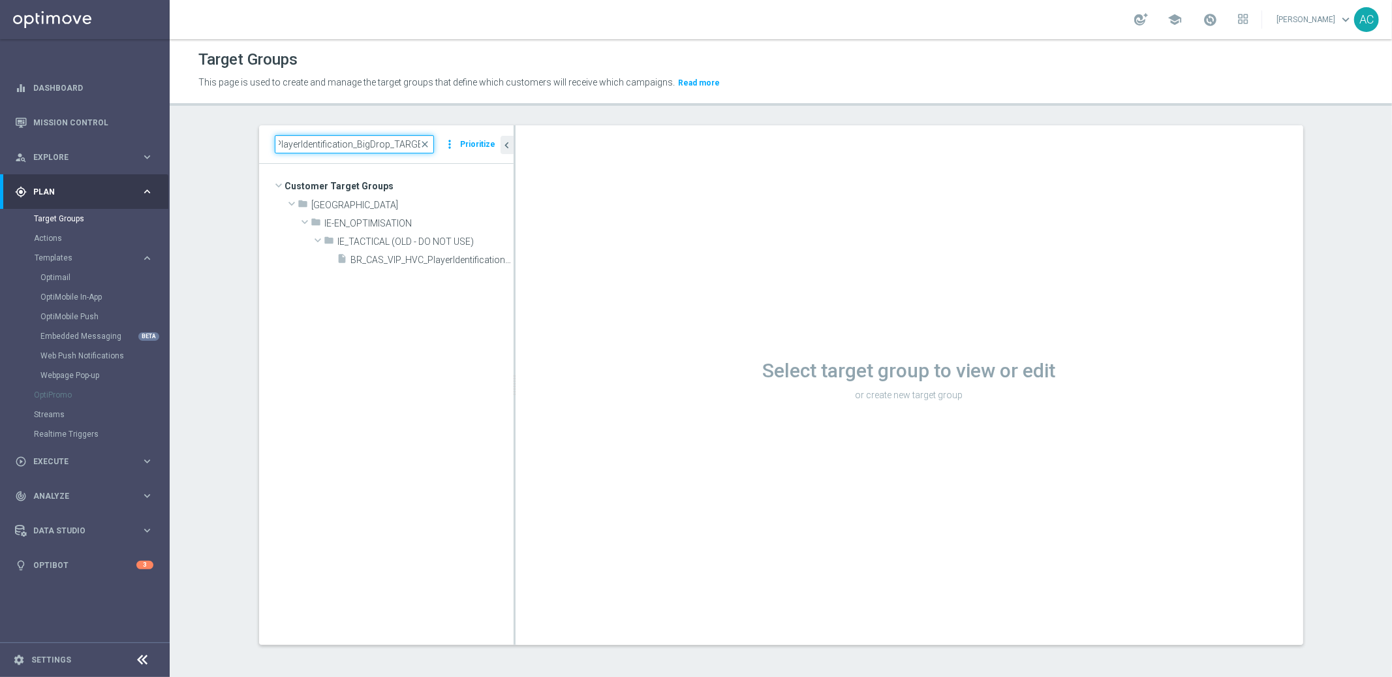
type input "BR_CAS_VIP_HVC_PlayerIdentification_BigDrop_TARGET"
click at [407, 263] on span "BR_CAS_VIP_HVC_PlayerIdentification_BigDrop_TARGET" at bounding box center [417, 260] width 133 height 11
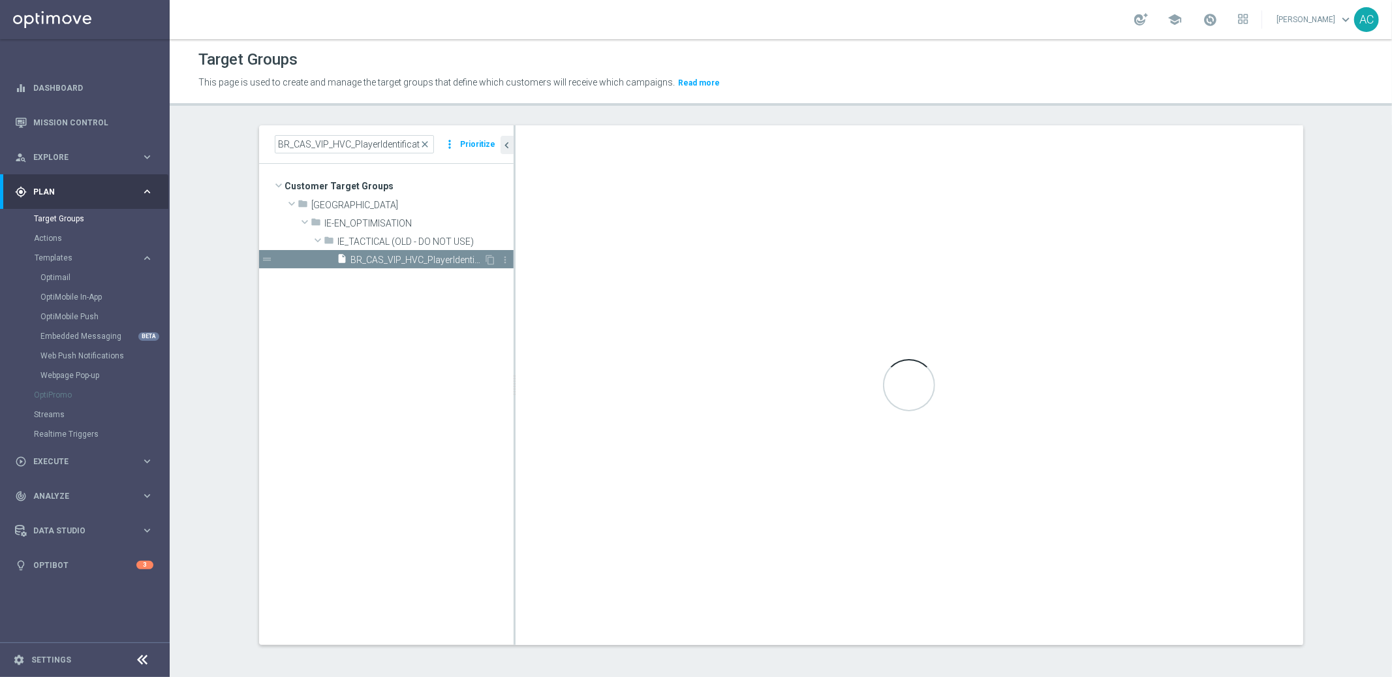
click at [378, 255] on span "BR_CAS_VIP_HVC_PlayerIdentification_BigDrop_TARGET" at bounding box center [417, 260] width 133 height 11
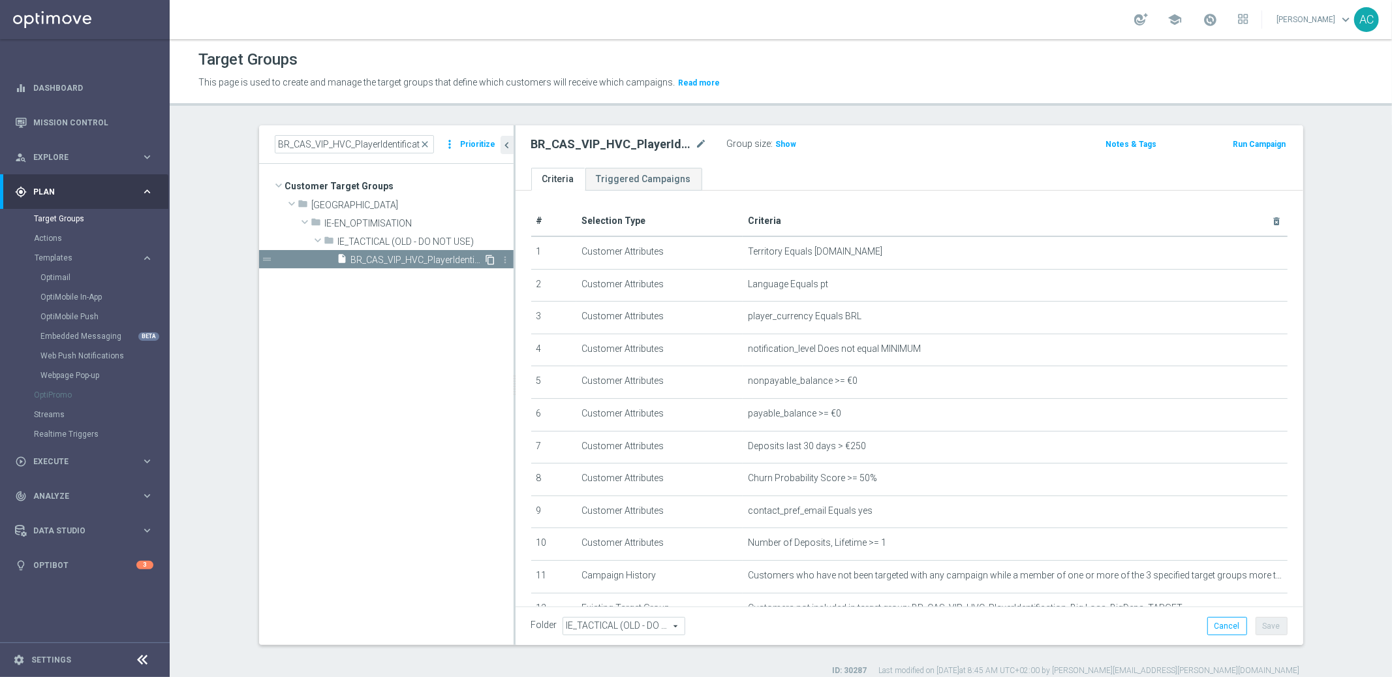
click at [488, 258] on icon "content_copy" at bounding box center [491, 260] width 10 height 10
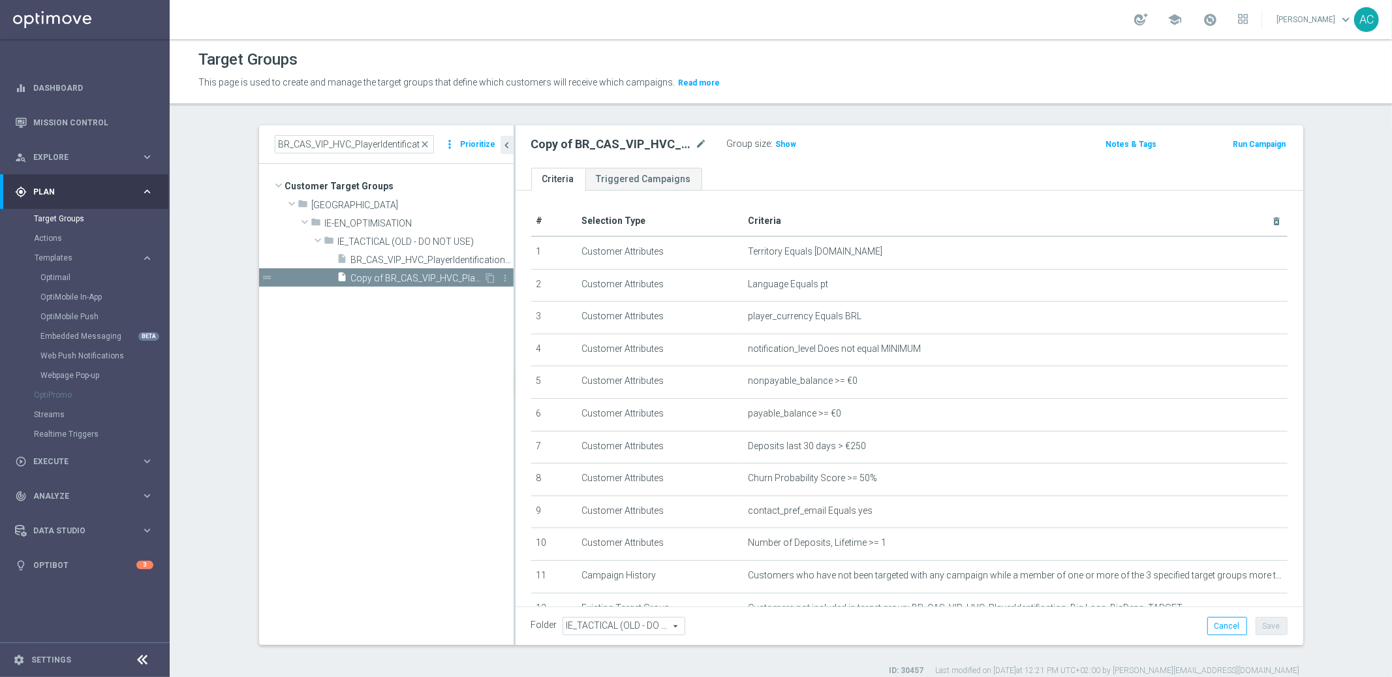
click at [364, 280] on span "Copy of BR_CAS_VIP_HVC_PlayerIdentification_BigDrop_TARGET" at bounding box center [417, 278] width 133 height 11
click at [696, 146] on icon "mode_edit" at bounding box center [702, 144] width 12 height 16
click at [546, 148] on input "Copy of BR_CAS_VIP_HVC_PlayerIdentification_BigDrop_TARGET" at bounding box center [619, 145] width 176 height 18
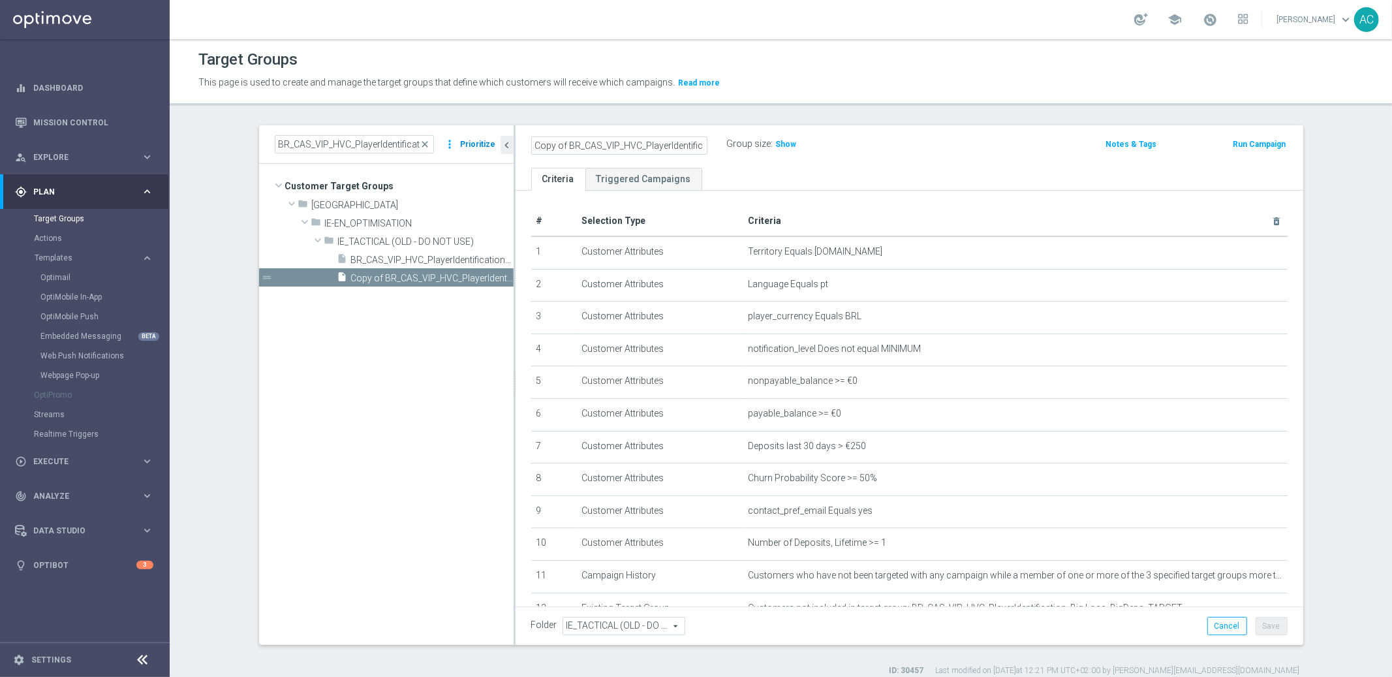
drag, startPoint x: 547, startPoint y: 145, endPoint x: 475, endPoint y: 140, distance: 72.0
click at [458, 139] on as-split "BR_CAS_VIP_HVC_PlayerIdentification_BigDrop_TARGET close more_vert Prioritize C…" at bounding box center [781, 385] width 1044 height 520
click at [563, 148] on input "Copy of BR_CAS_VIP_HVC_PlayerIdentification_BigDrop_TARGET" at bounding box center [619, 145] width 176 height 18
drag, startPoint x: 563, startPoint y: 147, endPoint x: 462, endPoint y: 147, distance: 101.2
click at [462, 147] on as-split "BR_CAS_VIP_HVC_PlayerIdentification_BigDrop_TARGET close more_vert Prioritize C…" at bounding box center [781, 385] width 1044 height 520
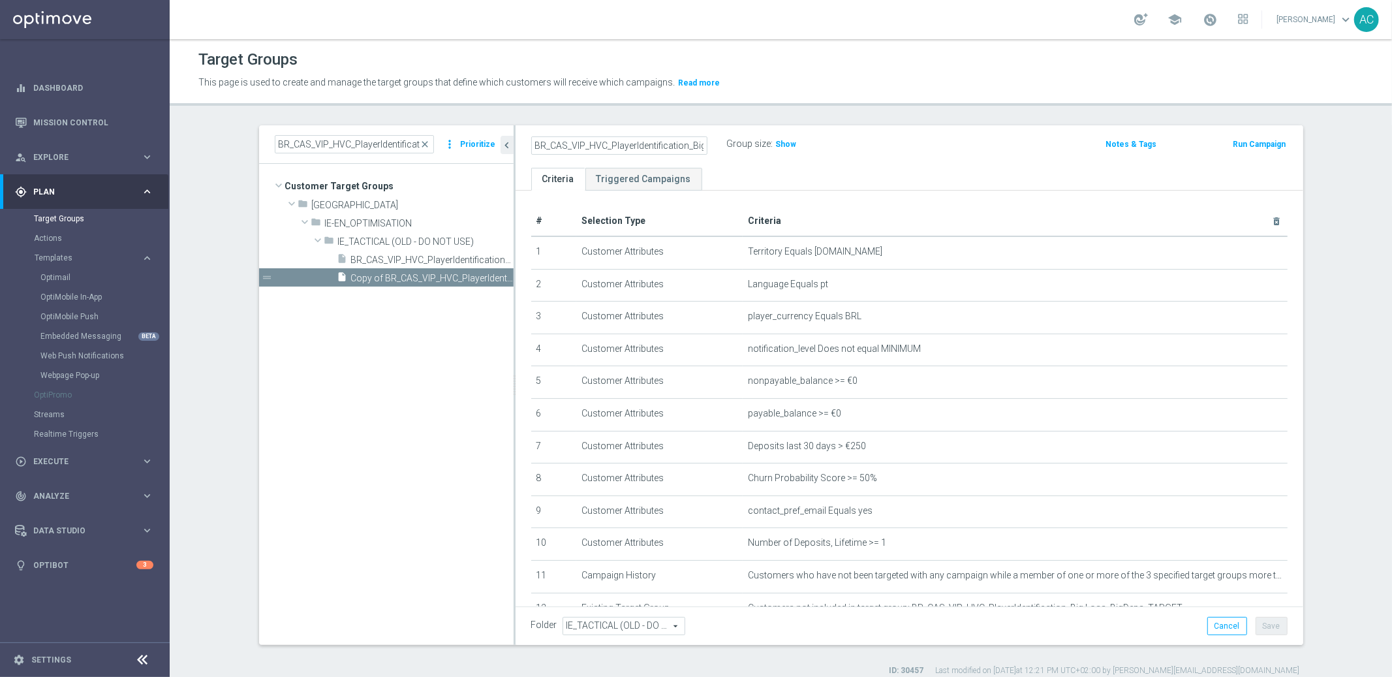
scroll to position [0, 57]
drag, startPoint x: 633, startPoint y: 145, endPoint x: 745, endPoint y: 144, distance: 111.6
click at [745, 144] on div "BR_CAS_VIP_HVC_PlayerIdentification_BigDrop_TARGET Group size : Show" at bounding box center [780, 145] width 518 height 20
type input "BR_CAS_VIP_HVC_PlayerI_LB15K"
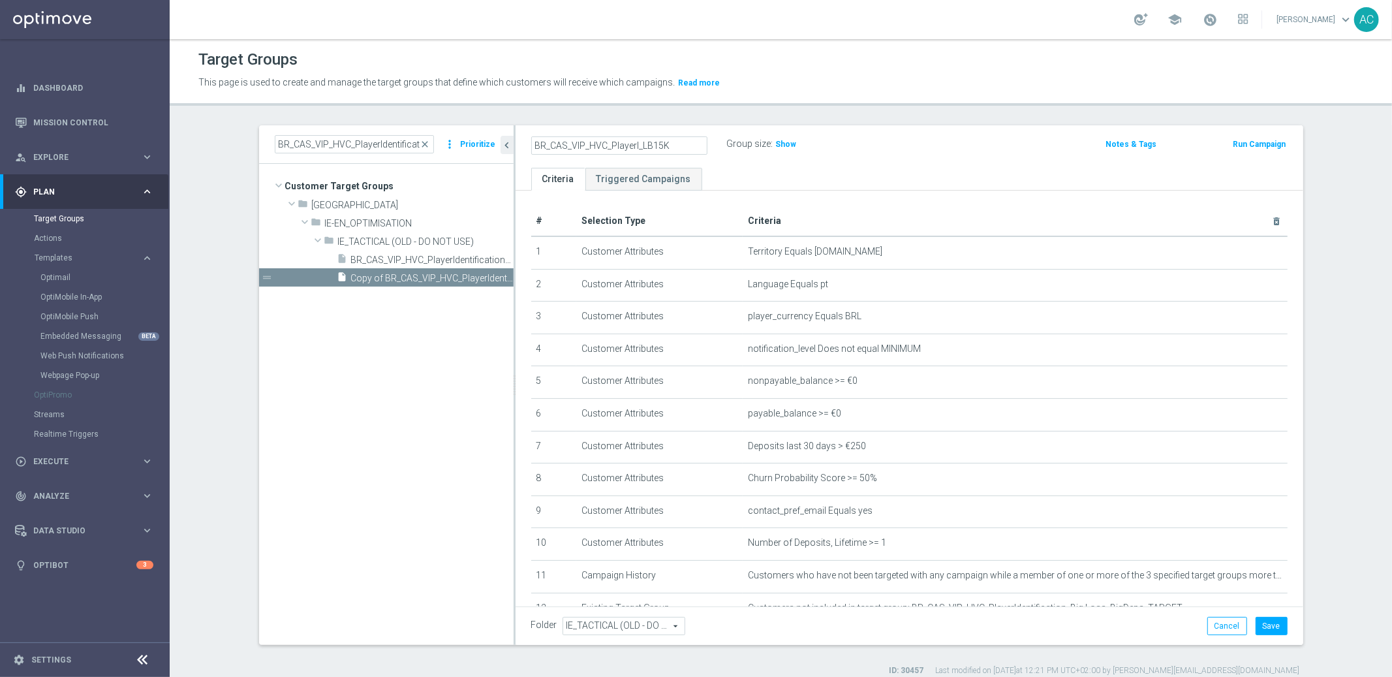
click at [917, 154] on div "BR_CAS_VIP_HVC_PlayerI_LB15K Group size : Show" at bounding box center [780, 145] width 518 height 20
click at [1267, 623] on button "Save" at bounding box center [1272, 626] width 32 height 18
click at [608, 140] on h2 "BR_CAS_VIP_HVC_PlayerI_LB15K" at bounding box center [612, 144] width 162 height 16
copy h2 "BR_CAS_VIP_HVC_PlayerI_LB15K"
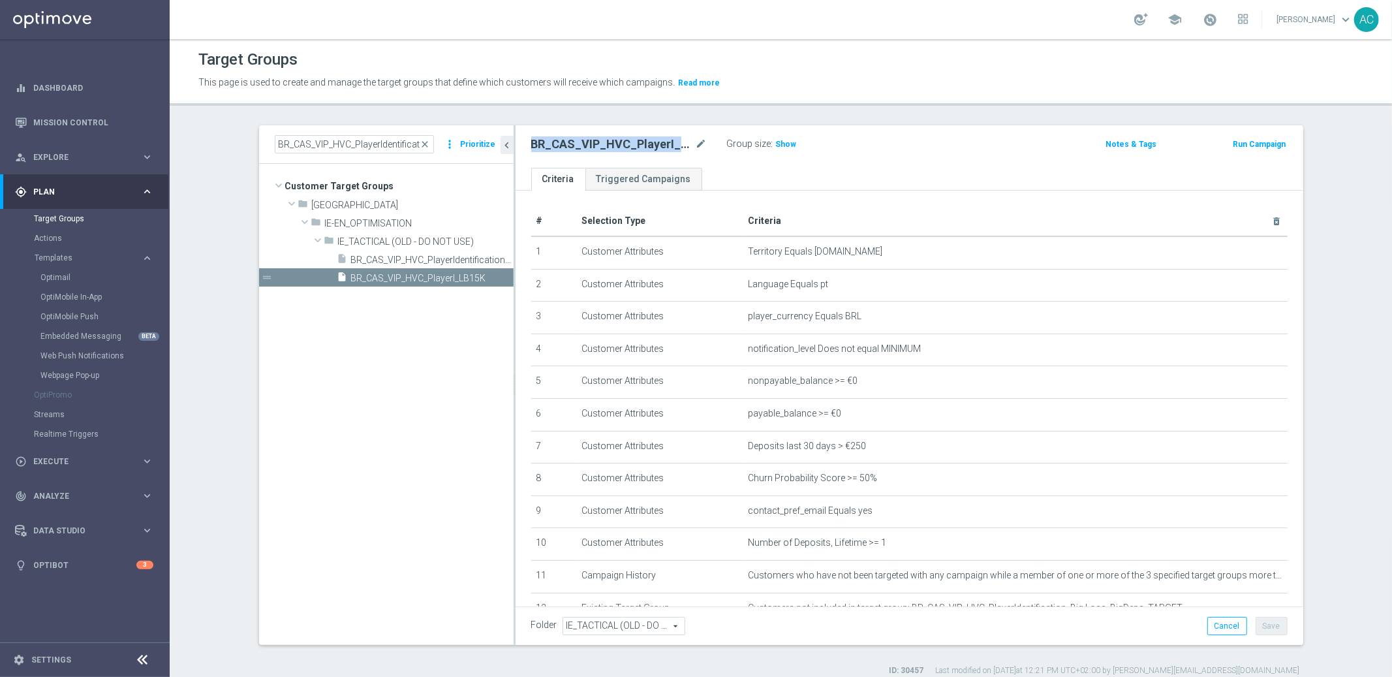
click at [570, 145] on h2 "BR_CAS_VIP_HVC_PlayerI_LB15K" at bounding box center [612, 144] width 162 height 16
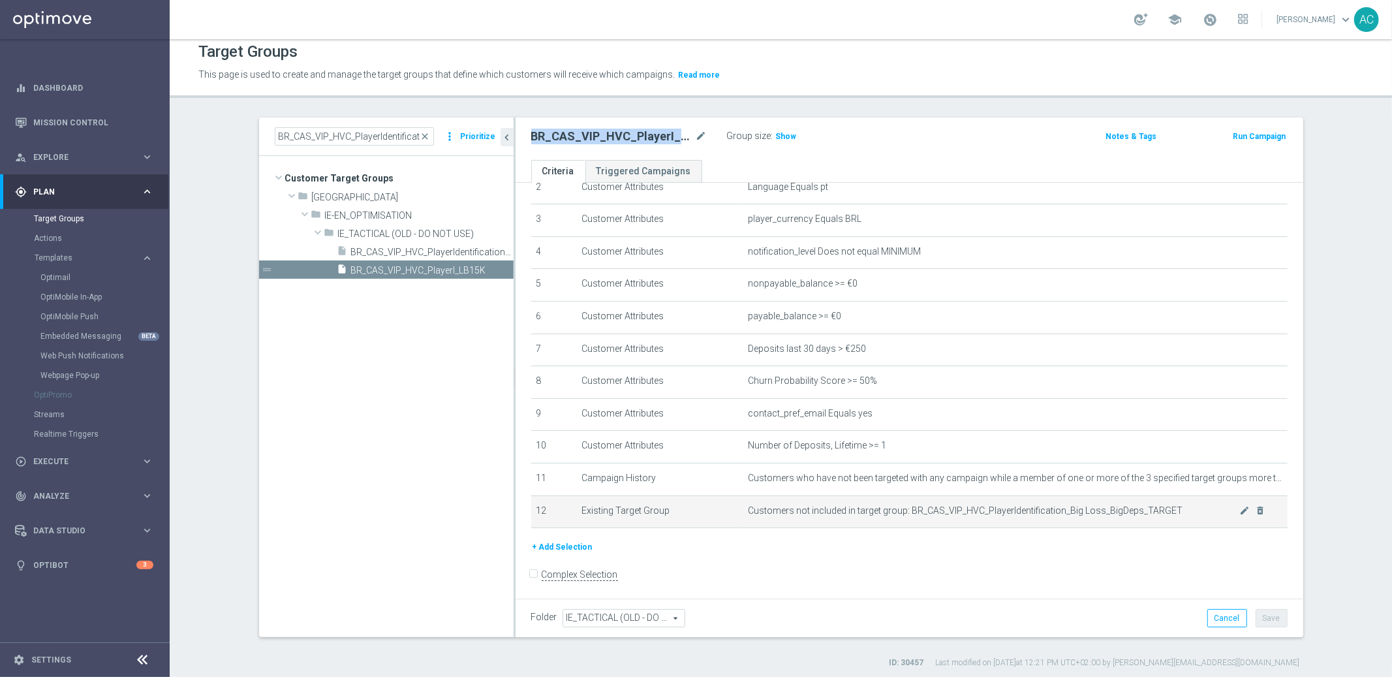
scroll to position [12, 0]
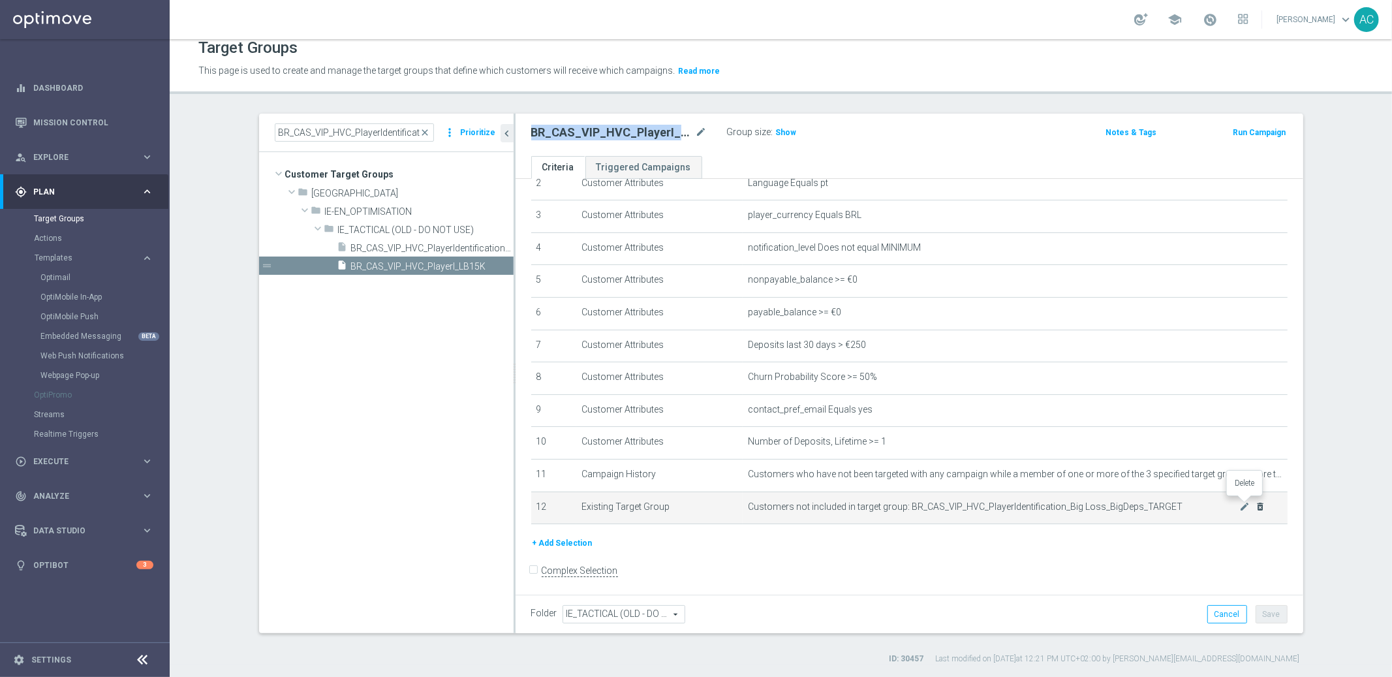
click at [1255, 505] on icon "delete_forever" at bounding box center [1260, 506] width 10 height 10
click at [1255, 501] on icon "delete_forever" at bounding box center [1260, 506] width 10 height 10
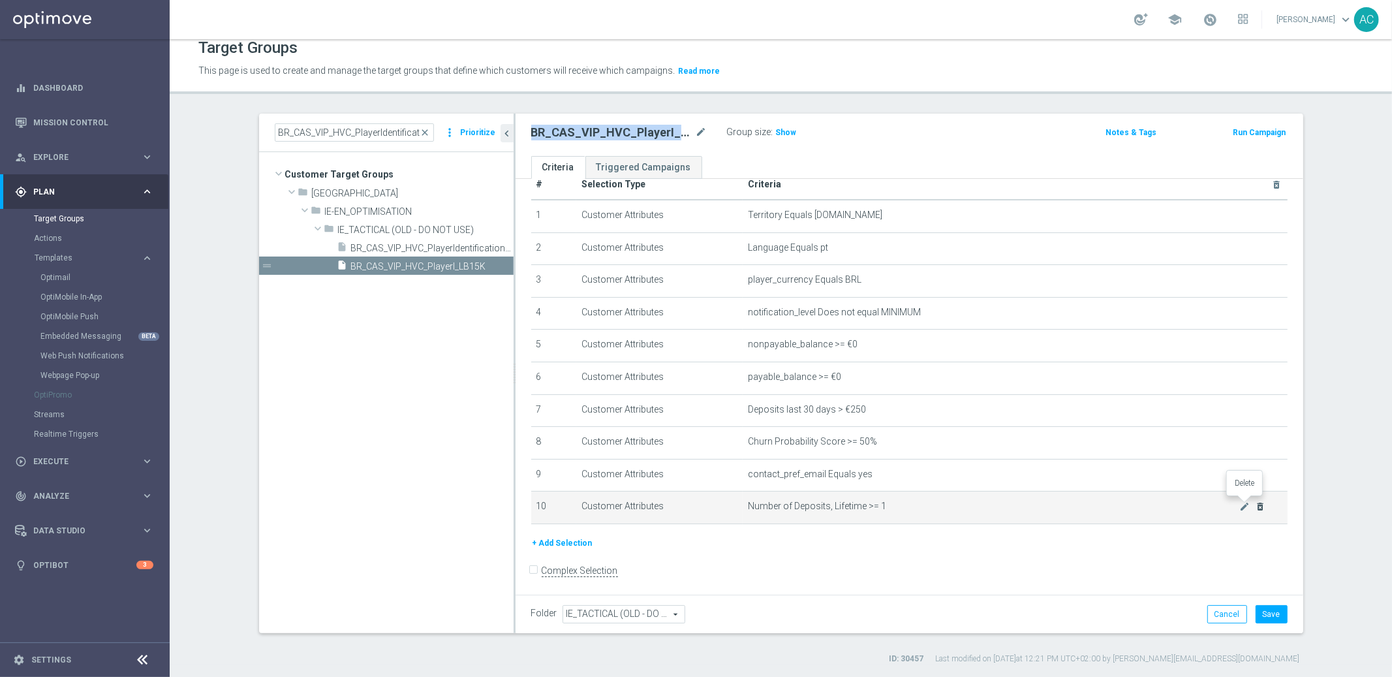
click at [1255, 503] on icon "delete_forever" at bounding box center [1260, 506] width 10 height 10
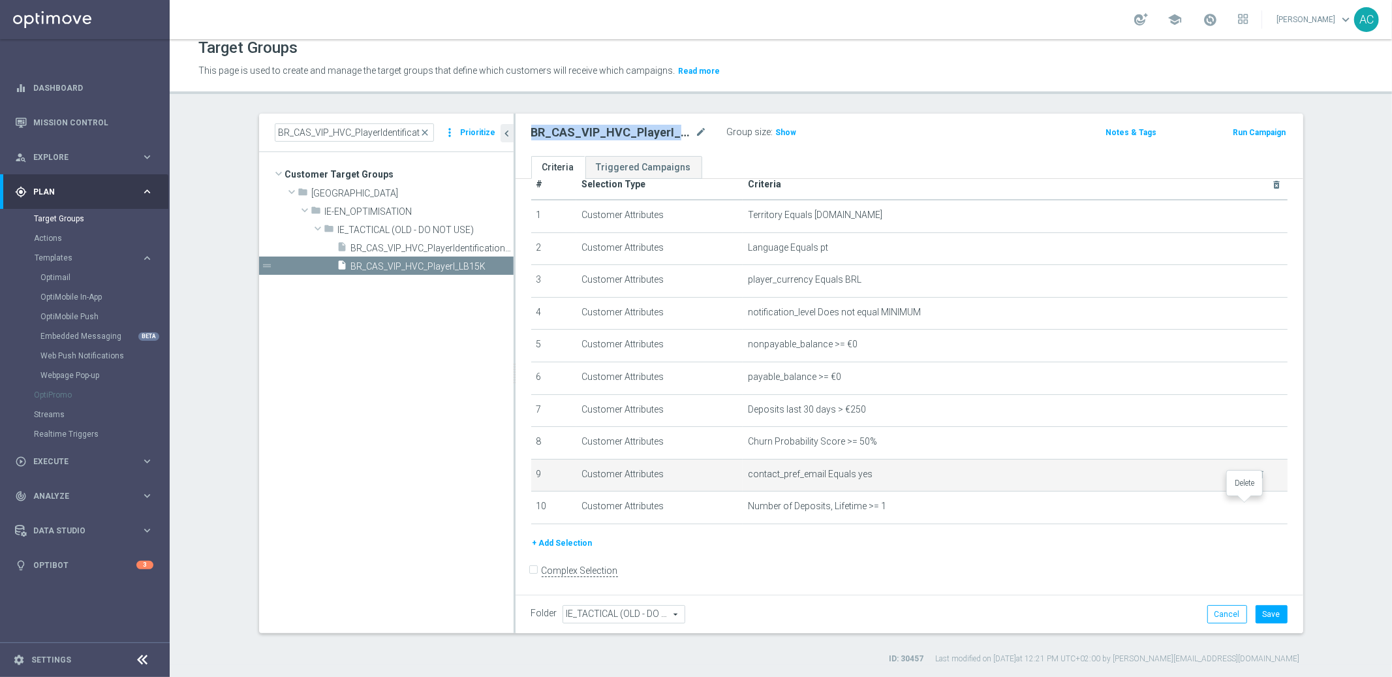
scroll to position [0, 0]
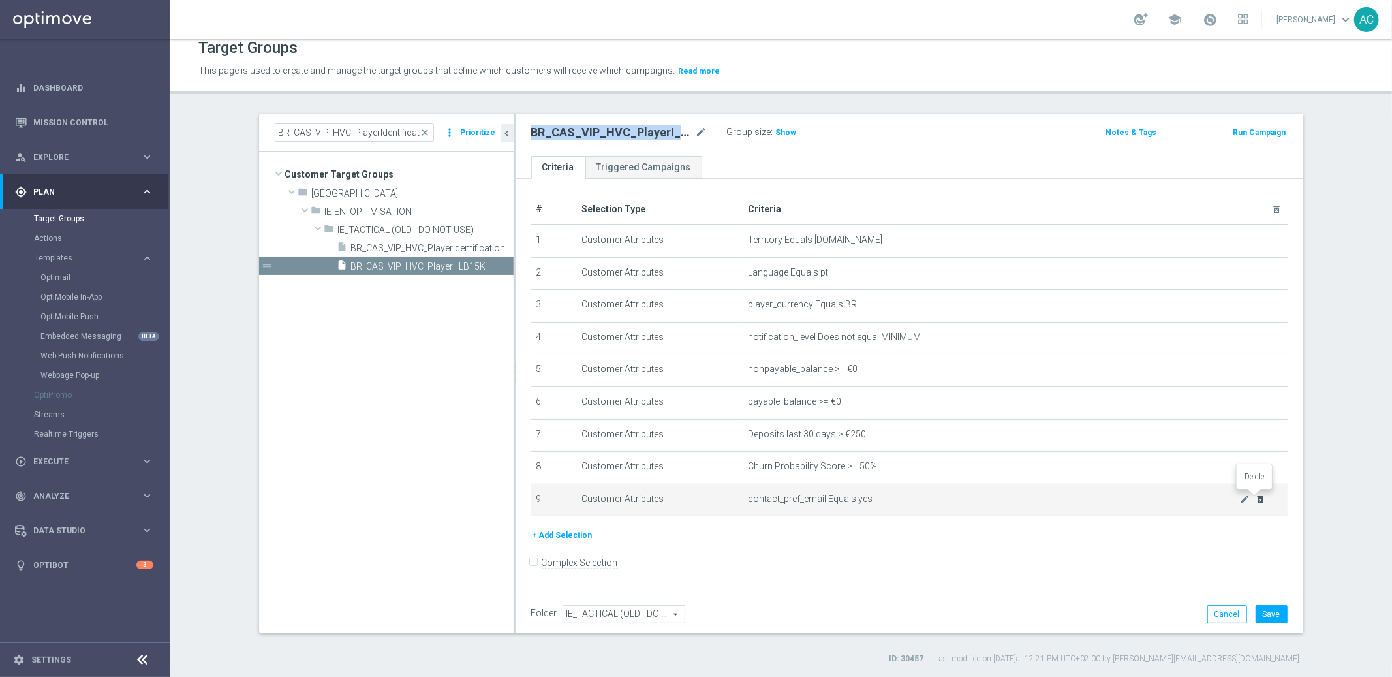
click at [1255, 495] on icon "delete_forever" at bounding box center [1260, 499] width 10 height 10
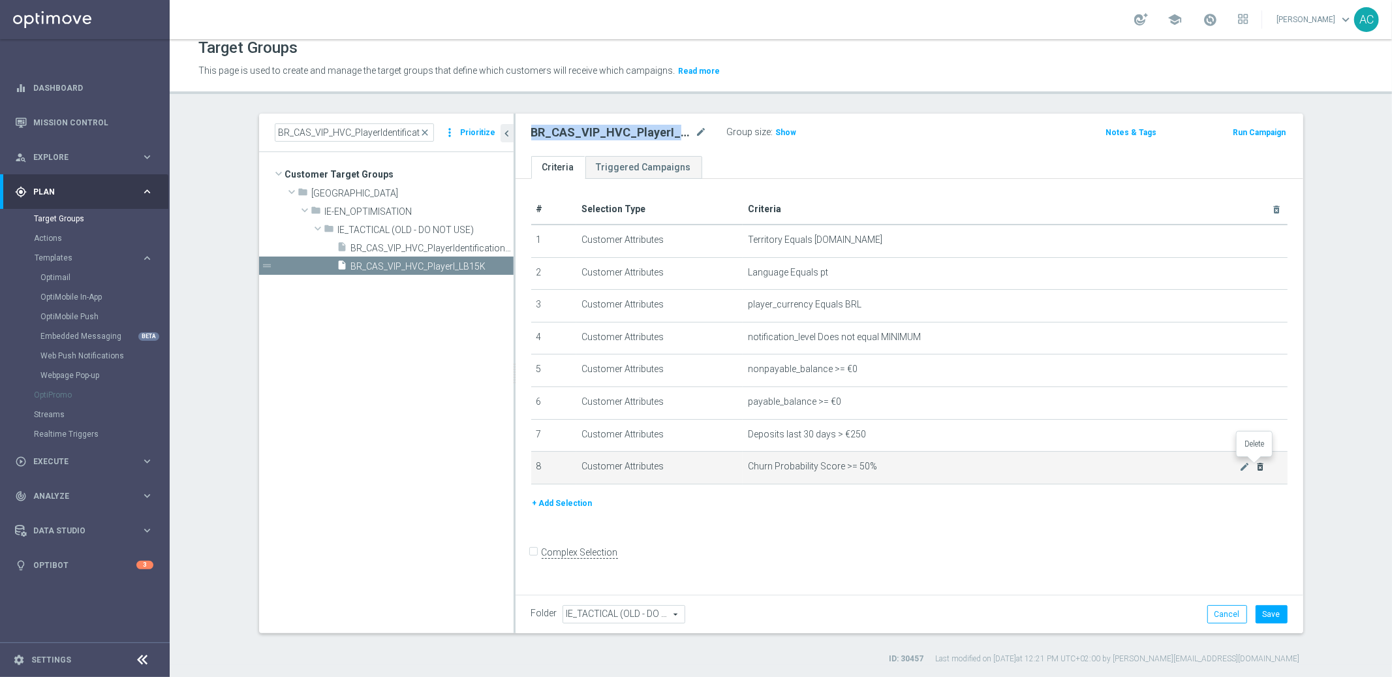
click at [1260, 466] on icon "delete_forever" at bounding box center [1260, 466] width 10 height 10
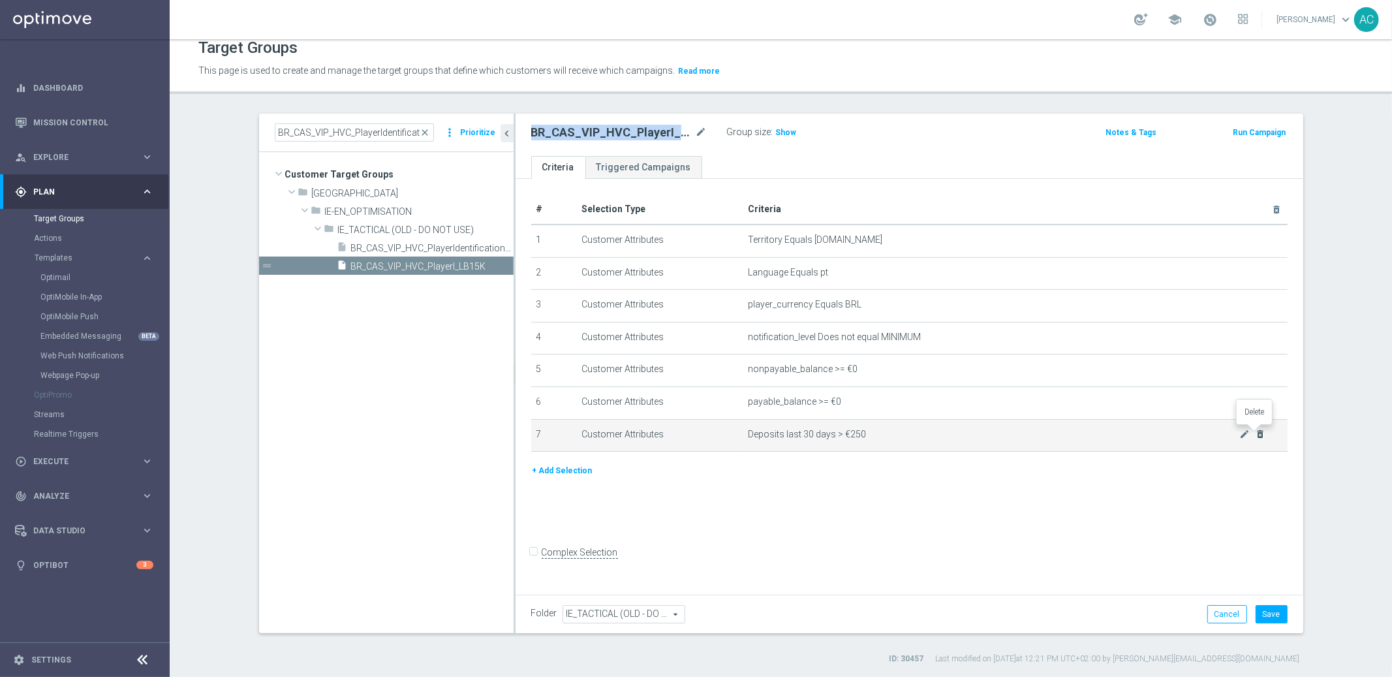
click at [1255, 431] on icon "delete_forever" at bounding box center [1260, 434] width 10 height 10
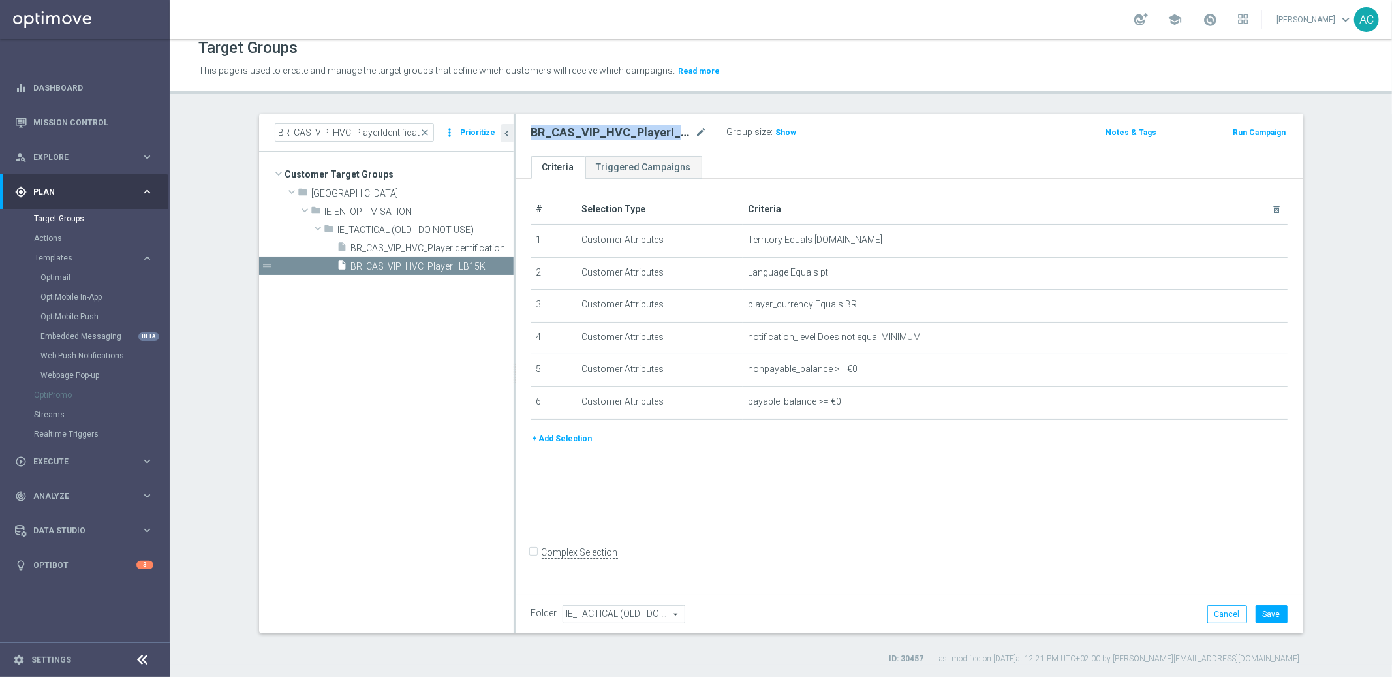
click at [567, 431] on button "+ Add Selection" at bounding box center [562, 438] width 63 height 14
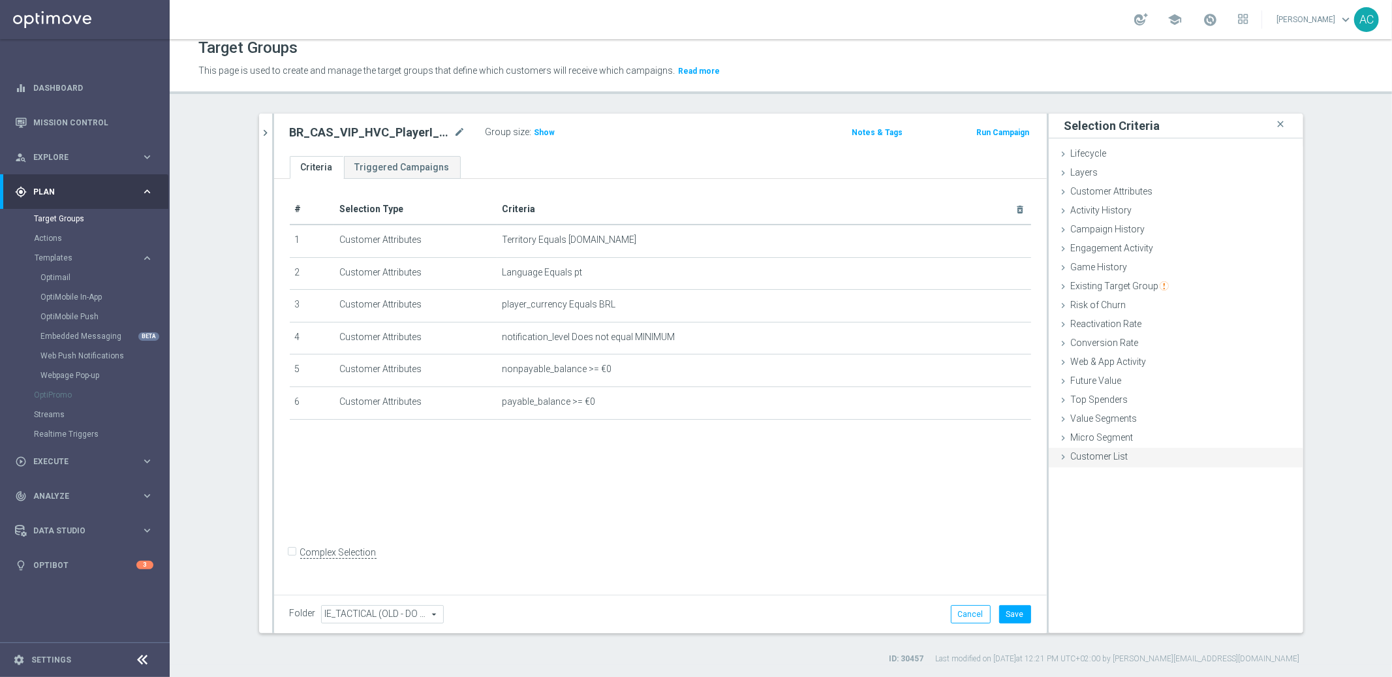
click at [1096, 457] on span "Customer List" at bounding box center [1099, 456] width 57 height 10
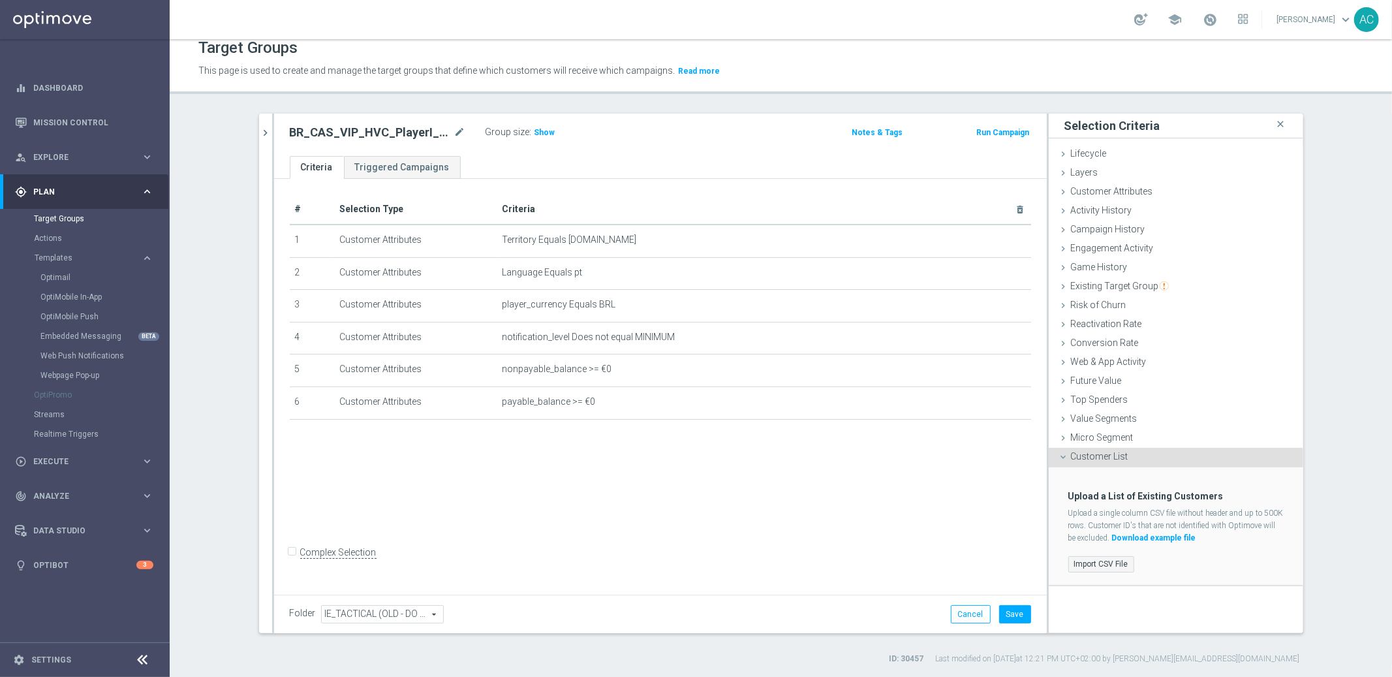
click at [1097, 565] on label "Import CSV File" at bounding box center [1101, 564] width 66 height 16
click at [0, 0] on input "Import CSV File" at bounding box center [0, 0] width 0 height 0
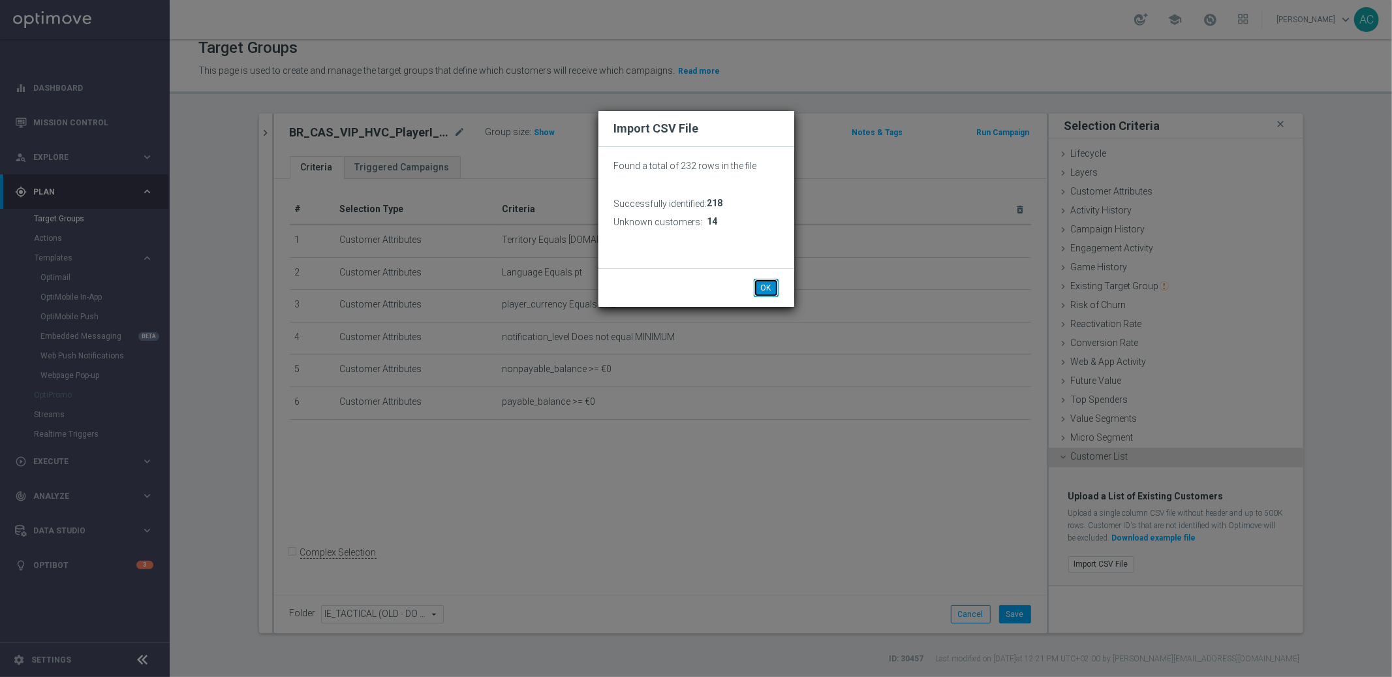
click at [771, 292] on button "OK" at bounding box center [766, 288] width 25 height 18
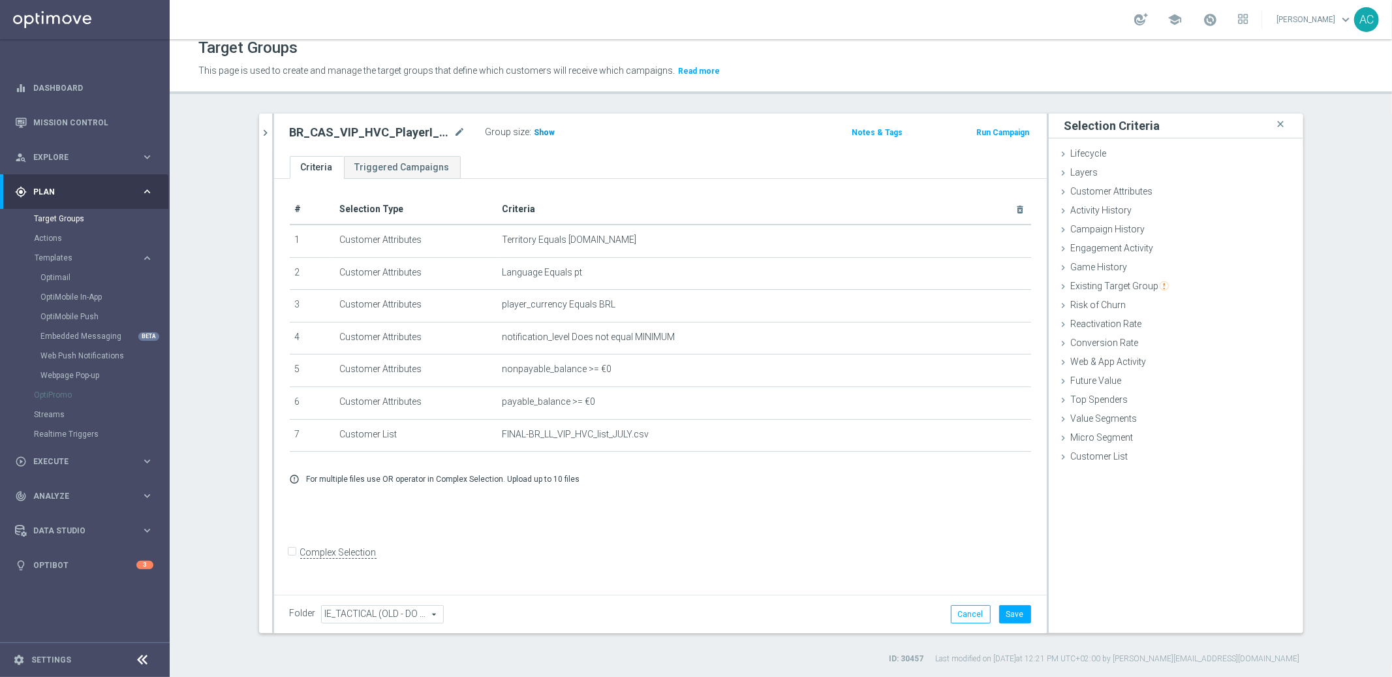
click at [533, 125] on h3 "Show" at bounding box center [544, 132] width 23 height 14
click at [633, 157] on ul "Criteria Triggered Campaigns" at bounding box center [660, 167] width 773 height 23
click at [1008, 608] on button "Save" at bounding box center [1015, 614] width 32 height 18
click at [459, 131] on icon "mode_edit" at bounding box center [460, 133] width 12 height 16
click at [1350, 254] on section "BR_CAS_VIP_HVC_PlayerIdentification_BigDrop_TARGET close more_vert Prioritize C…" at bounding box center [781, 389] width 1222 height 551
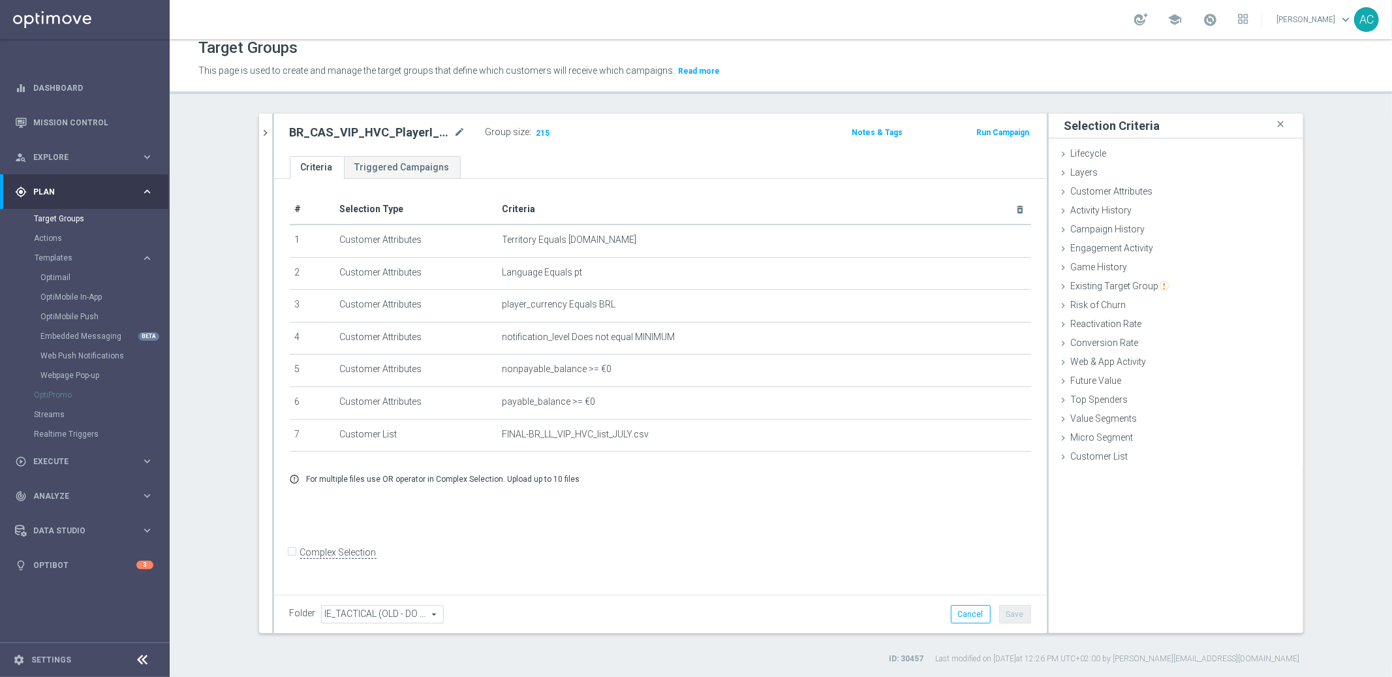
click at [867, 561] on form "Complex Selection Invalid Expression" at bounding box center [660, 566] width 741 height 48
click at [1369, 213] on section "BR_CAS_VIP_HVC_PlayerIdentification_BigDrop_TARGET close more_vert Prioritize C…" at bounding box center [781, 389] width 1222 height 551
click at [379, 139] on h2 "BR_CAS_VIP_HVC_PlayerI_LB15K" at bounding box center [371, 133] width 162 height 16
click at [379, 138] on h2 "BR_CAS_VIP_HVC_PlayerI_LB15K" at bounding box center [371, 133] width 162 height 16
click at [85, 155] on span "Explore" at bounding box center [87, 157] width 108 height 8
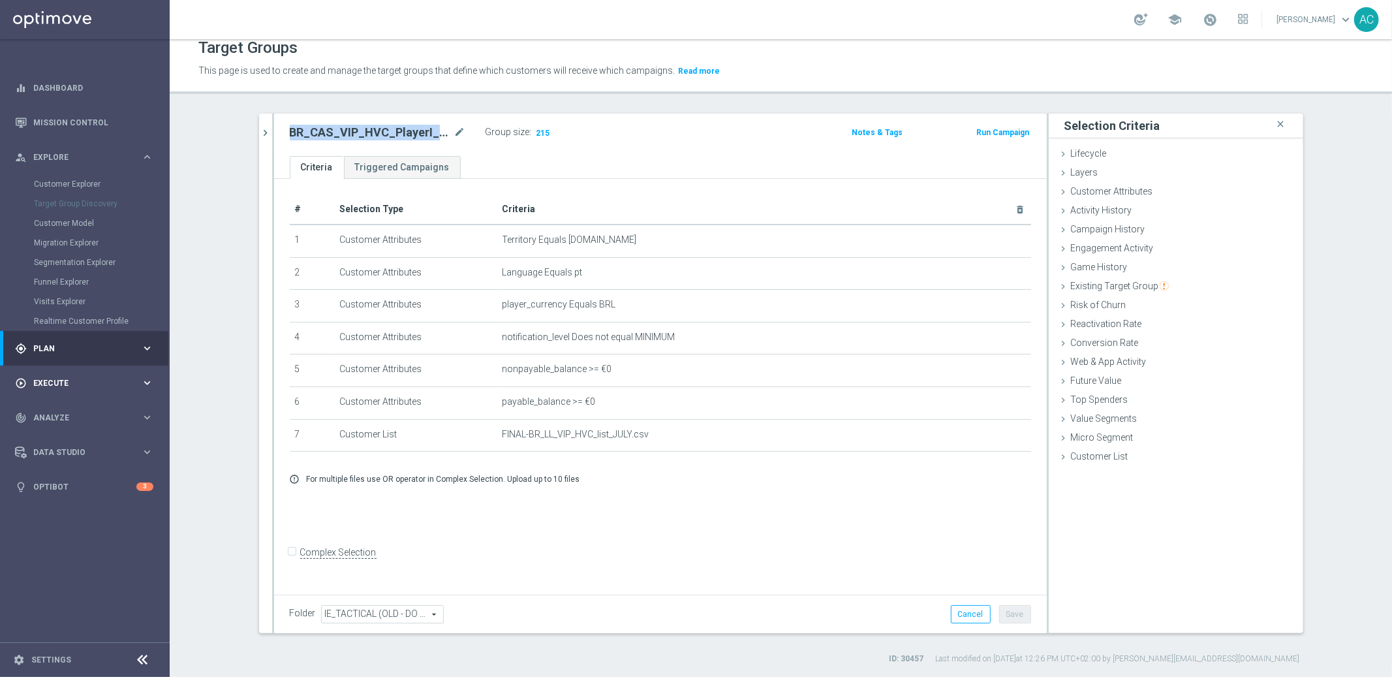
click at [62, 384] on span "Execute" at bounding box center [87, 383] width 108 height 8
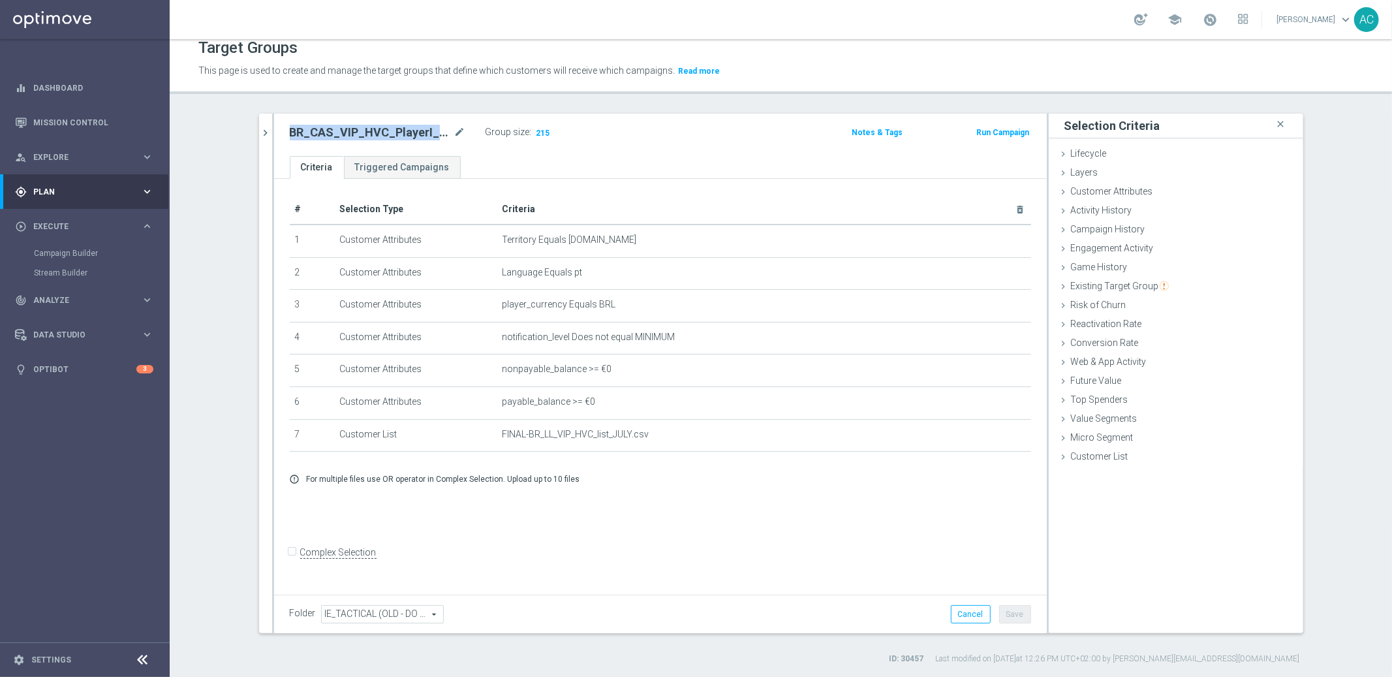
click at [86, 190] on span "Plan" at bounding box center [87, 192] width 108 height 8
click at [74, 196] on div "gps_fixed Plan" at bounding box center [78, 192] width 126 height 12
click at [73, 223] on span "Execute" at bounding box center [87, 227] width 108 height 8
click at [61, 249] on link "Campaign Builder" at bounding box center [85, 253] width 102 height 10
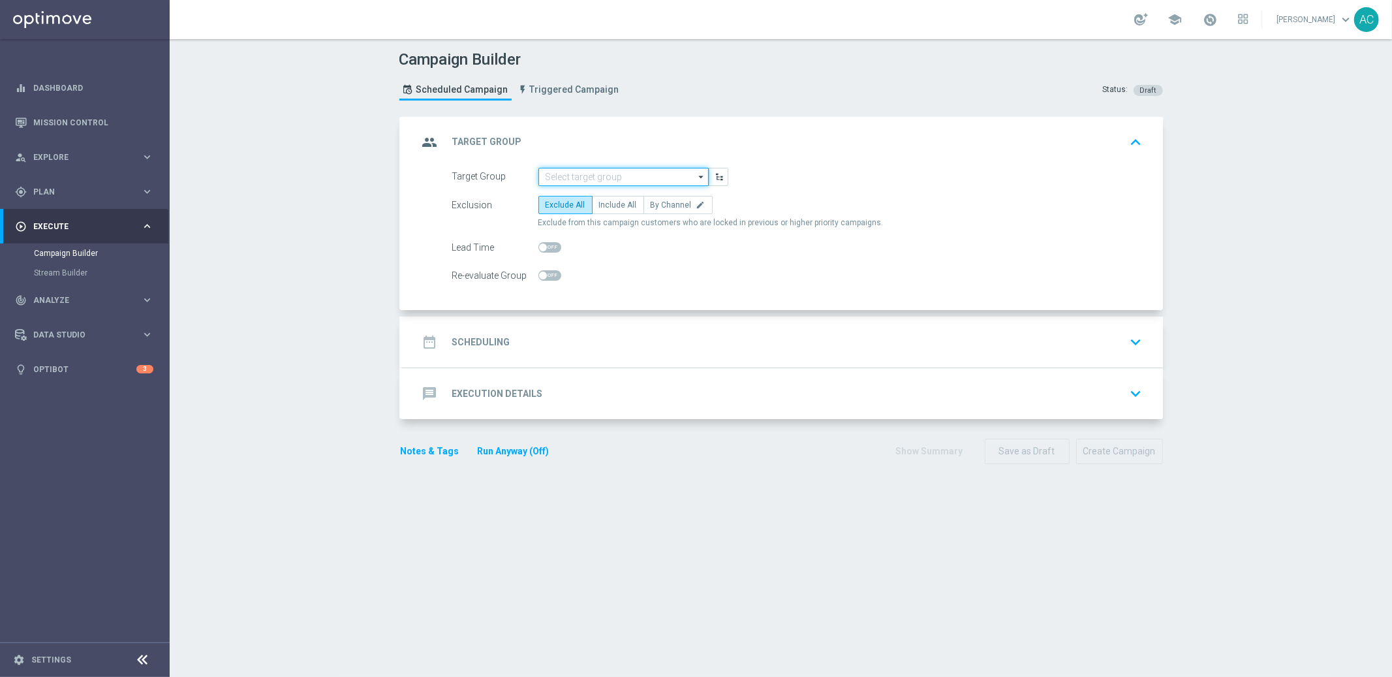
click at [630, 175] on input at bounding box center [623, 177] width 170 height 18
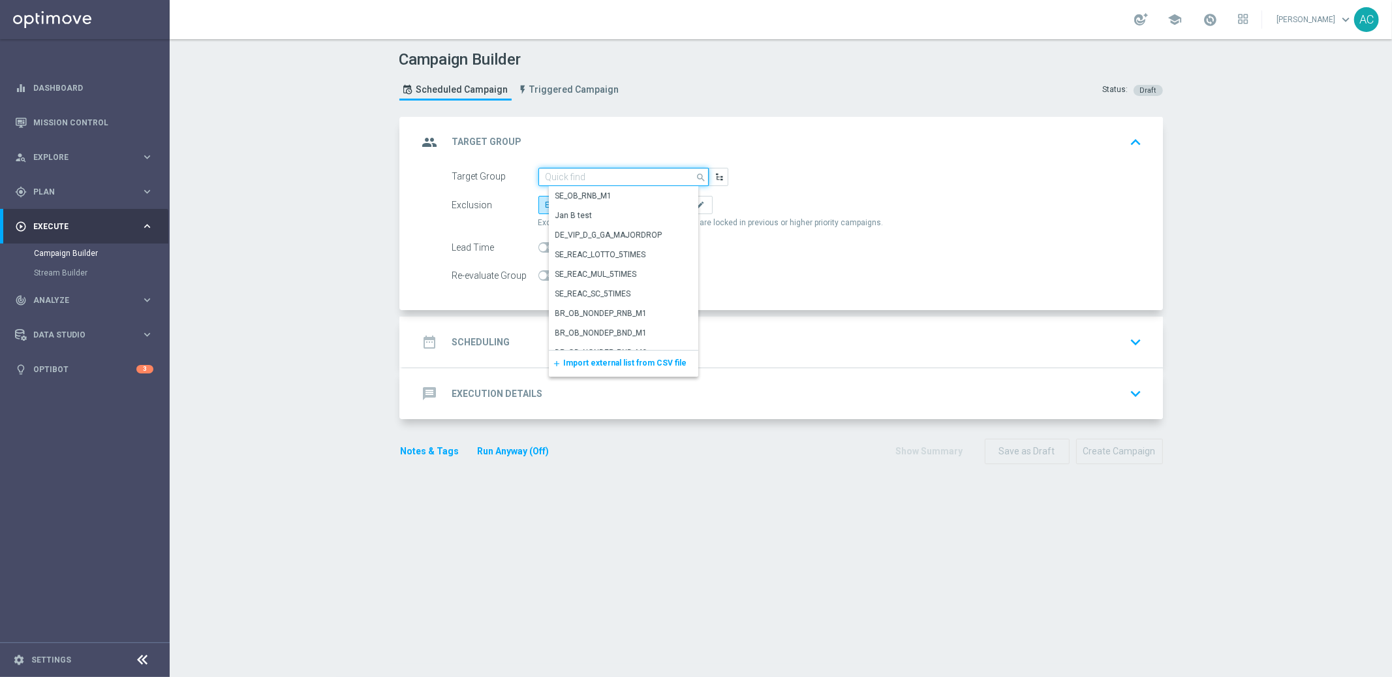
paste input "215"
type input "215"
paste input ""BR_CAS_VIP_HVC_PlayerI_LB15K ""
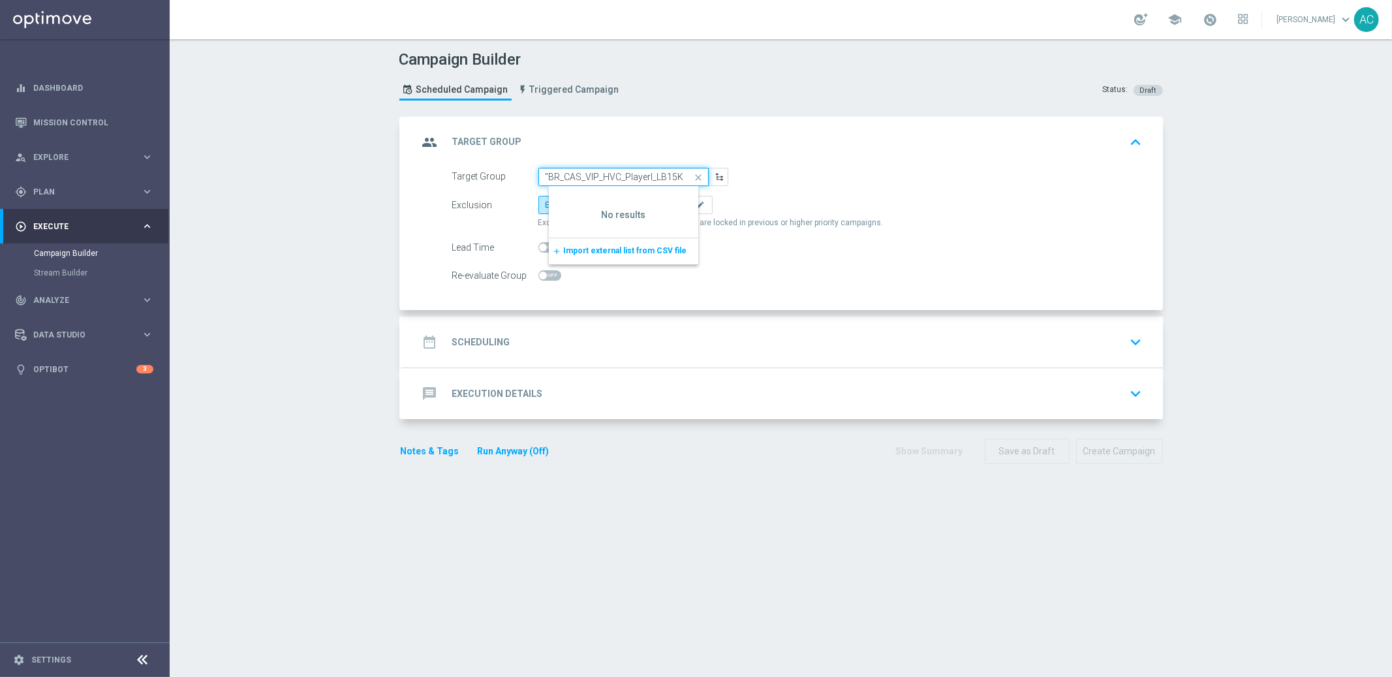
click at [543, 175] on input ""BR_CAS_VIP_HVC_PlayerI_LB15K" at bounding box center [623, 177] width 170 height 18
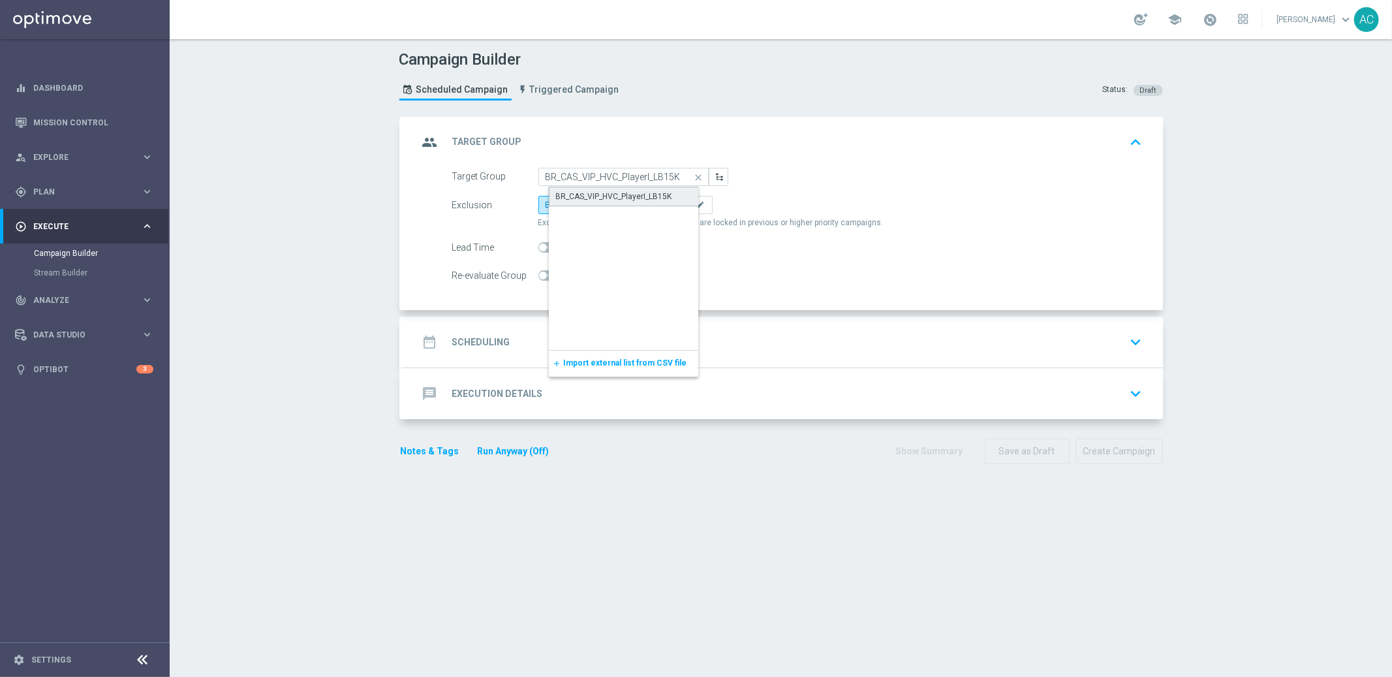
click at [636, 195] on div "BR_CAS_VIP_HVC_PlayerI_LB15K" at bounding box center [614, 197] width 116 height 12
type input "BR_CAS_VIP_HVC_PlayerI_LB15K"
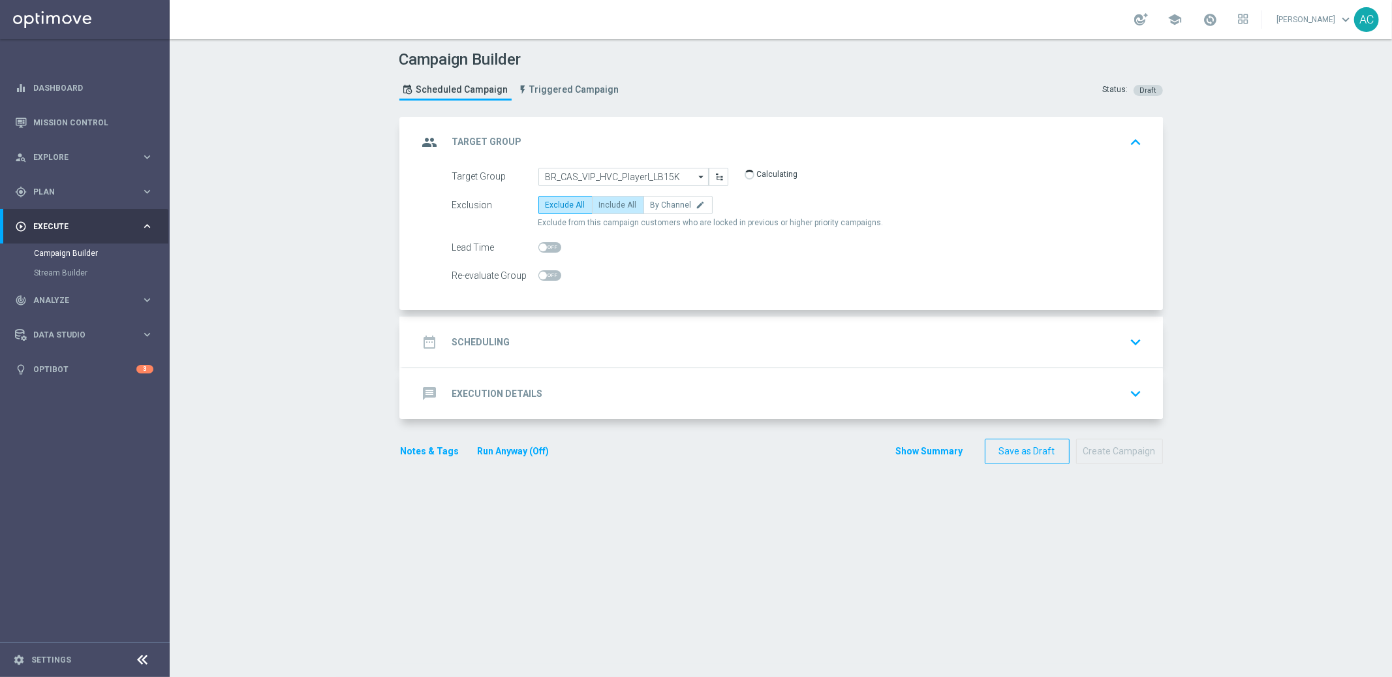
click at [616, 205] on span "Include All" at bounding box center [618, 204] width 38 height 9
click at [608, 205] on input "Include All" at bounding box center [603, 207] width 8 height 8
radio input "true"
click at [483, 345] on h2 "Scheduling" at bounding box center [481, 342] width 58 height 12
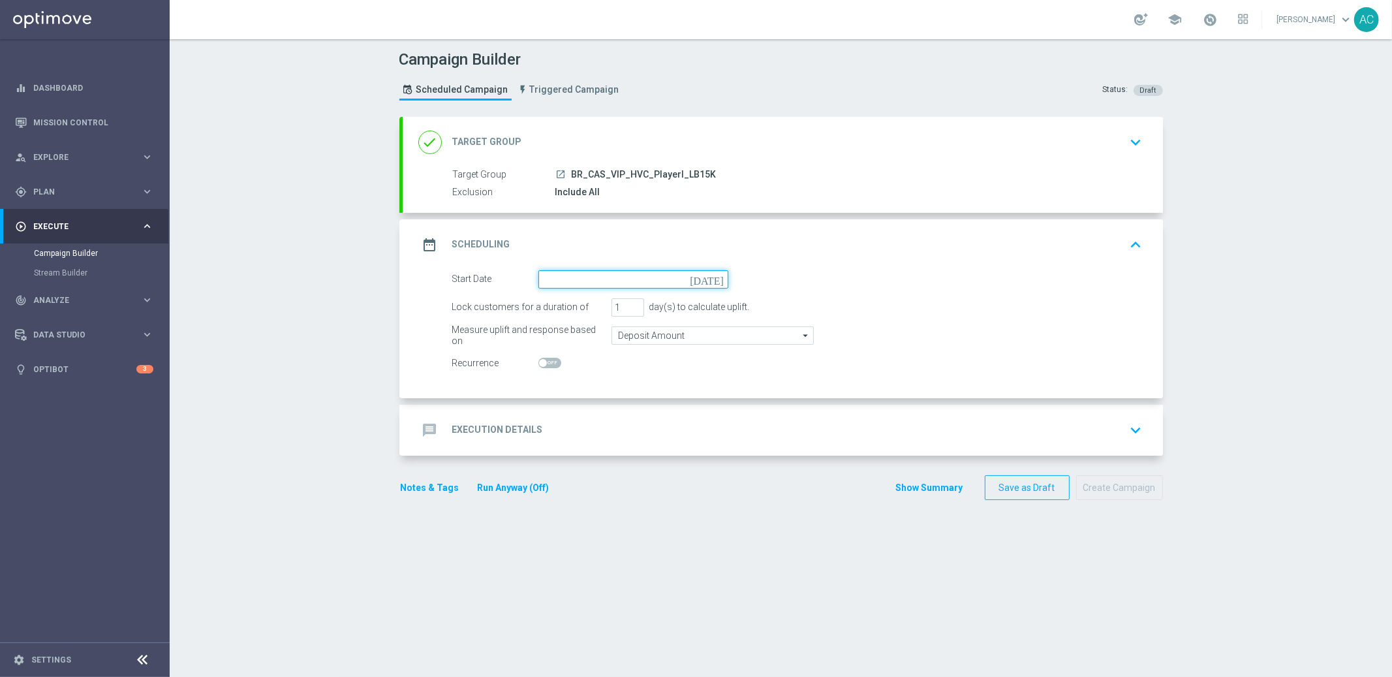
click at [676, 273] on input at bounding box center [633, 279] width 190 height 18
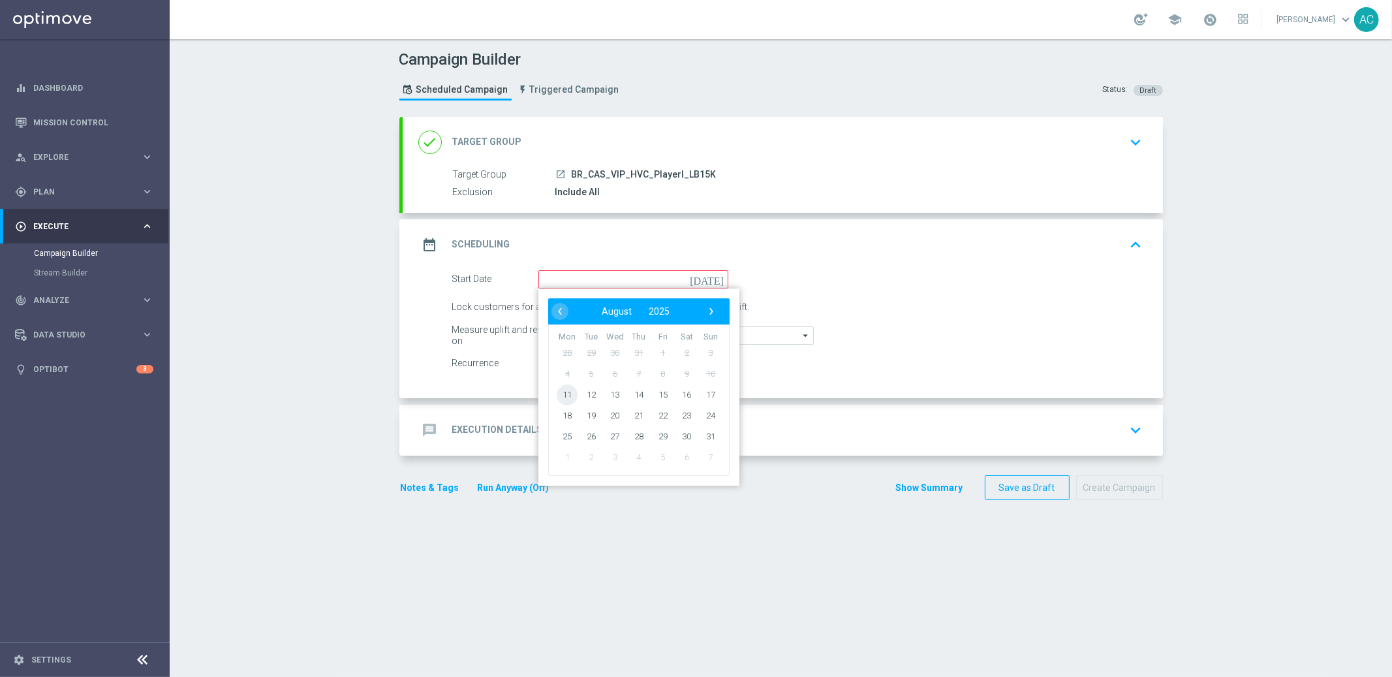
click at [563, 399] on span "11" at bounding box center [567, 394] width 21 height 21
type input "11 Aug 2025"
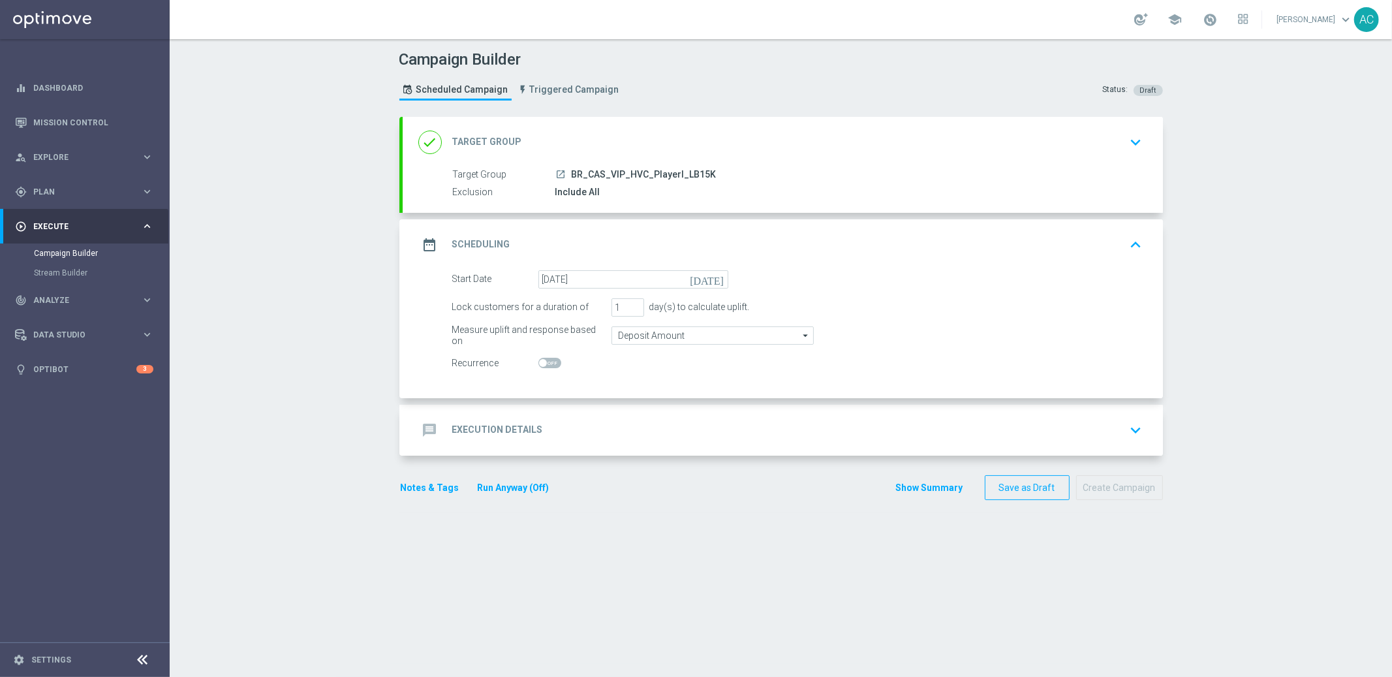
click at [1059, 159] on div "done Target Group keyboard_arrow_down" at bounding box center [783, 142] width 760 height 51
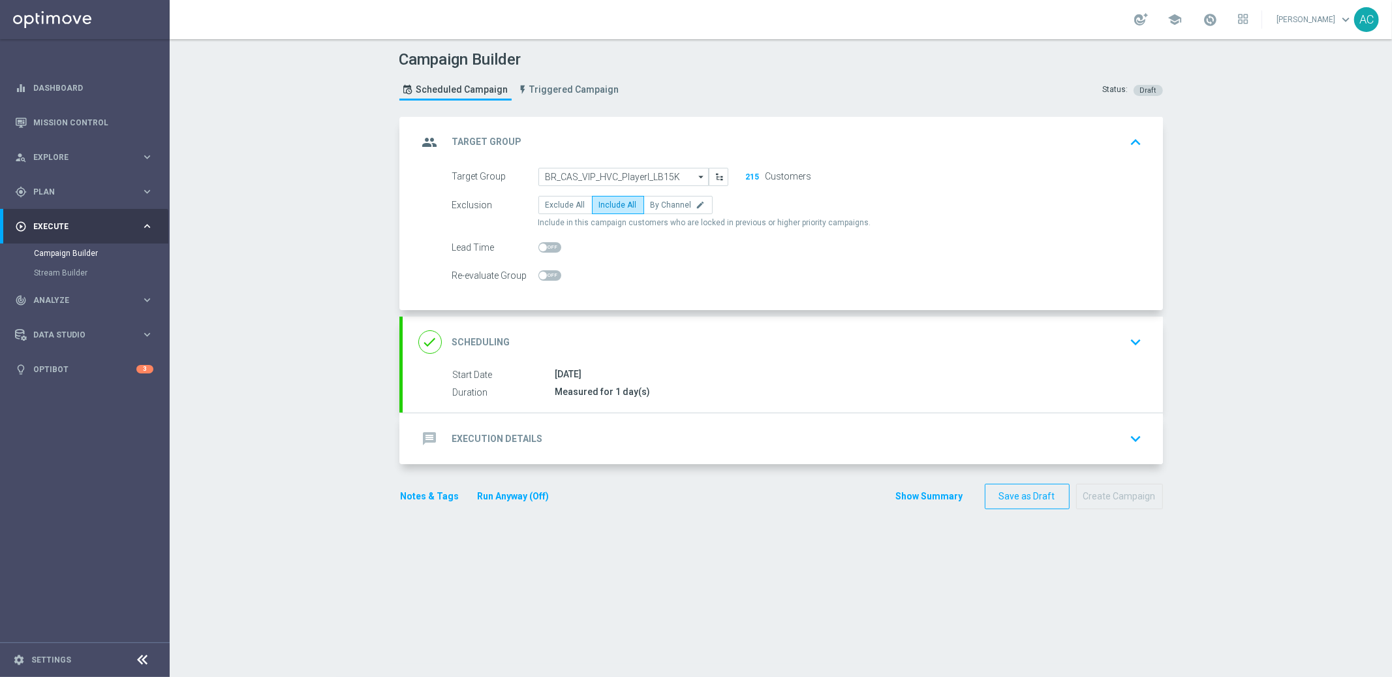
click at [504, 446] on div "message Execution Details" at bounding box center [480, 438] width 125 height 23
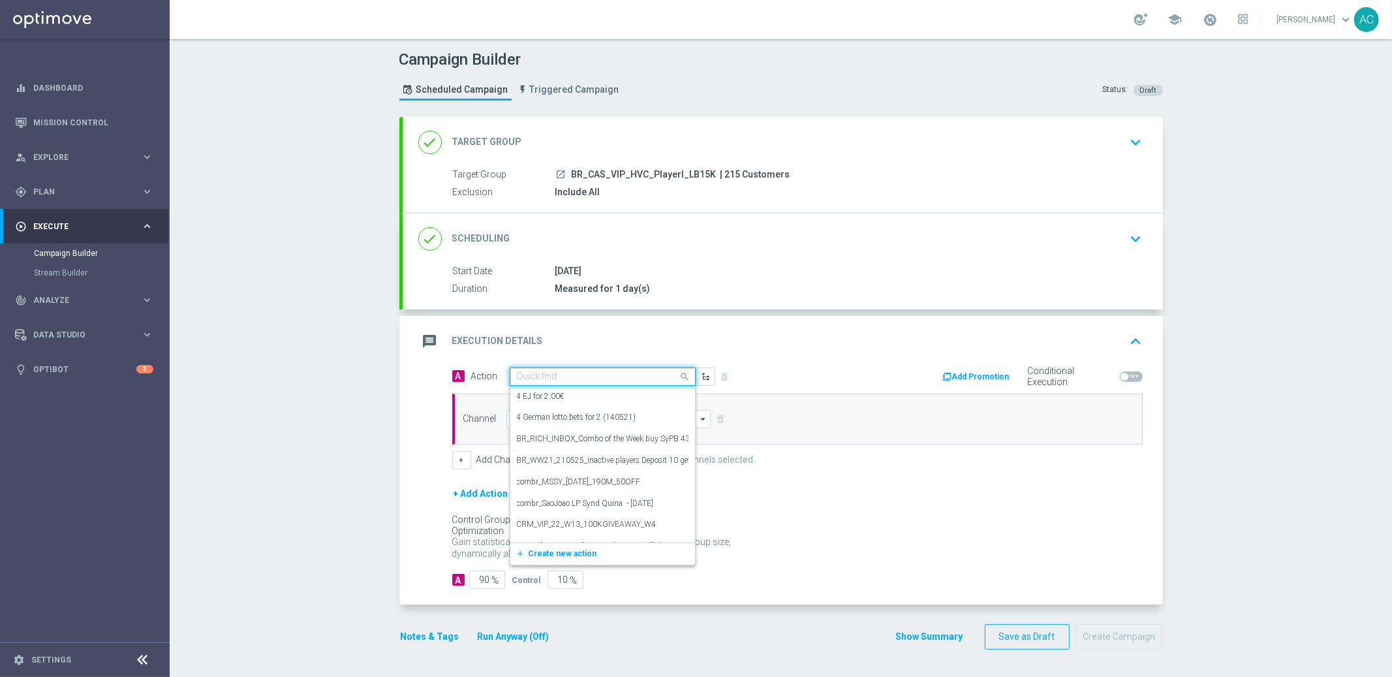
click at [529, 379] on input "text" at bounding box center [590, 376] width 146 height 11
paste input "BR_CAS__LB15K_VIP_EMA_TAC_GM"
type input "BR_CAS__LB15K_VIP_EMA_TAC_GM"
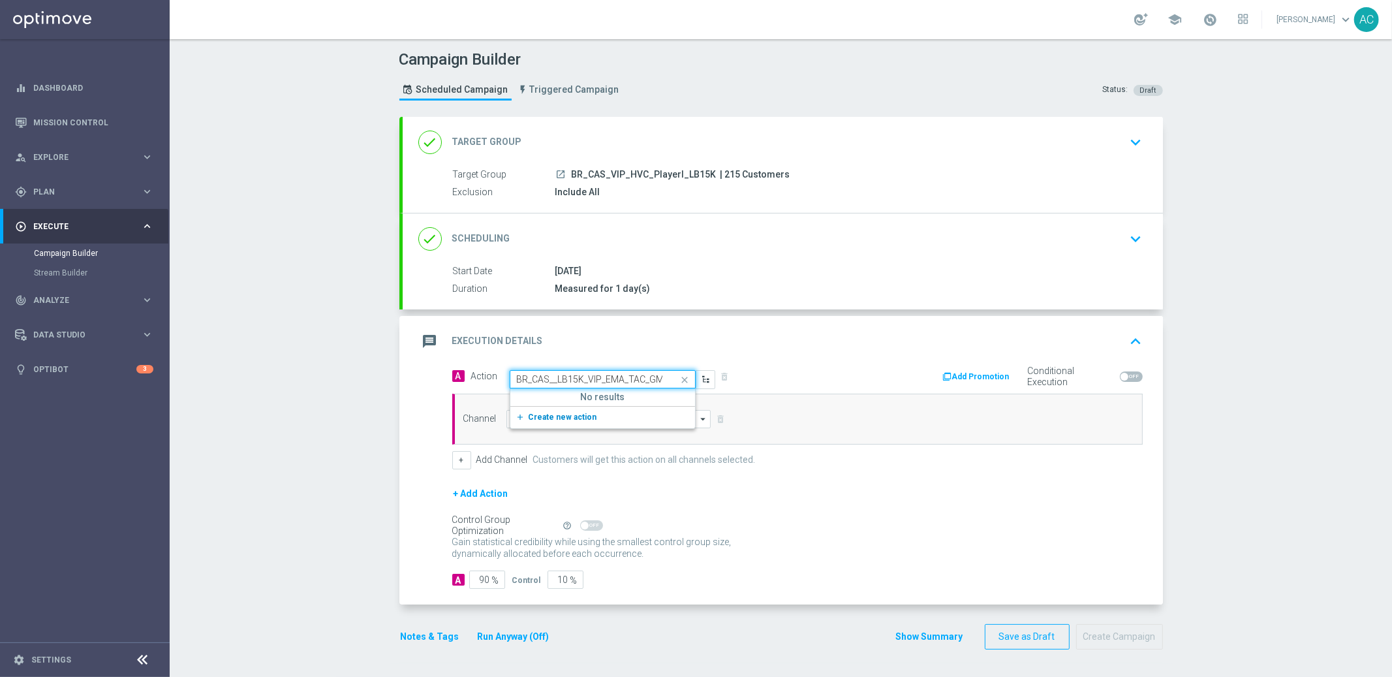
click at [559, 422] on button "add_new Create new action" at bounding box center [600, 417] width 180 height 15
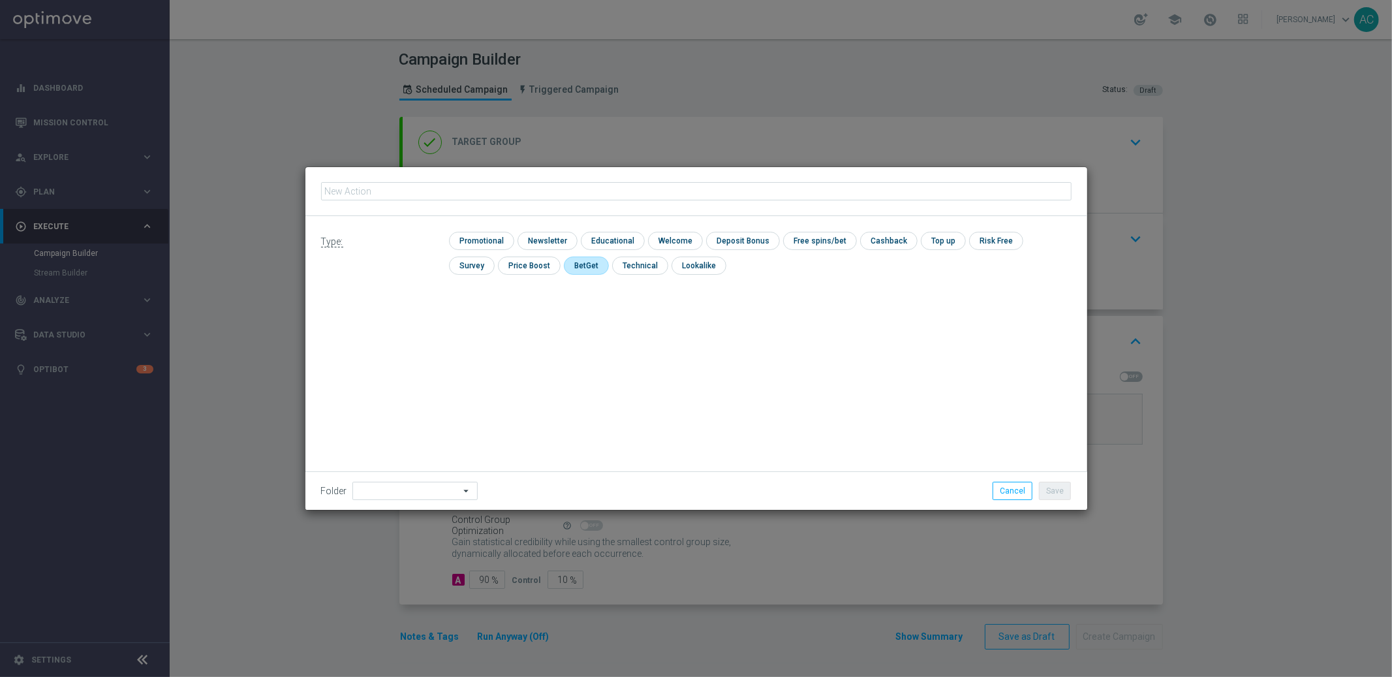
type input "BR_CAS__LB15K_VIP_EMA_TAC_GM"
click at [482, 245] on input "checkbox" at bounding box center [480, 241] width 62 height 18
checkbox input "true"
click at [1055, 493] on button "Save" at bounding box center [1055, 491] width 32 height 18
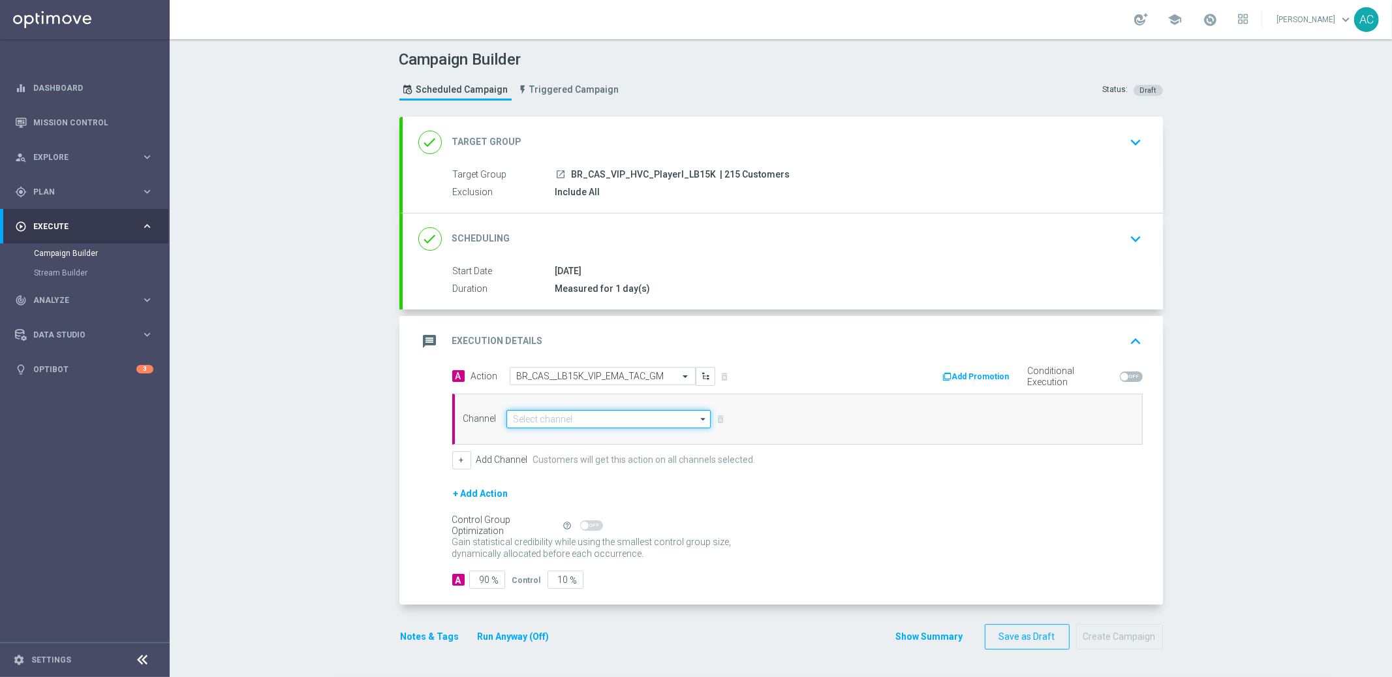
click at [528, 418] on input at bounding box center [608, 419] width 205 height 18
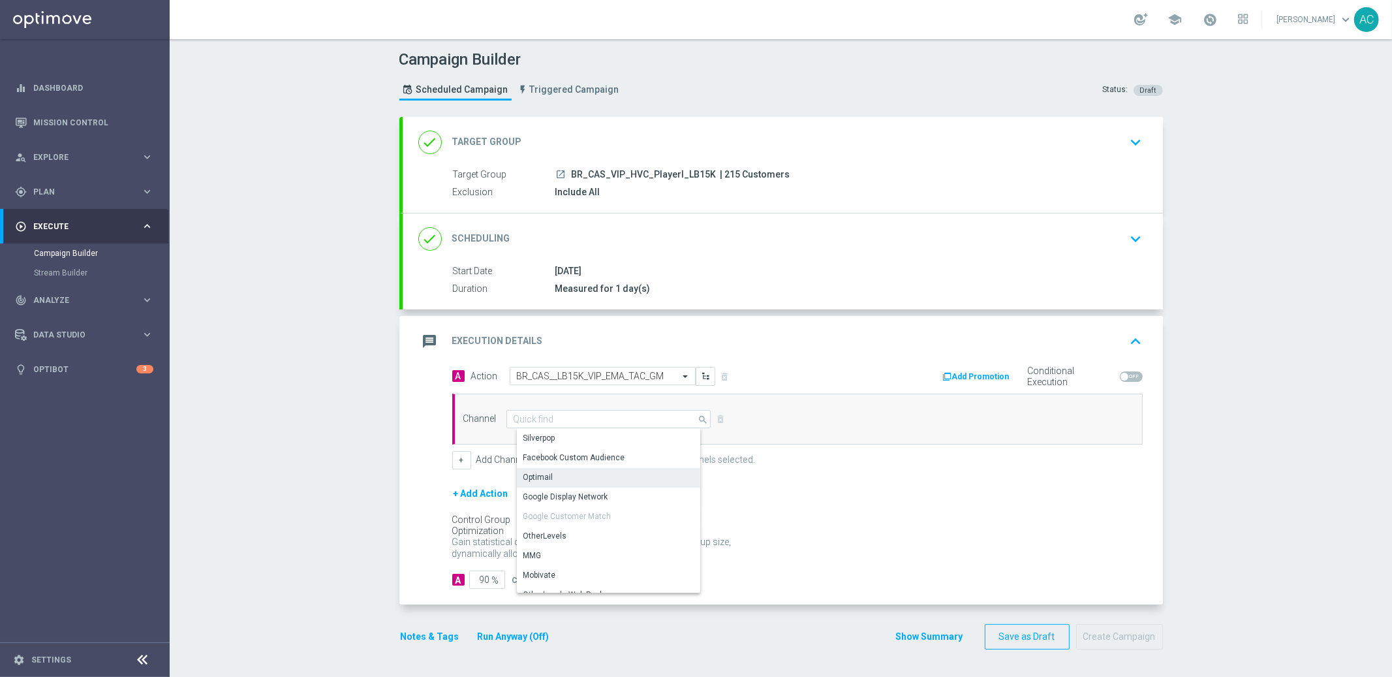
click at [548, 469] on div "Optimail" at bounding box center [614, 477] width 194 height 18
type input "Optimail"
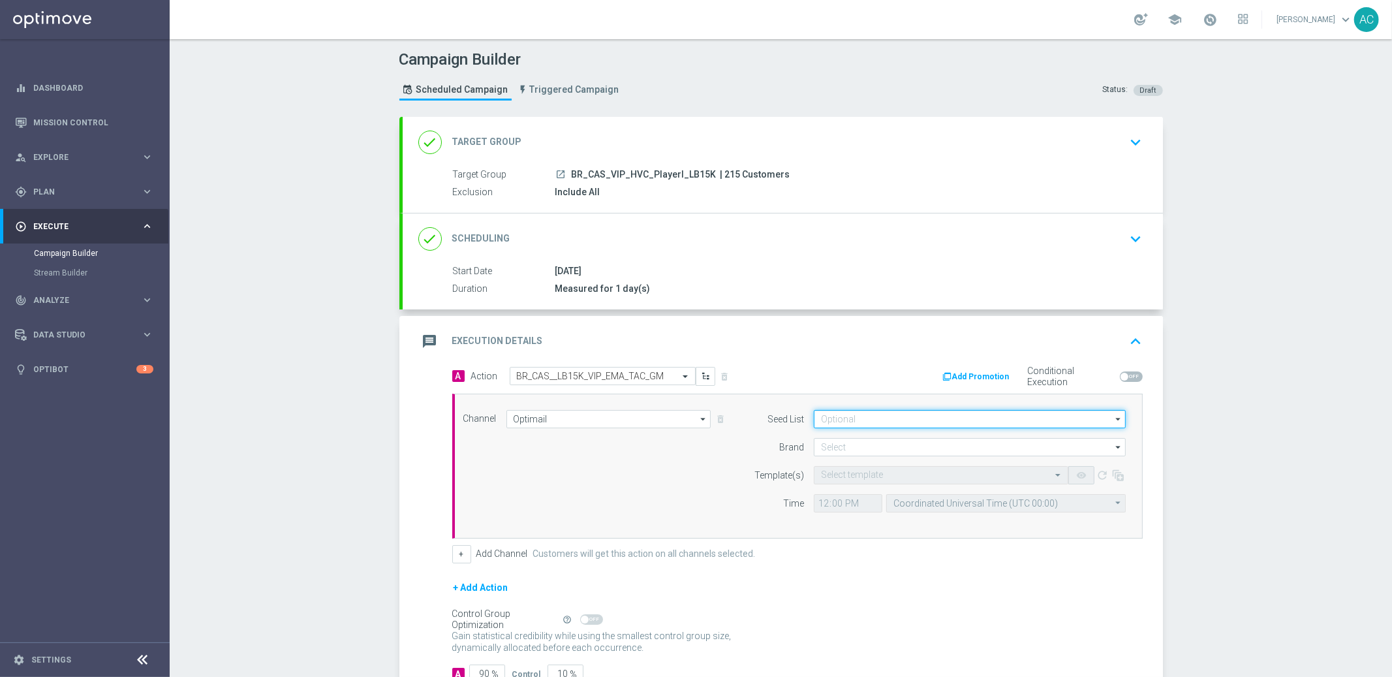
click at [954, 427] on form "Seed List arrow_drop_down Drag here to set row groups Drag here to set column l…" at bounding box center [936, 461] width 379 height 102
drag, startPoint x: 708, startPoint y: 462, endPoint x: 846, endPoint y: 434, distance: 140.5
click at [708, 462] on div "Channel Optimail Optimail arrow_drop_down Drag here to set row groups Drag here…" at bounding box center [795, 466] width 683 height 112
click at [855, 420] on input at bounding box center [970, 419] width 312 height 18
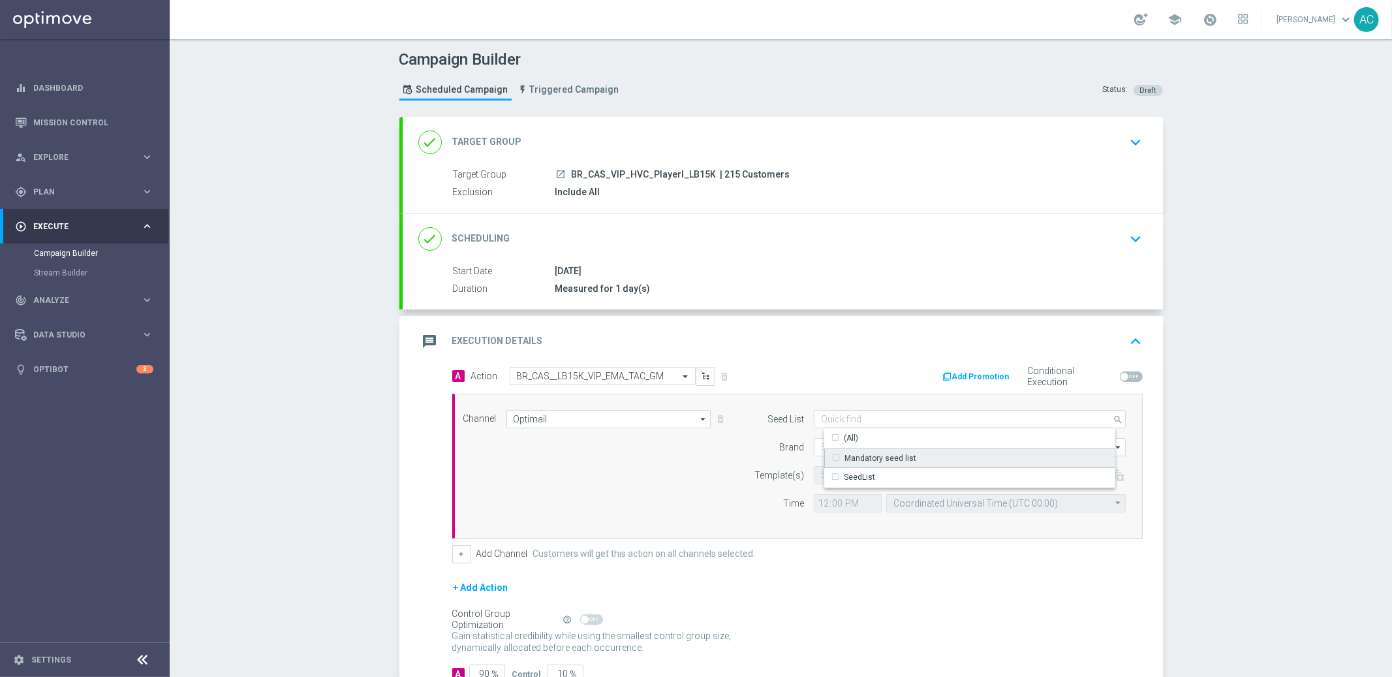
click at [878, 454] on div "Mandatory seed list" at bounding box center [881, 458] width 72 height 12
drag, startPoint x: 694, startPoint y: 476, endPoint x: 747, endPoint y: 462, distance: 54.8
click at [707, 473] on div "Channel Optimail Optimail arrow_drop_down Drag here to set row groups Drag here…" at bounding box center [795, 466] width 683 height 112
type input "Mandatory seed list"
click at [891, 449] on input at bounding box center [970, 447] width 312 height 18
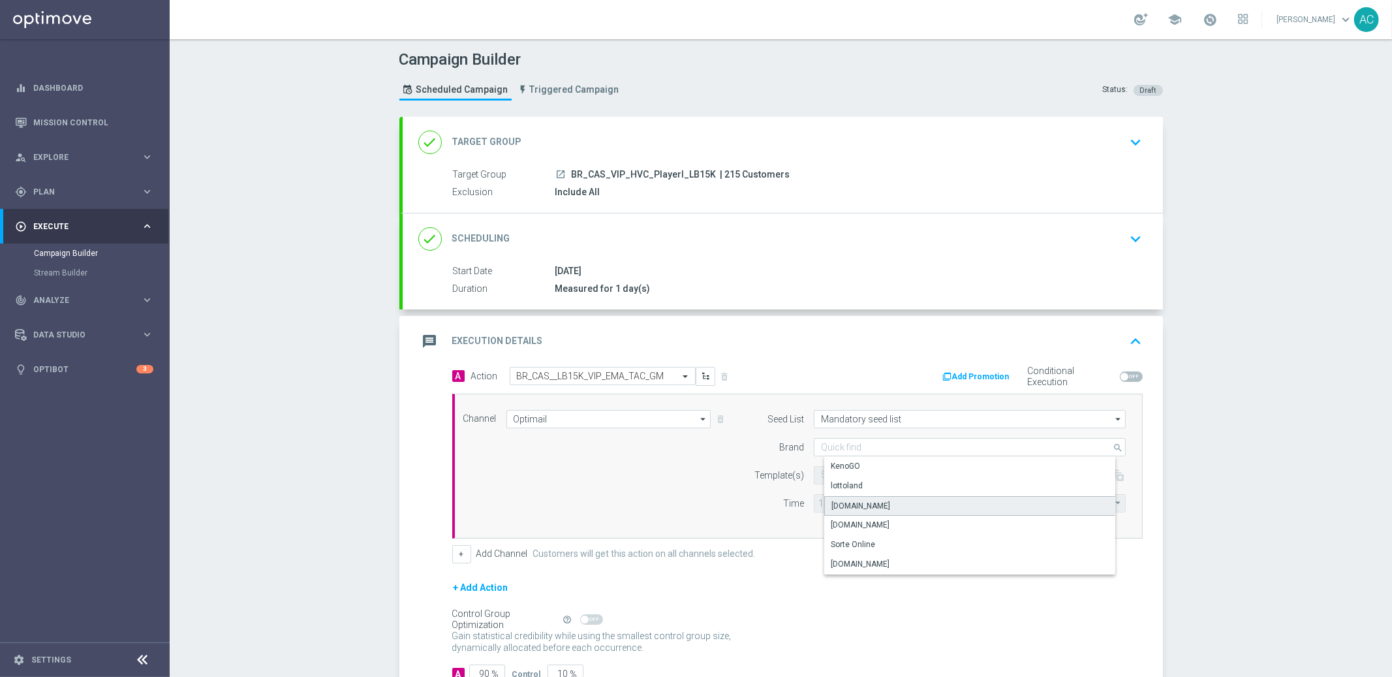
click at [883, 500] on div "Lottoland.bet.br" at bounding box center [980, 506] width 313 height 20
type input "Lottoland.bet.br"
drag, startPoint x: 669, startPoint y: 478, endPoint x: 871, endPoint y: 470, distance: 201.9
click at [673, 476] on div "Channel Optimail Optimail arrow_drop_down Drag here to set row groups Drag here…" at bounding box center [795, 466] width 683 height 112
click at [902, 475] on input "text" at bounding box center [928, 475] width 214 height 11
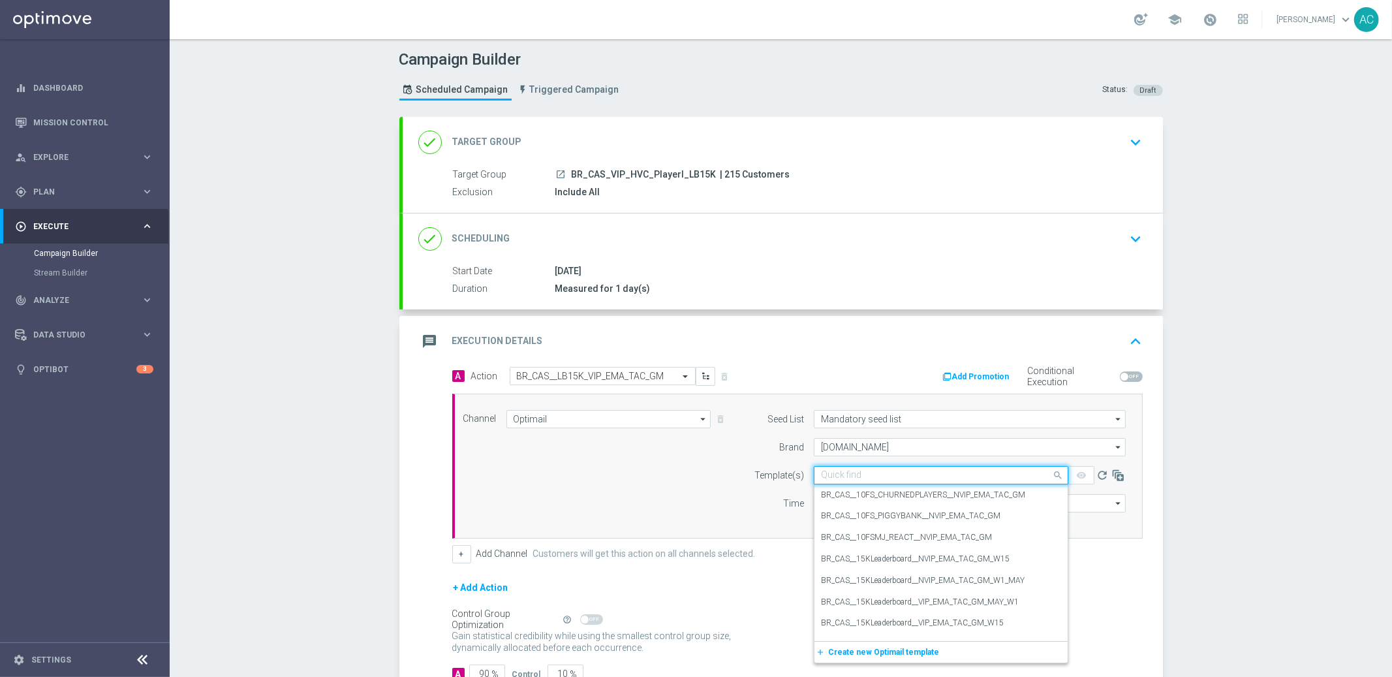
paste input "BR_CAS__LB15K_VIP_EMA_TAC_GM"
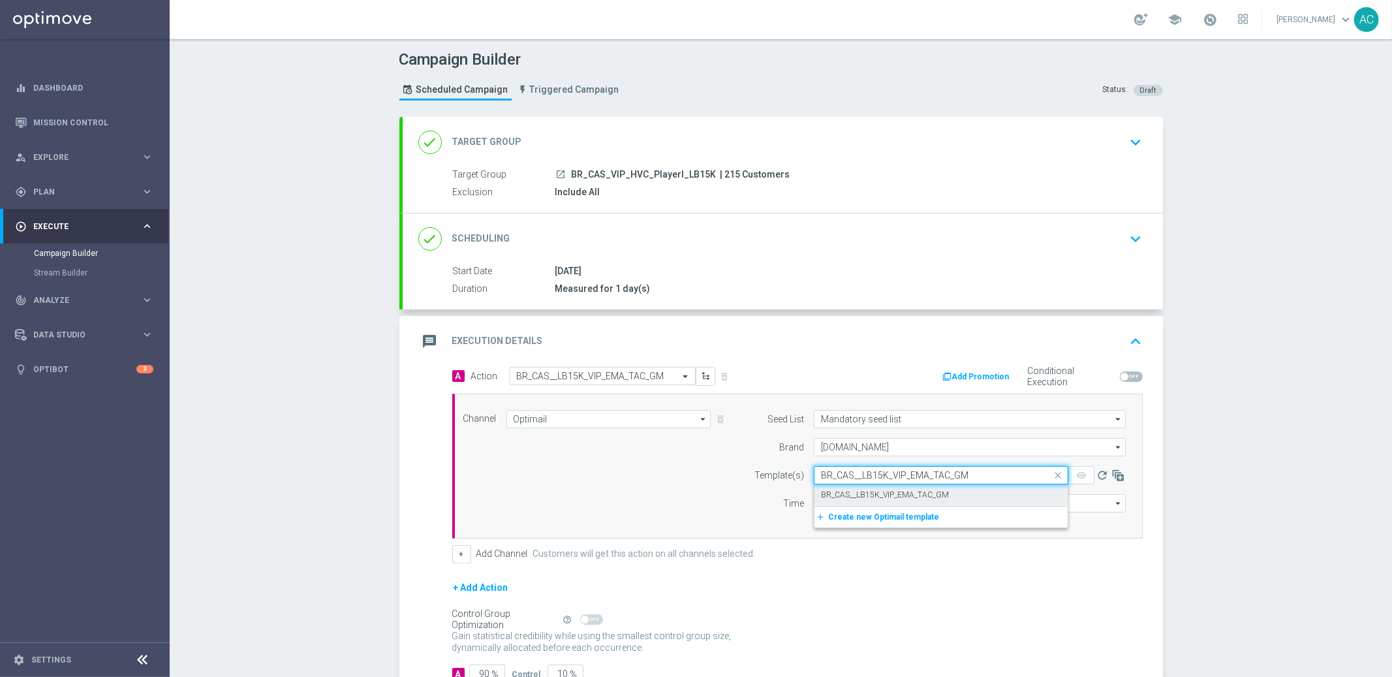
click at [895, 492] on label "BR_CAS__LB15K_VIP_EMA_TAC_GM" at bounding box center [885, 494] width 128 height 11
type input "BR_CAS__LB15K_VIP_EMA_TAC_GM"
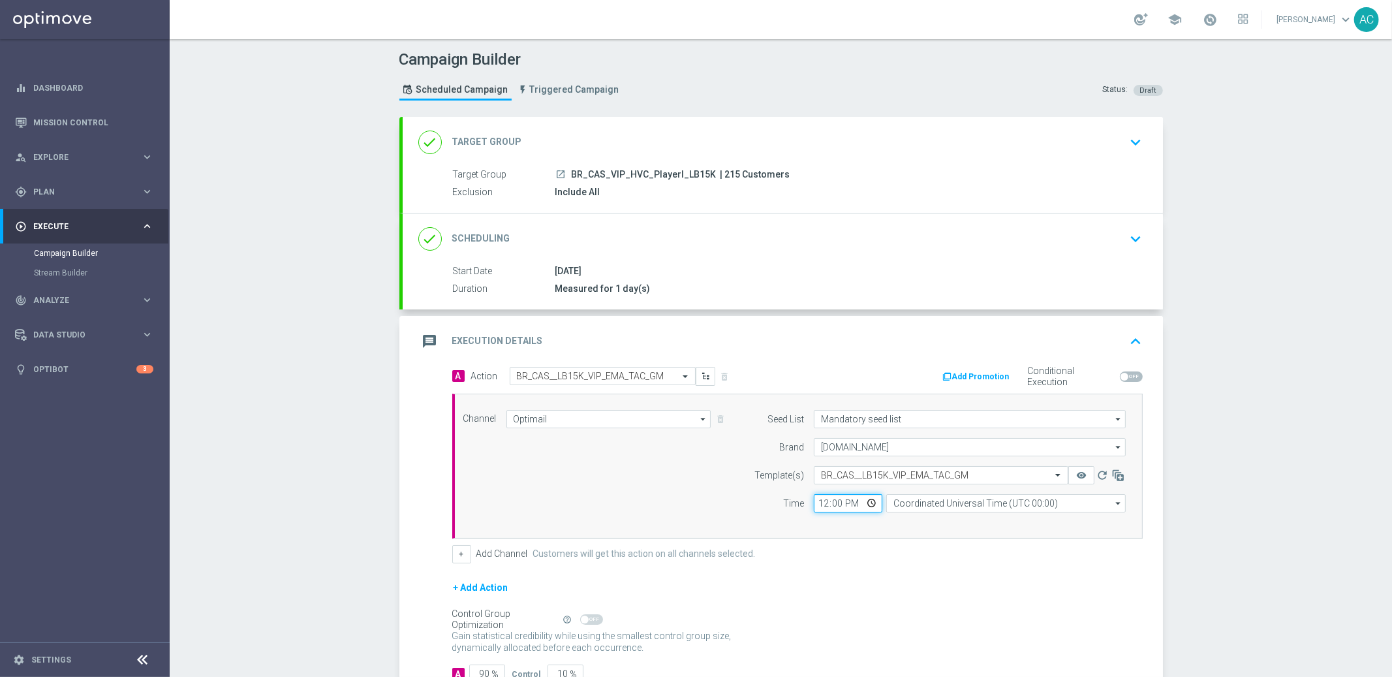
click at [817, 505] on input "12:00" at bounding box center [848, 503] width 69 height 18
type input "13:03"
type input "13:00"
click at [969, 501] on input "Coordinated Universal Time (UTC 00:00)" at bounding box center [1006, 503] width 240 height 18
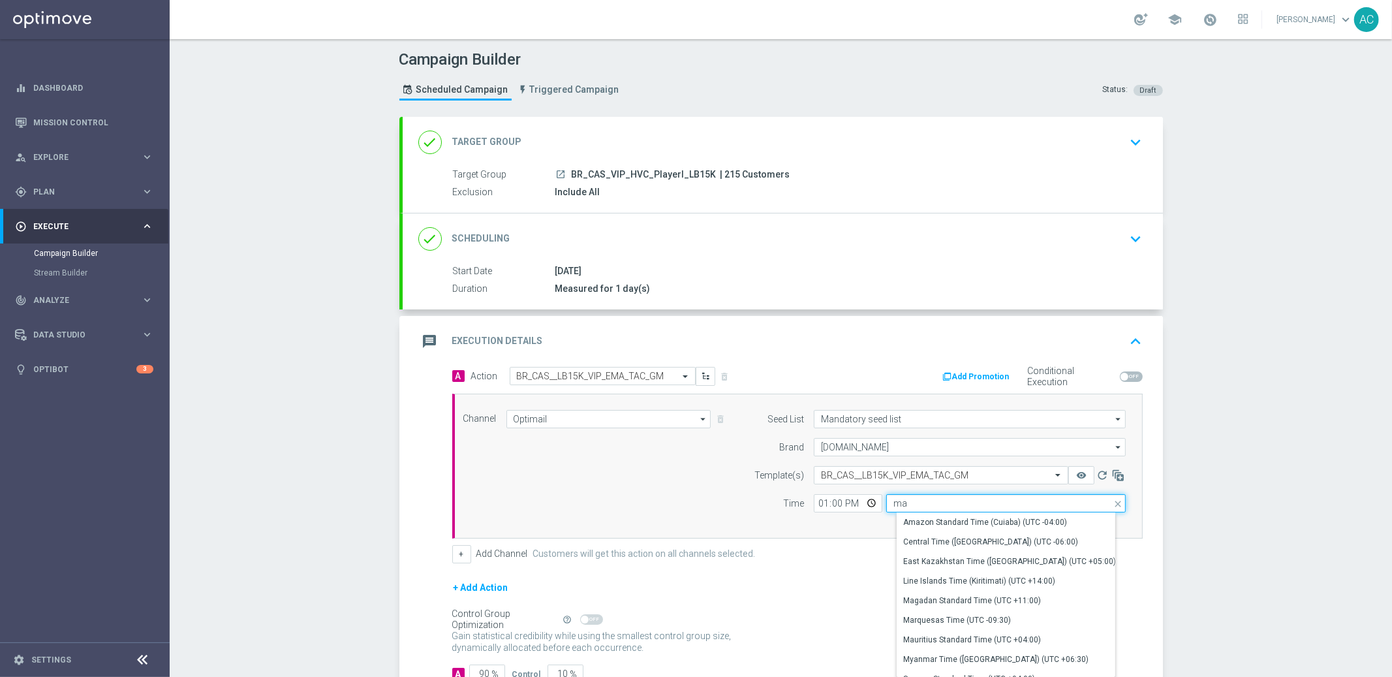
click at [908, 497] on input "ma" at bounding box center [1006, 503] width 240 height 18
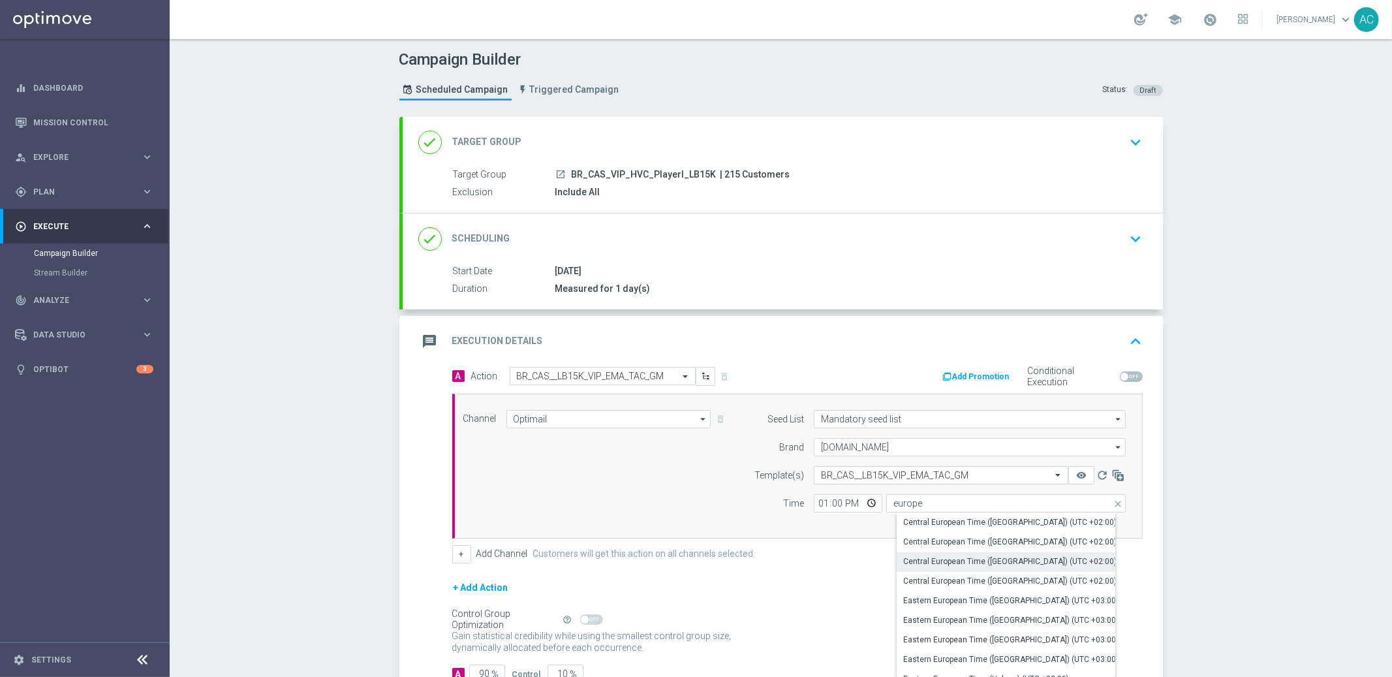
click at [1040, 559] on div "Central European Time (Paris) (UTC +02:00)" at bounding box center [1009, 561] width 213 height 12
type input "Central European Time (Paris) (UTC +02:00)"
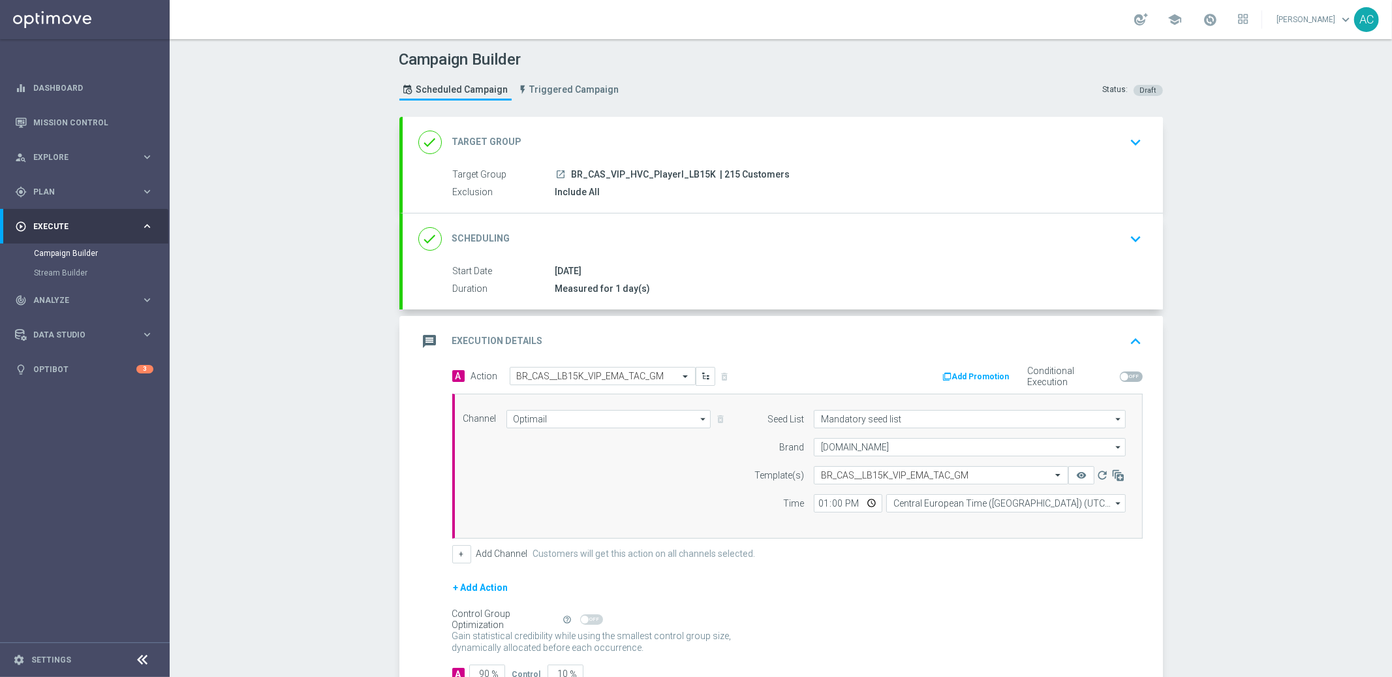
click at [1240, 530] on div "Campaign Builder Scheduled Campaign Triggered Campaign Status: Draft done Targe…" at bounding box center [781, 358] width 1222 height 638
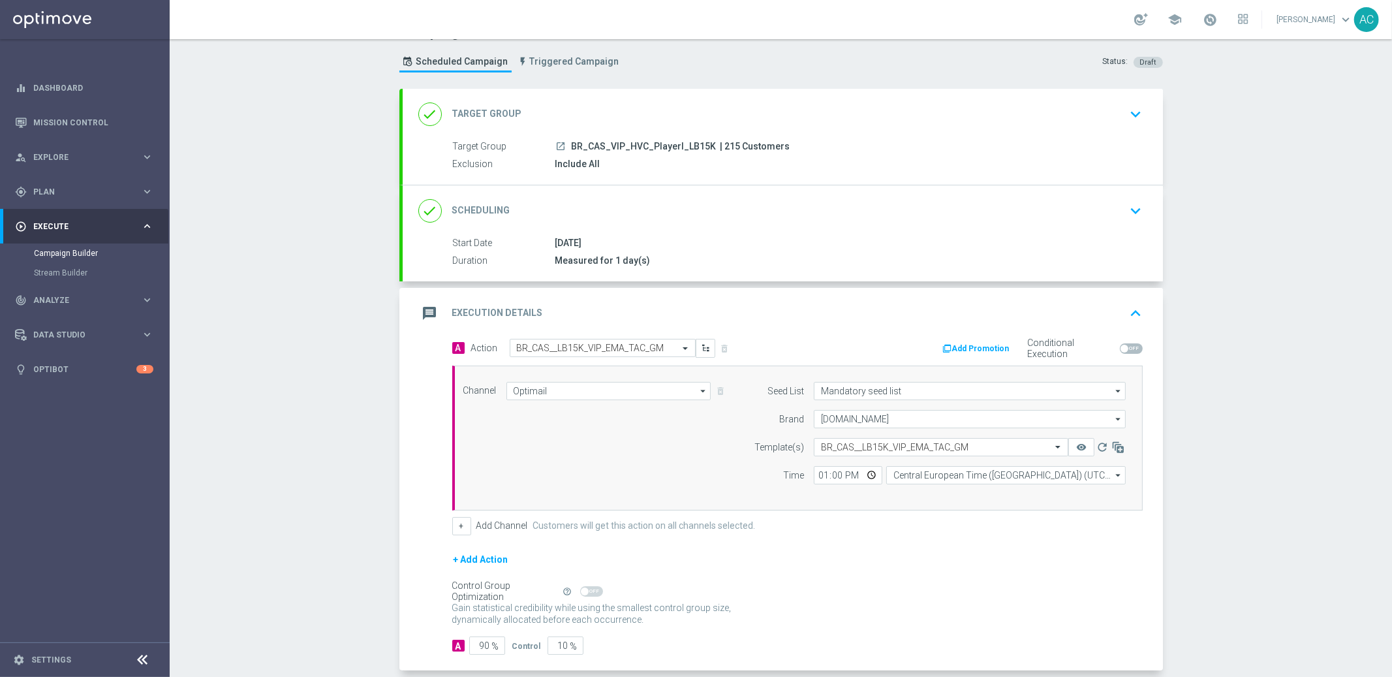
scroll to position [92, 0]
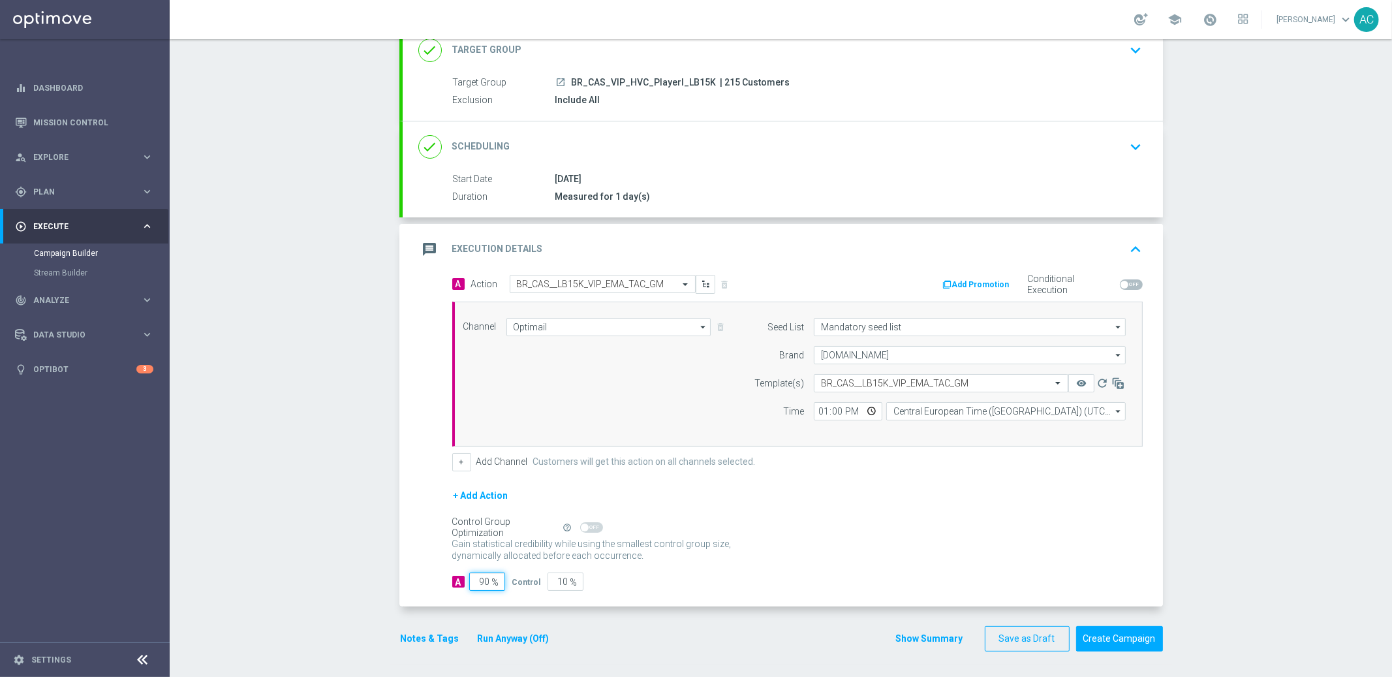
click at [478, 580] on input "90" at bounding box center [487, 581] width 36 height 18
type input "1"
type input "99"
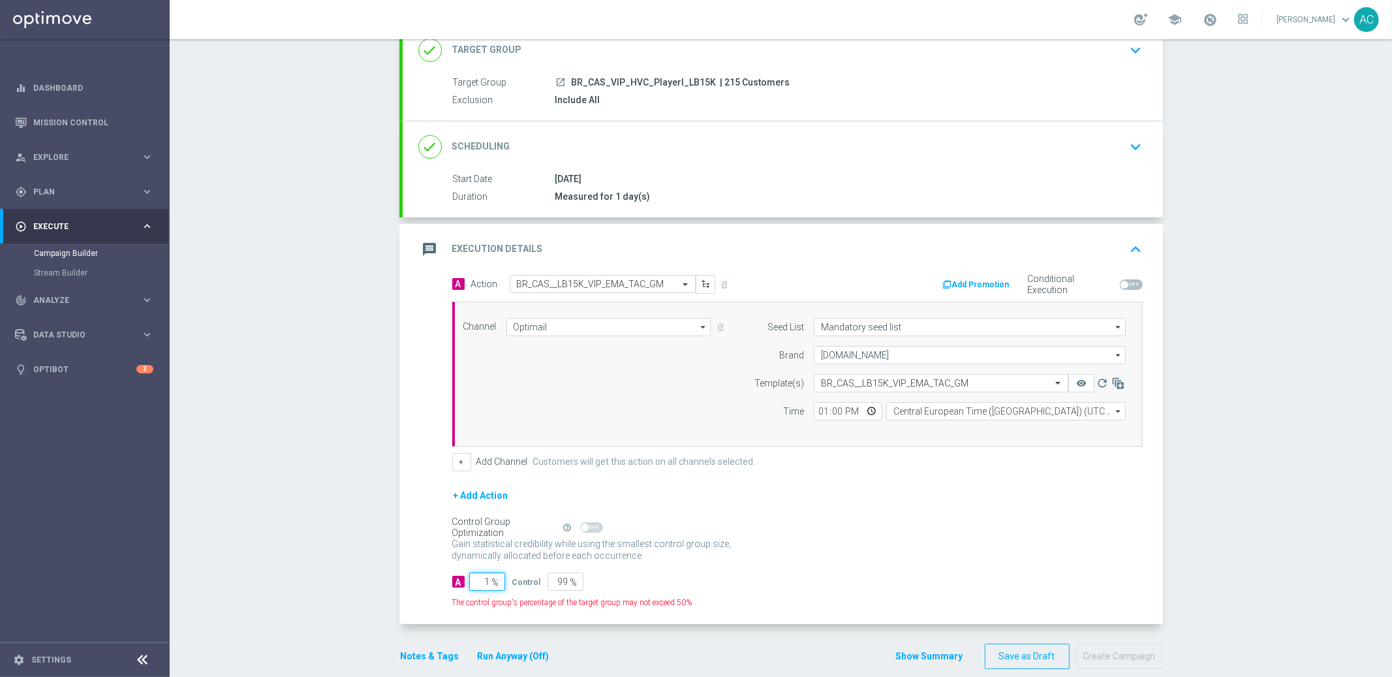
type input "10"
type input "90"
type input "100"
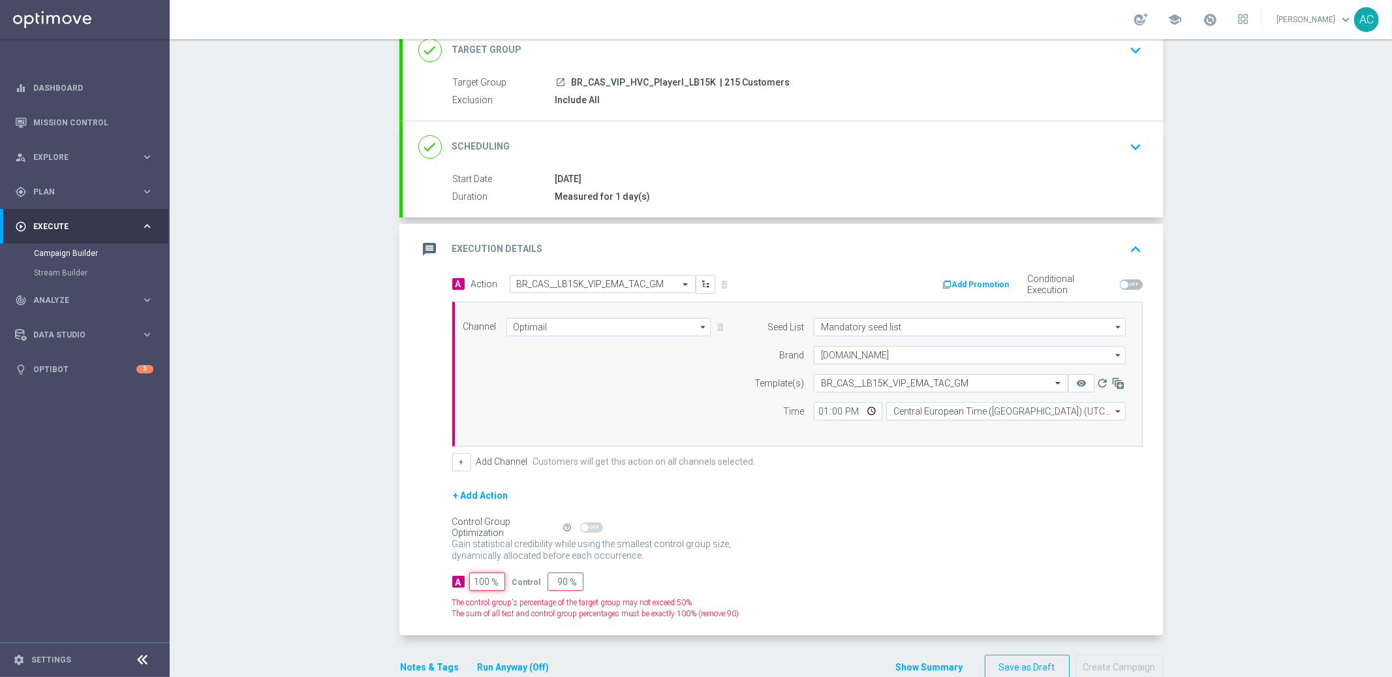
type input "0"
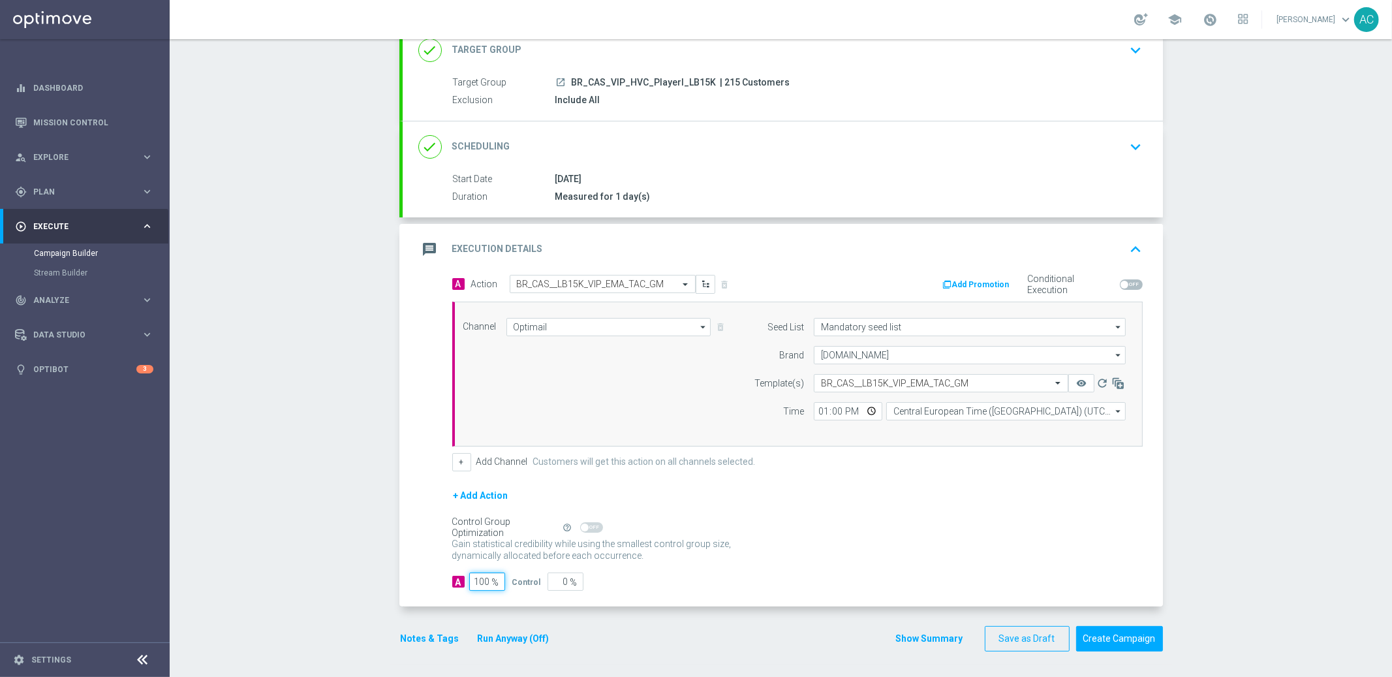
type input "100"
click at [1043, 514] on div "+ Add Action" at bounding box center [797, 504] width 691 height 33
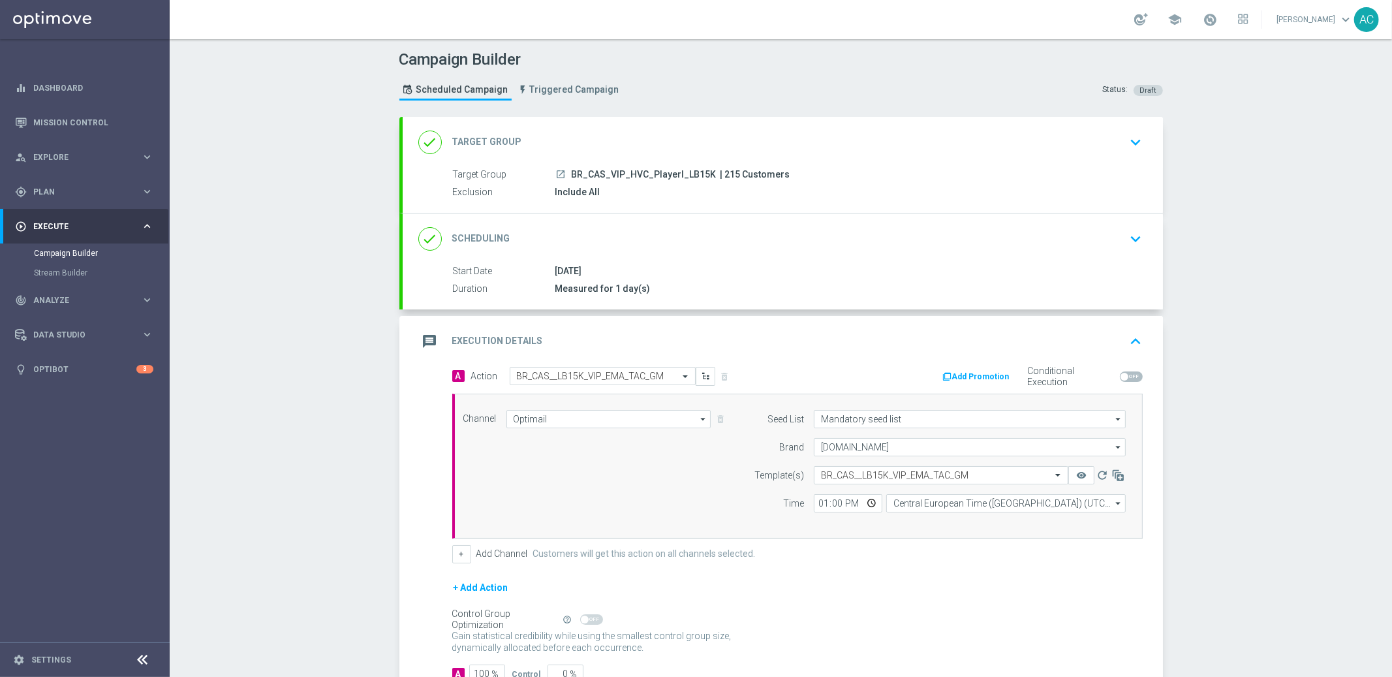
click at [956, 236] on div "done Scheduling keyboard_arrow_down" at bounding box center [782, 238] width 729 height 25
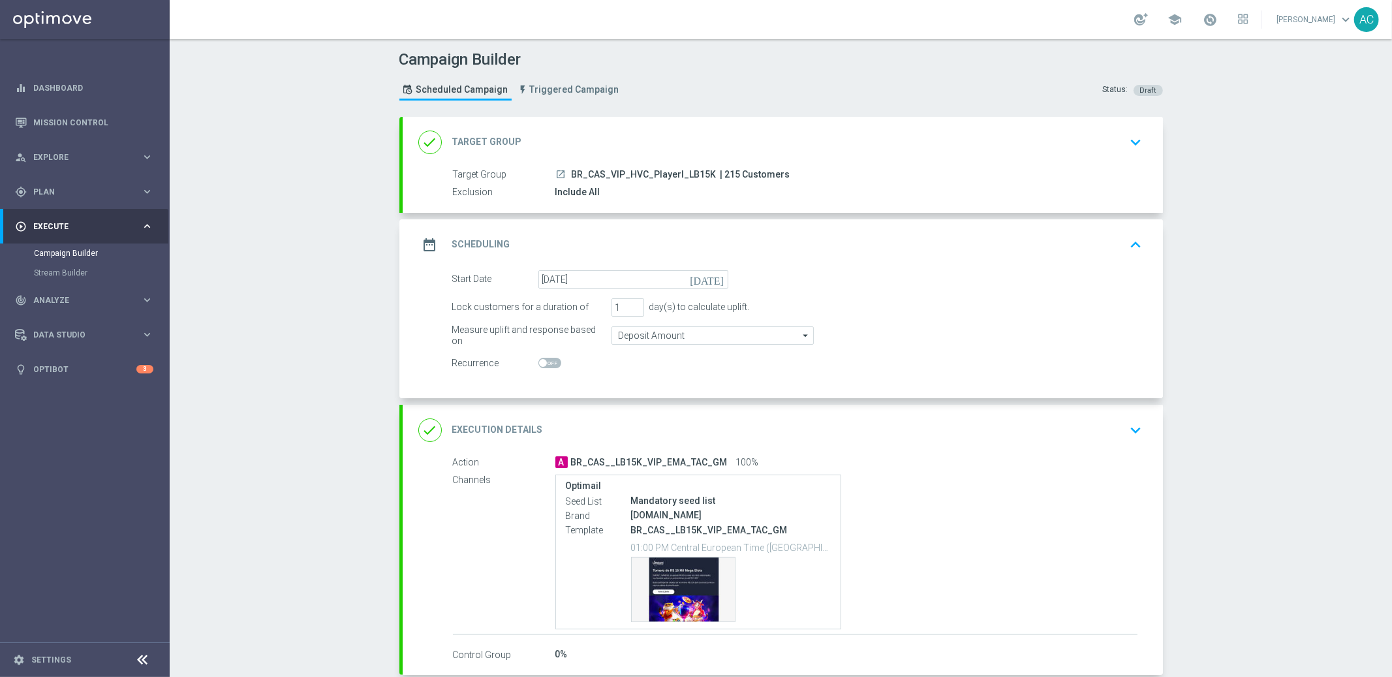
click at [542, 363] on span at bounding box center [549, 363] width 23 height 10
click at [542, 363] on input "checkbox" at bounding box center [549, 363] width 23 height 10
checkbox input "true"
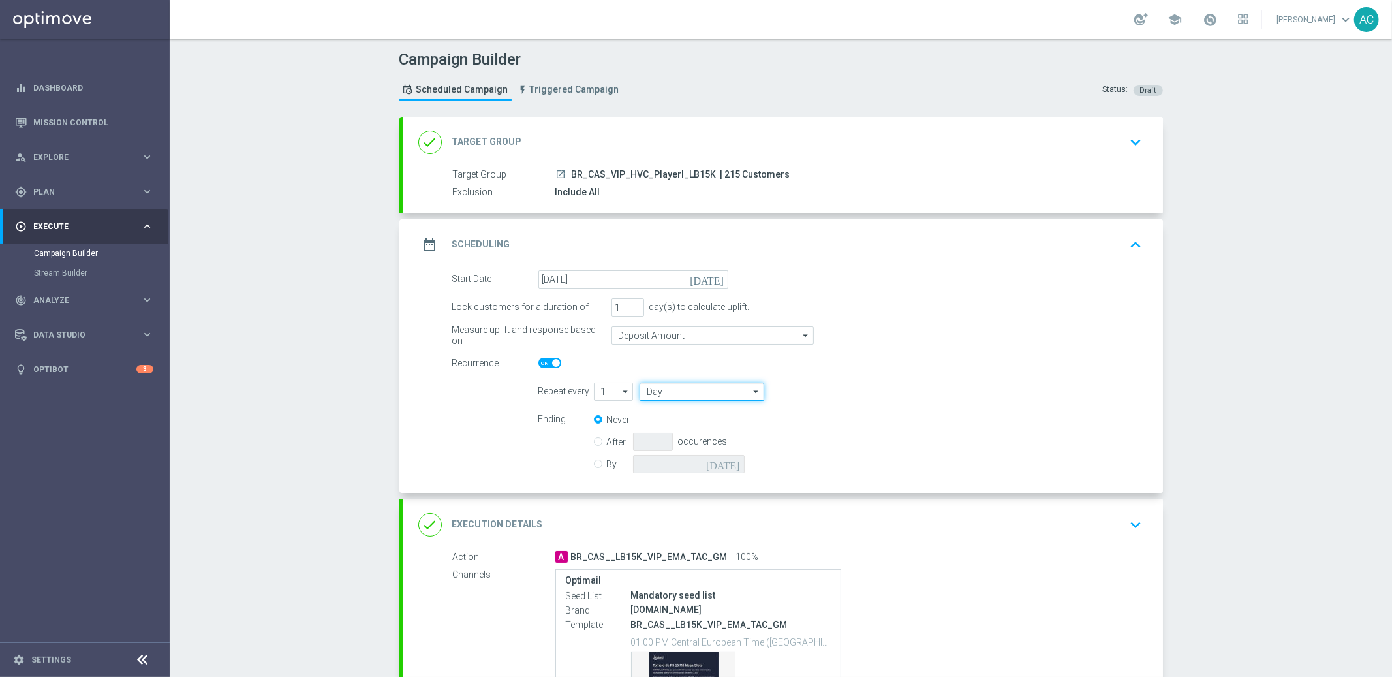
click at [664, 396] on input "Day" at bounding box center [702, 391] width 124 height 18
click at [670, 427] on div "Week" at bounding box center [707, 430] width 115 height 18
type input "Week"
click at [843, 391] on input "checkbox" at bounding box center [853, 391] width 20 height 18
checkbox input "true"
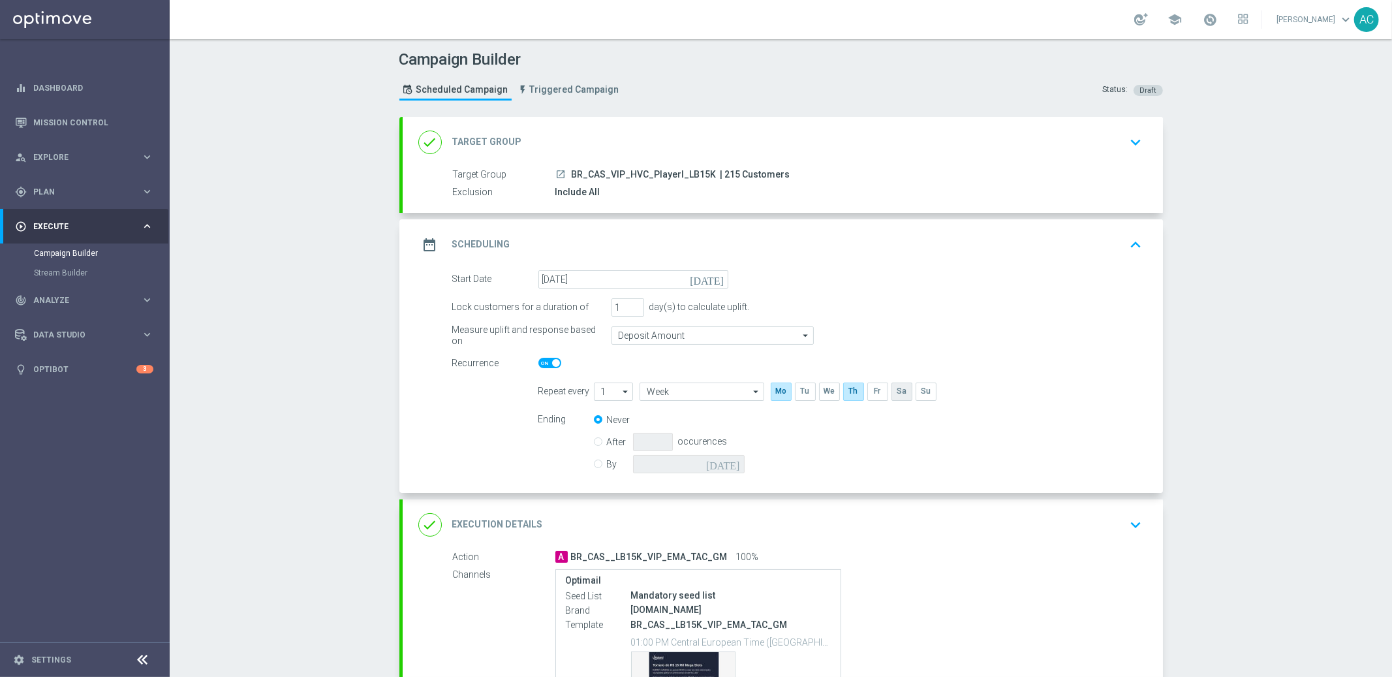
click at [894, 388] on input "checkbox" at bounding box center [902, 391] width 20 height 18
checkbox input "true"
click at [607, 465] on label "By" at bounding box center [620, 464] width 26 height 12
click at [594, 465] on input "By" at bounding box center [598, 462] width 8 height 8
radio input "true"
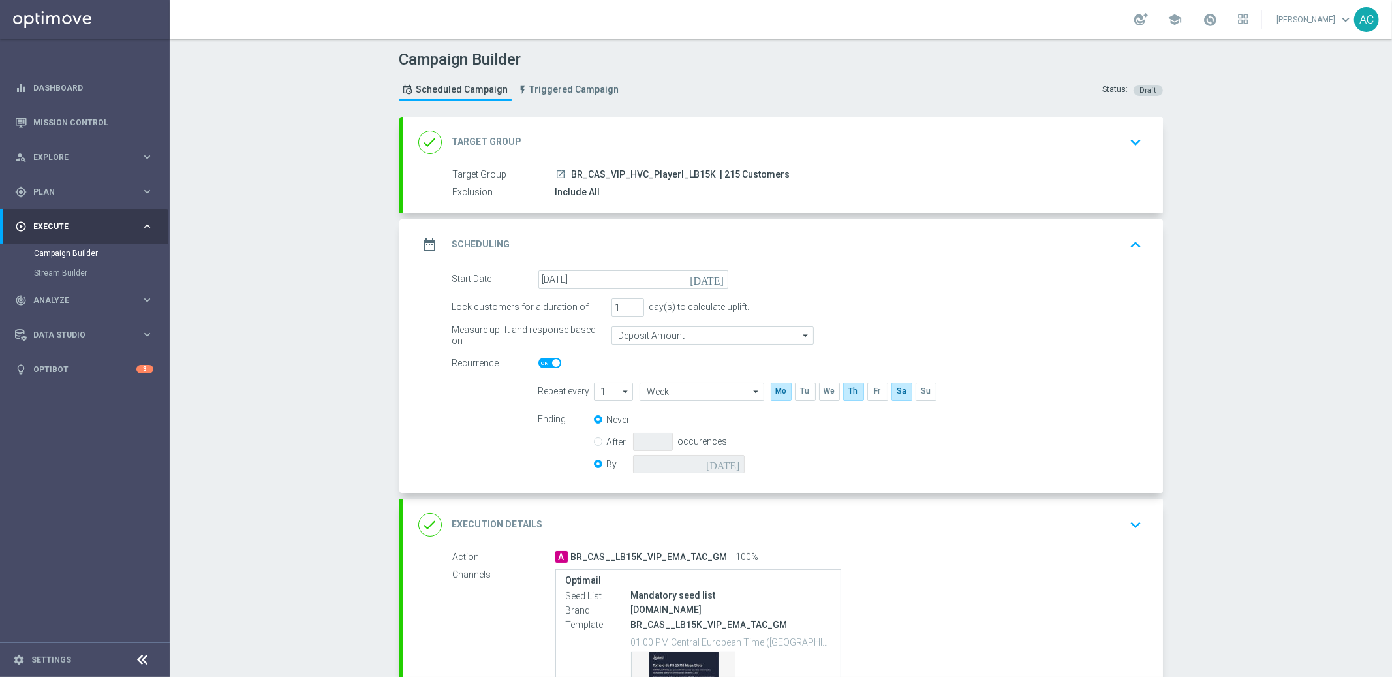
radio input "false"
click at [730, 461] on icon "today" at bounding box center [725, 462] width 39 height 14
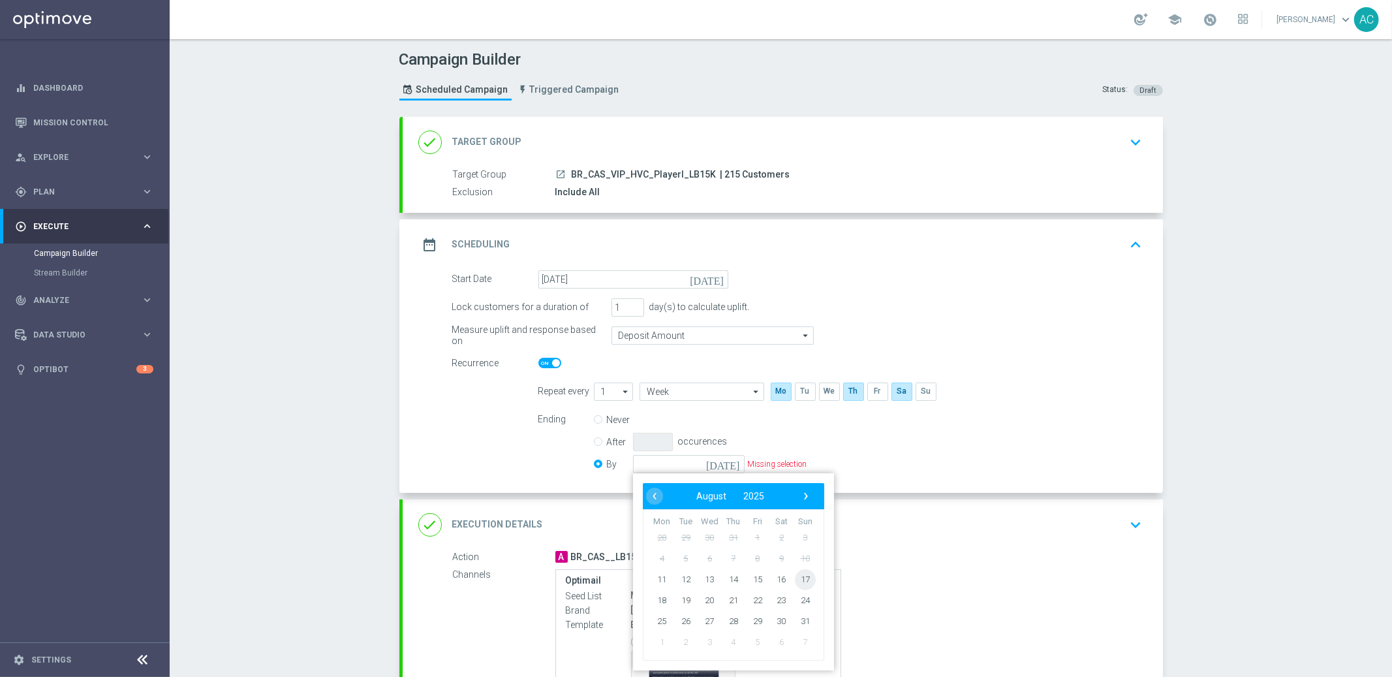
click at [797, 578] on span "17" at bounding box center [804, 578] width 21 height 21
type input "17 Aug 2025"
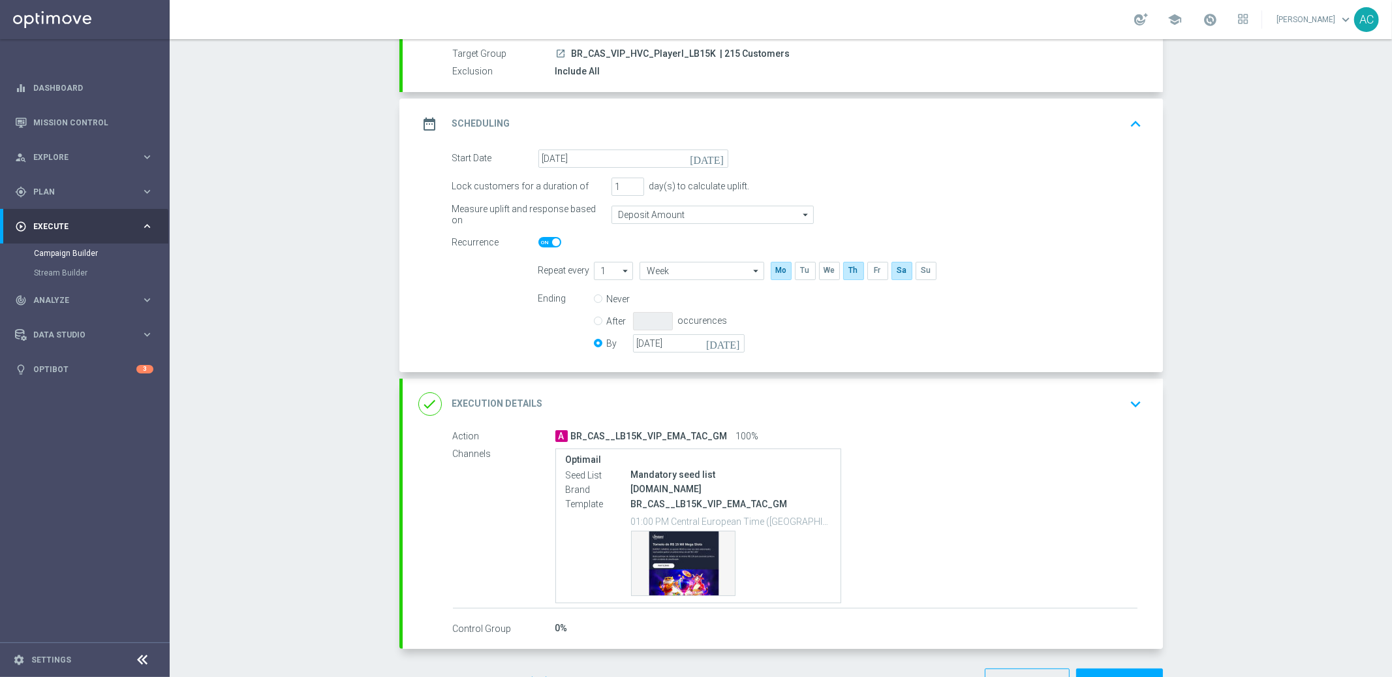
scroll to position [163, 0]
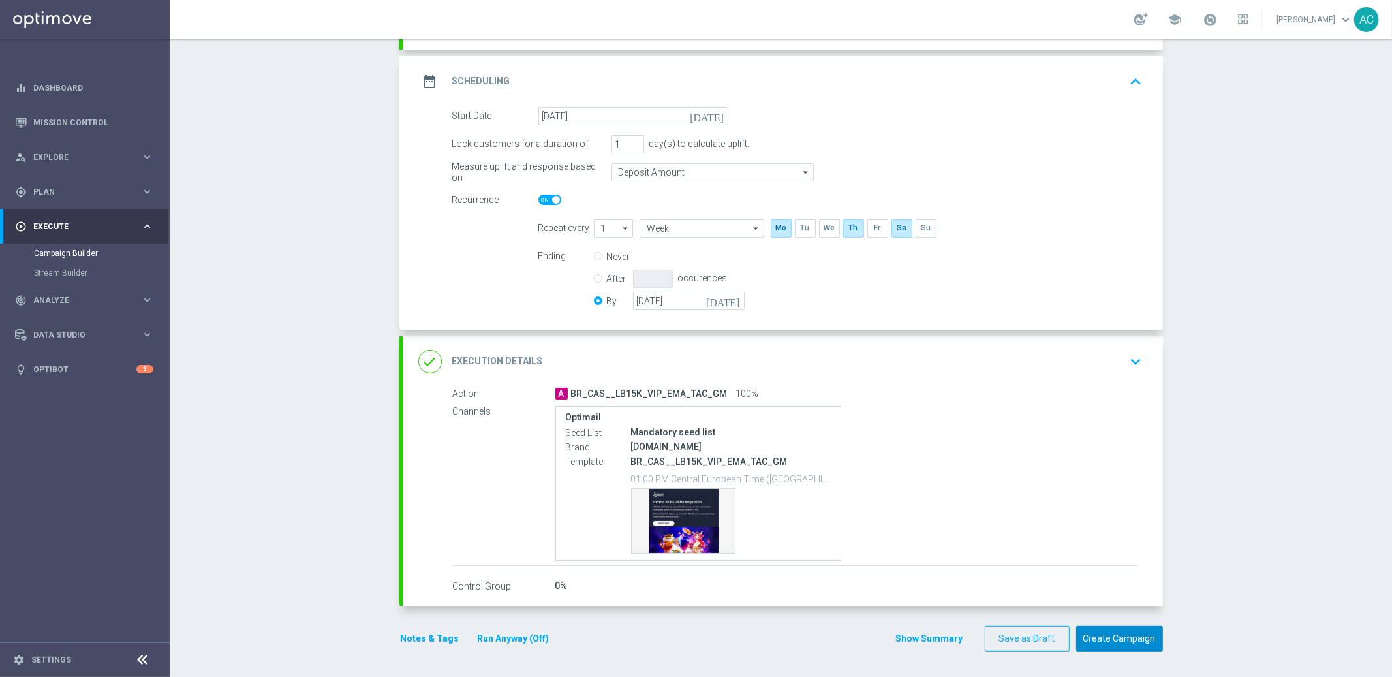
click at [1124, 642] on button "Create Campaign" at bounding box center [1119, 638] width 87 height 25
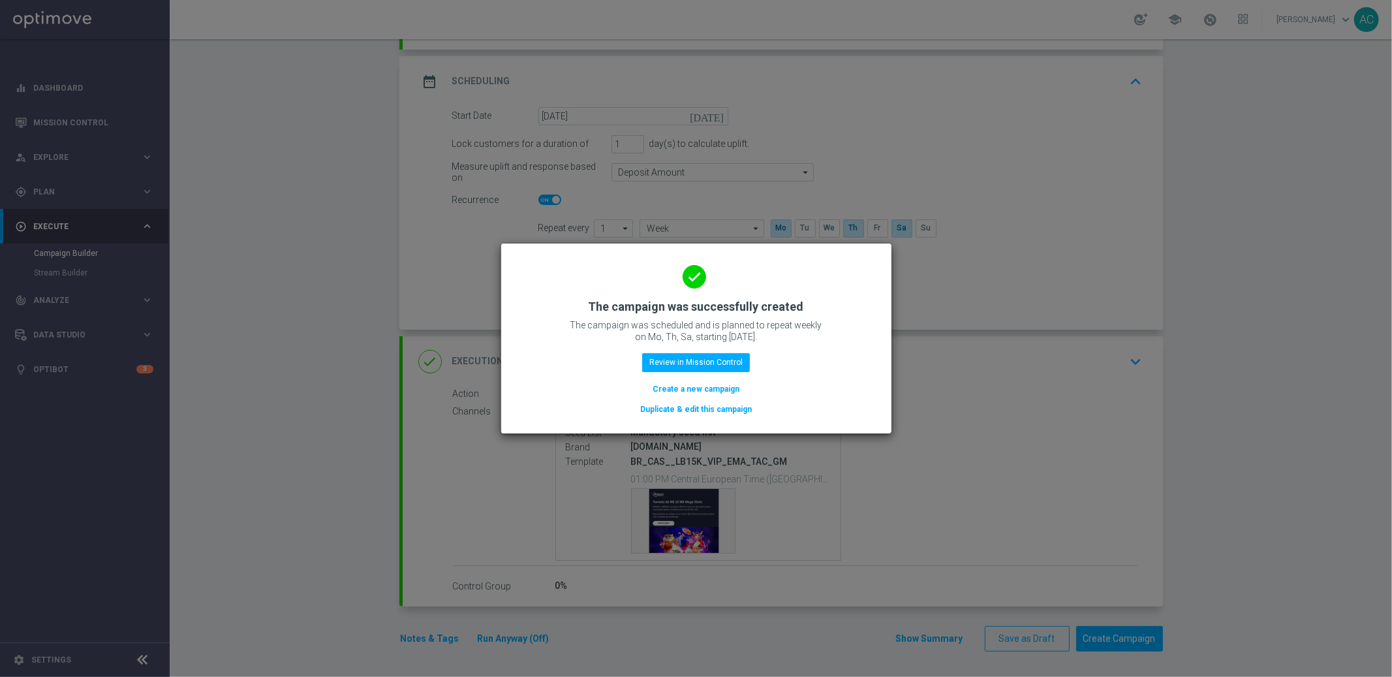
click at [678, 384] on button "Create a new campaign" at bounding box center [695, 389] width 89 height 14
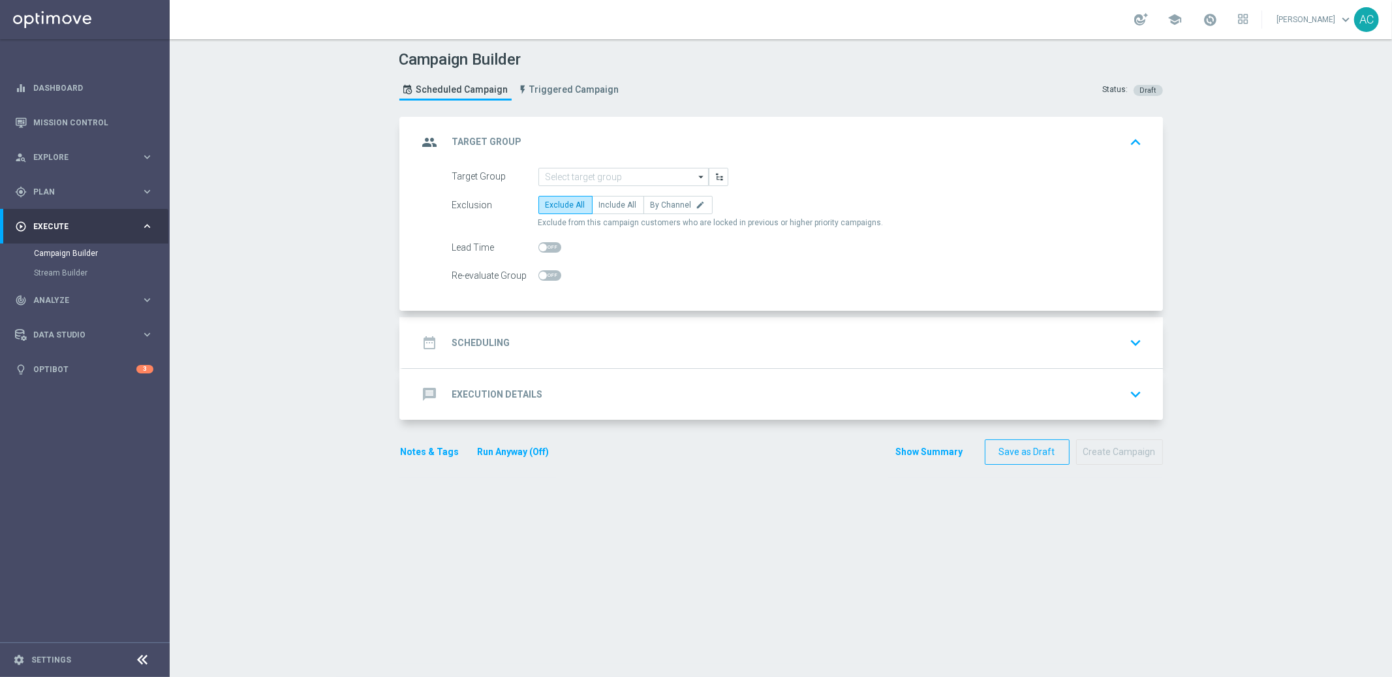
scroll to position [0, 0]
click at [632, 179] on input at bounding box center [623, 177] width 170 height 18
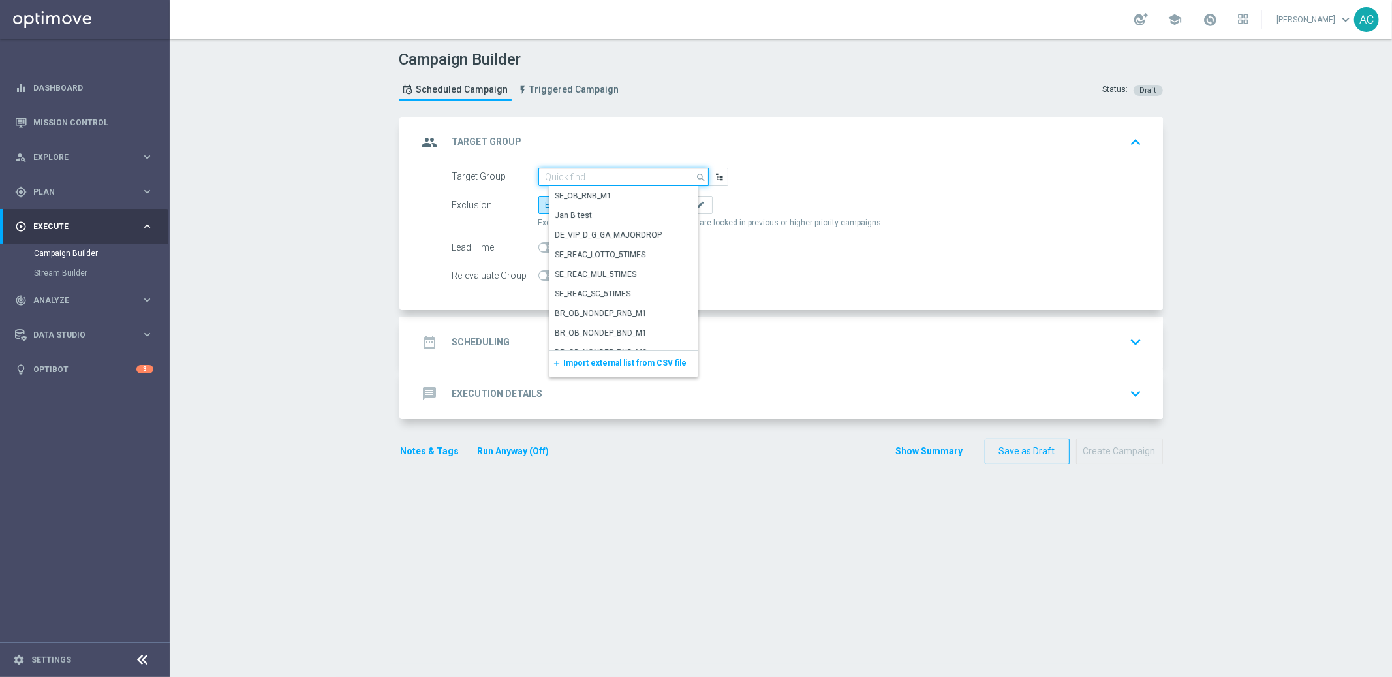
paste input ""BR_CAS_VIP_HVC_PlayerI_LB15K ""
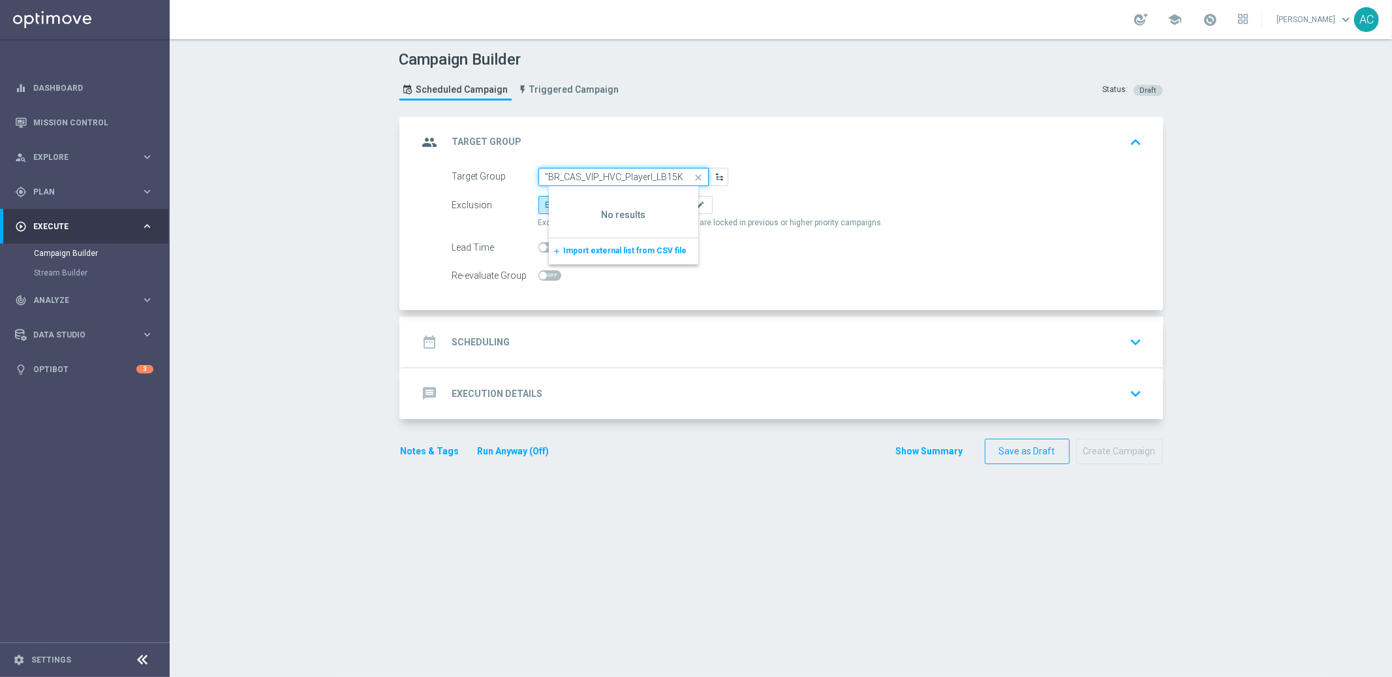
click at [543, 173] on input ""BR_CAS_VIP_HVC_PlayerI_LB15K" at bounding box center [623, 177] width 170 height 18
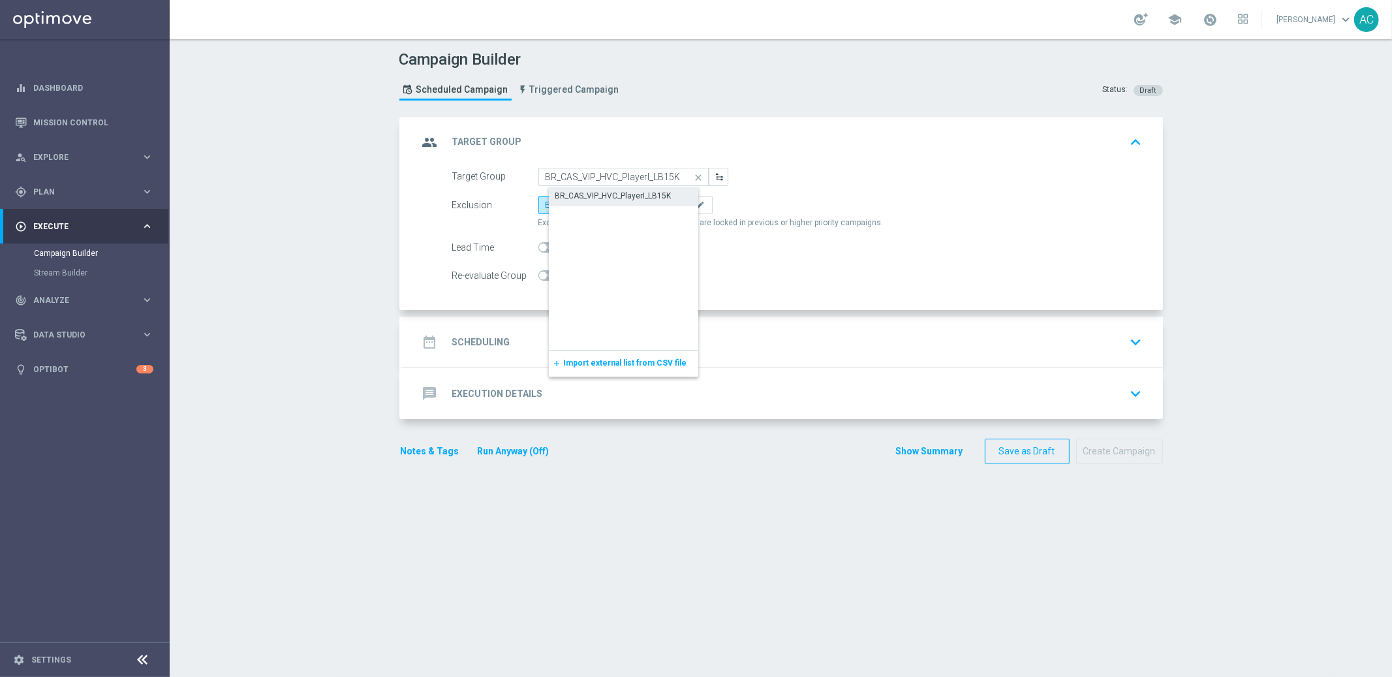
click at [591, 190] on div "BR_CAS_VIP_HVC_PlayerI_LB15K" at bounding box center [613, 196] width 116 height 12
type input "BR_CAS_VIP_HVC_PlayerI_LB15K"
click at [621, 206] on span "Include All" at bounding box center [618, 204] width 38 height 9
click at [608, 206] on input "Include All" at bounding box center [603, 207] width 8 height 8
radio input "true"
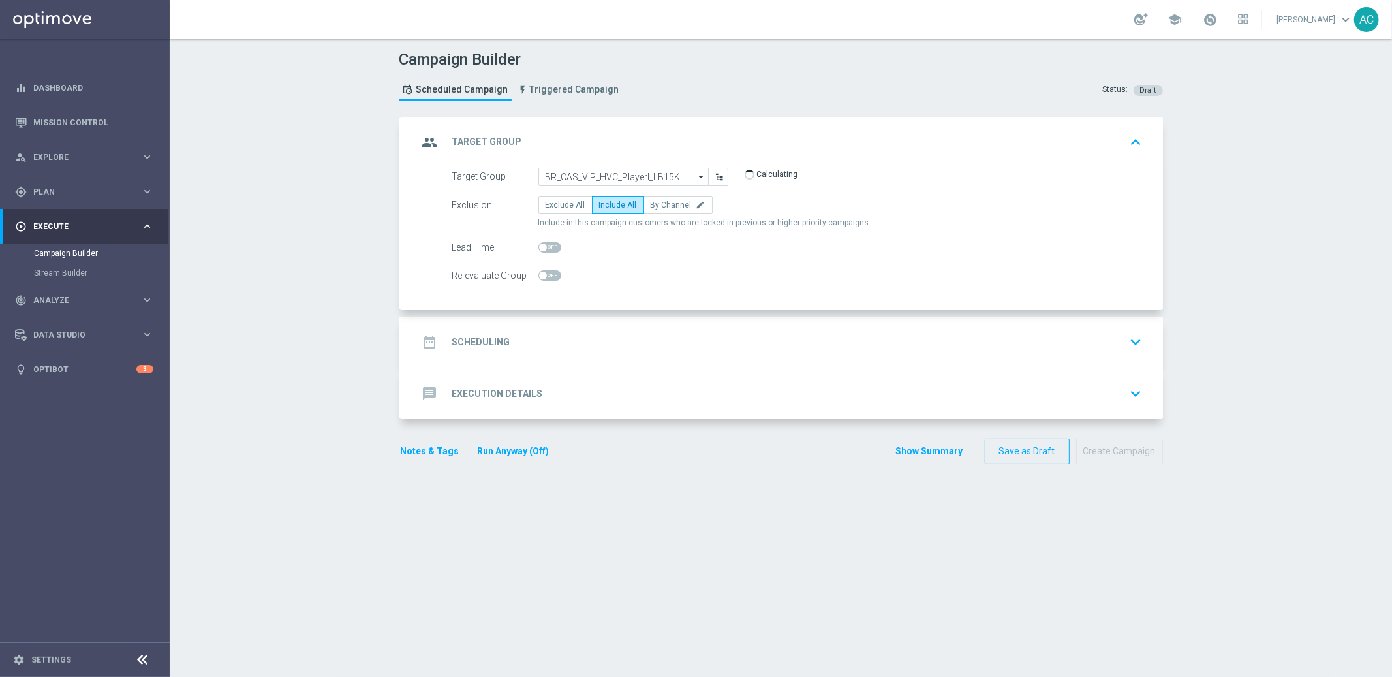
click at [497, 347] on h2 "Scheduling" at bounding box center [481, 342] width 58 height 12
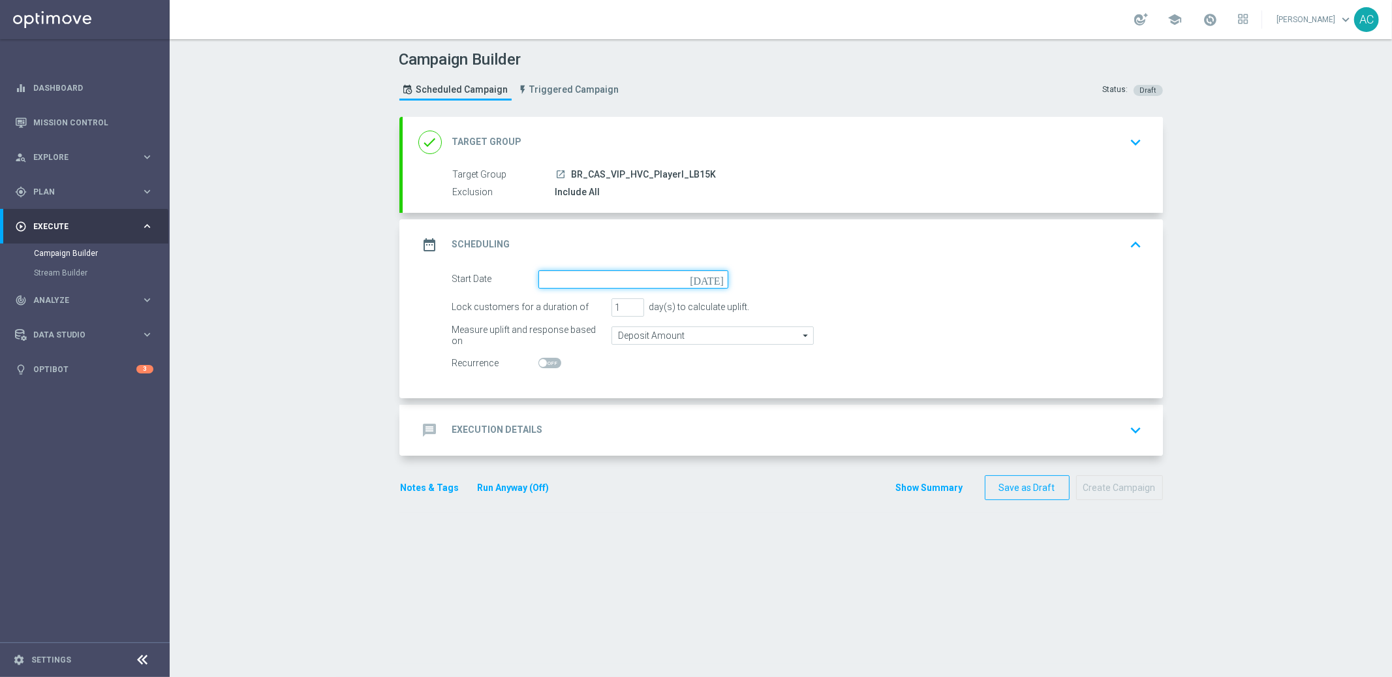
click at [631, 277] on input at bounding box center [633, 279] width 190 height 18
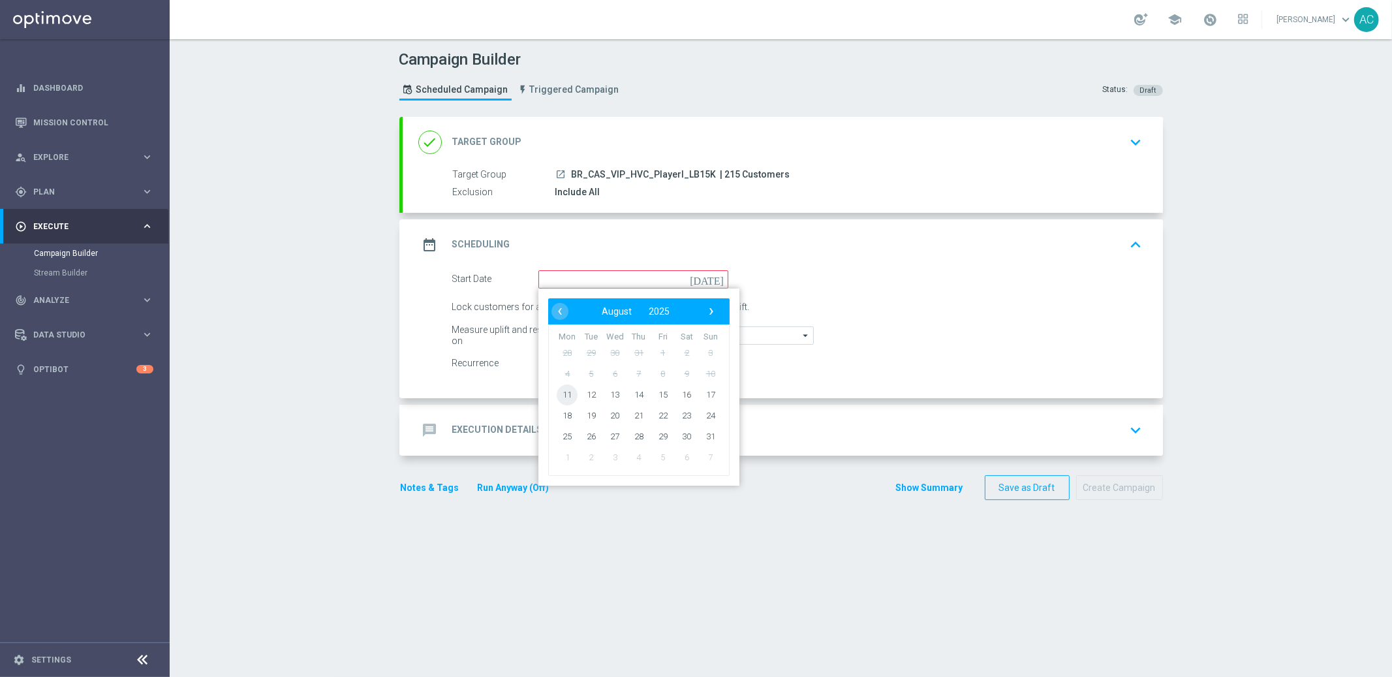
click at [560, 394] on span "11" at bounding box center [567, 394] width 21 height 21
type input "11 Aug 2025"
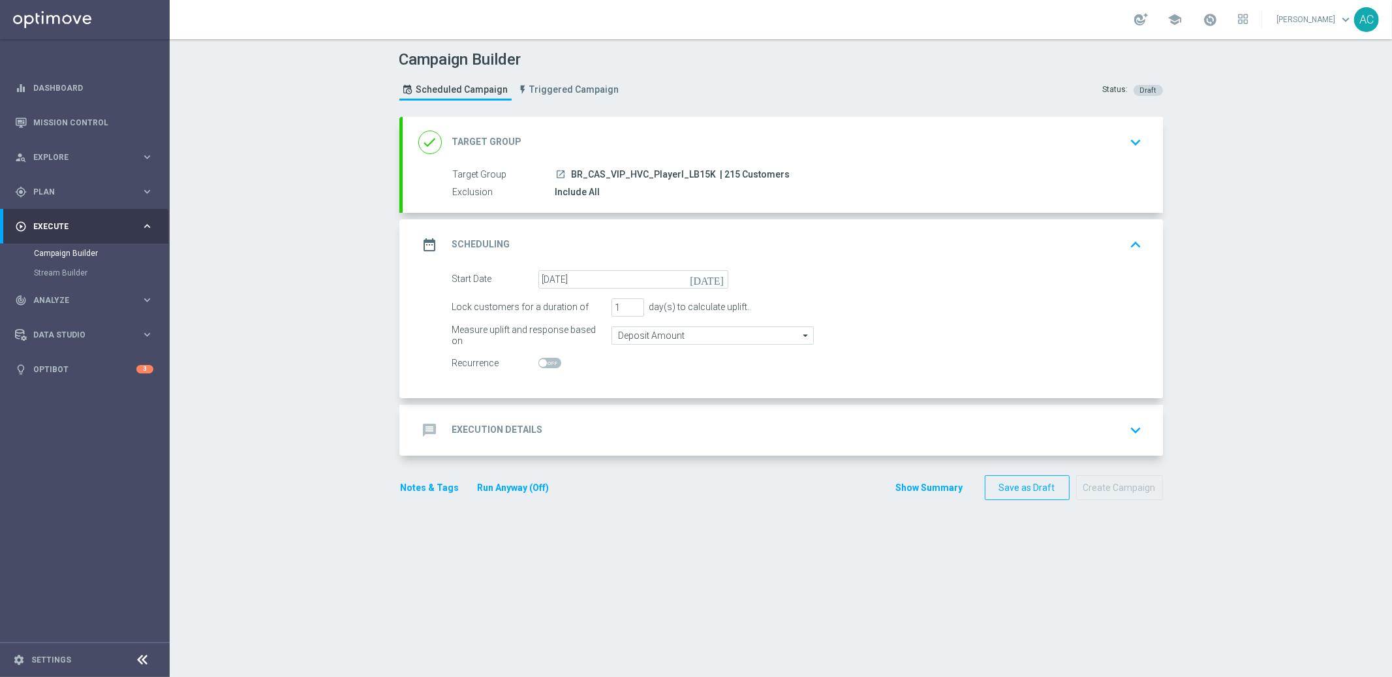
click at [542, 363] on span at bounding box center [549, 363] width 23 height 10
click at [542, 363] on input "checkbox" at bounding box center [549, 363] width 23 height 10
checkbox input "true"
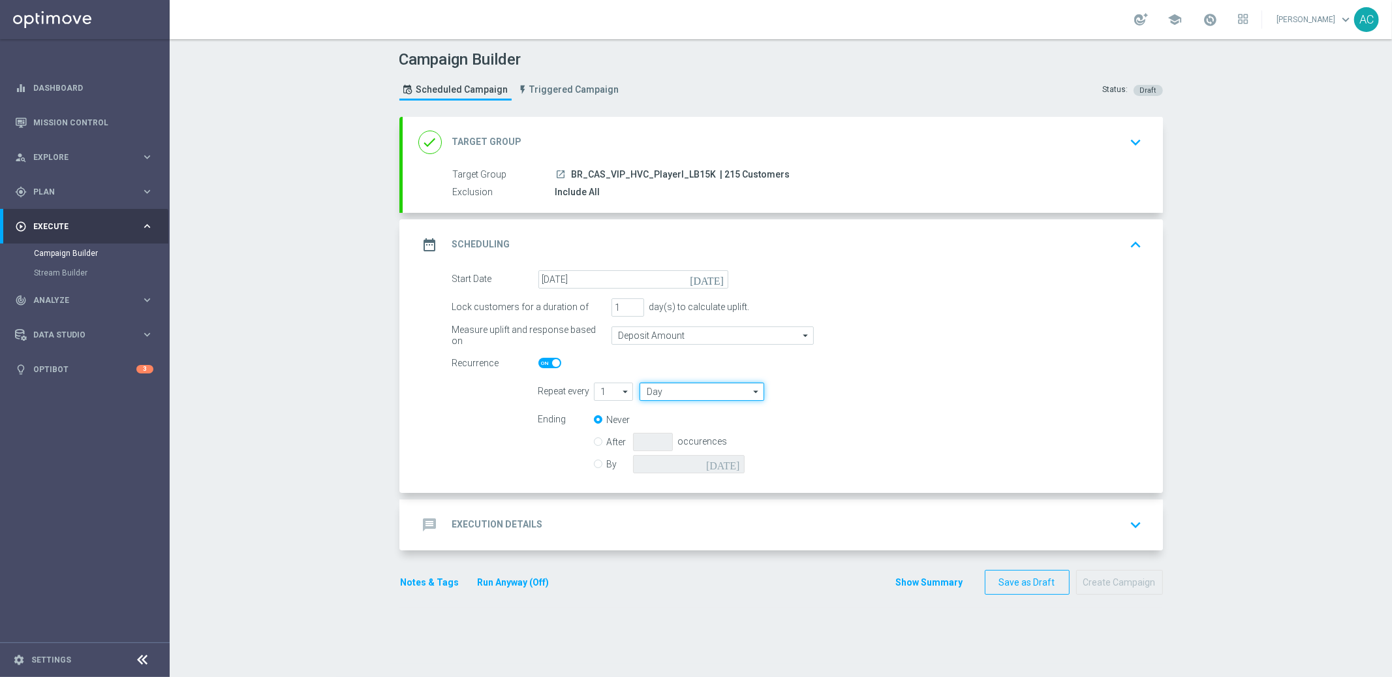
click at [683, 390] on input "Day" at bounding box center [702, 391] width 124 height 18
click at [681, 426] on div "Week" at bounding box center [707, 430] width 115 height 18
type input "Week"
click at [830, 393] on input "checkbox" at bounding box center [829, 391] width 20 height 18
checkbox input "true"
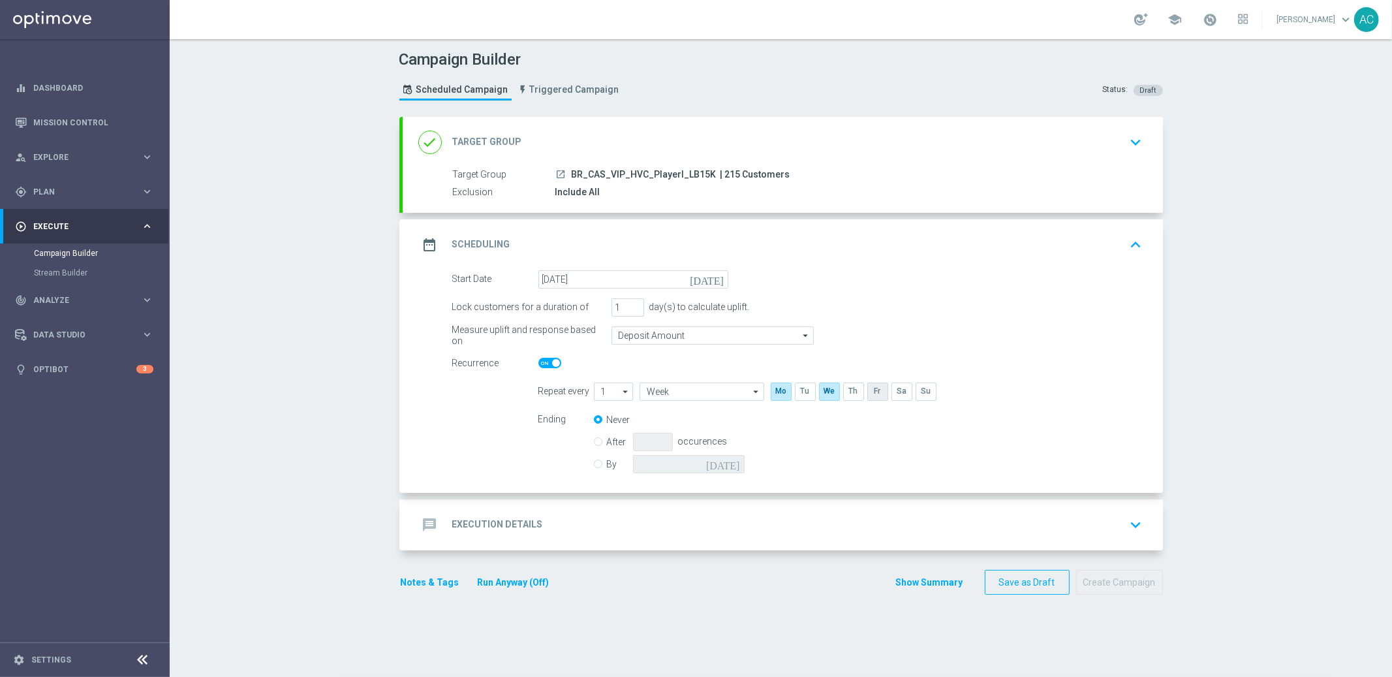
click at [874, 395] on input "checkbox" at bounding box center [877, 391] width 20 height 18
checkbox input "true"
click at [928, 395] on input "checkbox" at bounding box center [926, 391] width 20 height 18
checkbox input "true"
click at [473, 525] on h2 "Execution Details" at bounding box center [497, 524] width 91 height 12
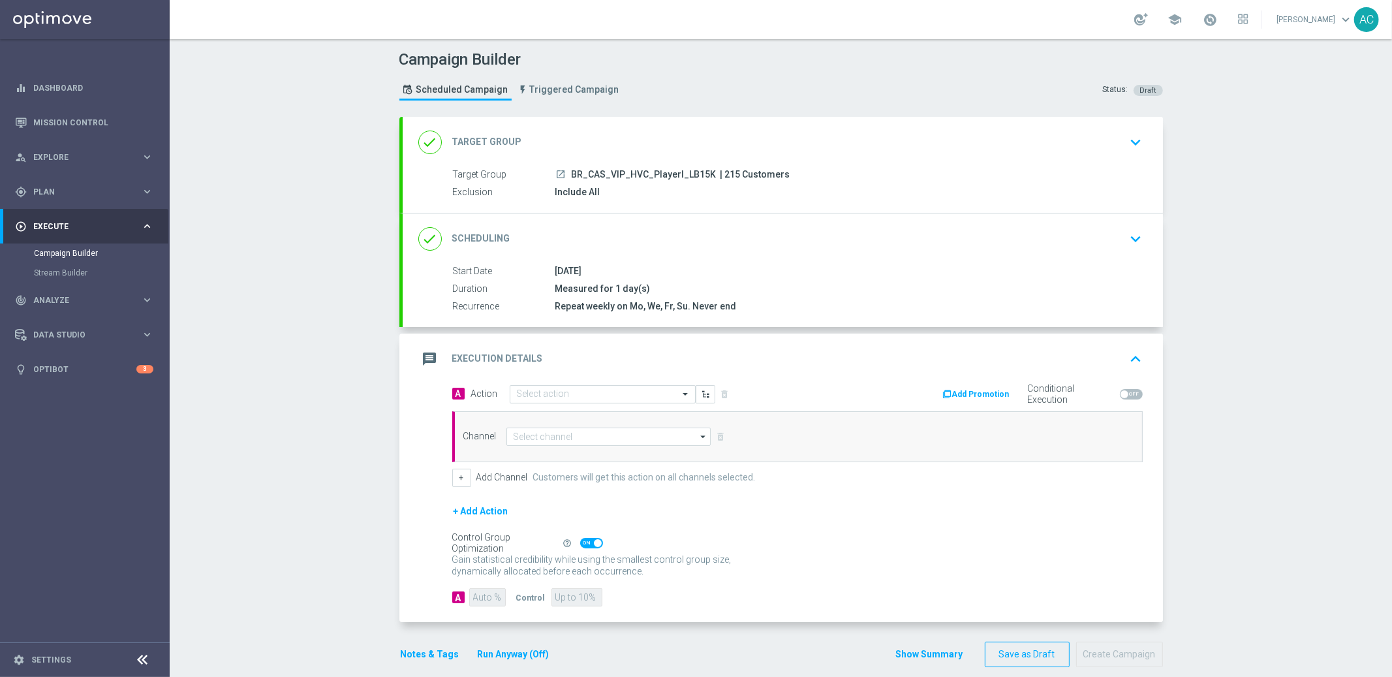
click at [607, 255] on div "done Scheduling keyboard_arrow_down" at bounding box center [783, 238] width 760 height 51
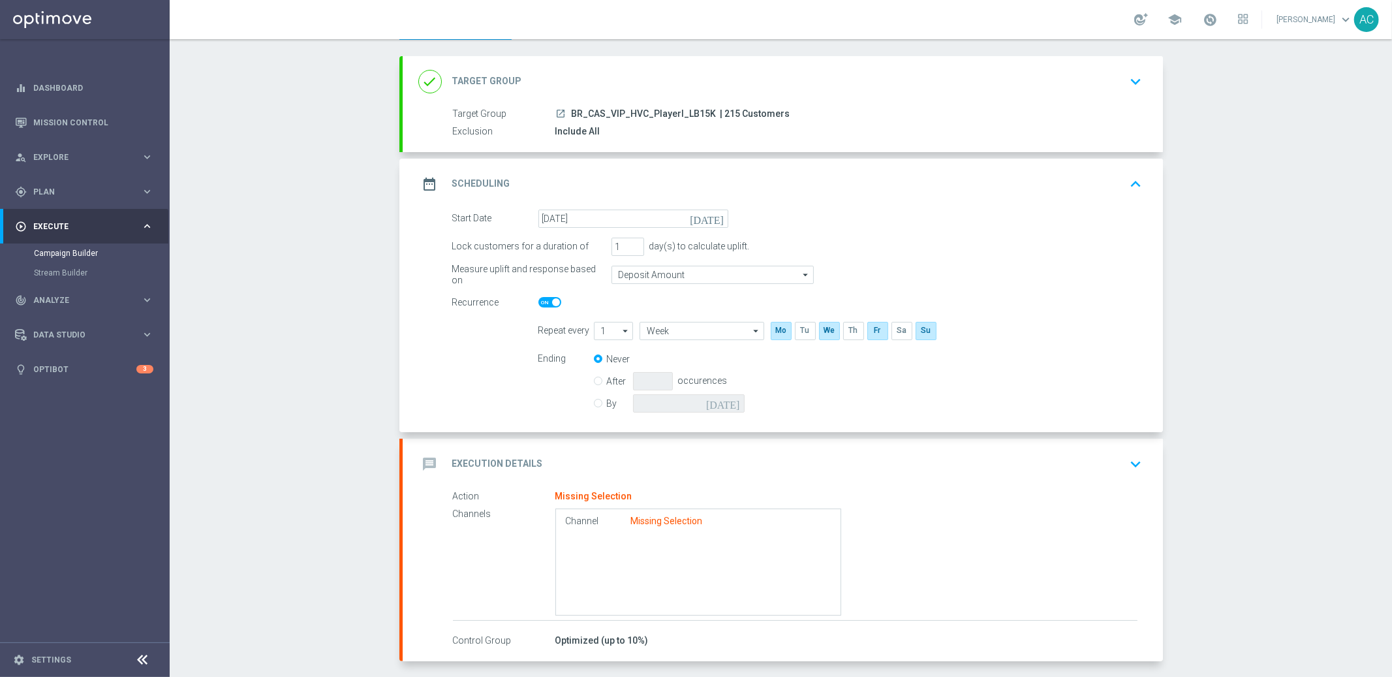
scroll to position [114, 0]
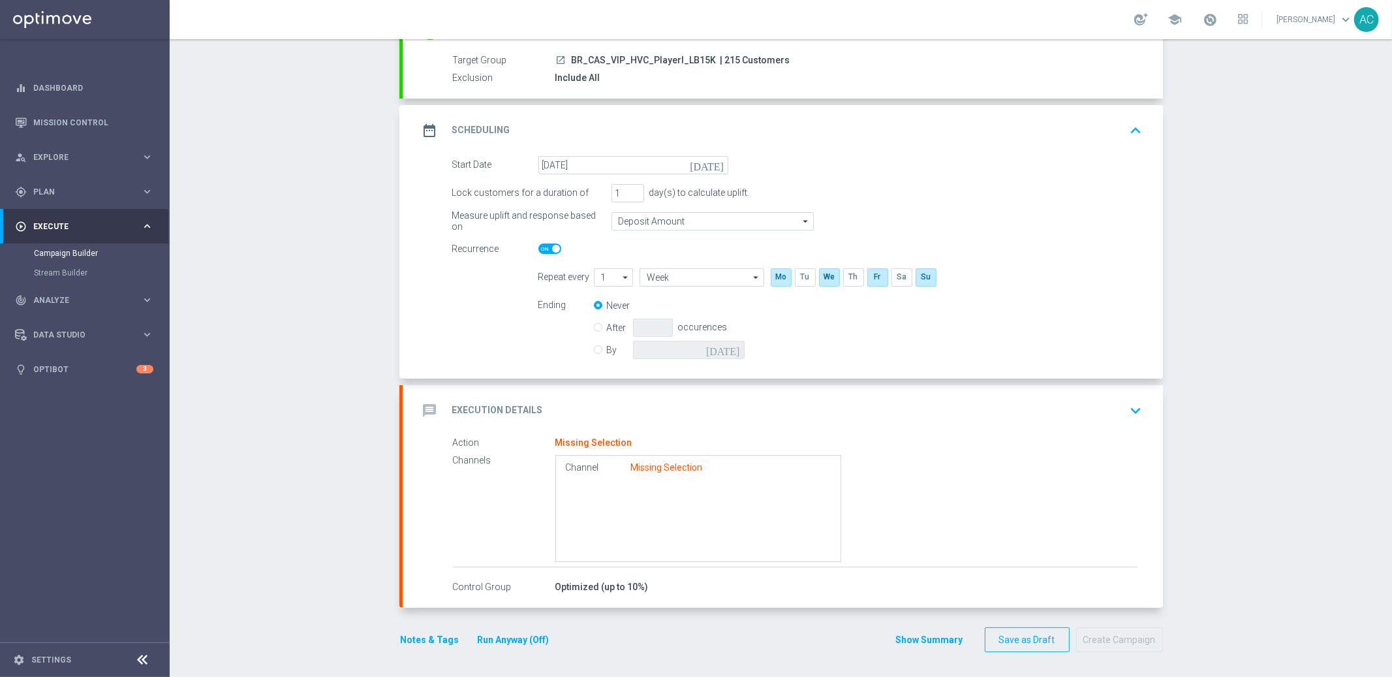
click at [607, 352] on label "By" at bounding box center [620, 350] width 26 height 12
click at [594, 352] on input "By" at bounding box center [598, 347] width 8 height 8
radio input "true"
radio input "false"
click at [729, 349] on icon "today" at bounding box center [725, 348] width 39 height 14
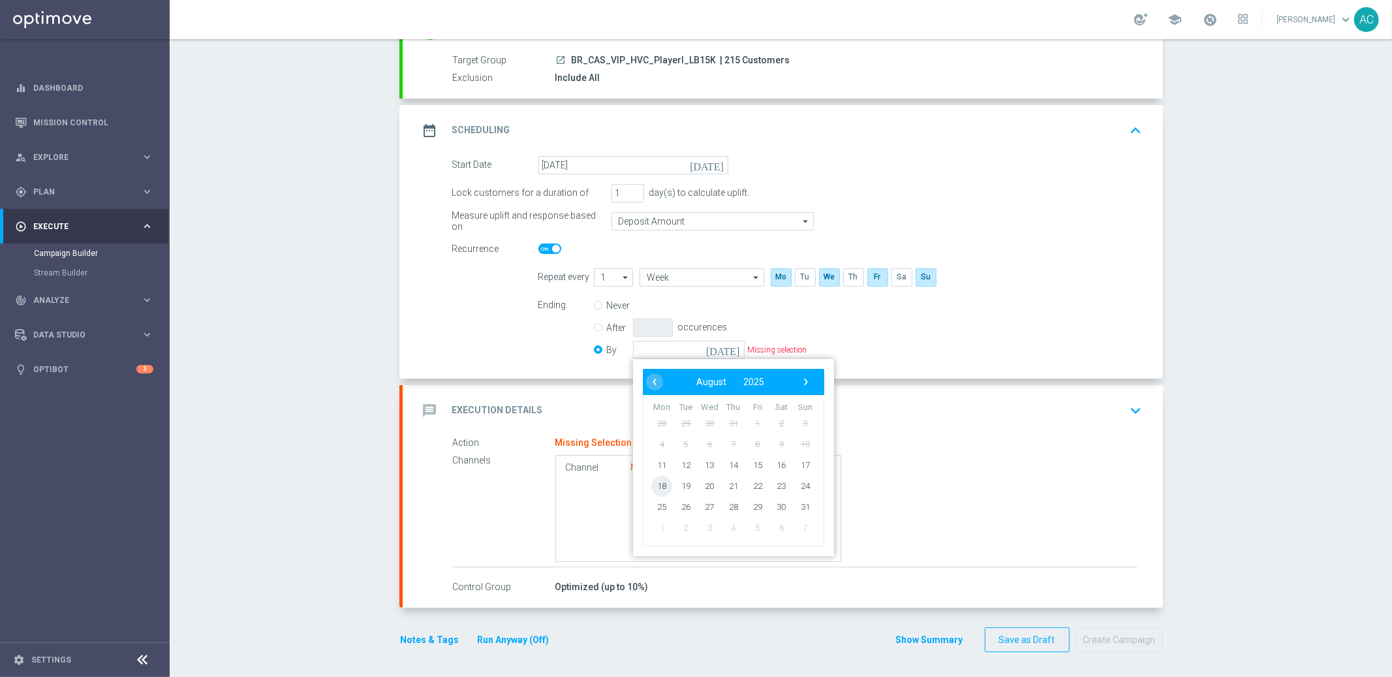
click at [659, 480] on span "18" at bounding box center [661, 485] width 21 height 21
type input "18 Aug 2025"
drag, startPoint x: 1015, startPoint y: 459, endPoint x: 660, endPoint y: 468, distance: 355.2
click at [1014, 459] on div "Channel Missing Selection" at bounding box center [846, 508] width 582 height 107
click at [1031, 423] on div "message Execution Details keyboard_arrow_down" at bounding box center [783, 410] width 760 height 51
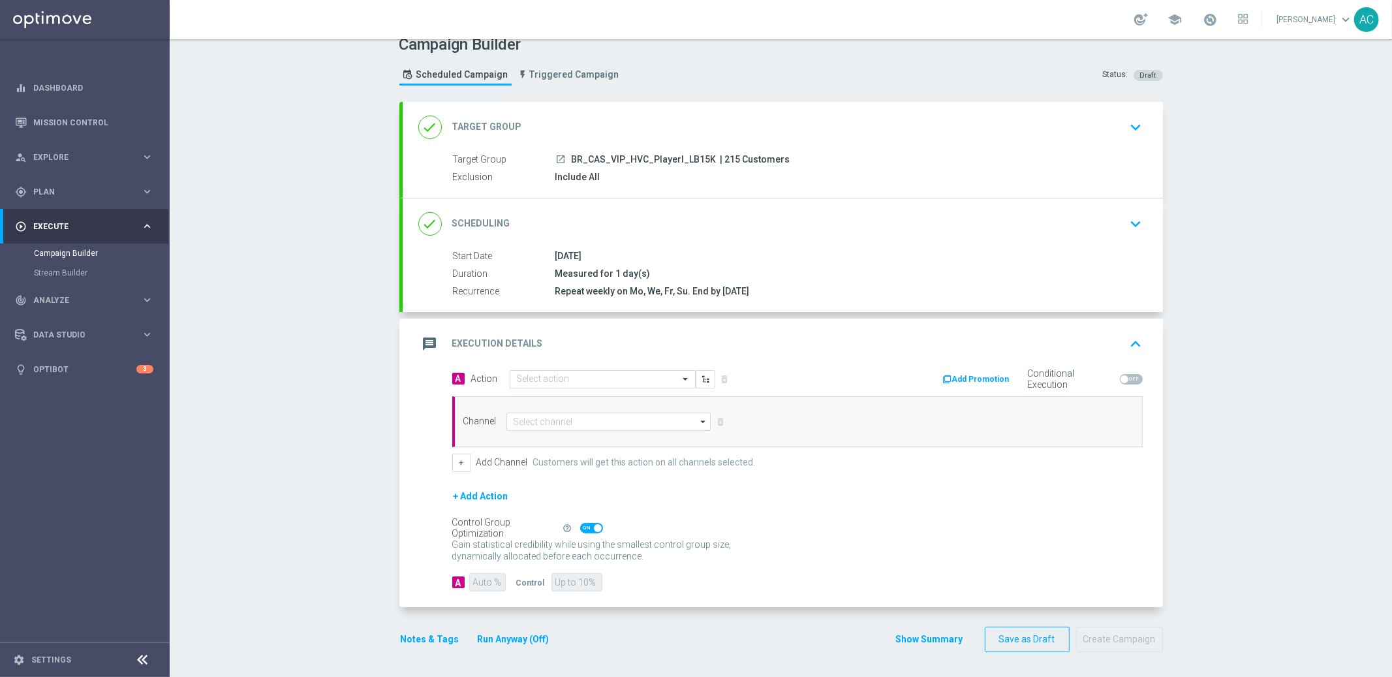
scroll to position [16, 0]
click at [543, 382] on input "text" at bounding box center [590, 378] width 146 height 11
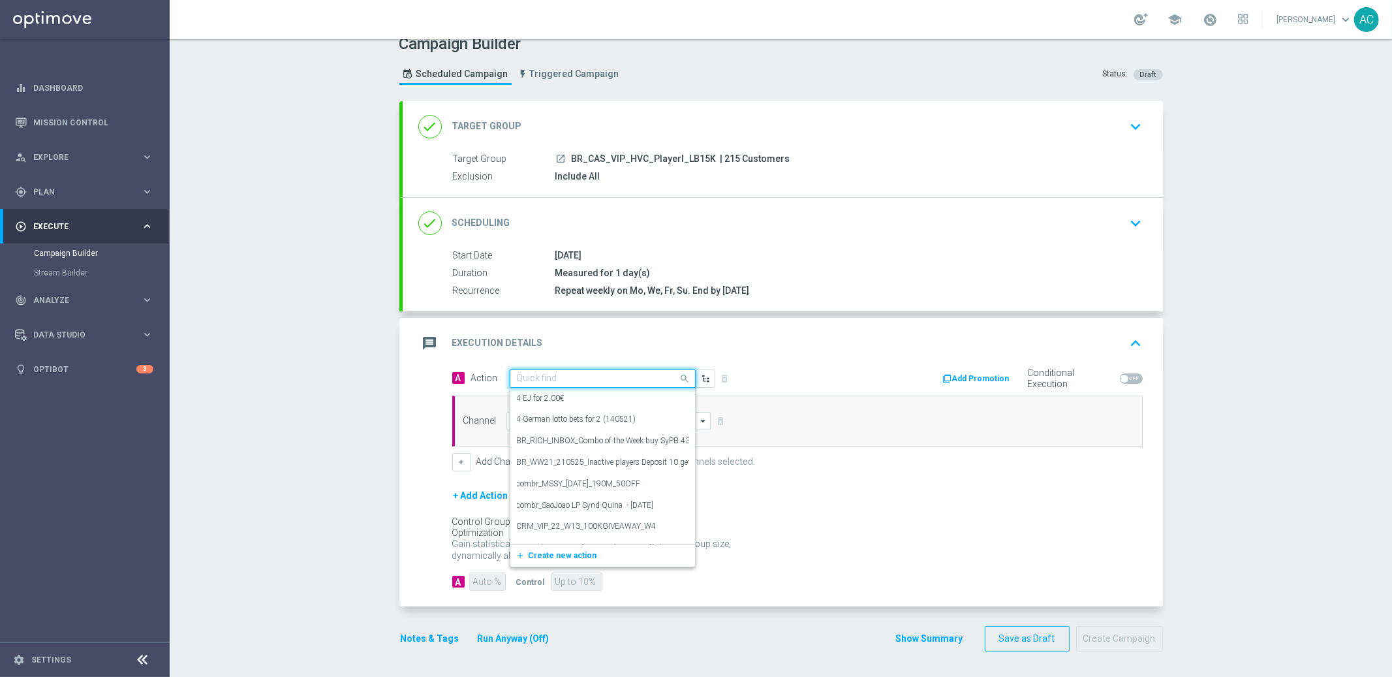
paste input "BR_CAS__LB15K_VIP_RI_TAC_GM"
type input "BR_CAS__LB15K_VIP_RI_TAC_GM"
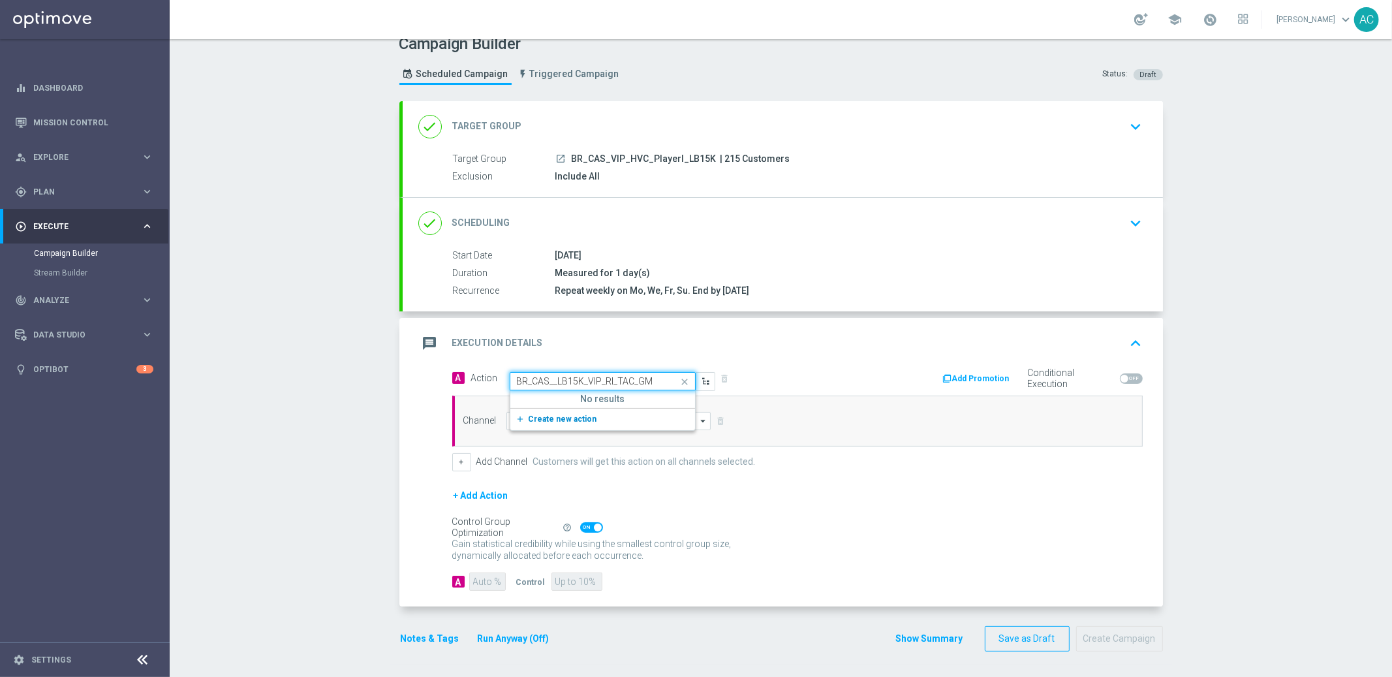
click at [552, 414] on span "Create new action" at bounding box center [563, 418] width 69 height 9
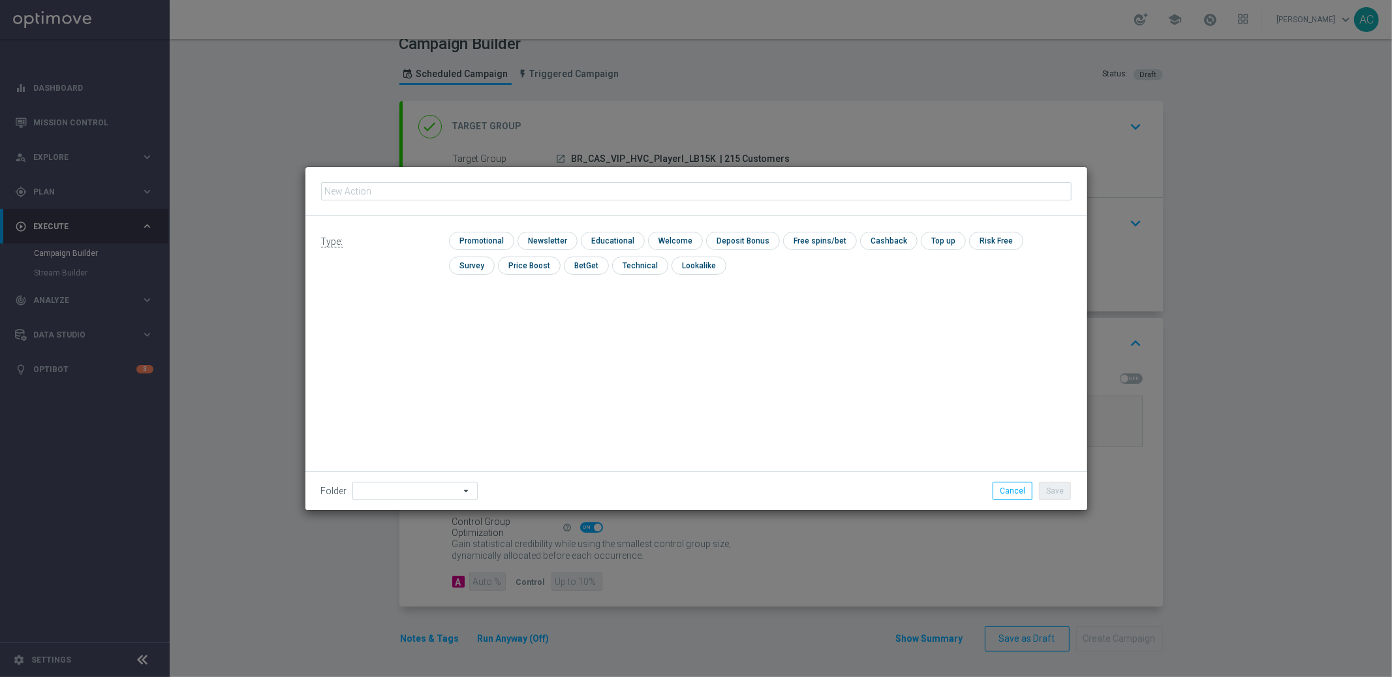
type input "BR_CAS__LB15K_VIP_RI_TAC_GM"
click at [489, 238] on input "checkbox" at bounding box center [480, 241] width 62 height 18
checkbox input "true"
drag, startPoint x: 1049, startPoint y: 491, endPoint x: 1020, endPoint y: 478, distance: 31.5
click at [1046, 489] on button "Save" at bounding box center [1055, 491] width 32 height 18
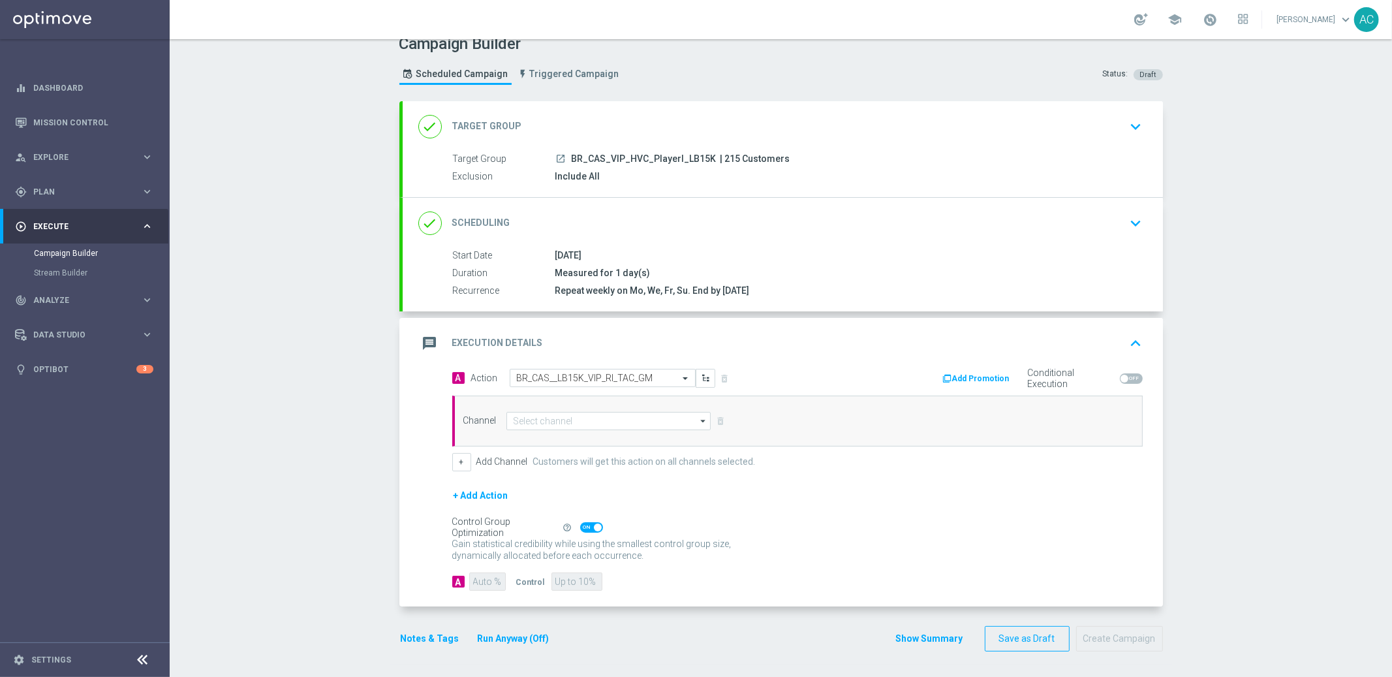
click at [515, 429] on div "Channel arrow_drop_down Drag here to set row groups Drag here to set column lab…" at bounding box center [797, 421] width 691 height 51
click at [521, 426] on input at bounding box center [608, 421] width 205 height 18
click at [551, 539] on div "OtherLevels" at bounding box center [545, 538] width 44 height 12
type input "OtherLevels"
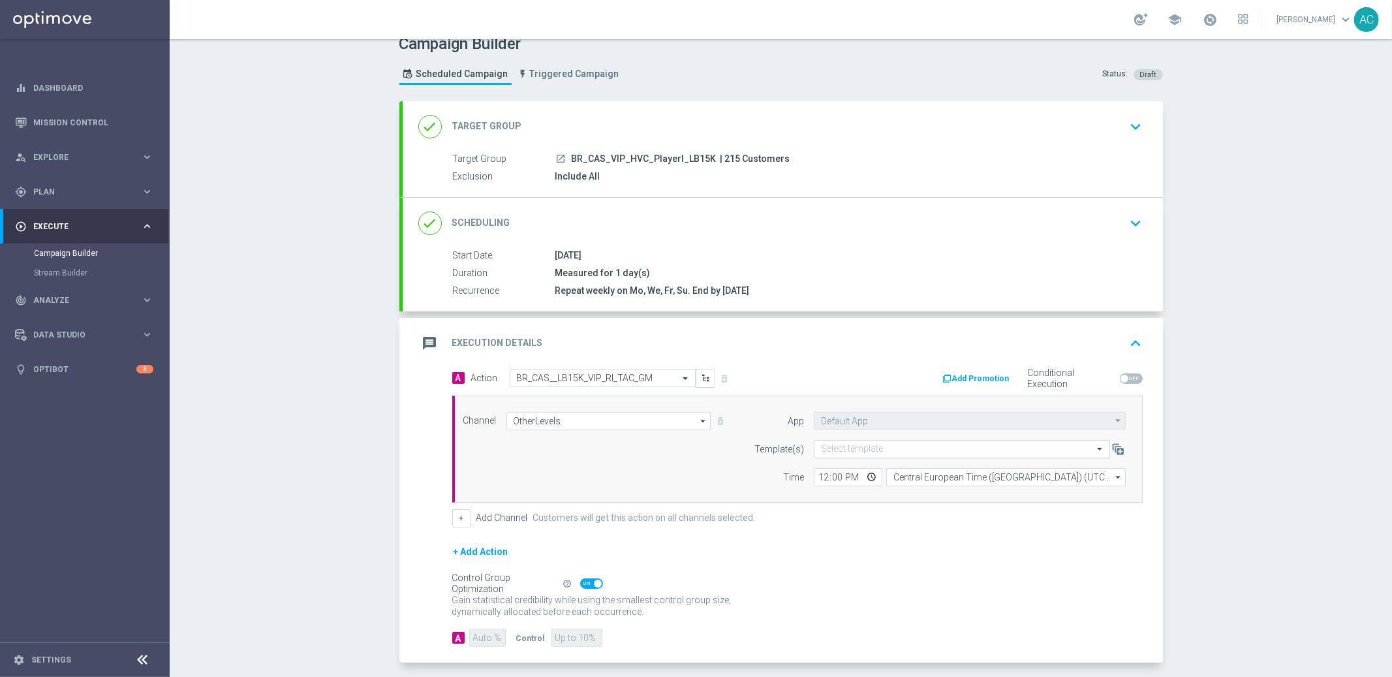
click at [902, 448] on input "text" at bounding box center [949, 449] width 256 height 11
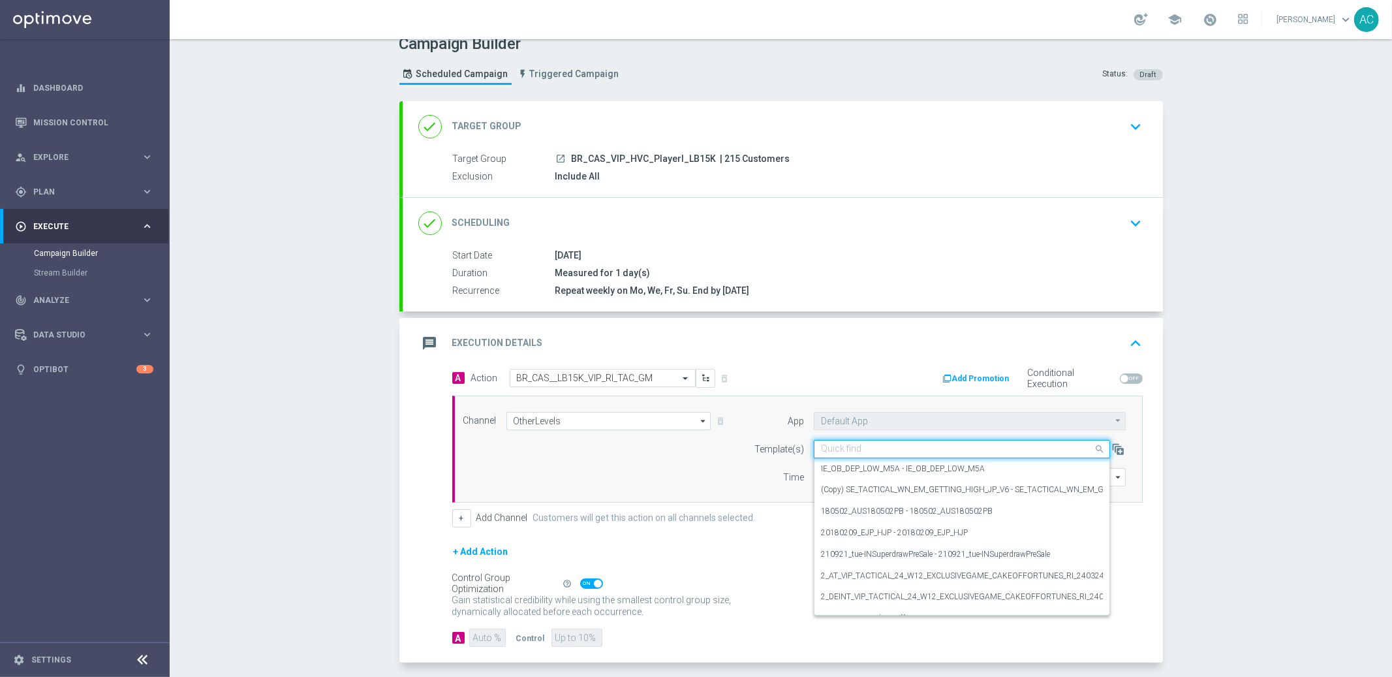
paste input "BR_CAS__LB15K_VIP_RI_TAC_GM"
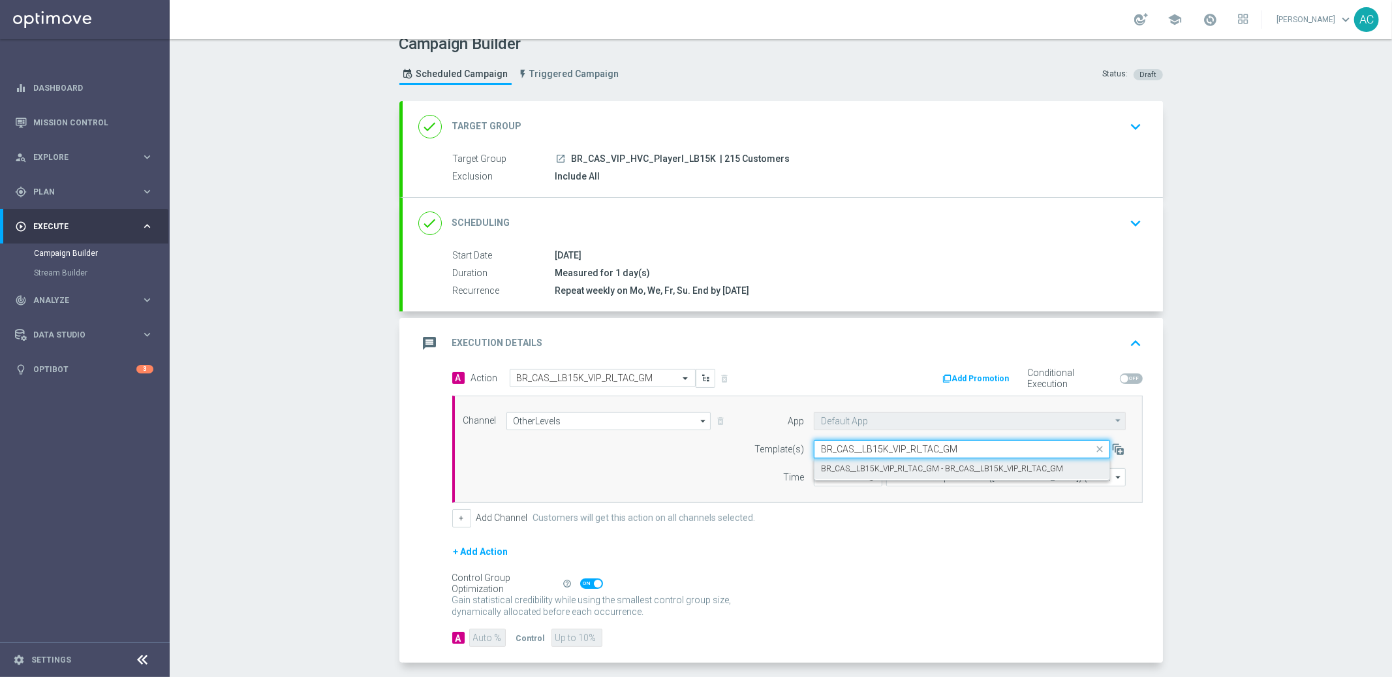
click at [881, 465] on label "BR_CAS__LB15K_VIP_RI_TAC_GM - BR_CAS__LB15K_VIP_RI_TAC_GM" at bounding box center [942, 468] width 242 height 11
type input "BR_CAS__LB15K_VIP_RI_TAC_GM"
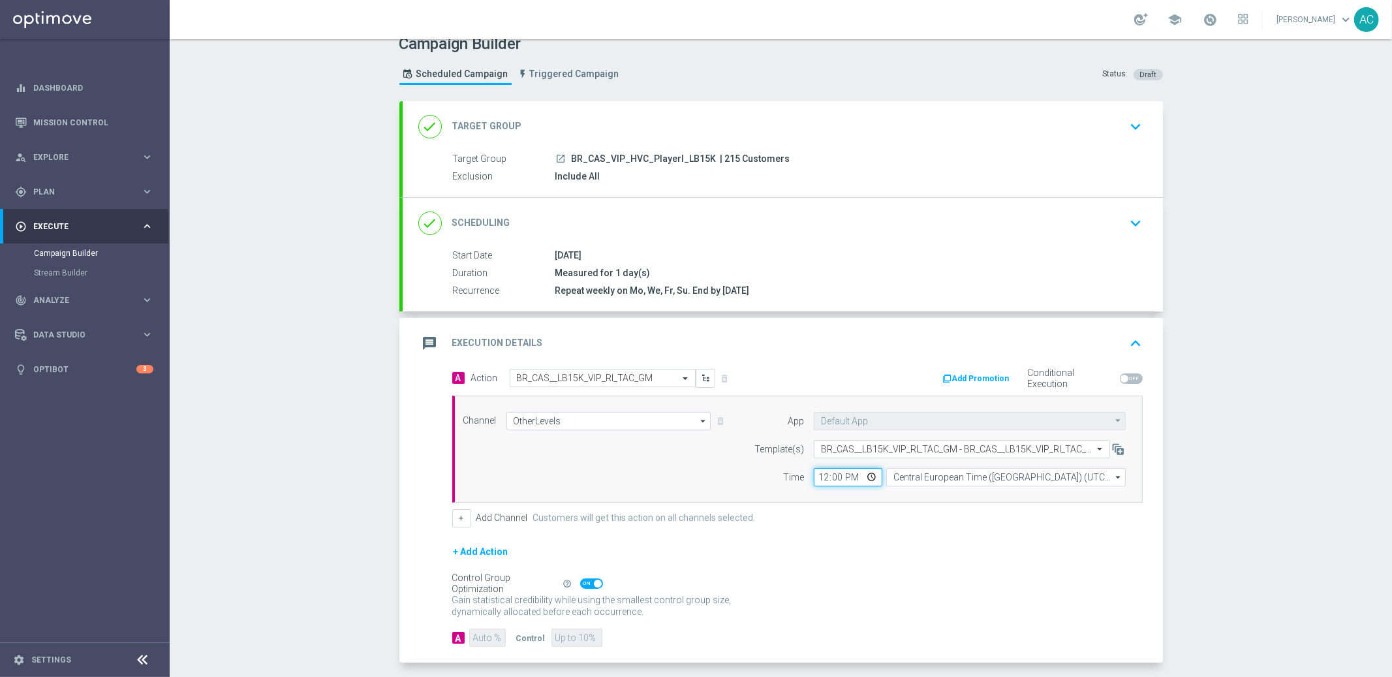
click at [817, 476] on input "12:00" at bounding box center [848, 477] width 69 height 18
type input "13:00"
click at [936, 478] on input "Central European Time (Budapest) (UTC +02:00)" at bounding box center [1006, 477] width 240 height 18
click at [911, 496] on div "Central European Time (Paris) (UTC +02:00)" at bounding box center [1009, 496] width 213 height 12
type input "Central European Time (Paris) (UTC +02:00)"
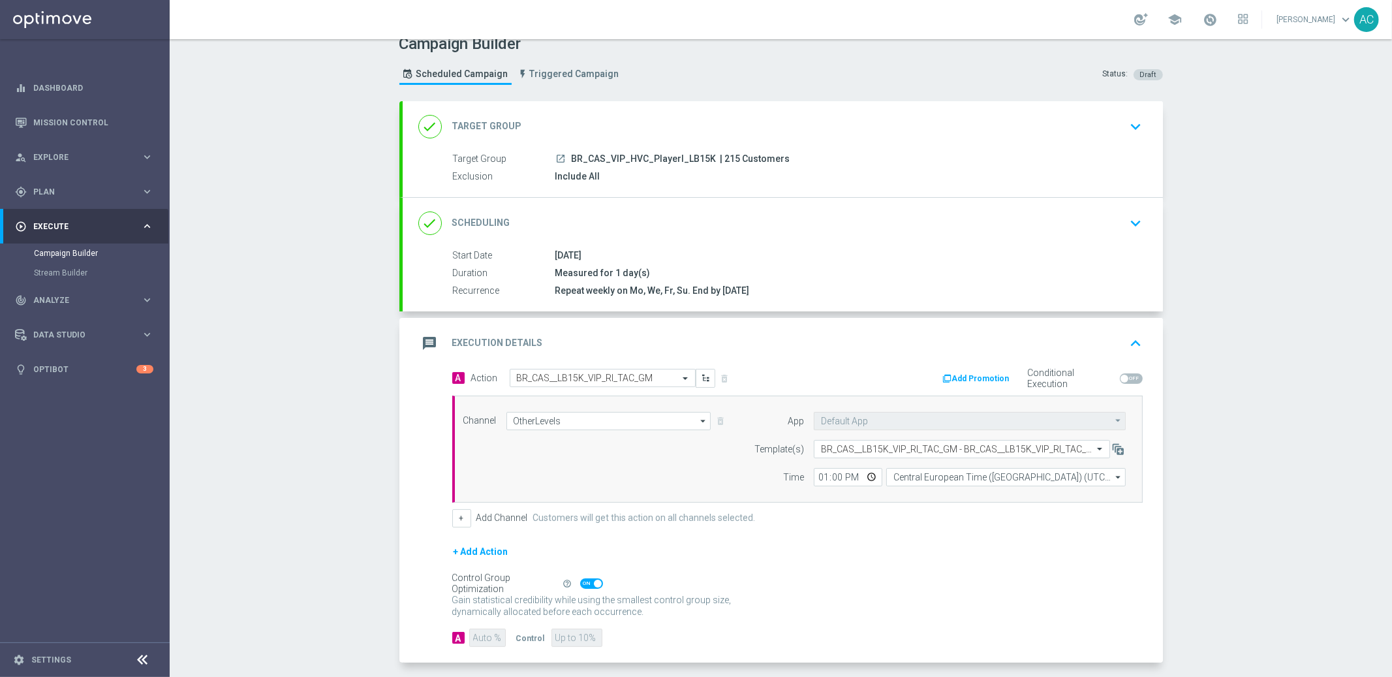
click at [583, 579] on span at bounding box center [591, 583] width 23 height 10
click at [583, 579] on input "checkbox" at bounding box center [591, 583] width 23 height 10
checkbox input "false"
click at [469, 638] on input "90" at bounding box center [487, 638] width 36 height 18
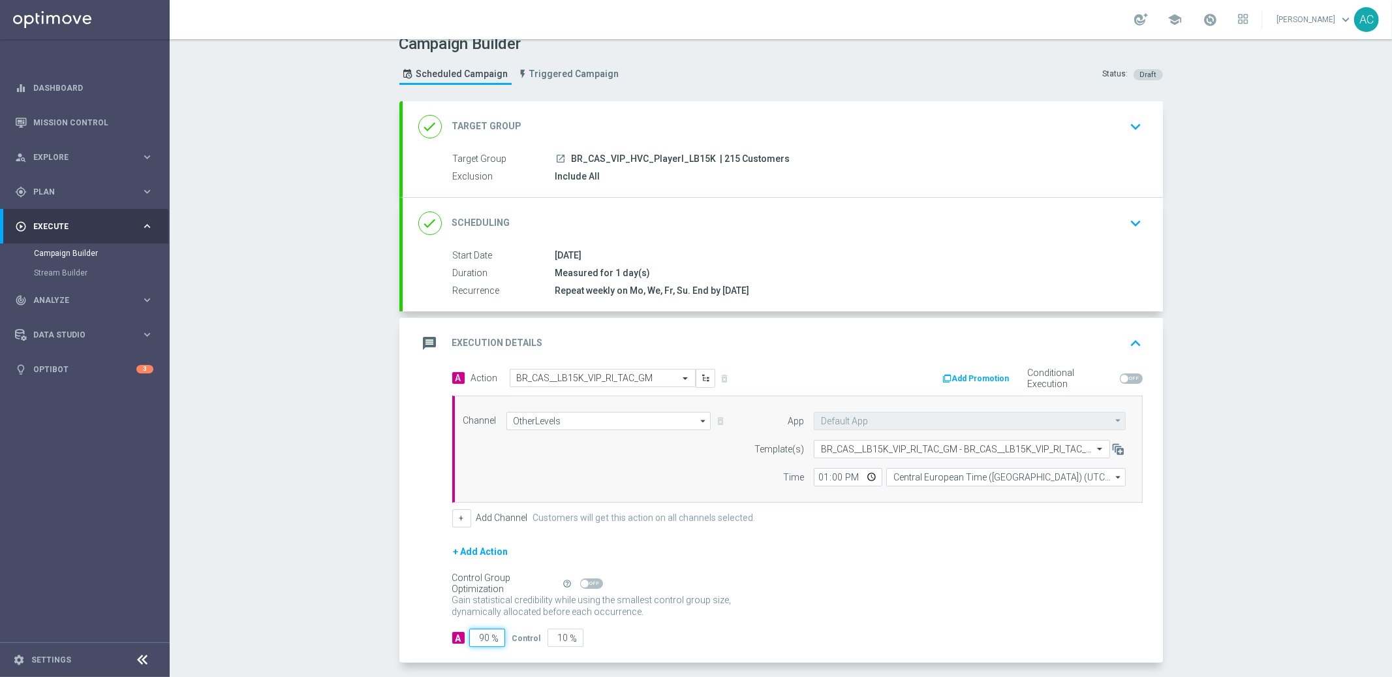
type input "1"
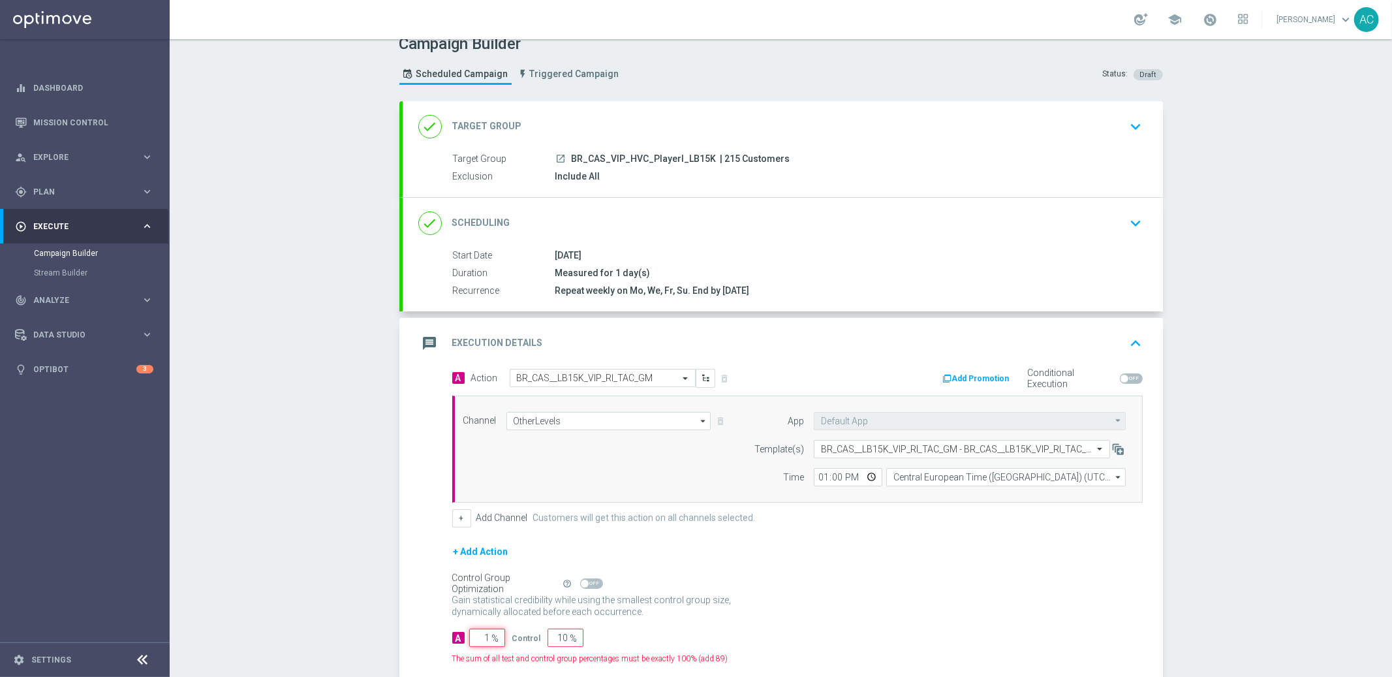
type input "99"
type input "10"
type input "90"
type input "100"
type input "0"
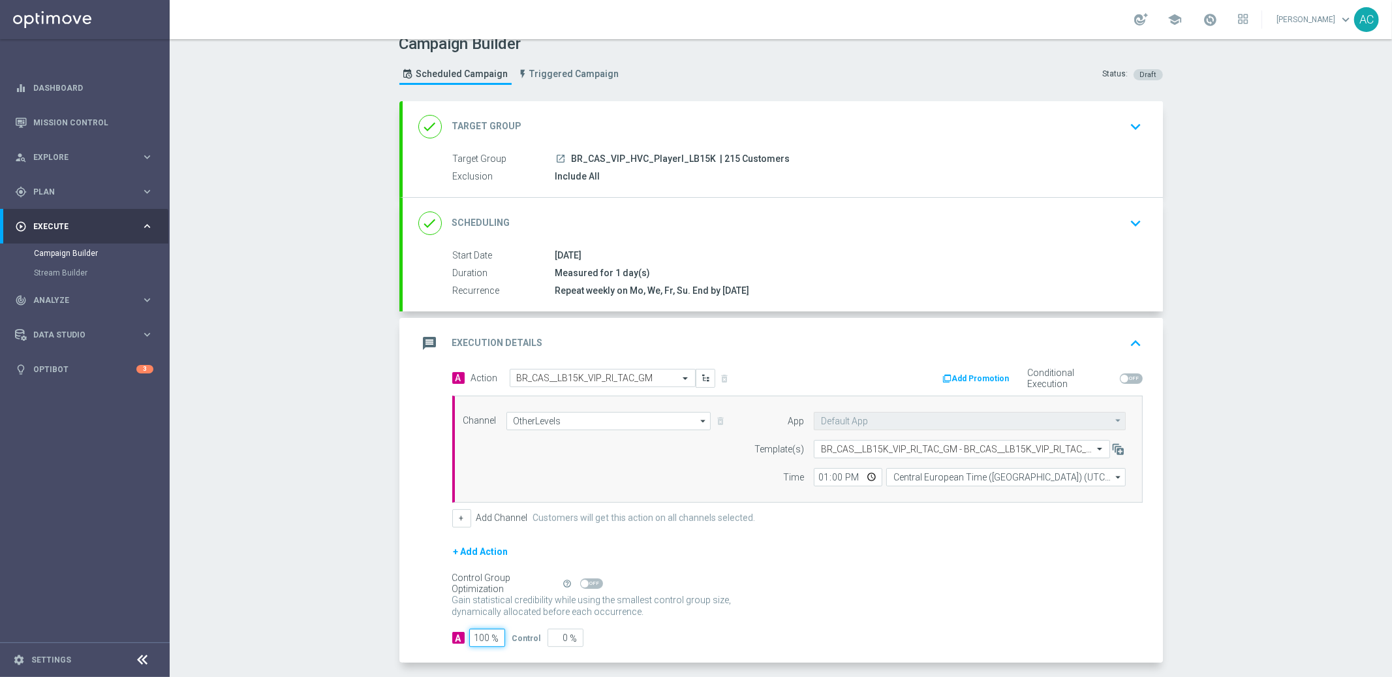
type input "100"
click at [983, 591] on div "Gain statistical credibility while using the smallest control group size, dynam…" at bounding box center [797, 606] width 691 height 31
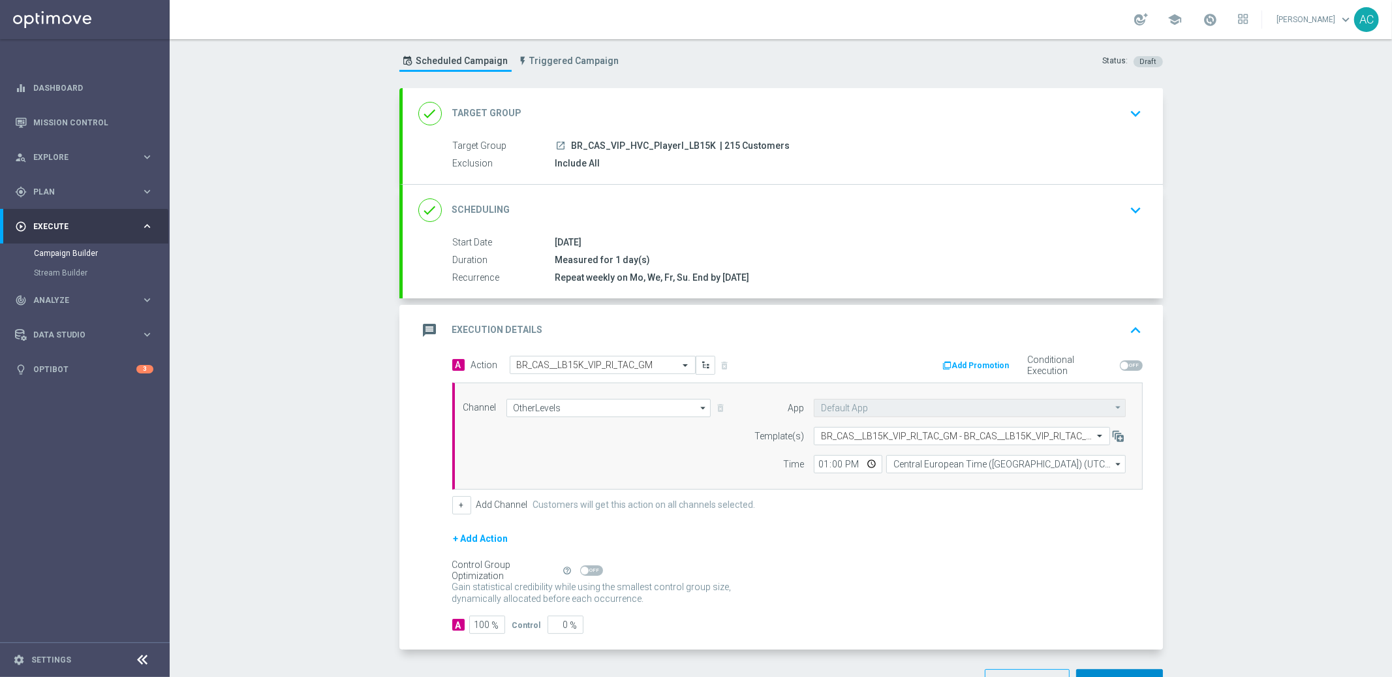
scroll to position [72, 0]
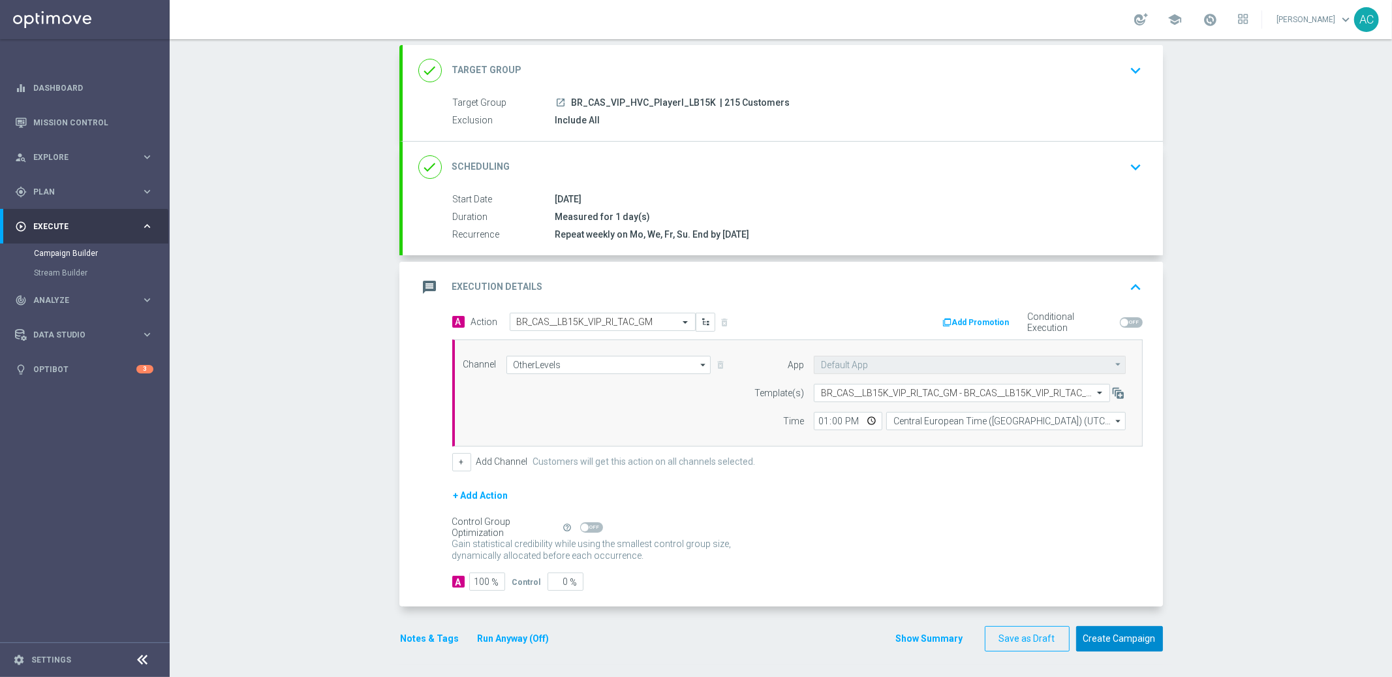
click at [1125, 638] on button "Create Campaign" at bounding box center [1119, 638] width 87 height 25
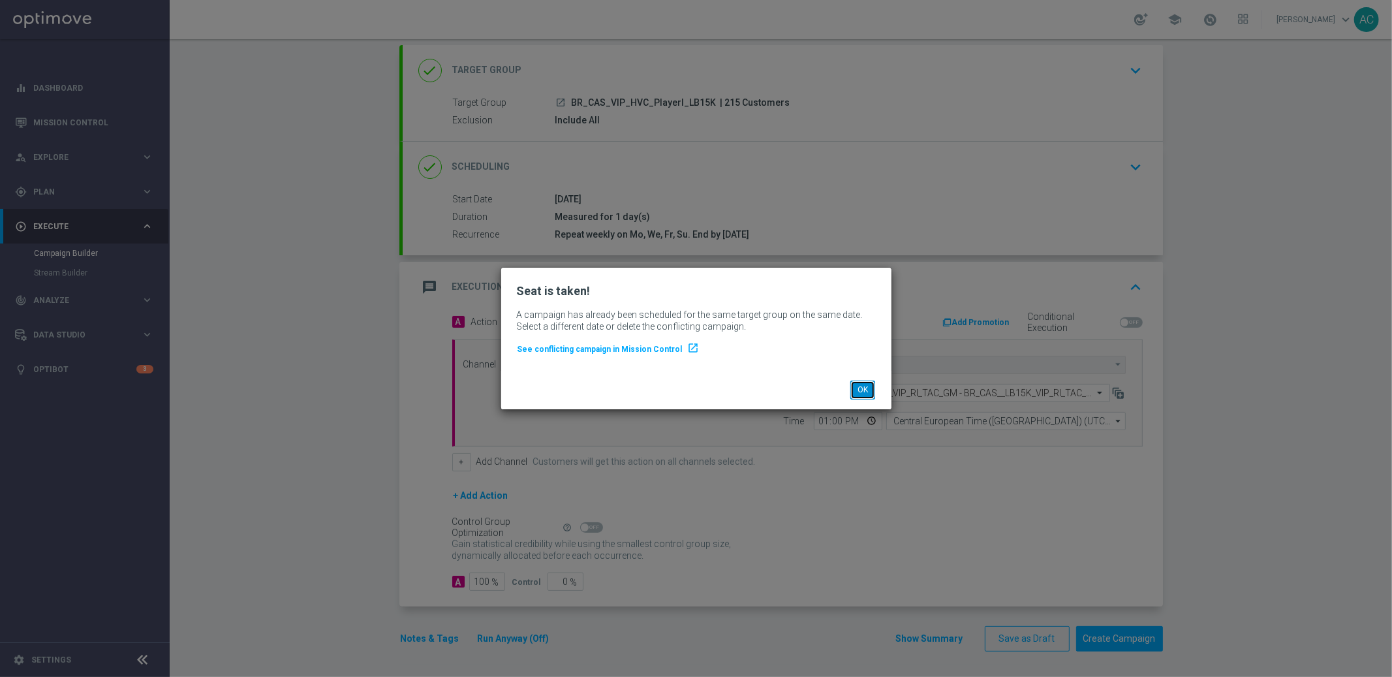
click at [863, 389] on button "OK" at bounding box center [862, 390] width 25 height 18
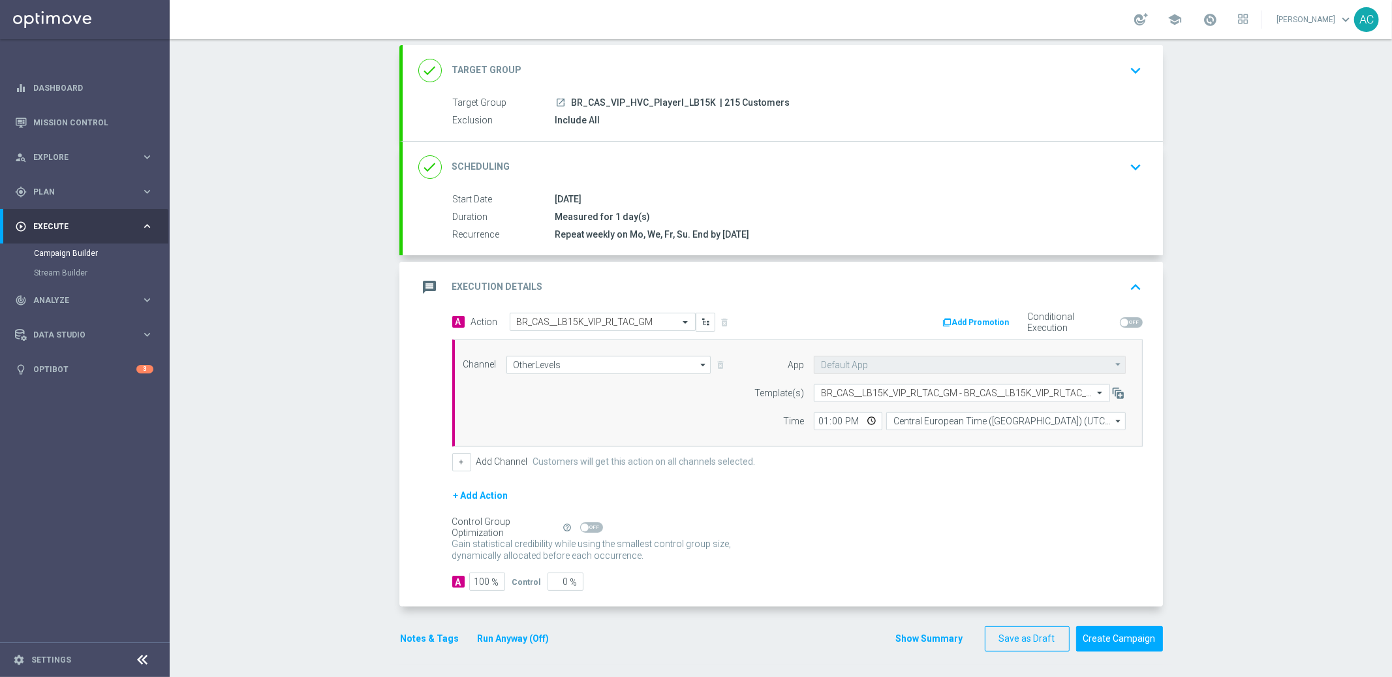
scroll to position [0, 0]
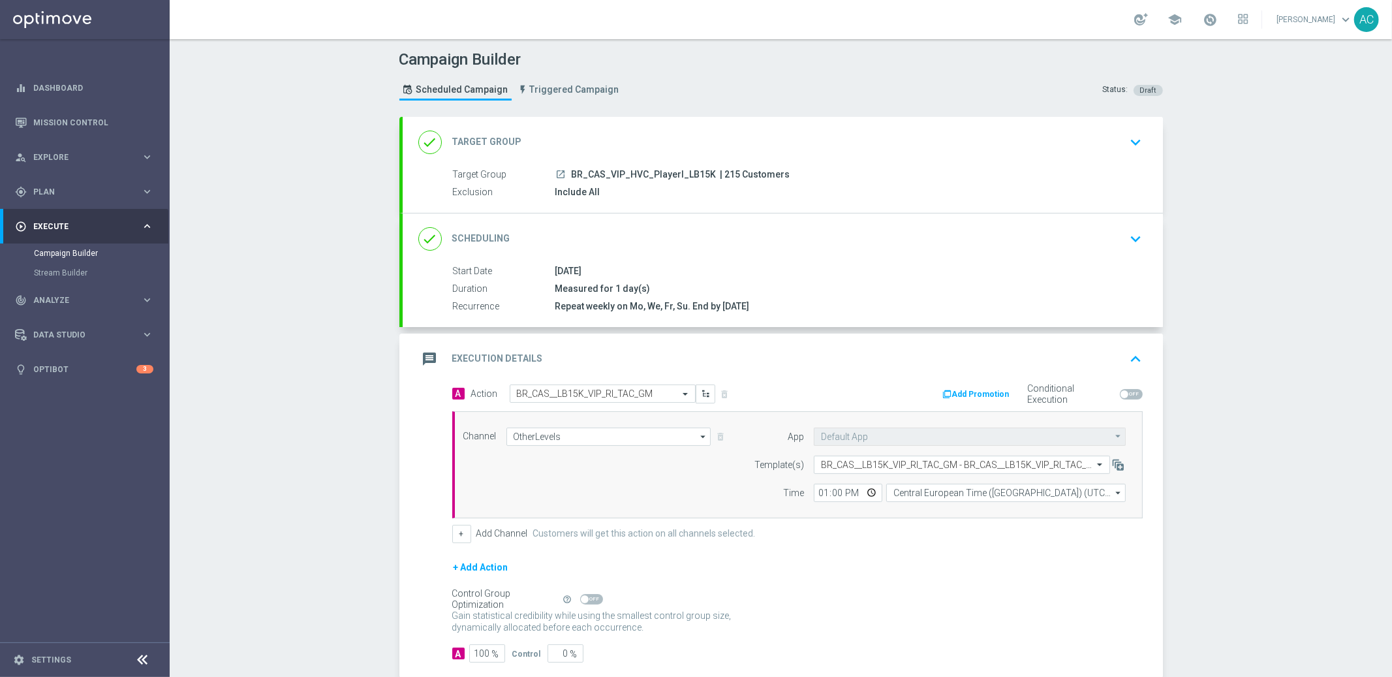
click at [828, 161] on div "done Target Group keyboard_arrow_down" at bounding box center [783, 142] width 760 height 51
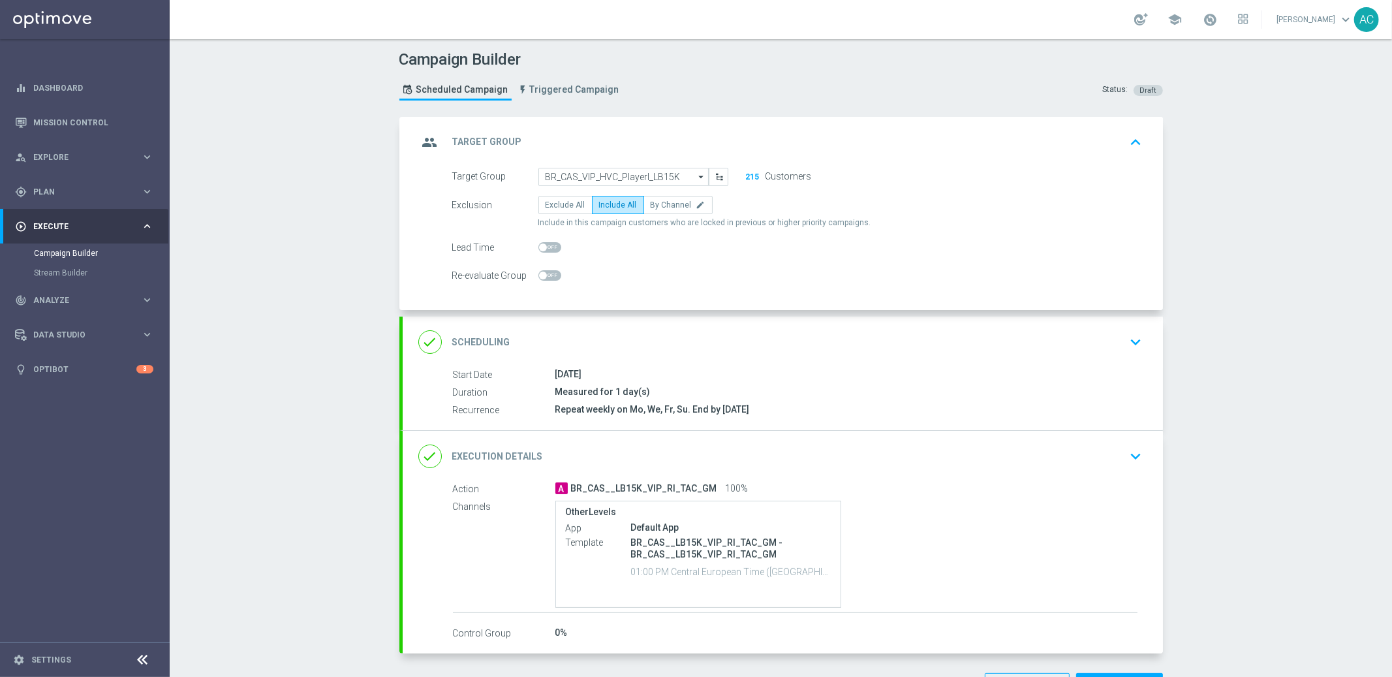
click at [1125, 334] on button "keyboard_arrow_down" at bounding box center [1136, 342] width 22 height 25
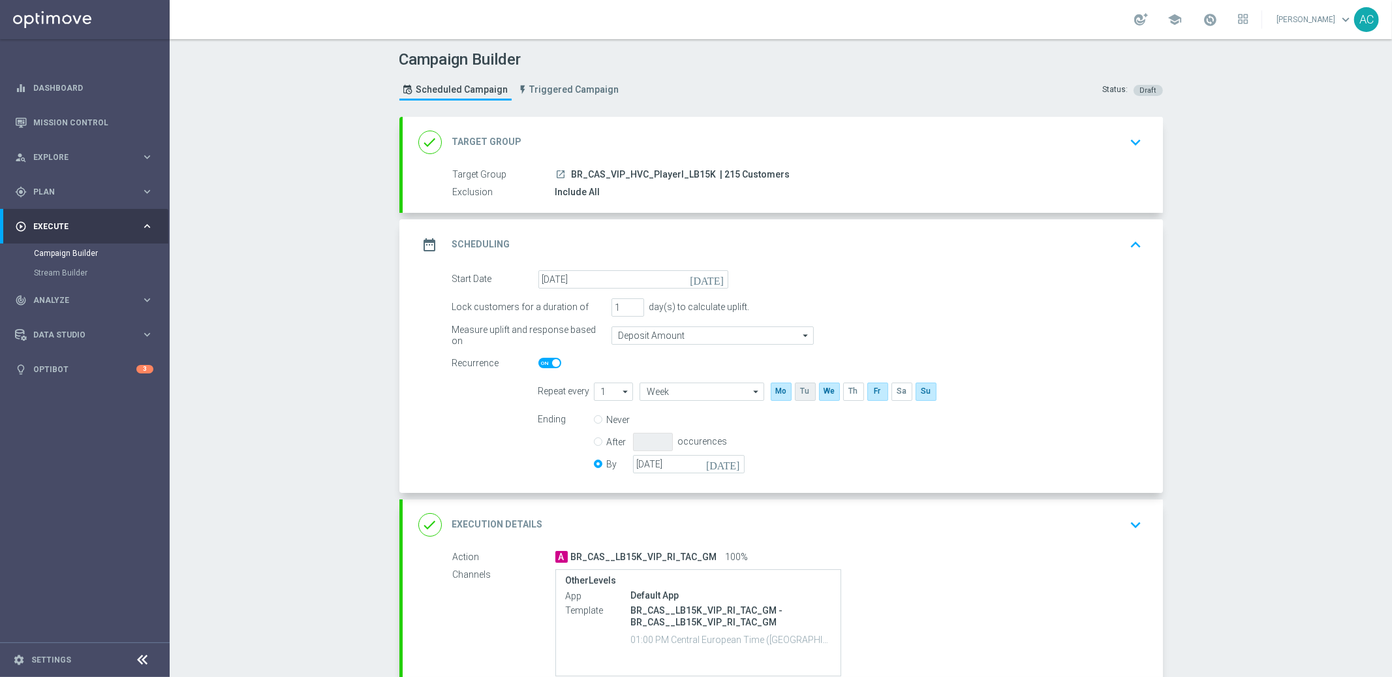
click at [795, 390] on input "checkbox" at bounding box center [805, 391] width 20 height 18
checkbox input "true"
click at [773, 392] on input "checkbox" at bounding box center [781, 391] width 20 height 18
checkbox input "false"
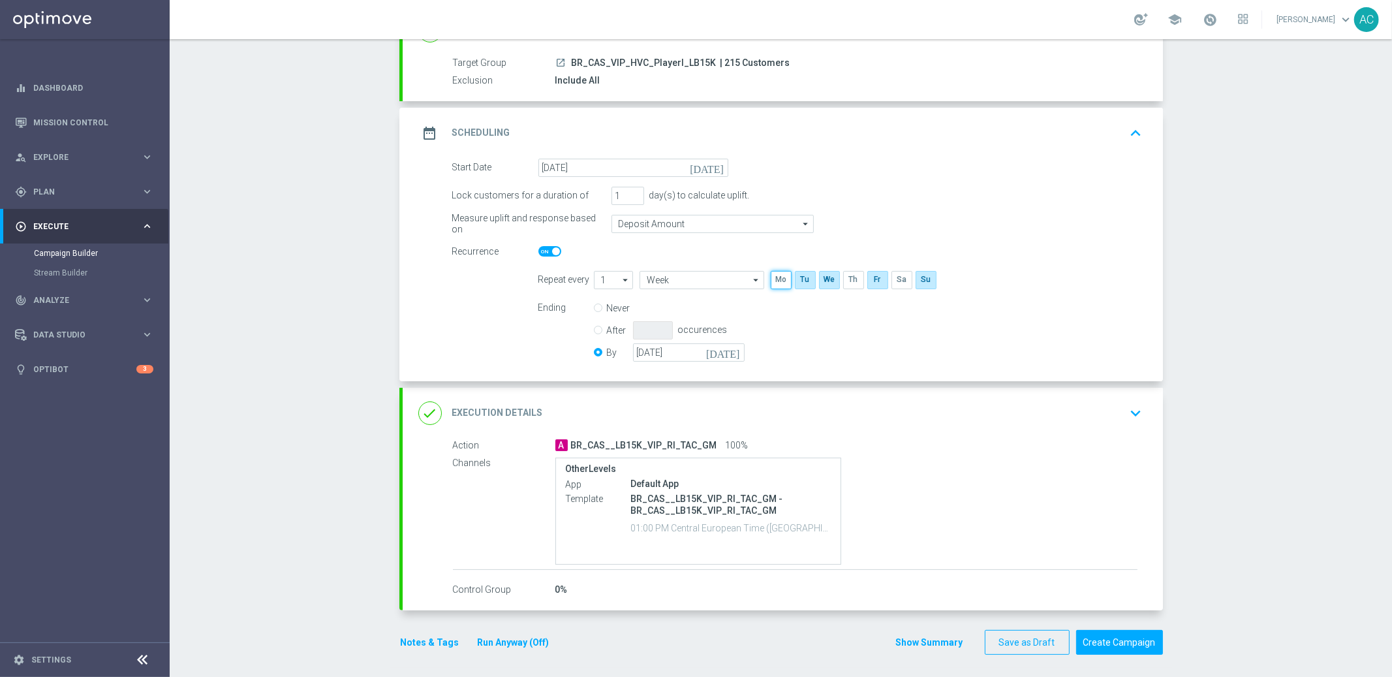
scroll to position [114, 0]
click at [825, 279] on input "checkbox" at bounding box center [829, 277] width 20 height 18
checkbox input "false"
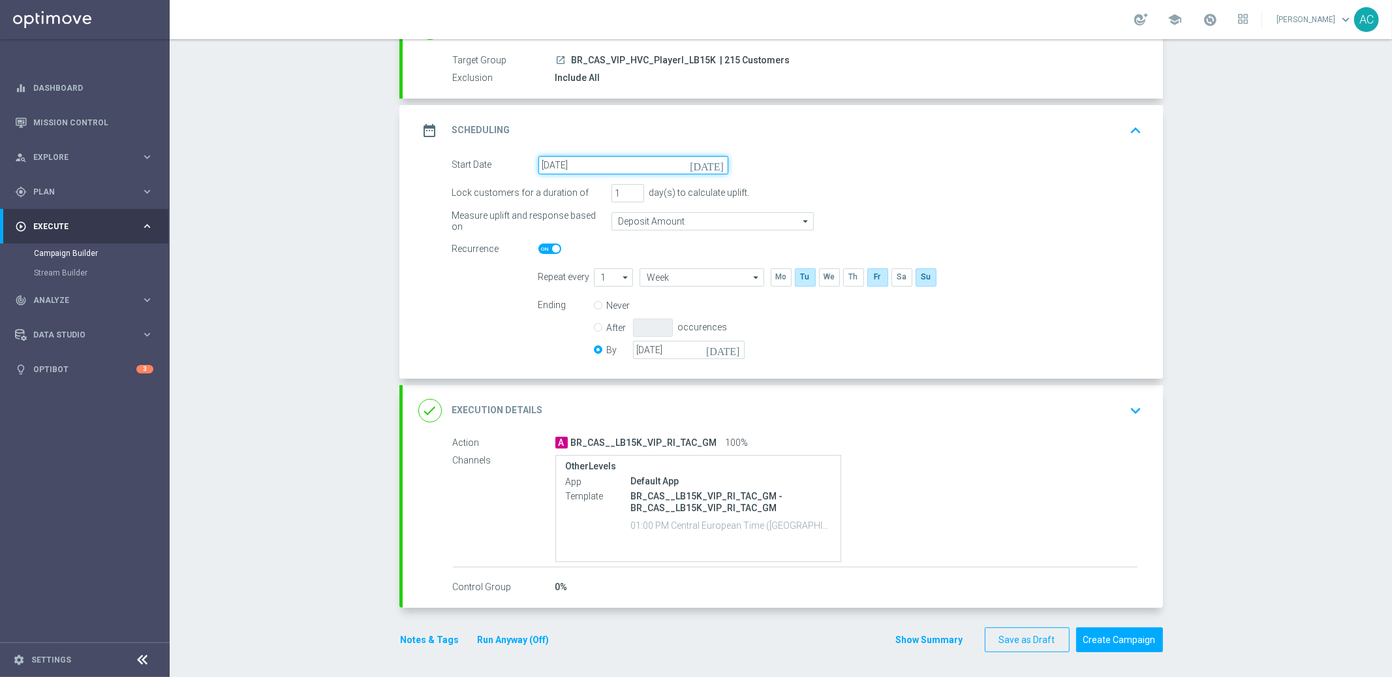
click at [598, 164] on input "11 Aug 2025" at bounding box center [633, 165] width 190 height 18
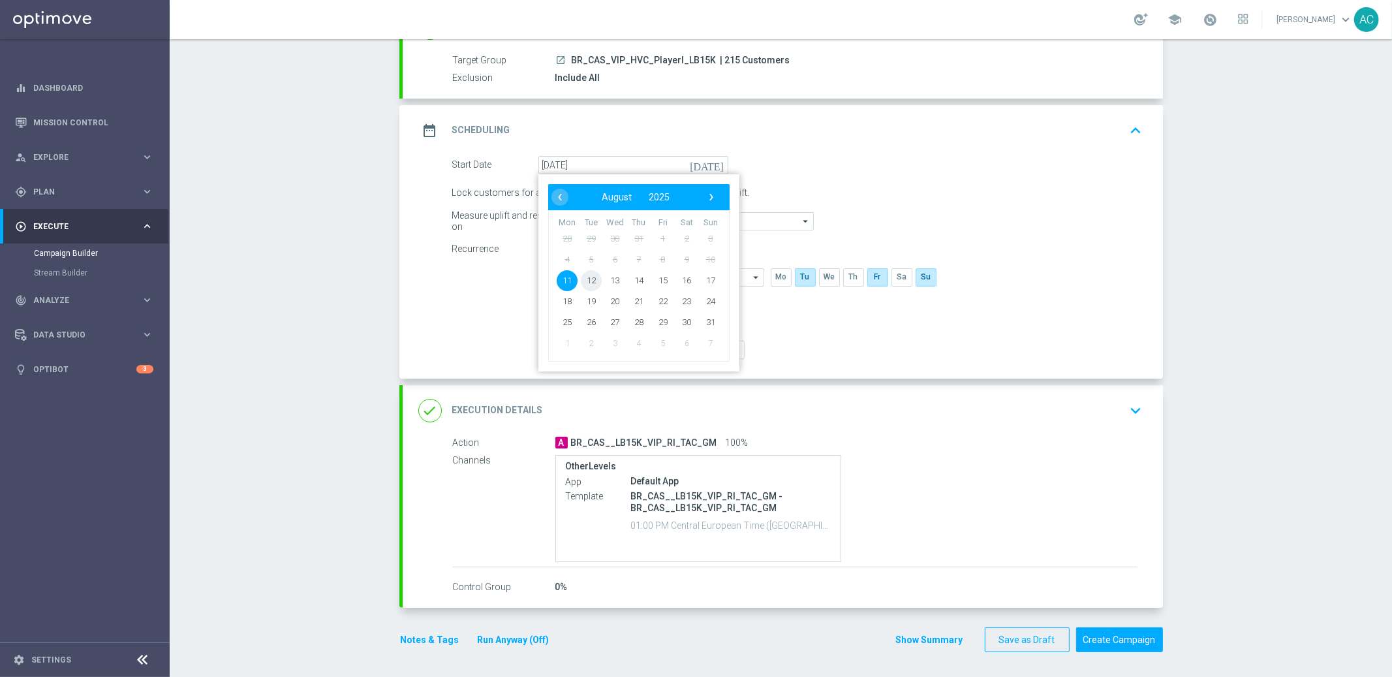
click at [588, 279] on span "12" at bounding box center [590, 280] width 21 height 21
type input "12 Aug 2025"
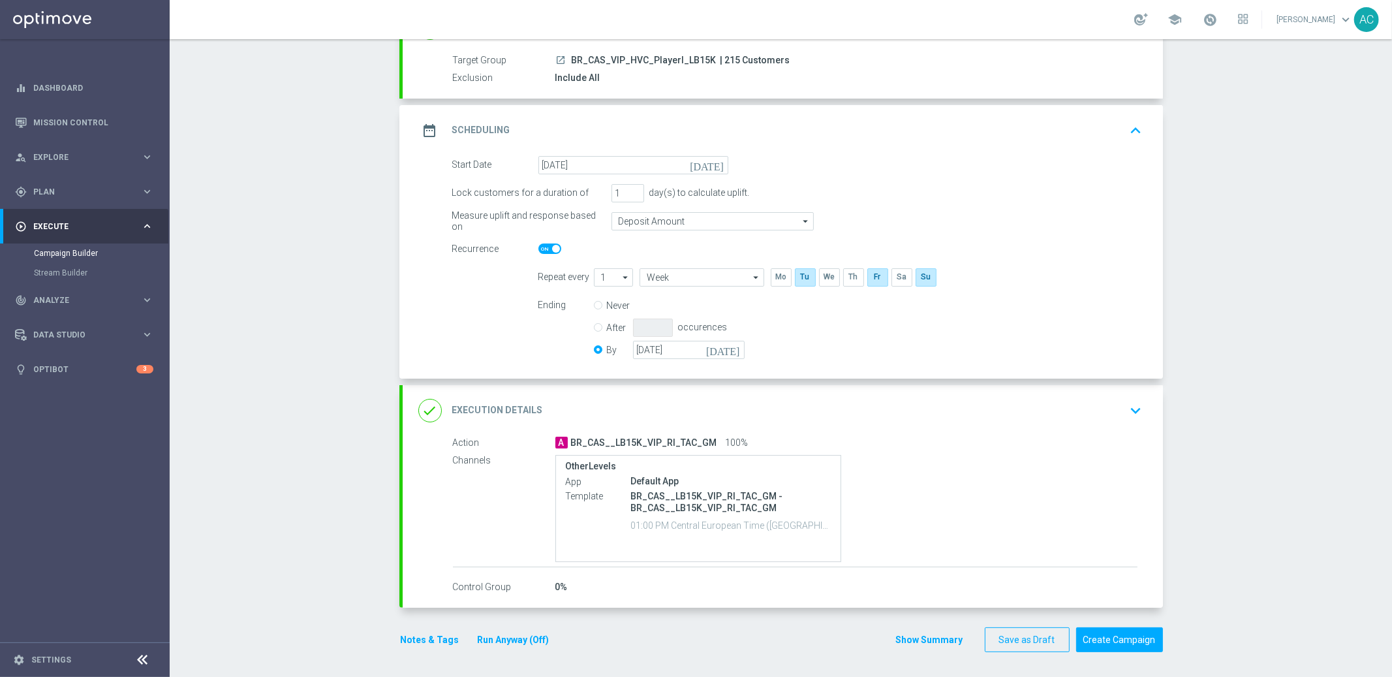
click at [1292, 310] on div "Campaign Builder Scheduled Campaign Triggered Campaign Status: Draft done Targe…" at bounding box center [781, 358] width 1222 height 638
click at [1132, 640] on button "Create Campaign" at bounding box center [1119, 639] width 87 height 25
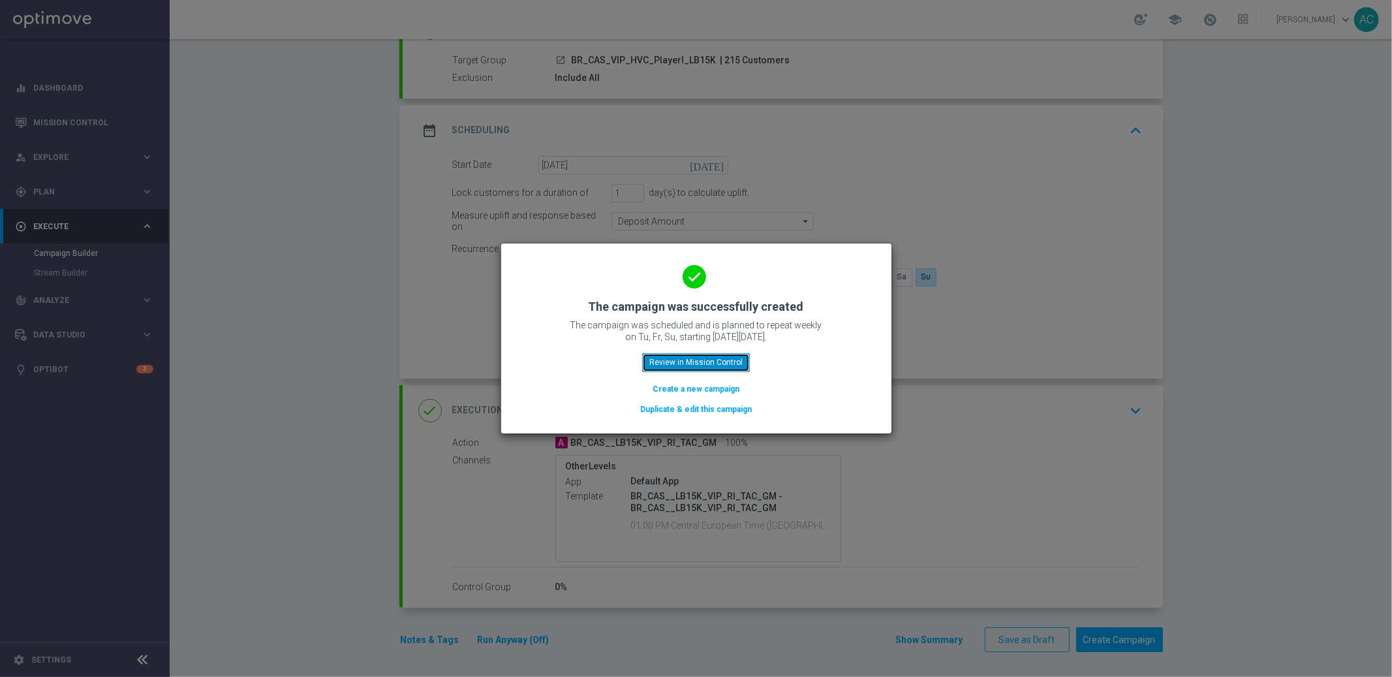
click at [693, 364] on button "Review in Mission Control" at bounding box center [696, 362] width 108 height 18
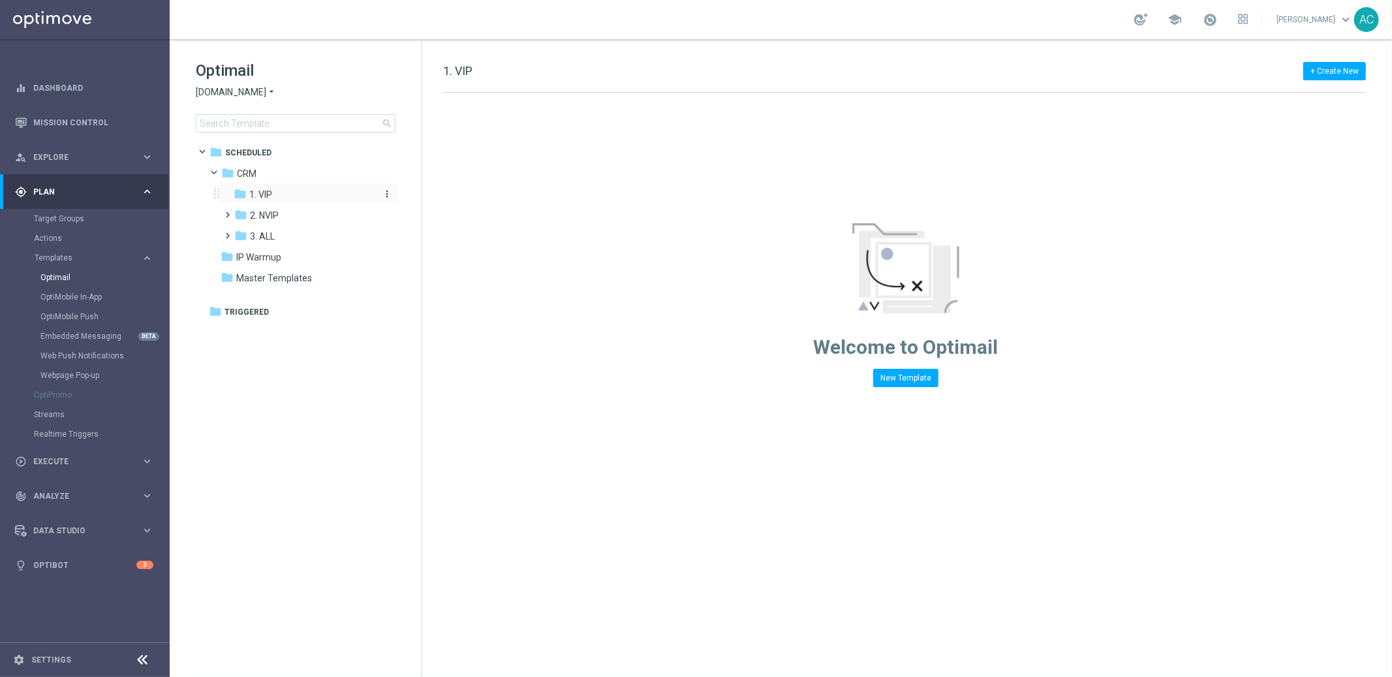
click at [264, 195] on span "1. VIP" at bounding box center [260, 195] width 23 height 12
click at [263, 214] on span "2. NVIP" at bounding box center [264, 216] width 29 height 12
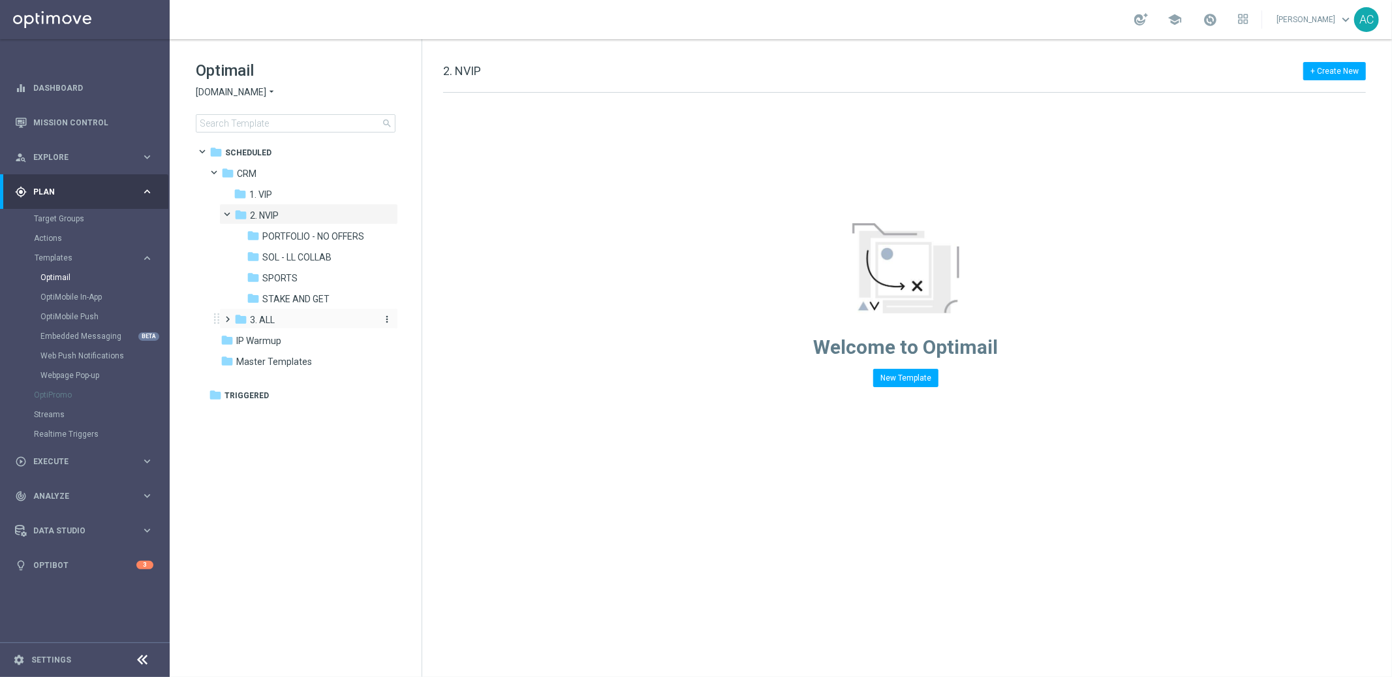
click at [262, 322] on span "3. ALL" at bounding box center [262, 320] width 25 height 12
click at [282, 219] on div "folder 2. NVIP" at bounding box center [303, 215] width 139 height 15
click at [273, 190] on div "folder 1. VIP" at bounding box center [303, 194] width 139 height 15
click at [297, 231] on span "PORTFOLIO - NO OFFERS" at bounding box center [313, 236] width 102 height 12
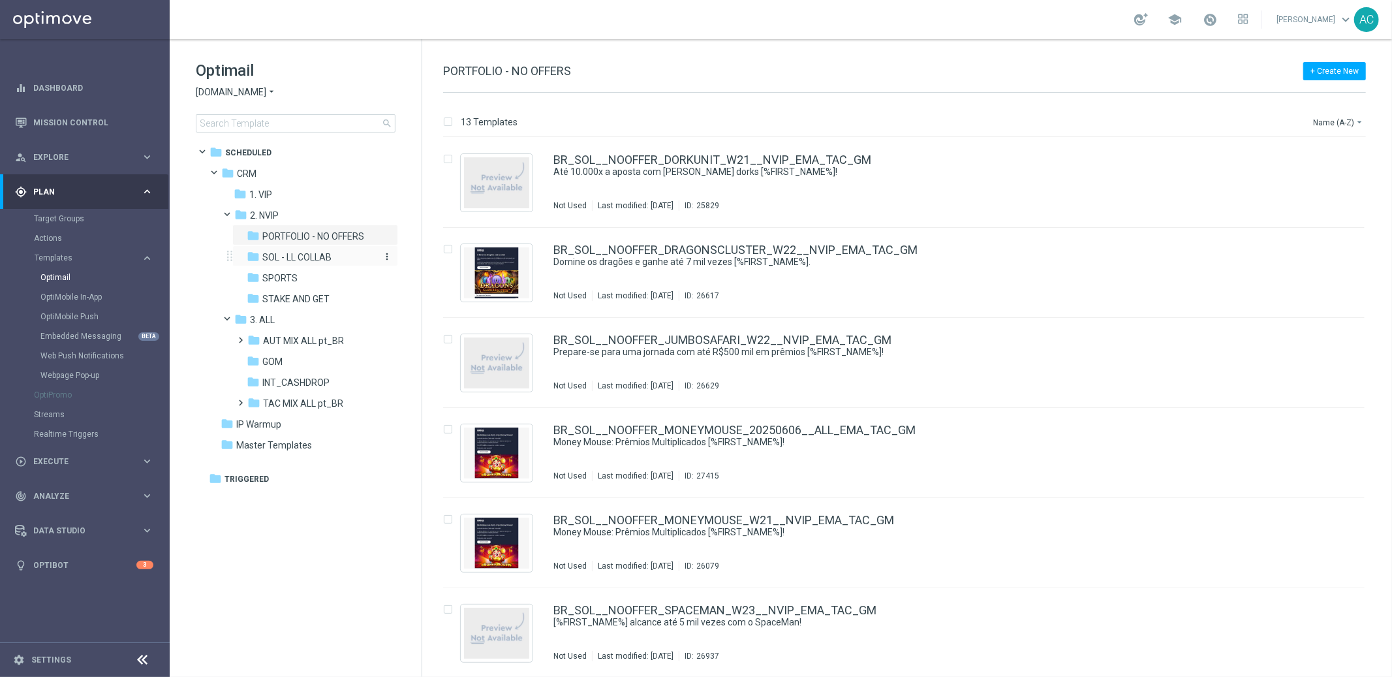
click at [311, 258] on span "SOL - LL COLLAB" at bounding box center [296, 257] width 69 height 12
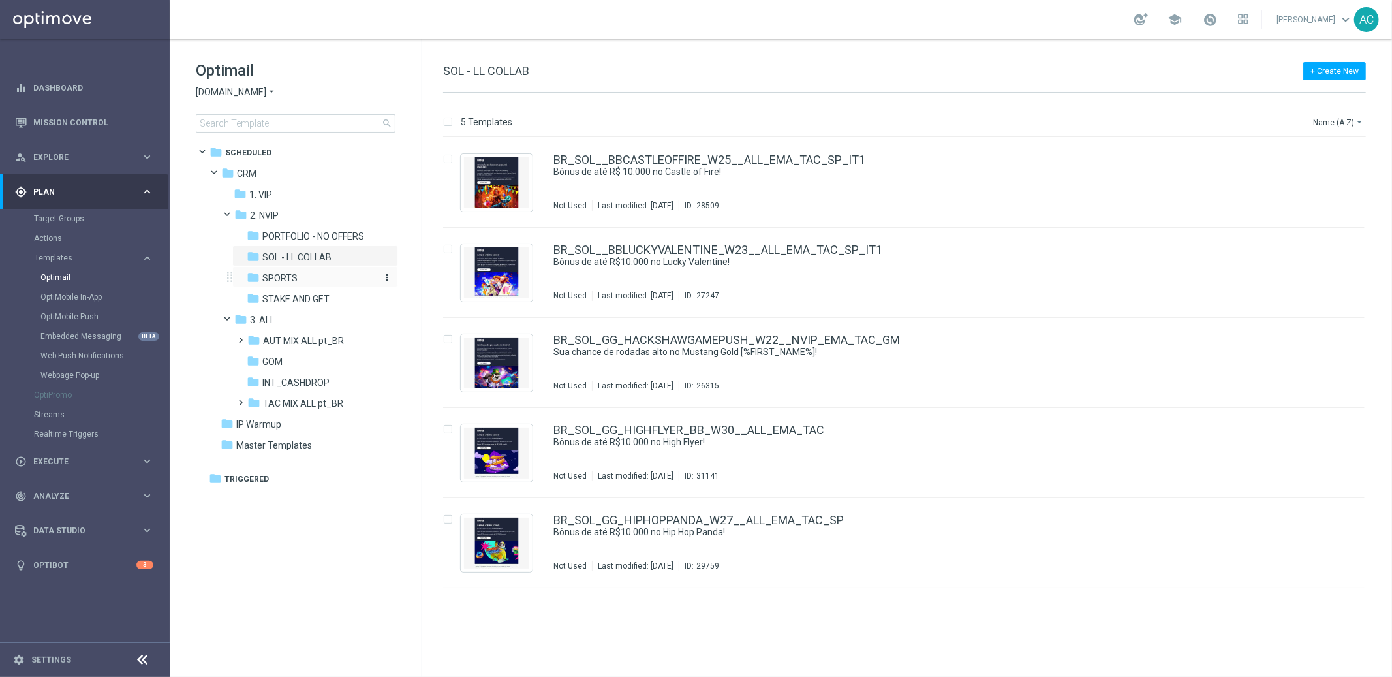
click at [314, 277] on div "folder SPORTS" at bounding box center [311, 278] width 129 height 15
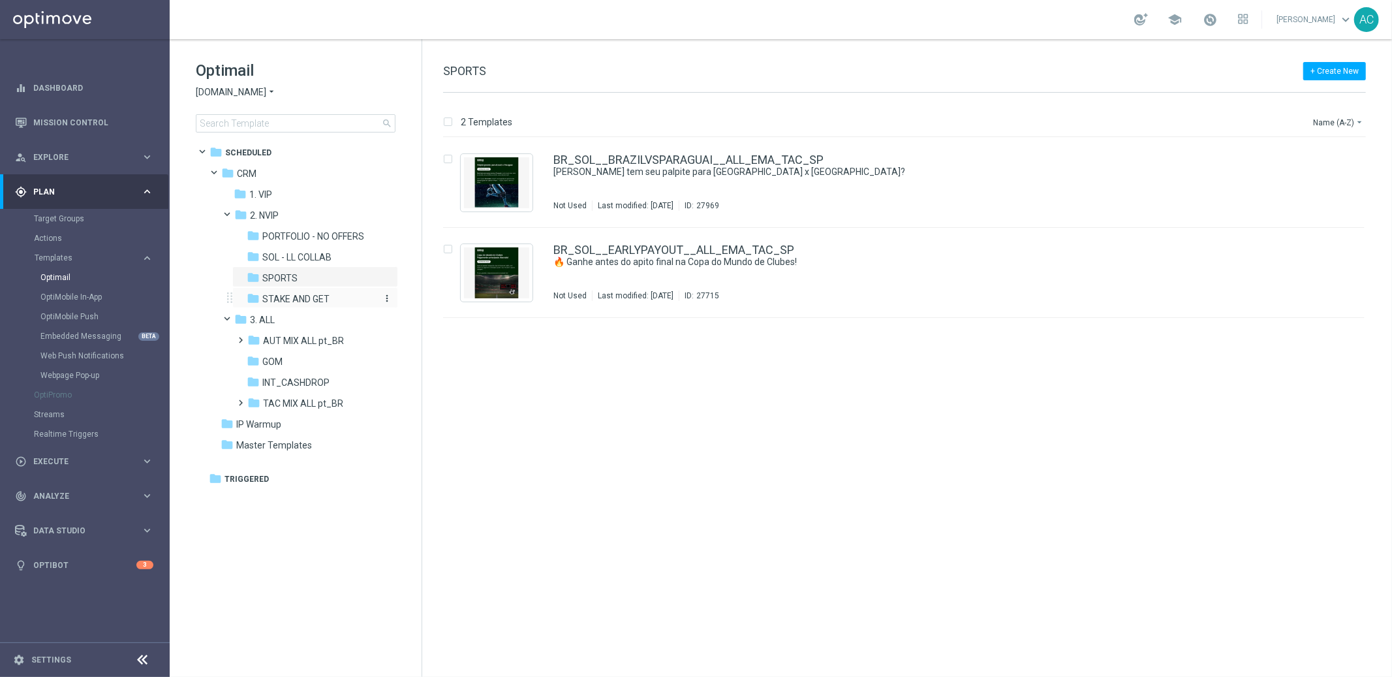
click at [296, 301] on span "STAKE AND GET" at bounding box center [295, 299] width 67 height 12
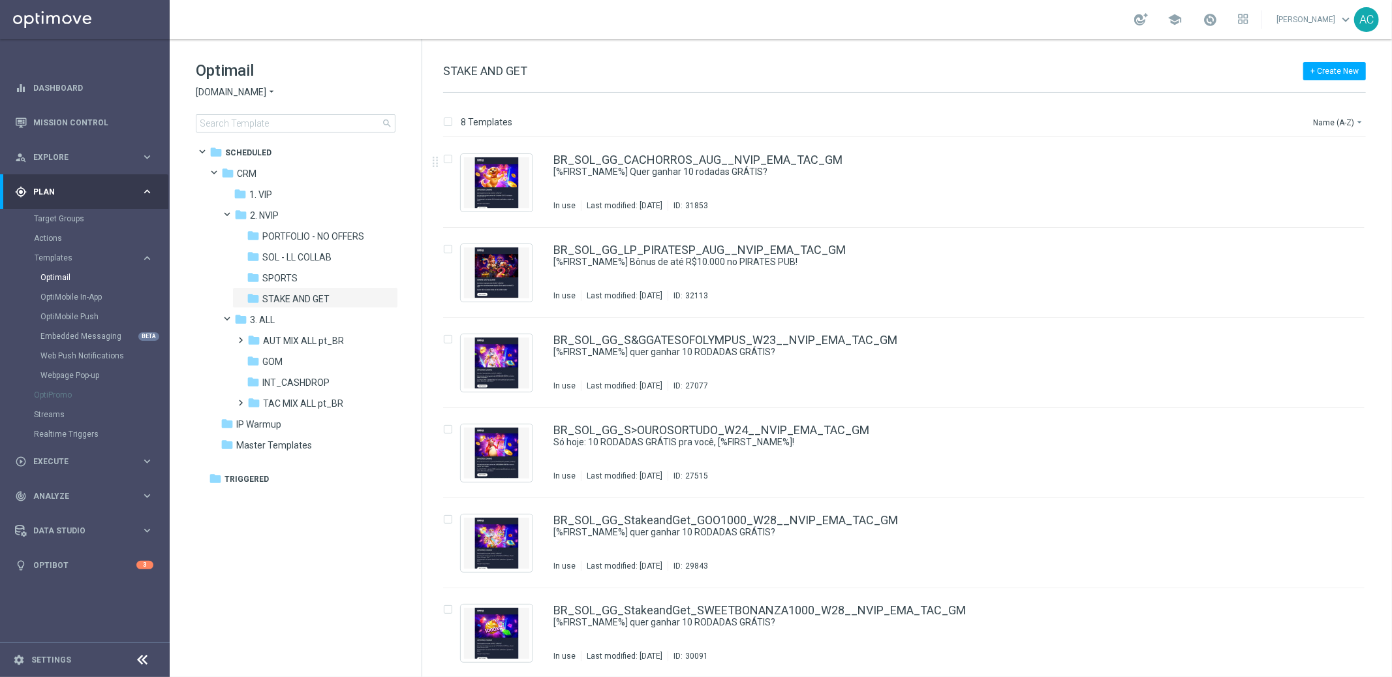
click at [268, 92] on icon "arrow_drop_down" at bounding box center [271, 92] width 10 height 12
click at [251, 136] on div "Sorte Online" at bounding box center [245, 139] width 98 height 16
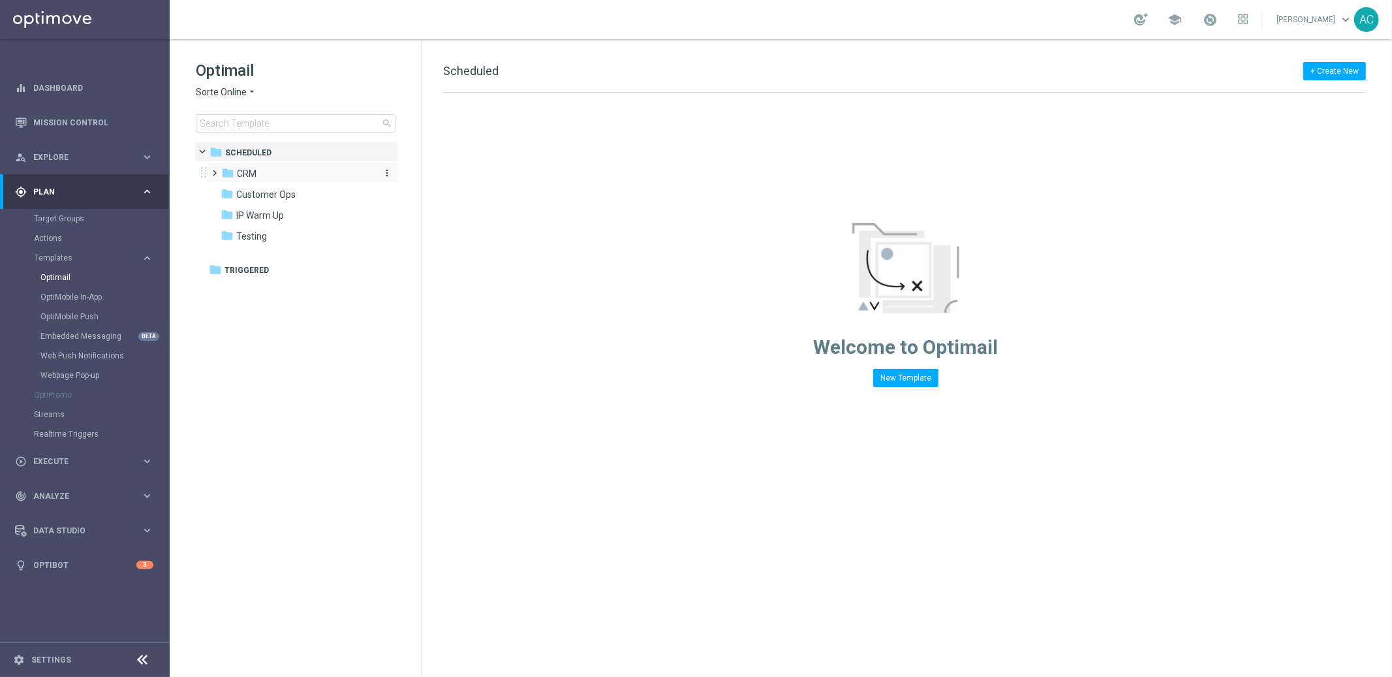
click at [262, 174] on div "folder CRM" at bounding box center [296, 173] width 150 height 15
click at [265, 193] on span "1. VIP" at bounding box center [260, 195] width 23 height 12
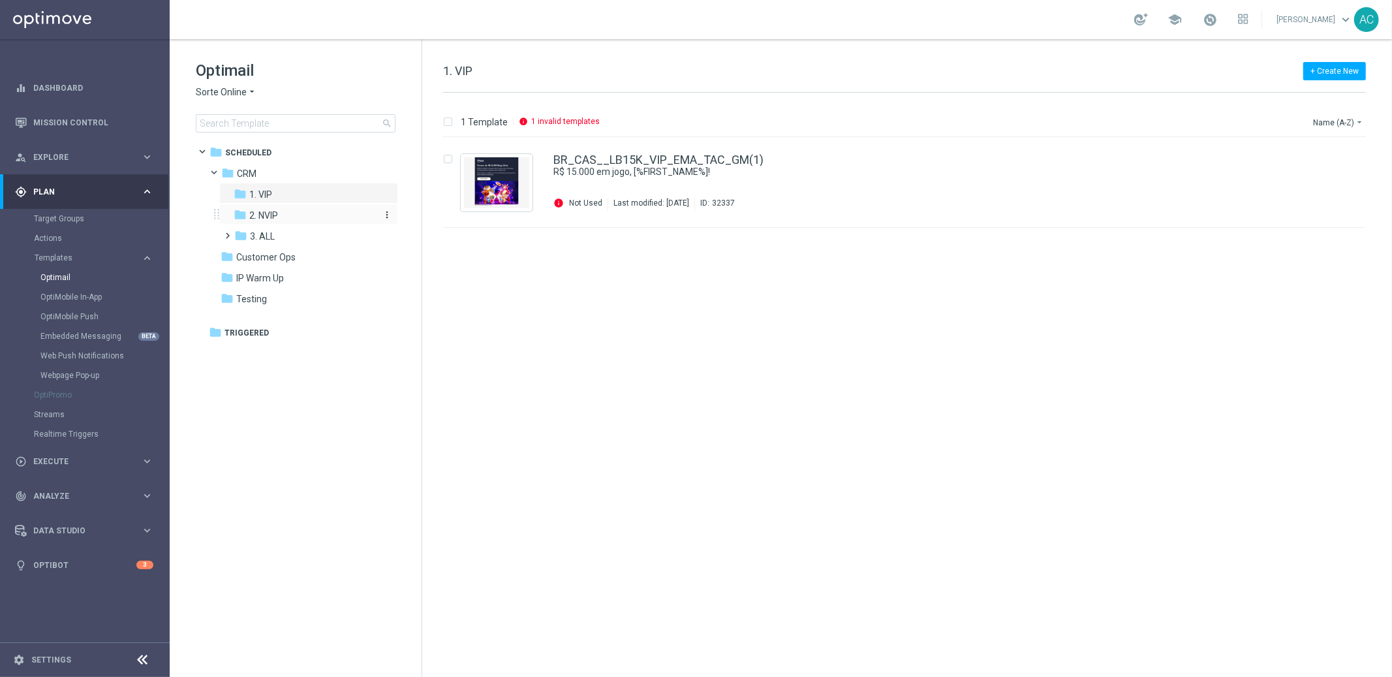
click at [266, 212] on span "2. NVIP" at bounding box center [263, 216] width 29 height 12
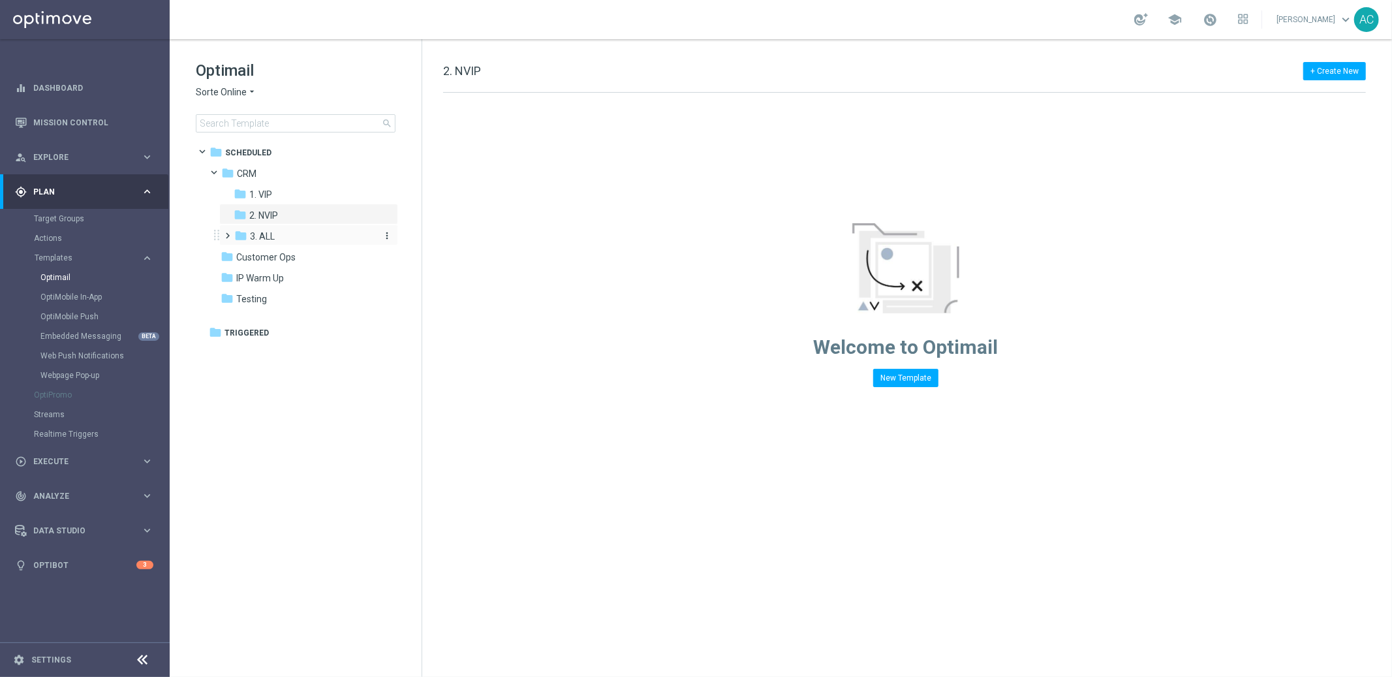
click at [270, 236] on span "3. ALL" at bounding box center [262, 236] width 25 height 12
click at [241, 92] on span "Sorte Online" at bounding box center [221, 92] width 51 height 12
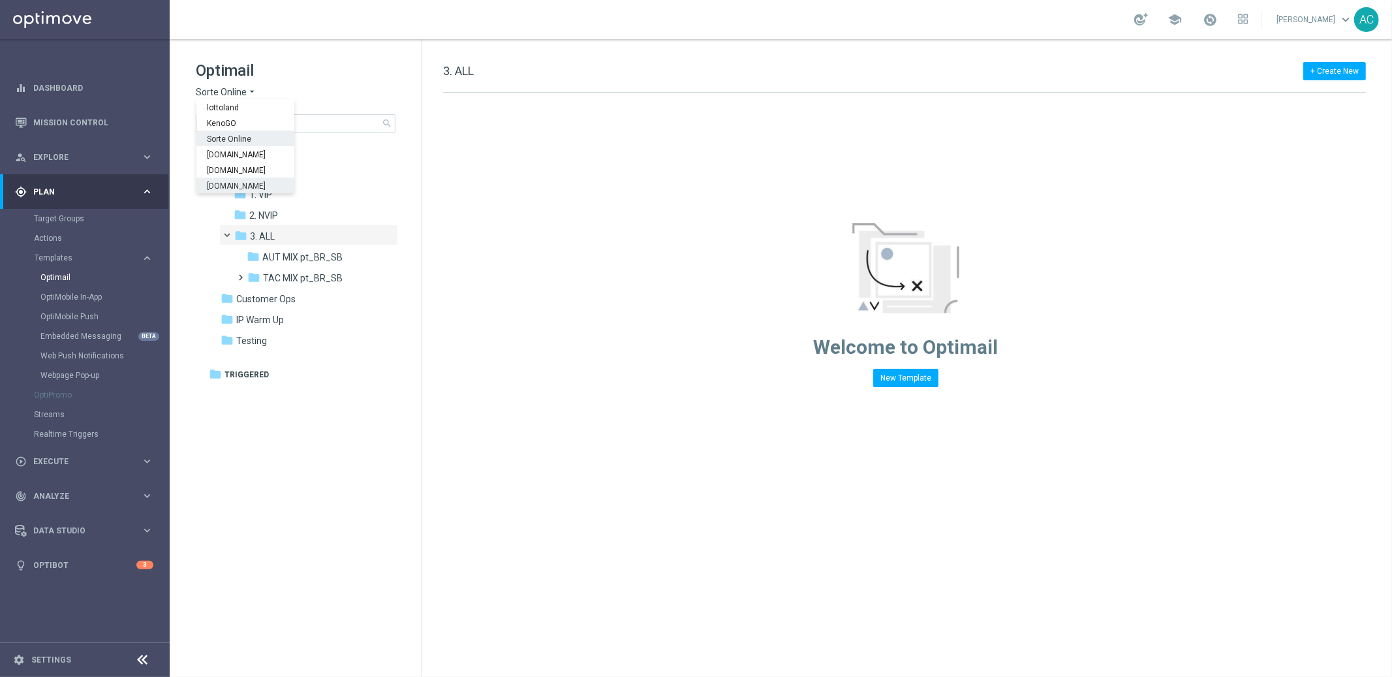
click at [542, 205] on div "Welcome to Optimail New Template" at bounding box center [905, 240] width 967 height 294
click at [303, 201] on div "folder 1. VIP" at bounding box center [303, 194] width 139 height 15
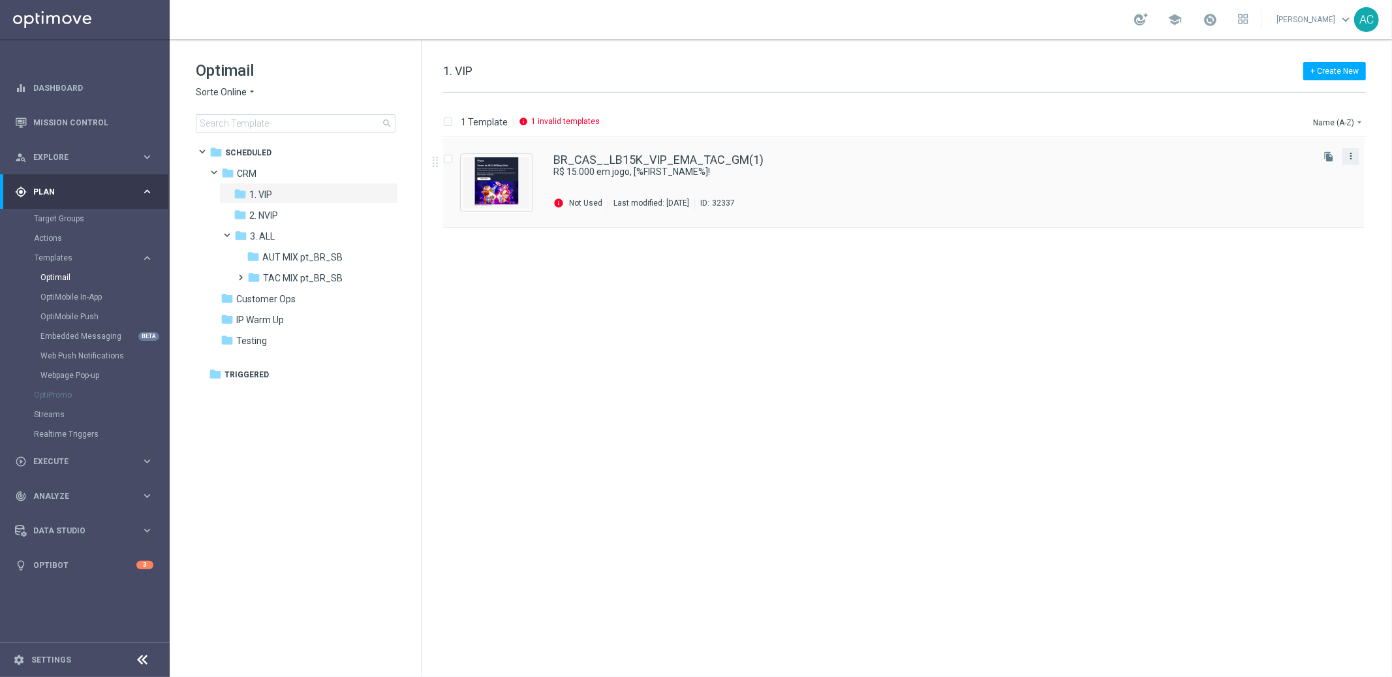
click at [1351, 158] on icon "more_vert" at bounding box center [1351, 156] width 10 height 10
click at [1305, 194] on div "drive_file_move Copy To" at bounding box center [1292, 188] width 104 height 18
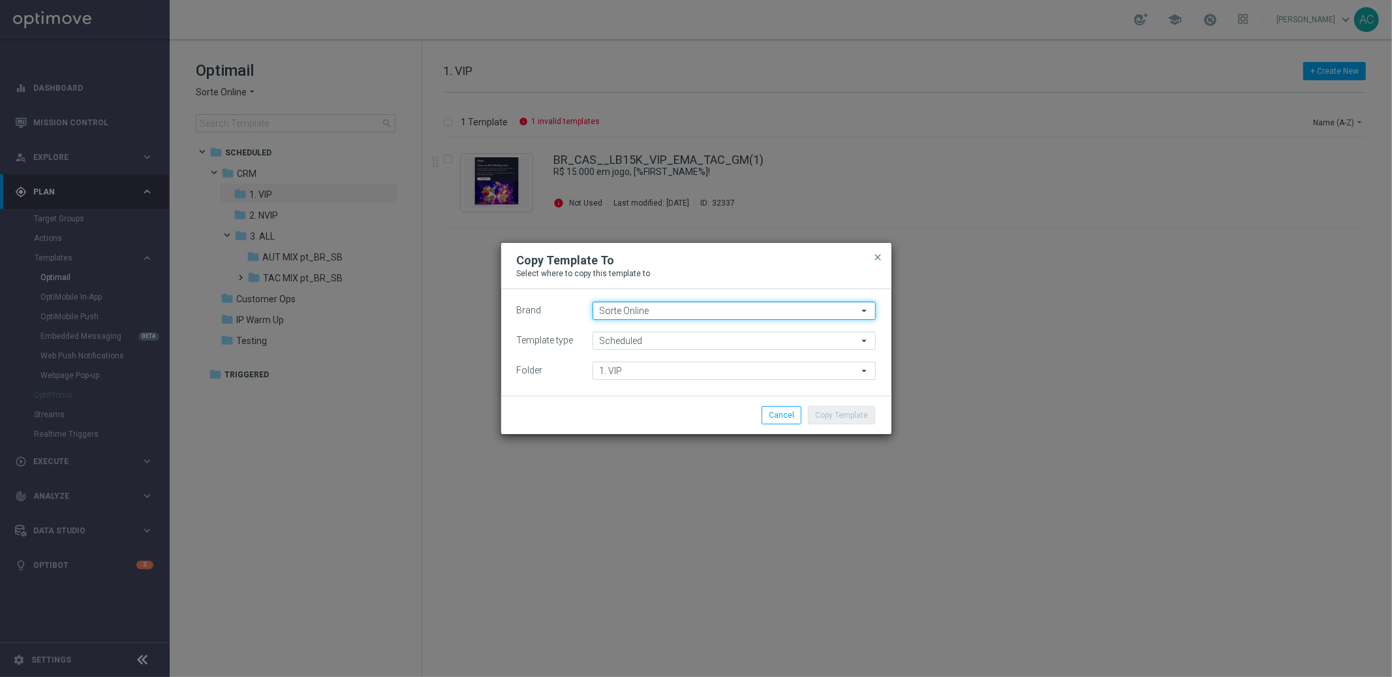
click at [698, 311] on input "Sorte Online" at bounding box center [734, 311] width 283 height 18
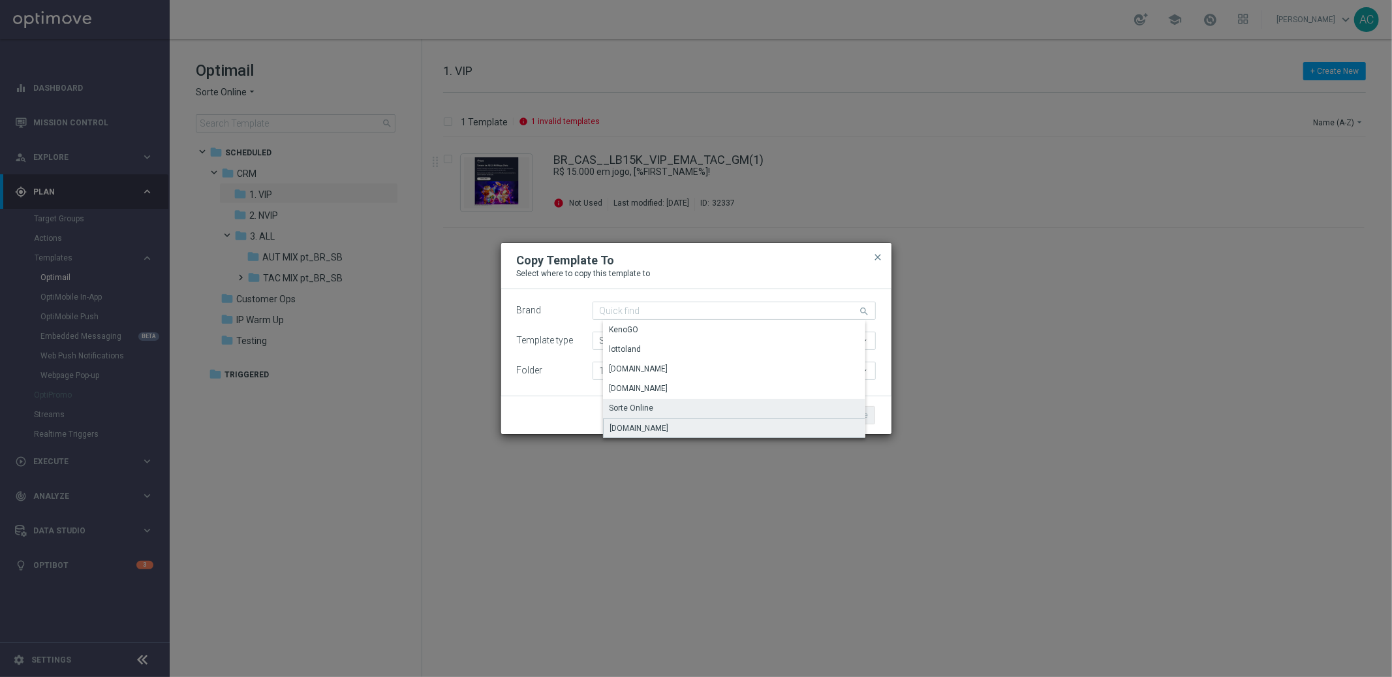
click at [681, 431] on div "Sorteonline.bet.br" at bounding box center [744, 428] width 283 height 20
type input "Sorteonline.bet.br"
type input "Scheduled"
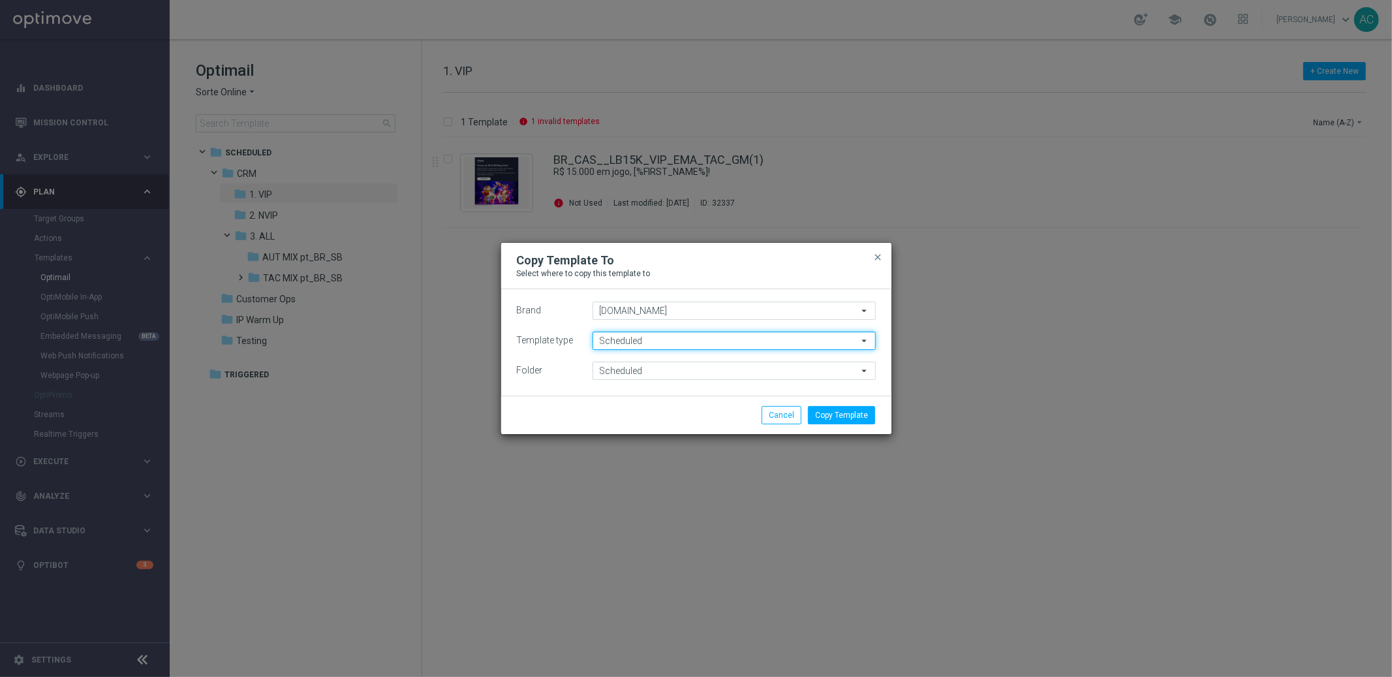
click at [670, 343] on input "Scheduled" at bounding box center [734, 341] width 283 height 18
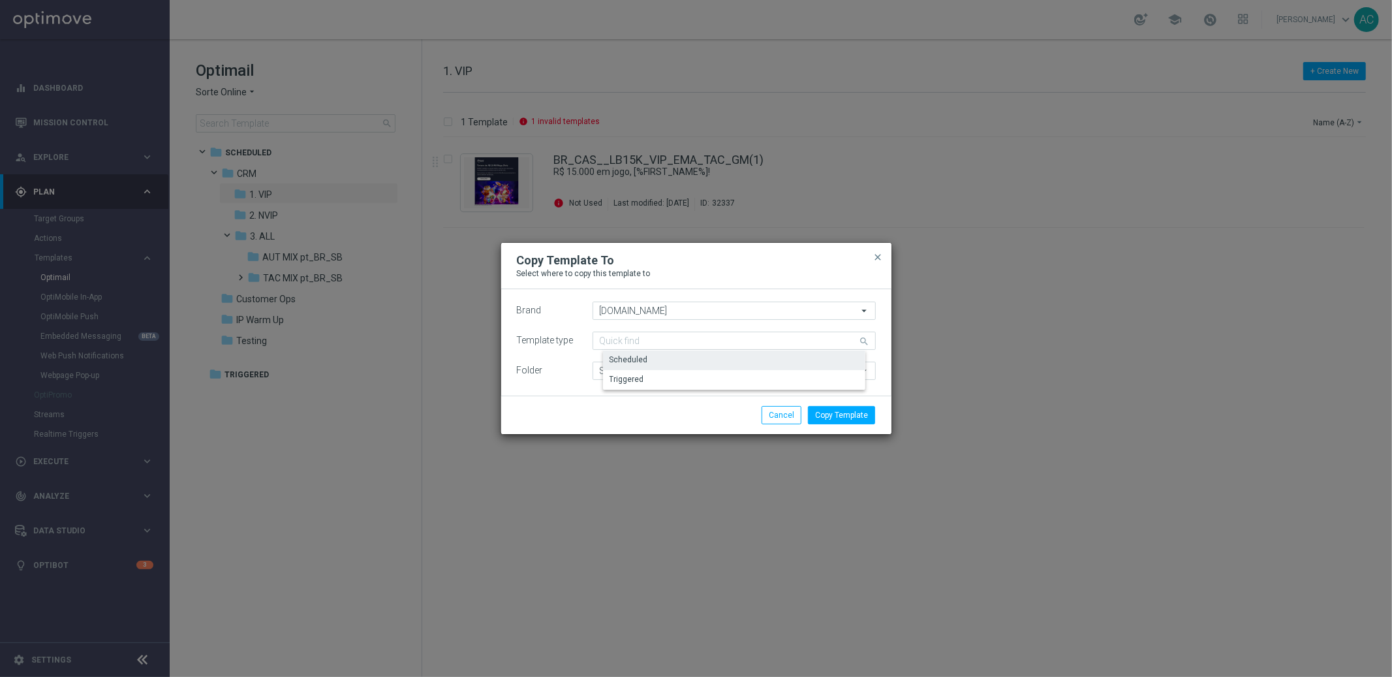
click at [672, 359] on div "Scheduled" at bounding box center [744, 359] width 283 height 18
type input "Scheduled"
click at [646, 371] on input "Scheduled" at bounding box center [734, 371] width 283 height 18
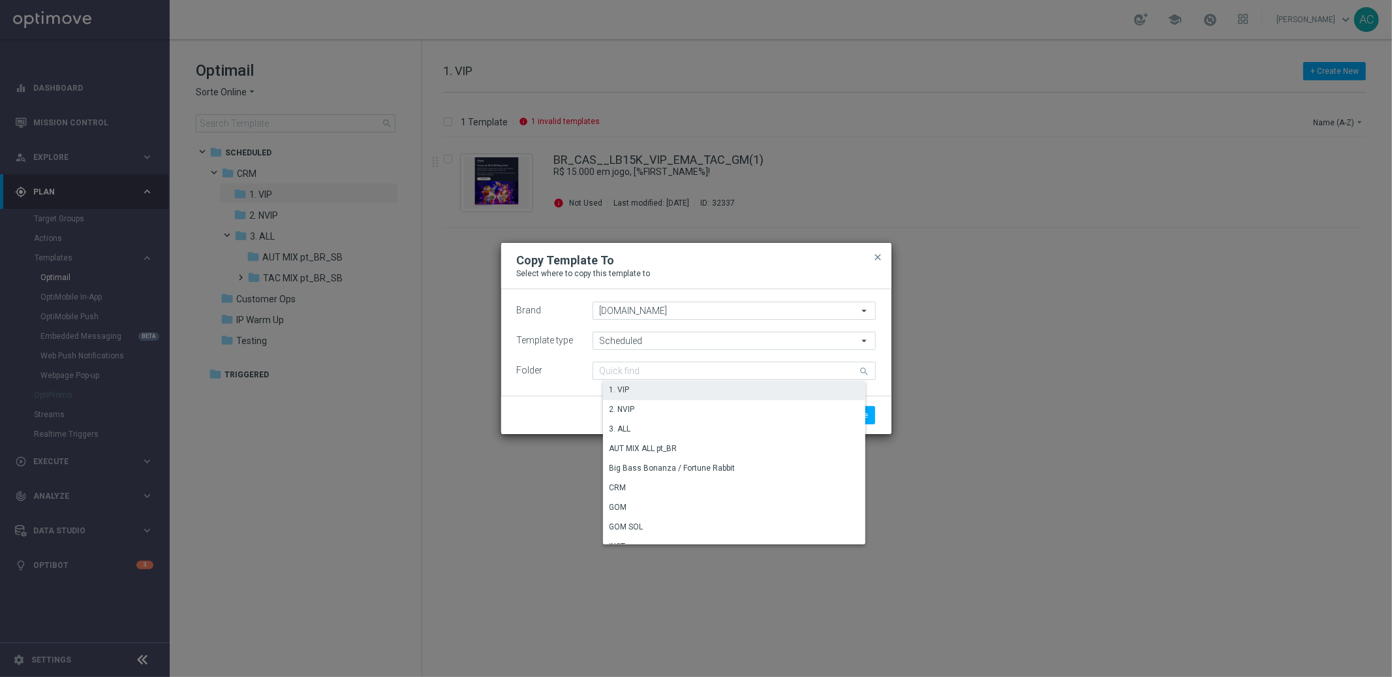
click at [655, 389] on div "1. VIP" at bounding box center [739, 390] width 272 height 18
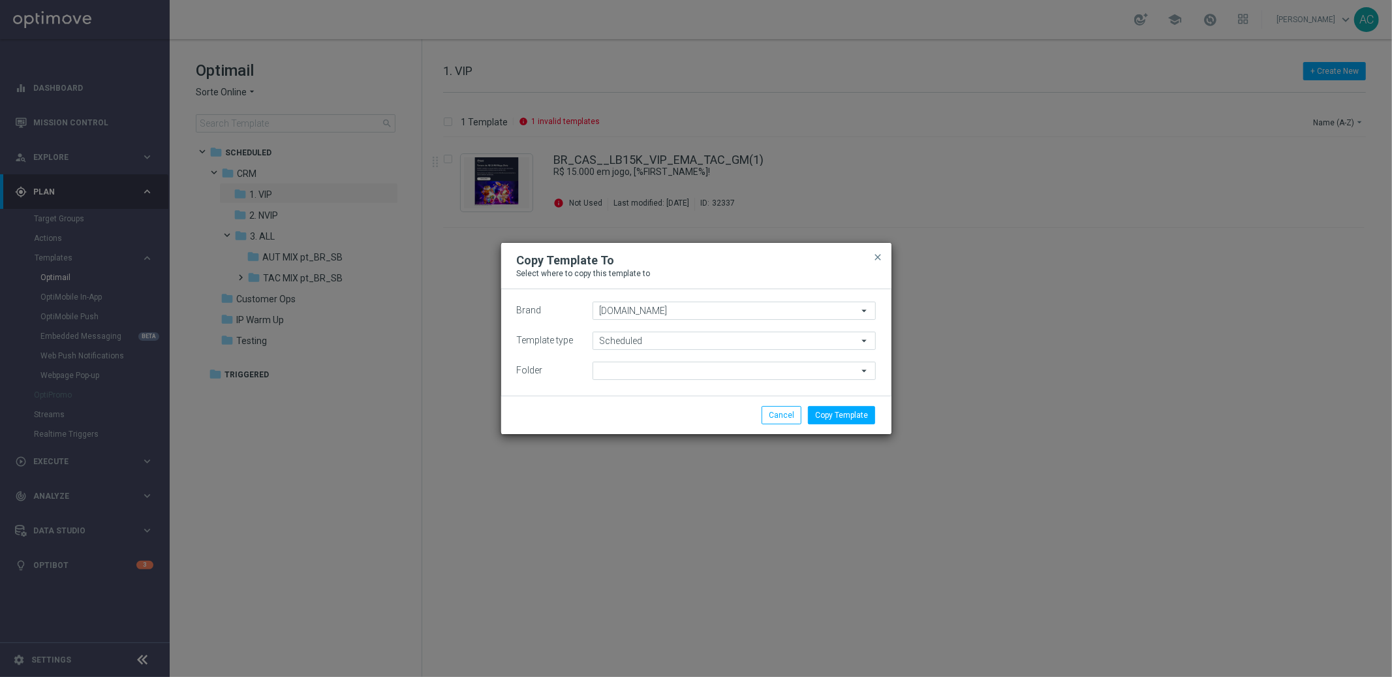
type input "1. VIP"
click at [845, 419] on button "Copy Template" at bounding box center [841, 415] width 67 height 18
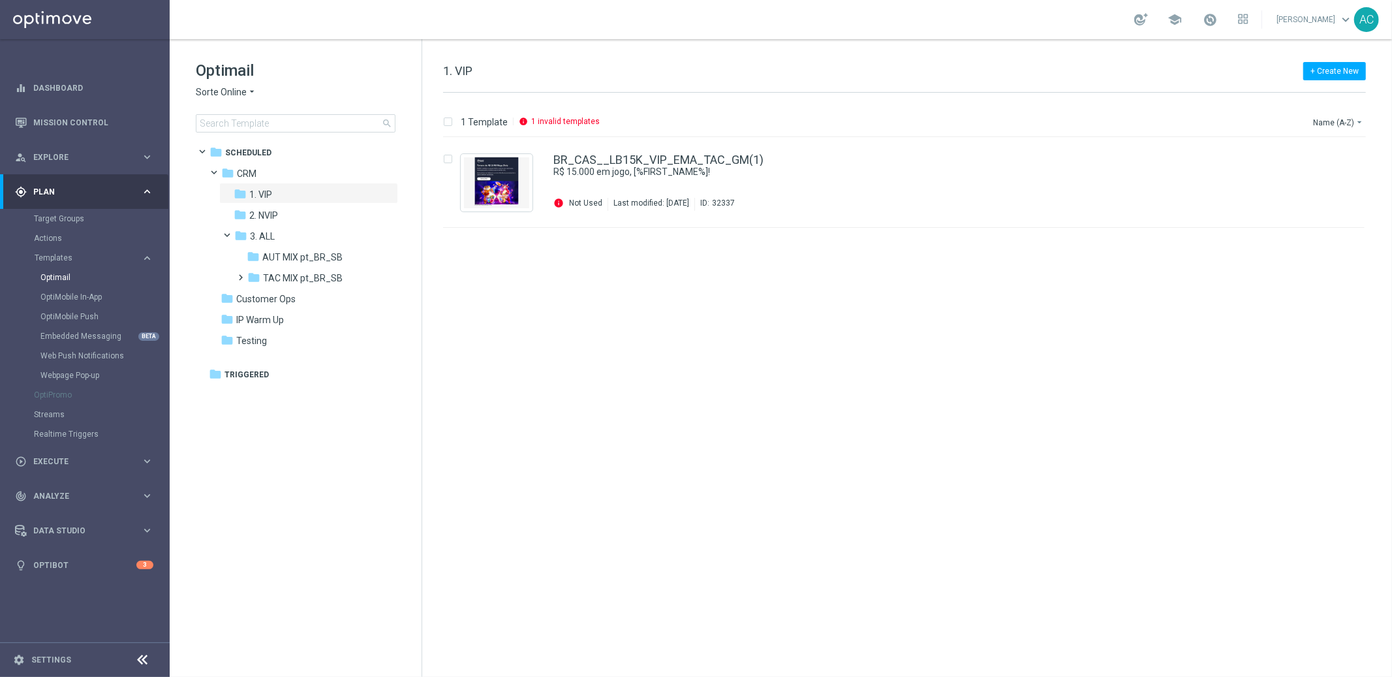
click at [236, 95] on span "Sorte Online" at bounding box center [221, 92] width 51 height 12
click at [0, 0] on span "Sorteonline.bet.br" at bounding box center [0, 0] width 0 height 0
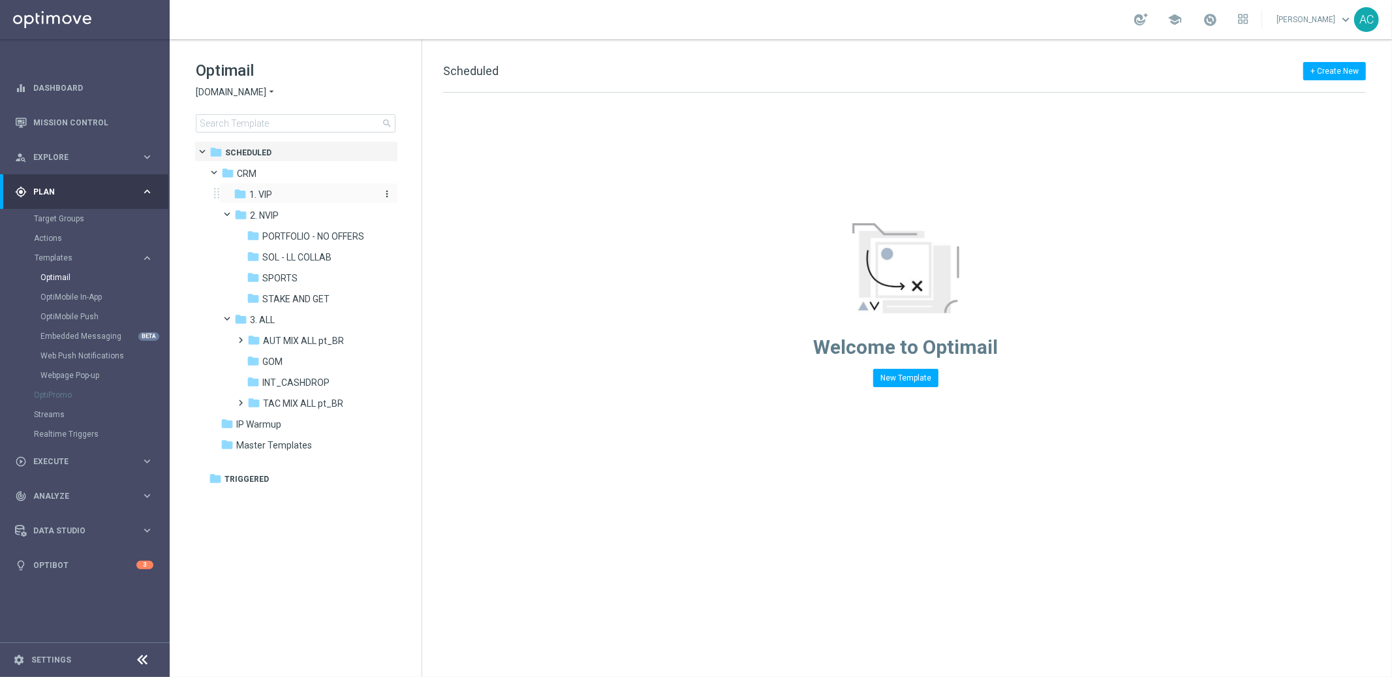
click at [268, 196] on span "1. VIP" at bounding box center [260, 195] width 23 height 12
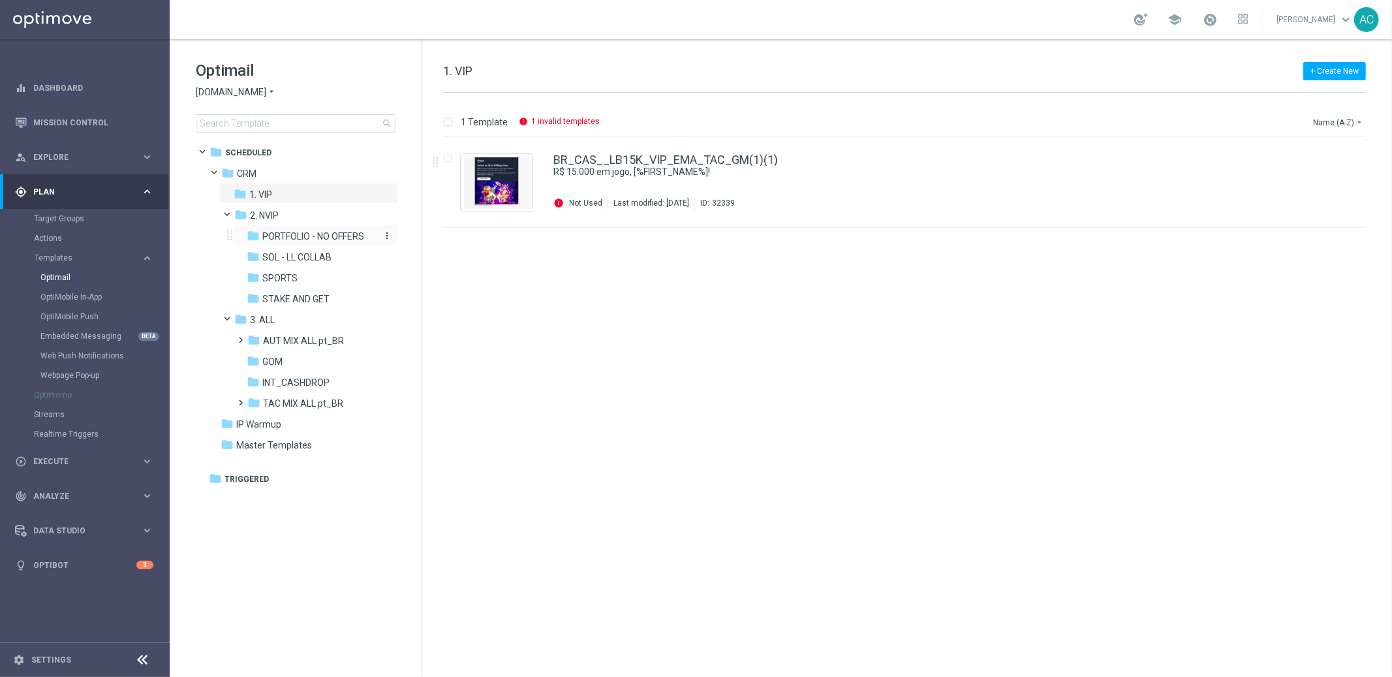
click at [295, 233] on span "PORTFOLIO - NO OFFERS" at bounding box center [313, 236] width 102 height 12
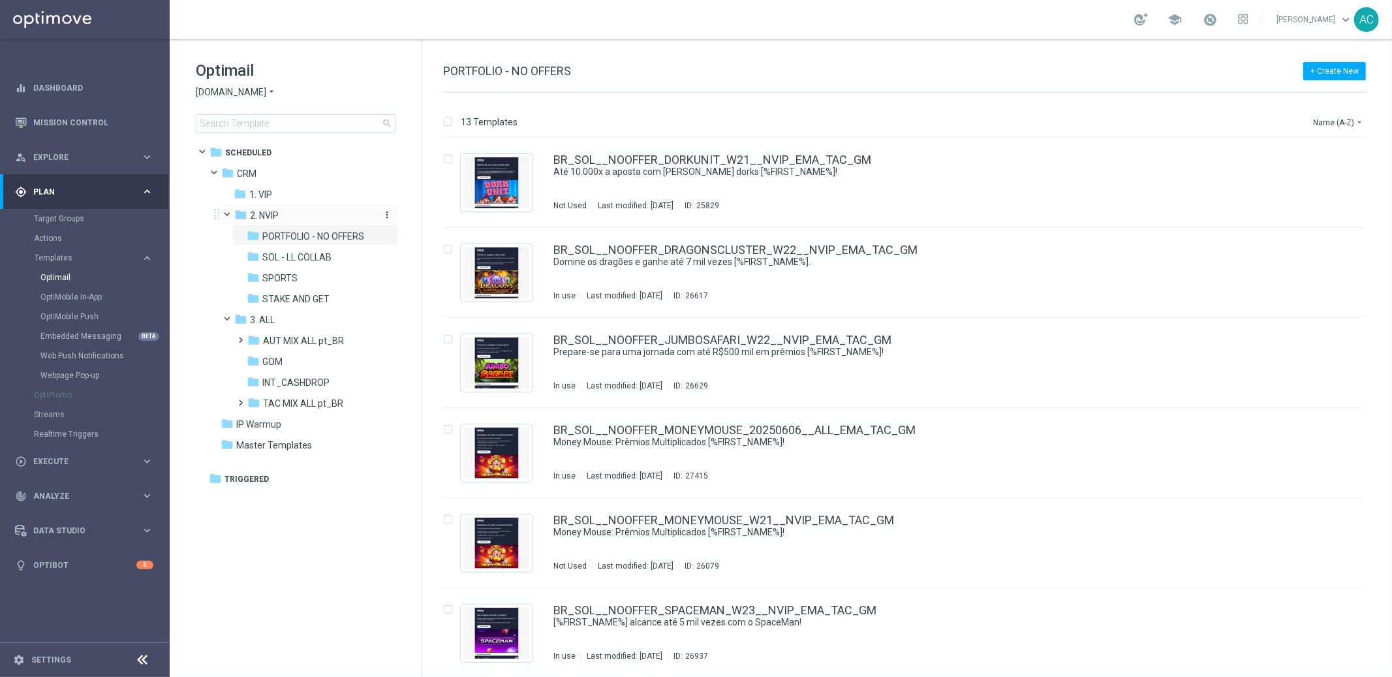
click at [282, 212] on div "folder 2. NVIP" at bounding box center [303, 215] width 139 height 15
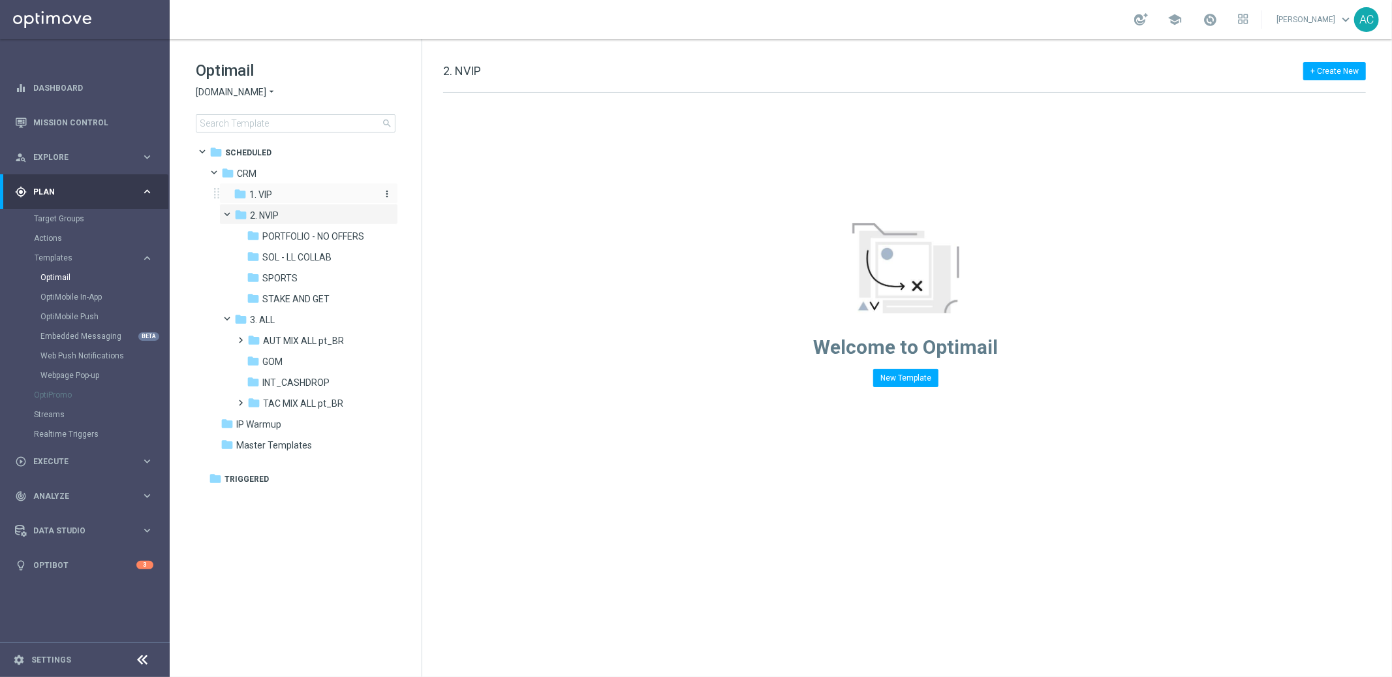
click at [263, 192] on span "1. VIP" at bounding box center [260, 195] width 23 height 12
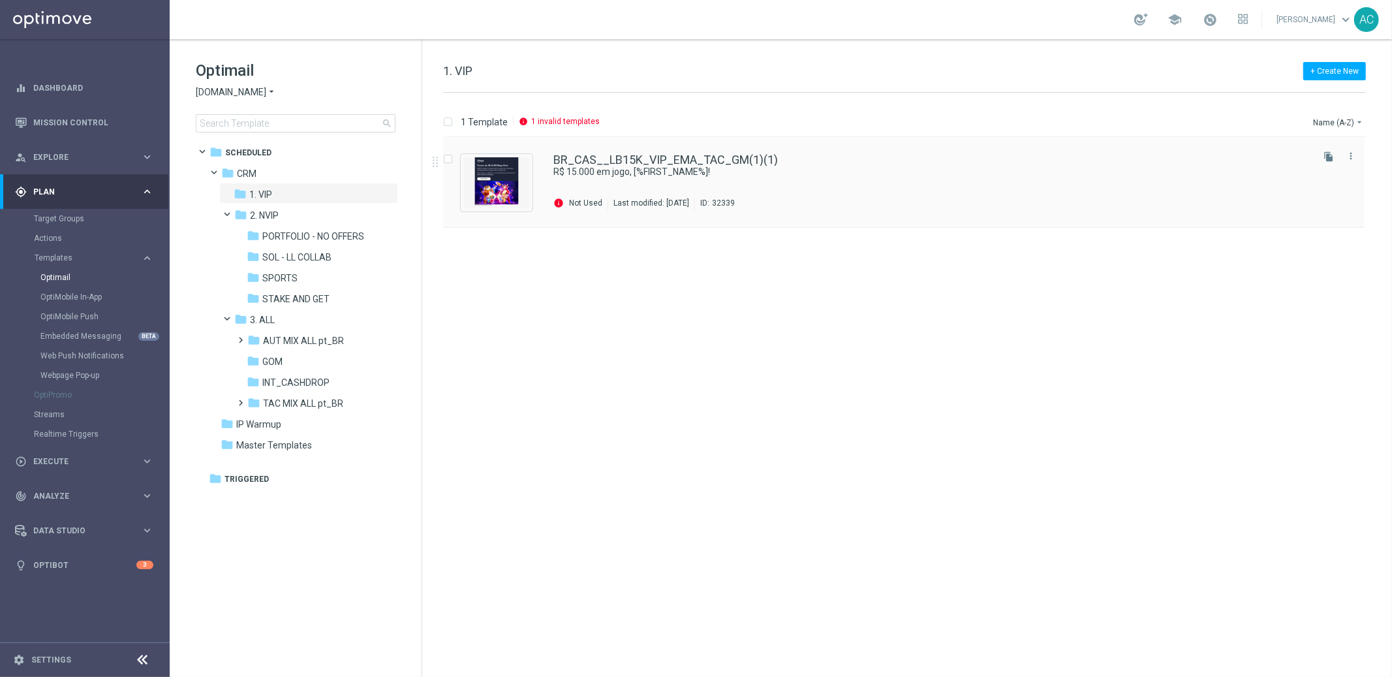
click at [700, 183] on div "BR_CAS__LB15K_VIP_EMA_TAC_GM(1)(1) R$ 15.000 em jogo, [%FIRST_NAME%]! info Not …" at bounding box center [931, 182] width 756 height 57
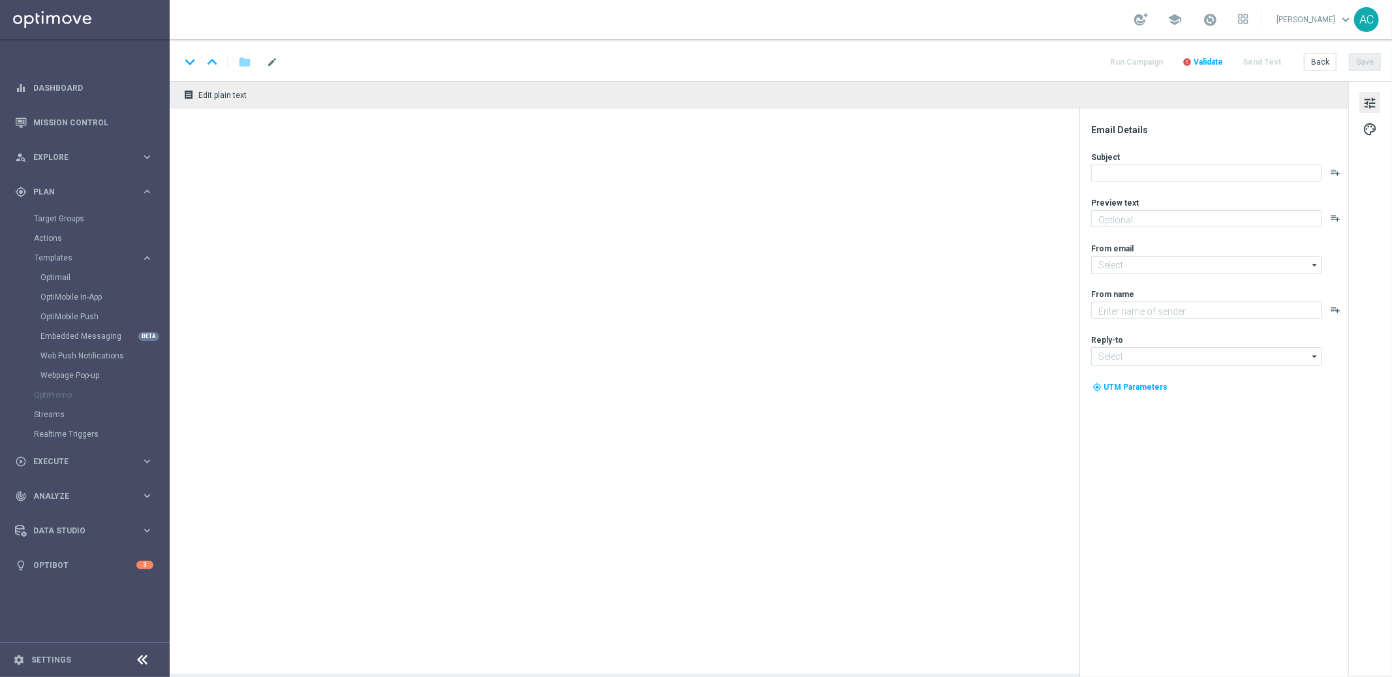
type input "BR_CAS__LB15K_VIP_EMA_TAC_GM(1)(1)"
type textarea "Ganhe até R$ 1.000 em nosso torneiro mega slots!"
type textarea "Sorteonline.bet.br"
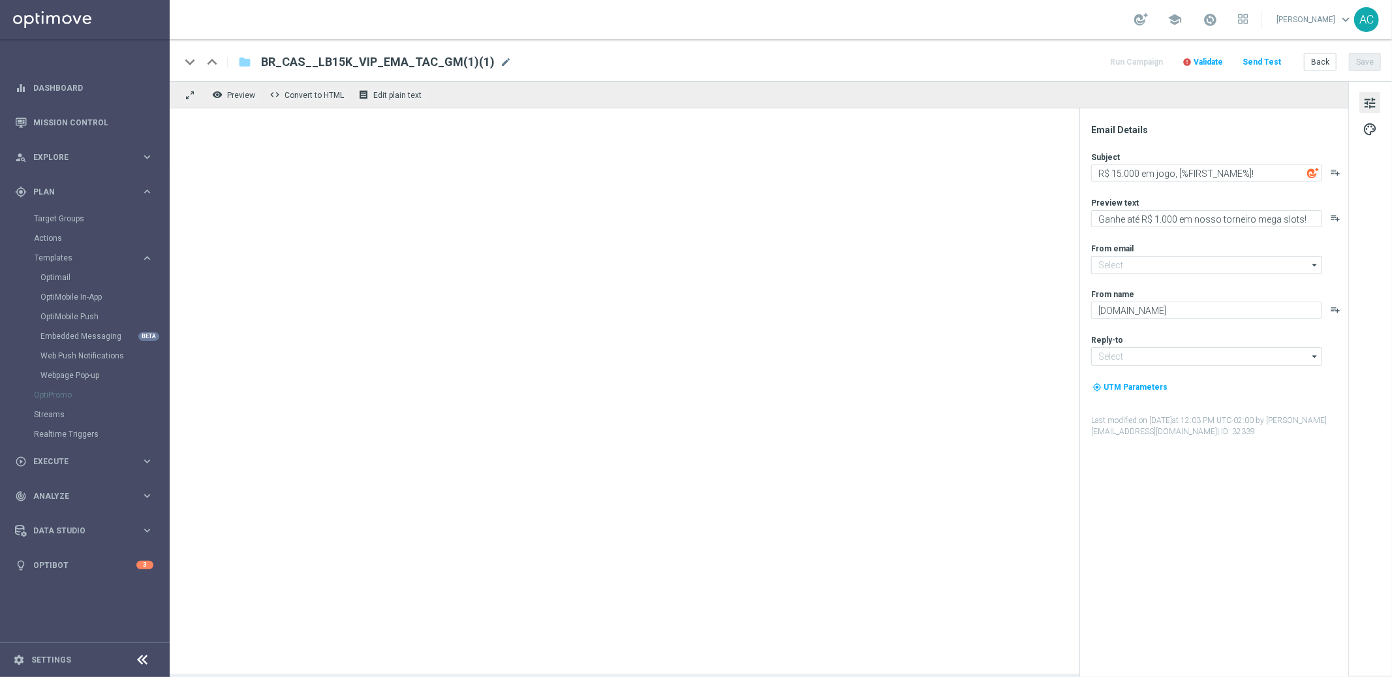
type input "contato@email.sorteonline.bet.br"
type input "suporte@sorteonline.bet.br"
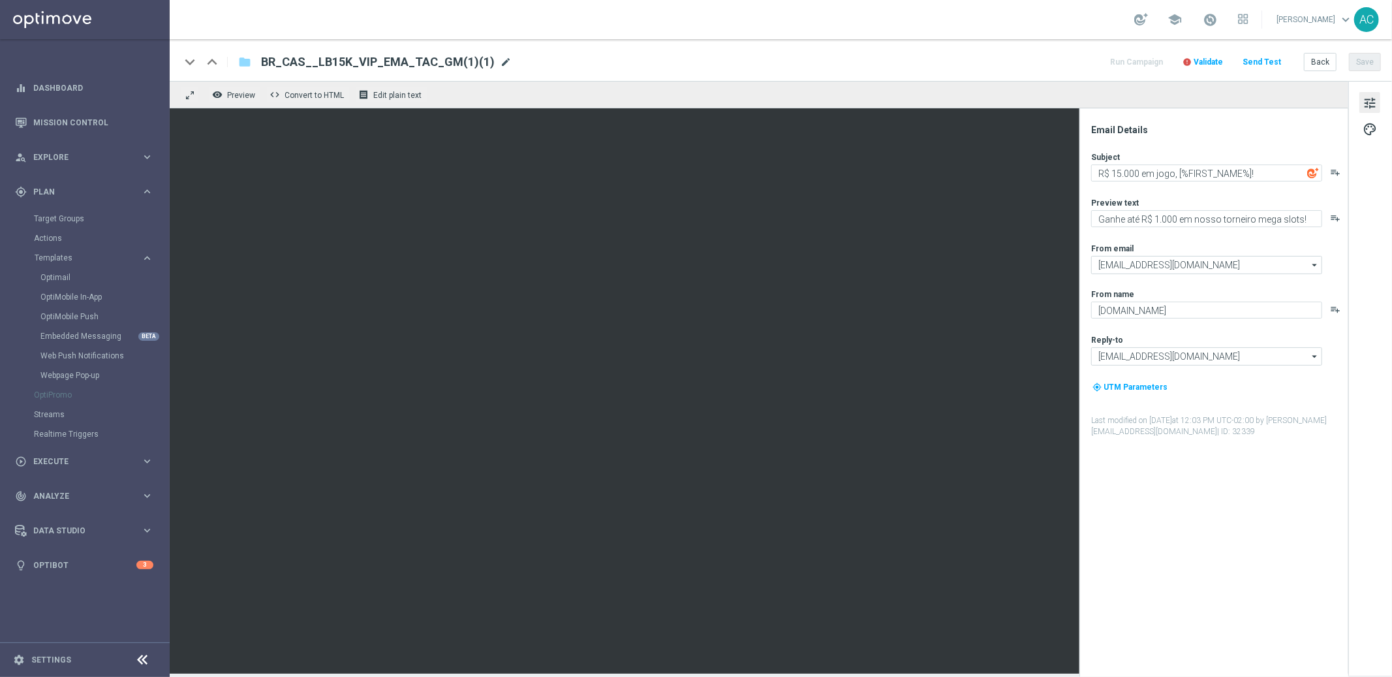
click at [500, 59] on span "mode_edit" at bounding box center [506, 62] width 12 height 12
type input "BR_CAS__LB15K_VIP_EMA_TAC_GM_SOL"
click at [401, 58] on input "BR_CAS__LB15K_VIP_EMA_TAC_GM_SOL" at bounding box center [423, 62] width 324 height 17
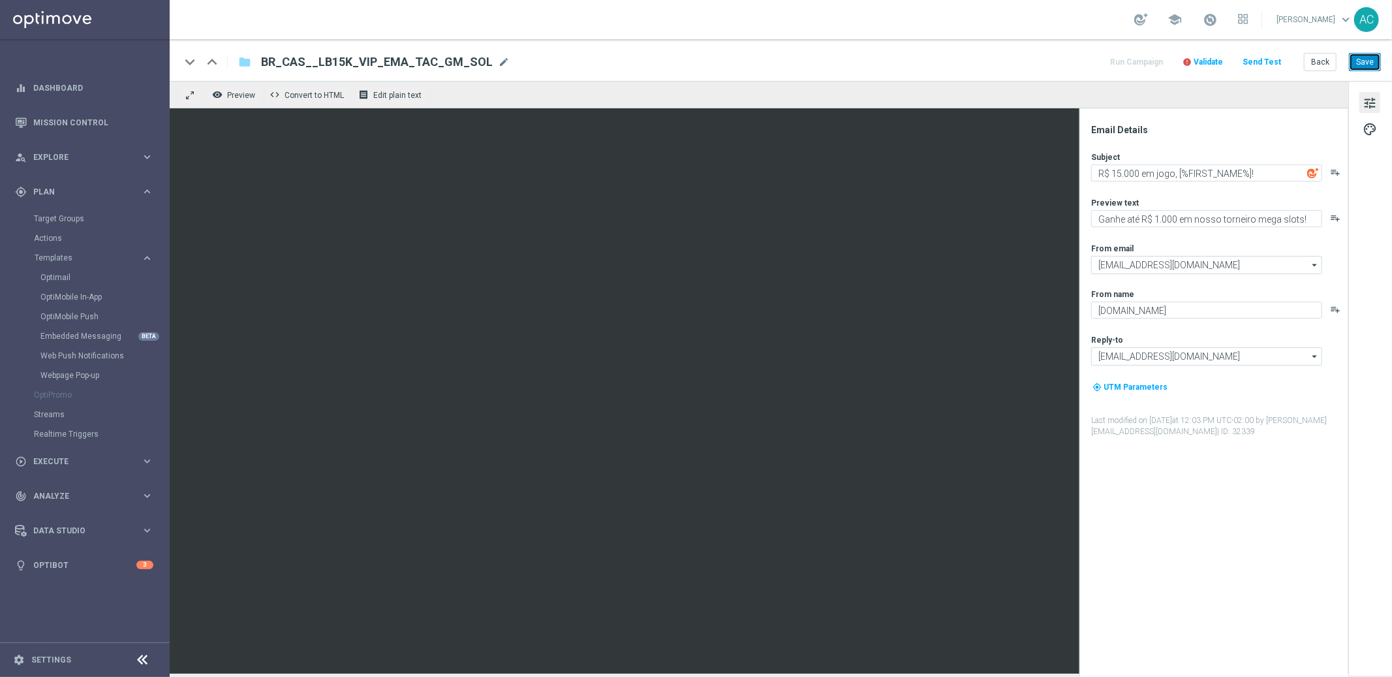
click at [1371, 66] on button "Save" at bounding box center [1365, 62] width 32 height 18
click at [1207, 57] on span "Validate" at bounding box center [1208, 61] width 29 height 9
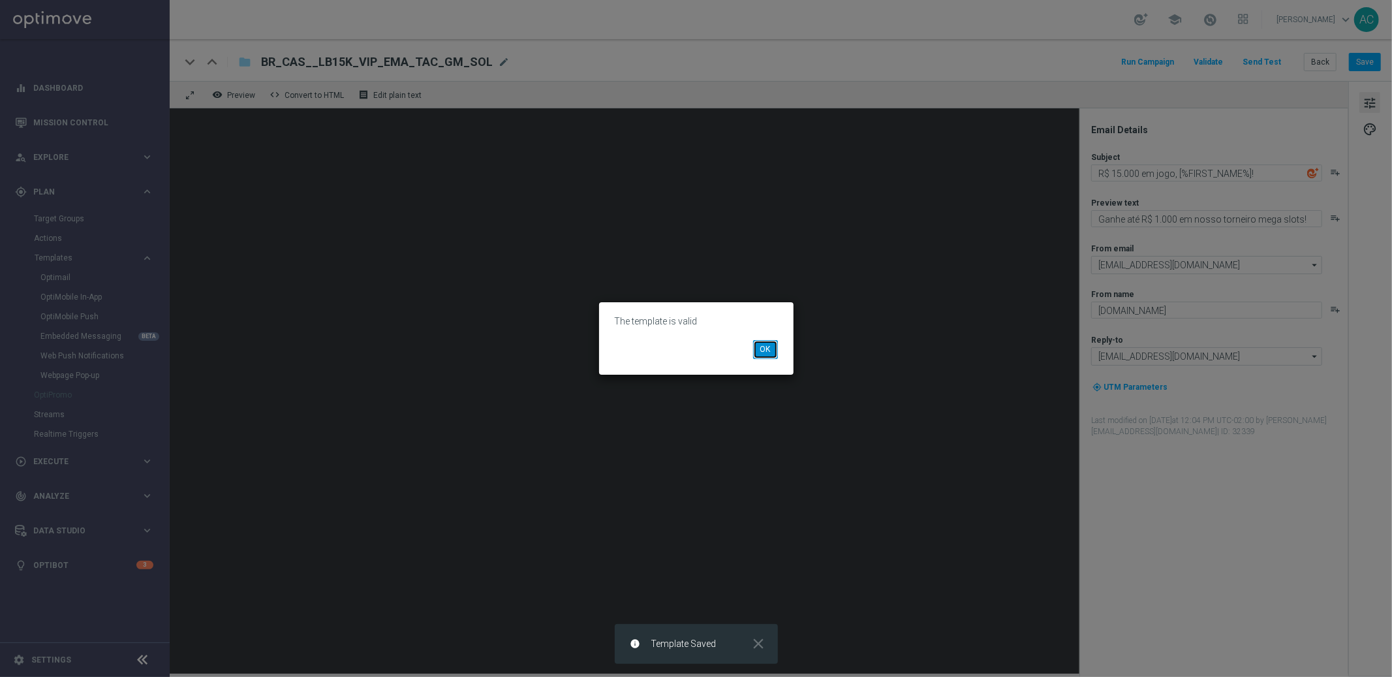
click at [760, 358] on button "OK" at bounding box center [765, 349] width 25 height 18
